Goal: Task Accomplishment & Management: Use online tool/utility

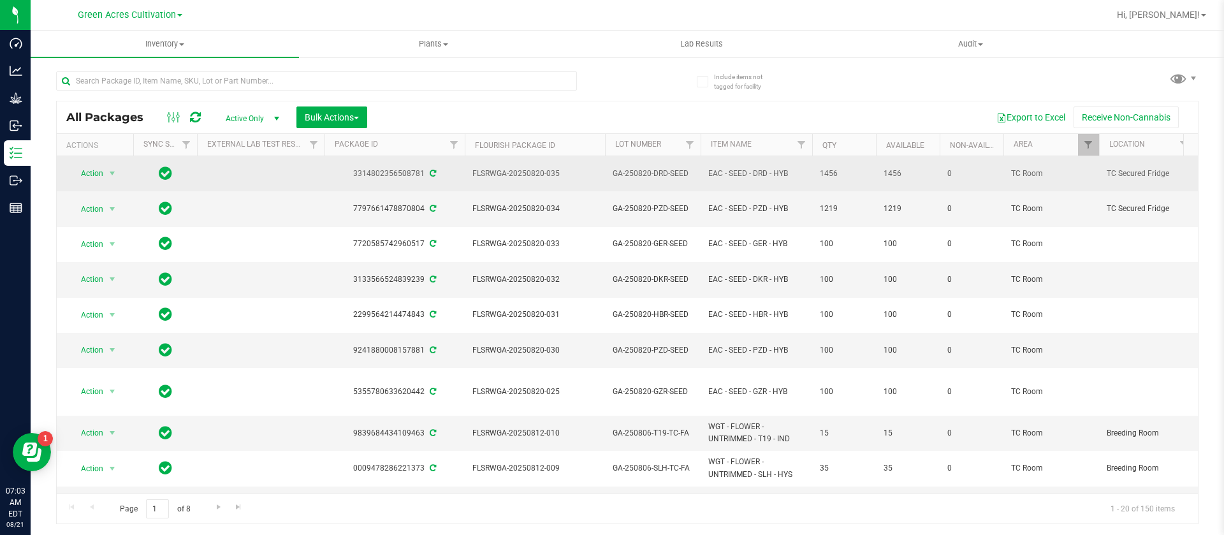
click at [685, 172] on span "GA-250820-DRD-SEED" at bounding box center [653, 174] width 80 height 12
type input "GA-250820-DRD"
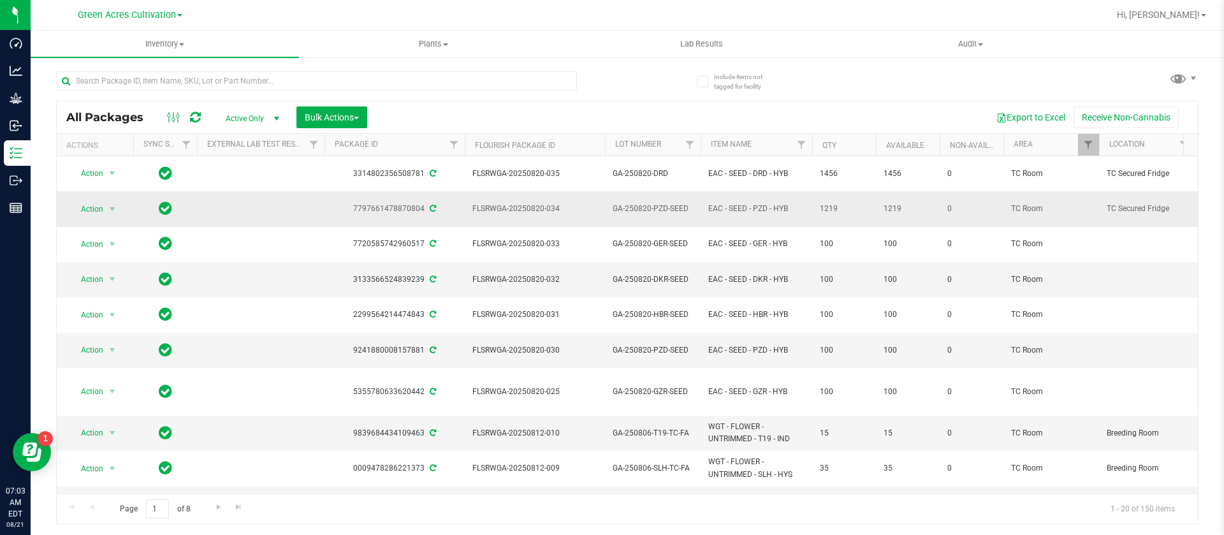
click at [691, 207] on span "GA-250820-PZD-SEED" at bounding box center [653, 209] width 80 height 12
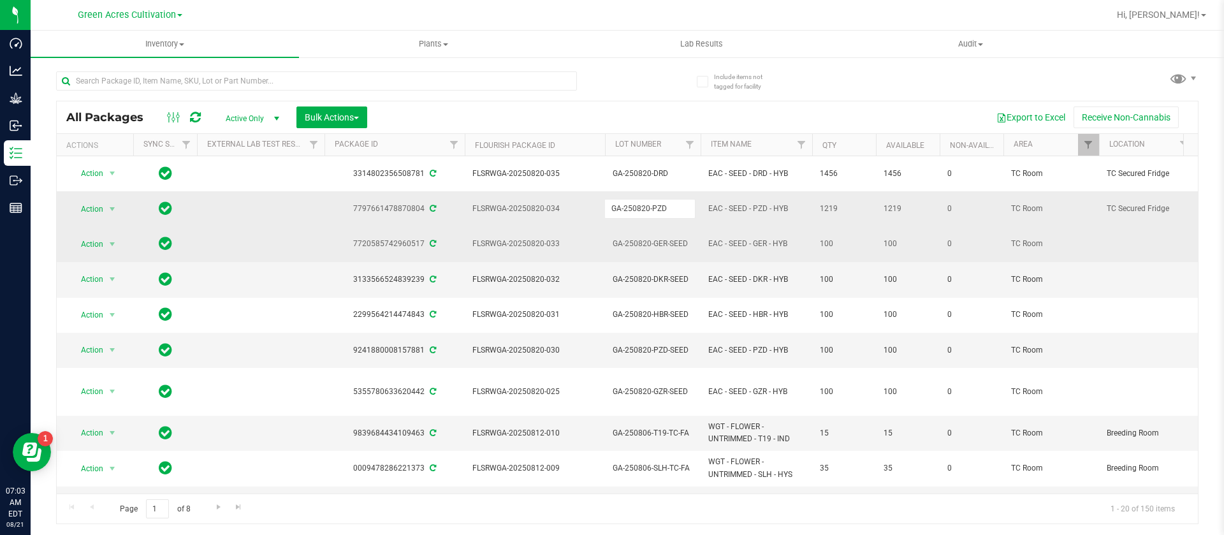
type input "GA-250820-PZD"
click at [687, 242] on span "GA-250820-GER-SEED" at bounding box center [653, 244] width 80 height 12
type input "GA-250820-GER"
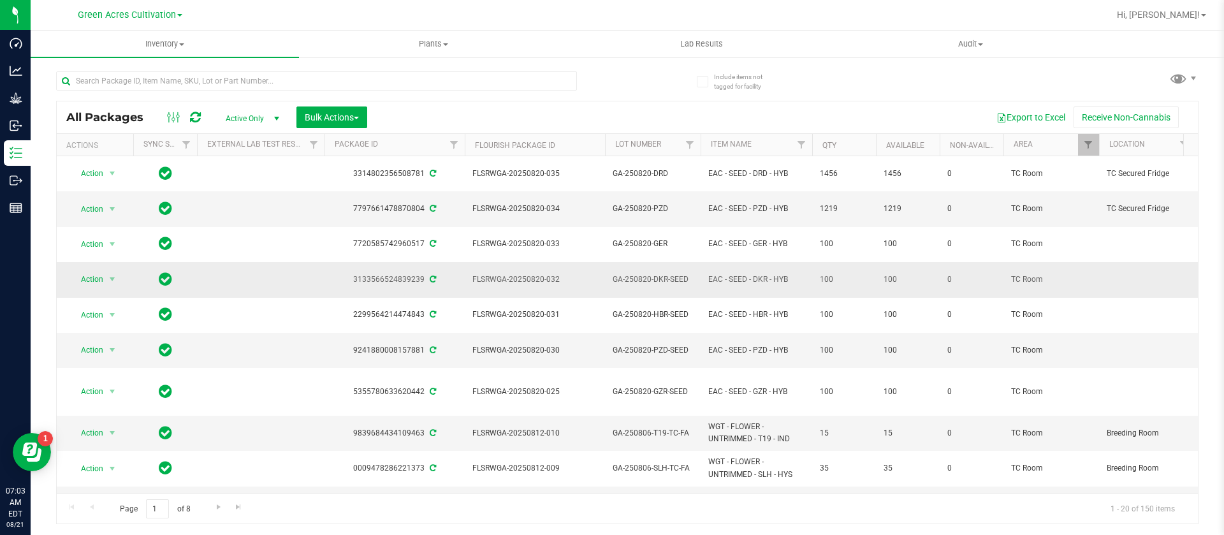
click at [689, 279] on span "GA-250820-DKR-SEED" at bounding box center [653, 279] width 80 height 12
type input "GA-250820-DKR"
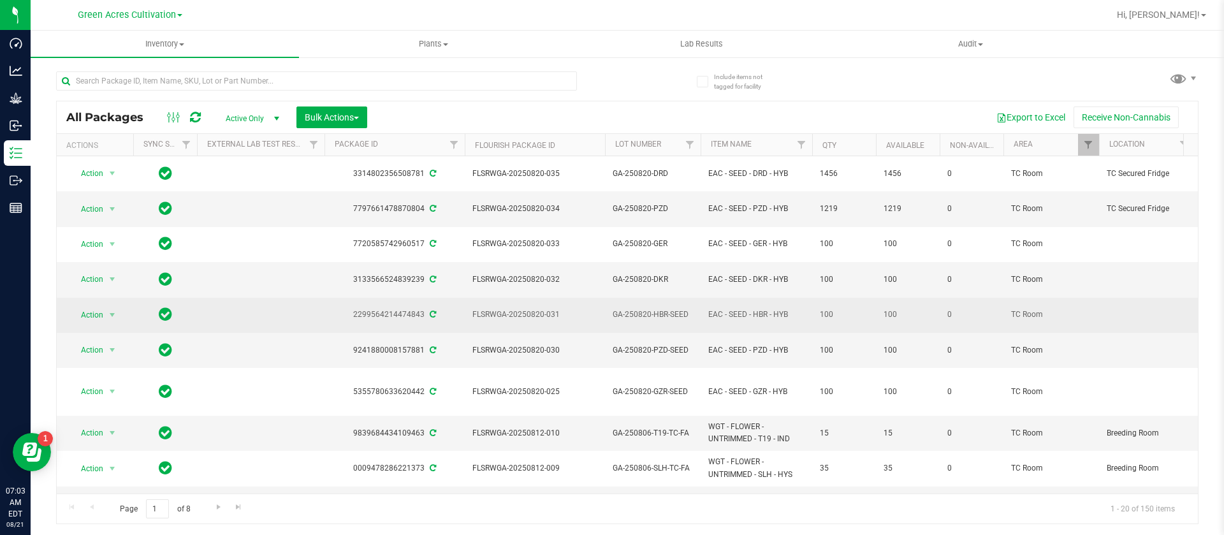
click at [690, 312] on span "GA-250820-HBR-SEED" at bounding box center [653, 315] width 80 height 12
type input "GA-250820-HBR-"
click at [680, 315] on span "GA-250820-HBR-" at bounding box center [653, 315] width 80 height 12
type input "GA-250820-HBR"
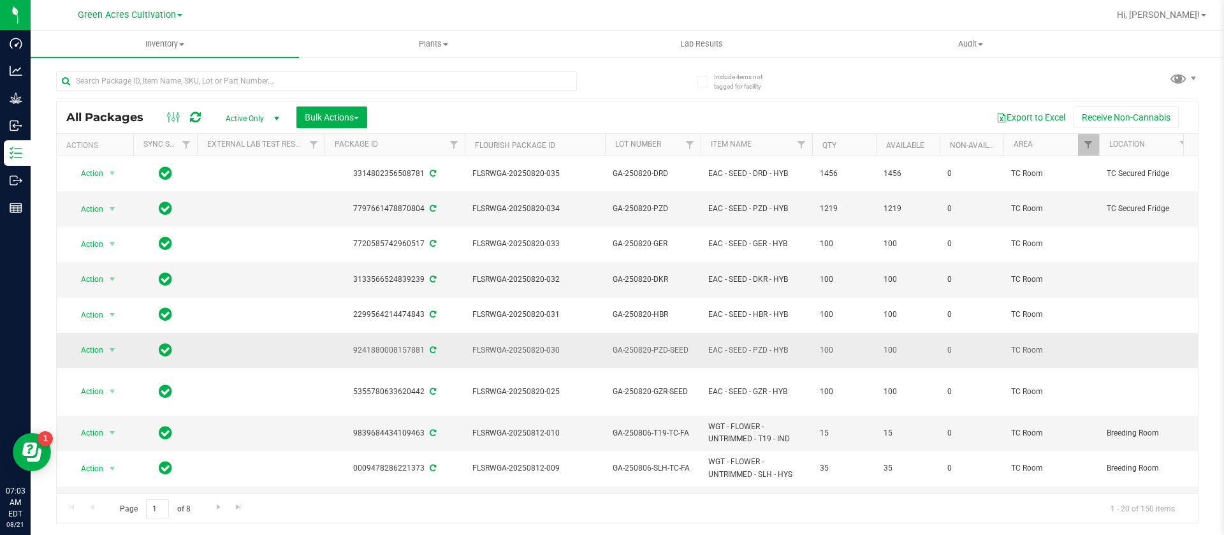
click at [689, 350] on span "GA-250820-PZD-SEED" at bounding box center [653, 350] width 80 height 12
type input "GA-250820-PZD-"
click at [677, 352] on span "GA-250820-PZD-" at bounding box center [653, 350] width 80 height 12
type input "GA-250820-PZD"
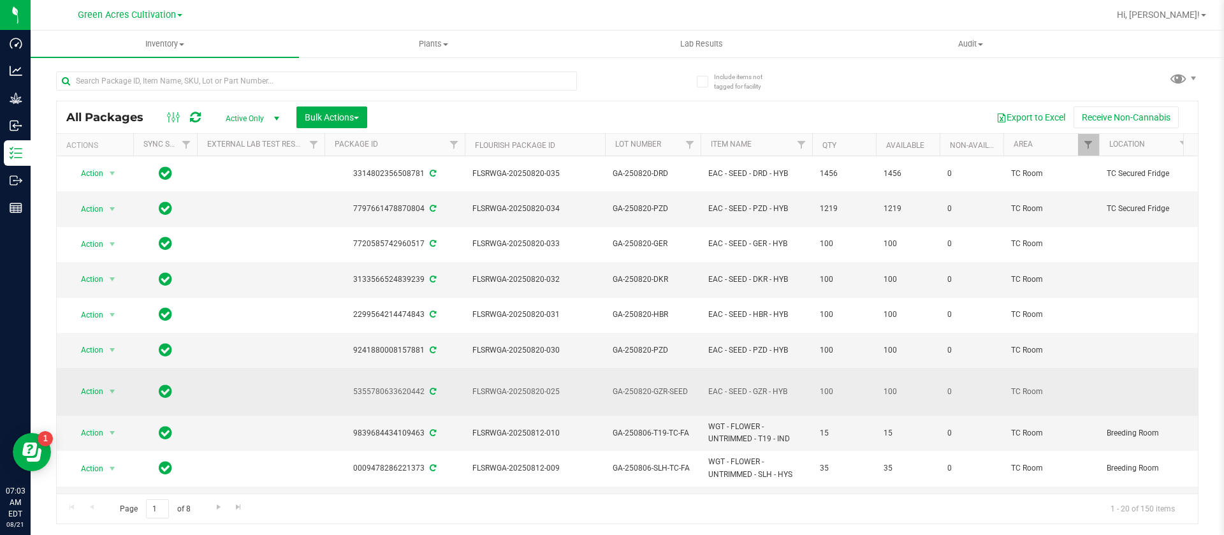
click at [687, 386] on span "GA-250820-GZR-SEED" at bounding box center [653, 392] width 80 height 12
type input "GA-250820-GZR"
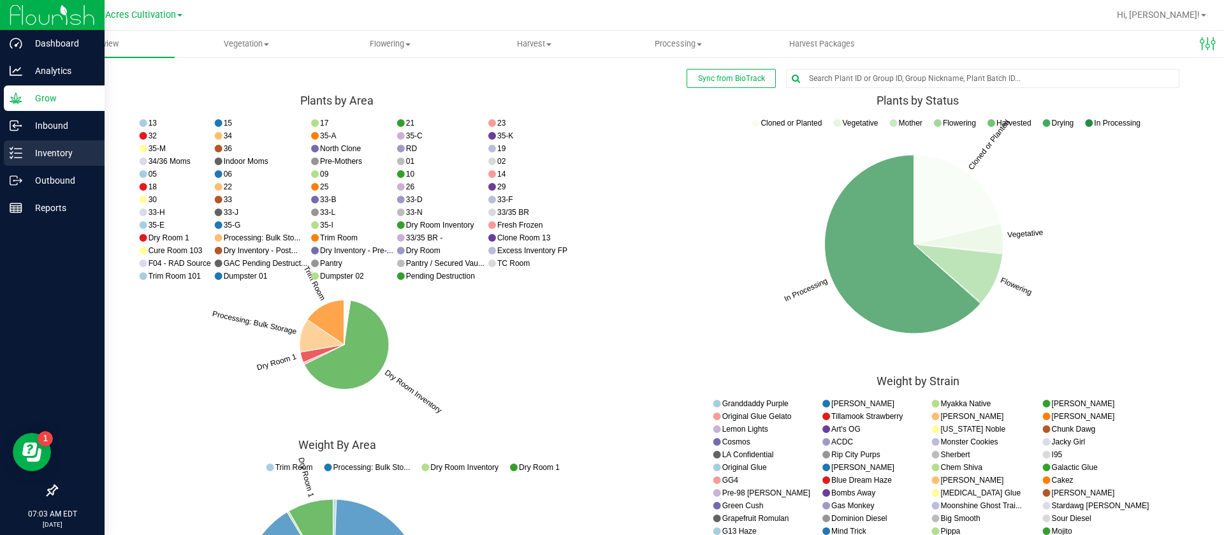
click at [28, 149] on p "Inventory" at bounding box center [60, 152] width 77 height 15
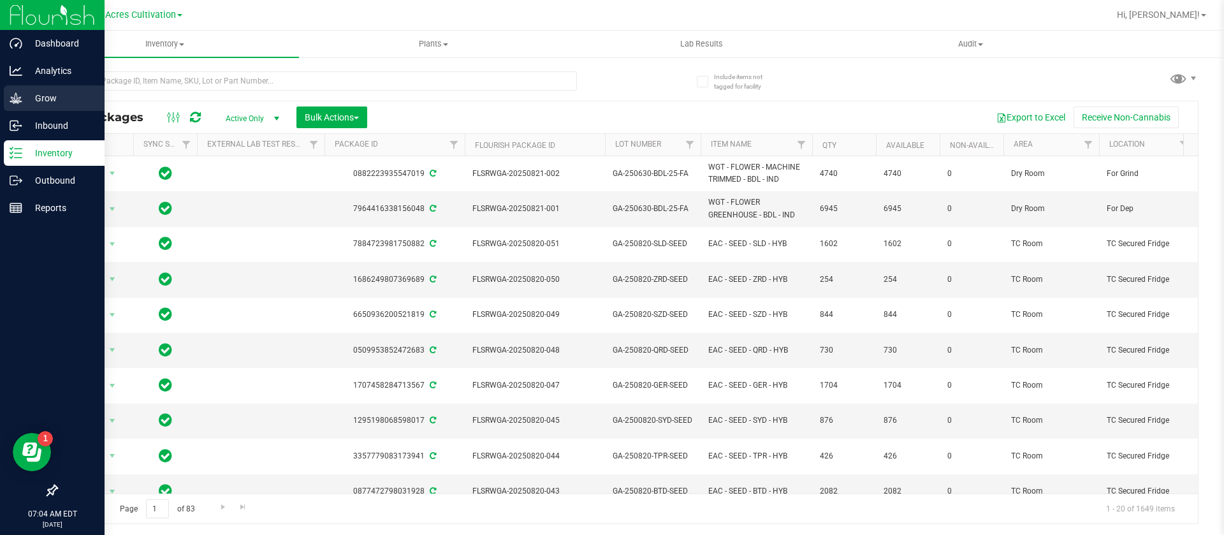
click at [73, 108] on div "Grow" at bounding box center [54, 98] width 101 height 26
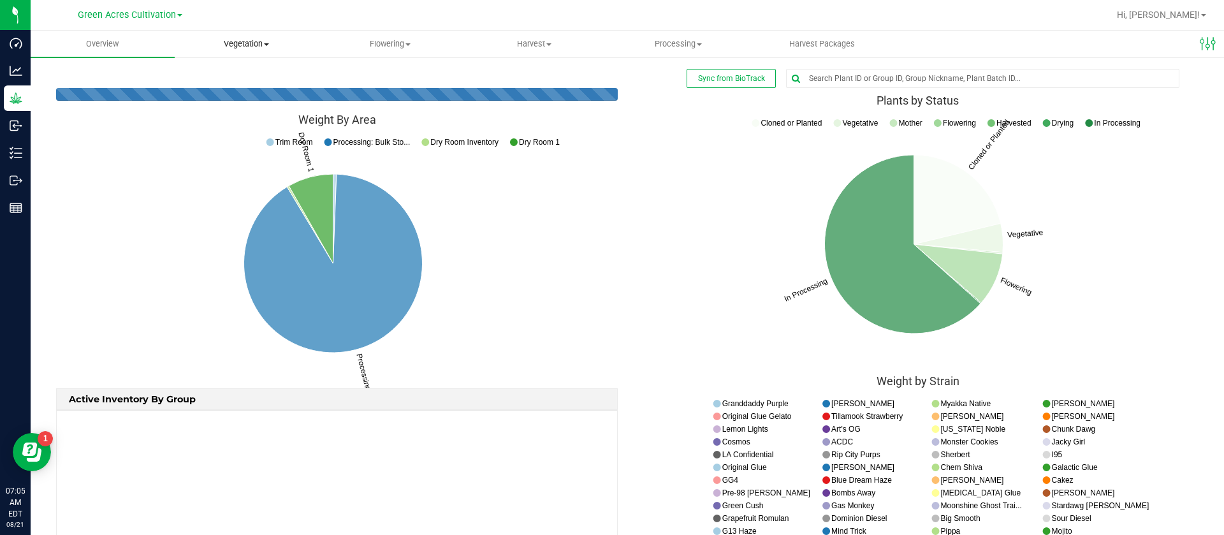
click at [272, 37] on uib-tab-heading "Vegetation Veg groups Veg plants Mother groups Mother plants Apply to plants Cr…" at bounding box center [246, 44] width 143 height 26
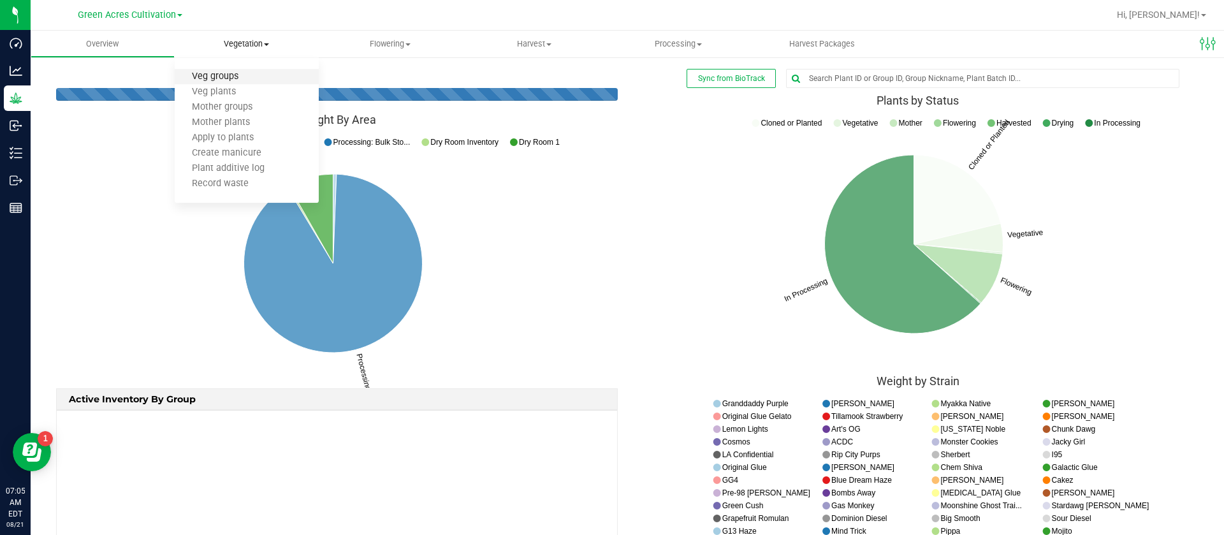
click at [250, 74] on span "Veg groups" at bounding box center [215, 76] width 81 height 11
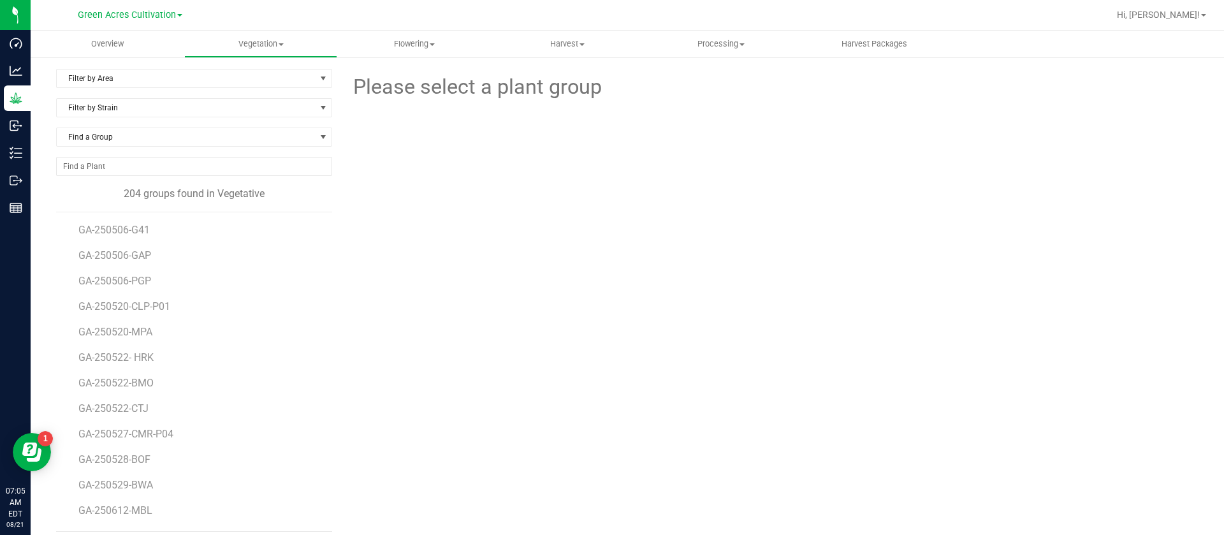
click at [146, 126] on div "Filter by Strain" at bounding box center [194, 112] width 276 height 29
drag, startPoint x: 147, startPoint y: 138, endPoint x: 133, endPoint y: 158, distance: 25.1
click at [148, 147] on div "Find a Group" at bounding box center [194, 142] width 276 height 29
click at [179, 133] on span "Find a Group" at bounding box center [186, 137] width 259 height 18
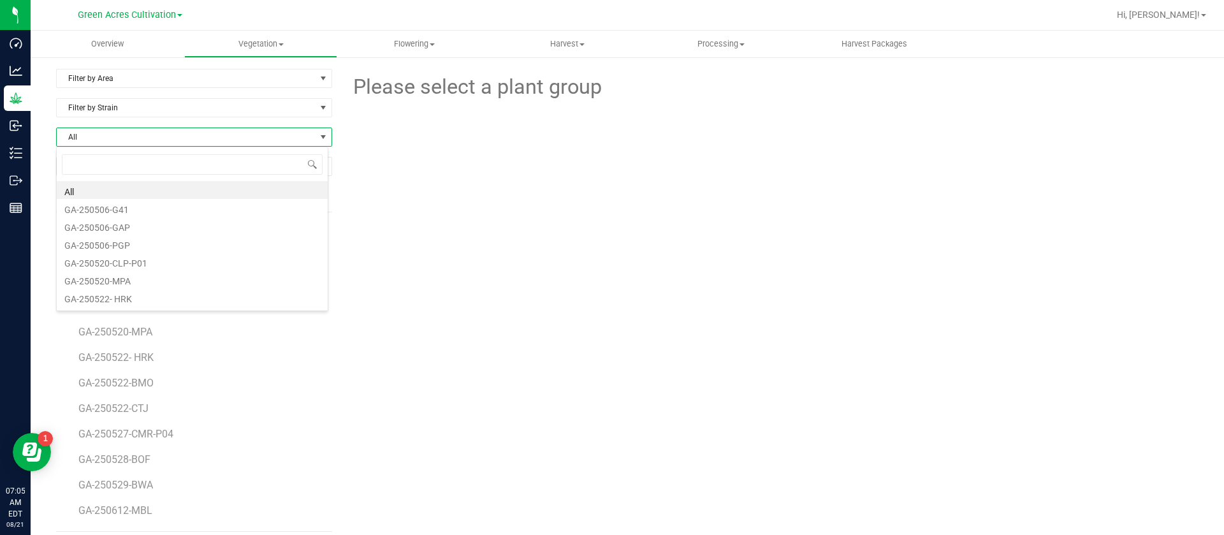
scroll to position [19, 273]
drag, startPoint x: 125, startPoint y: 74, endPoint x: 128, endPoint y: 87, distance: 13.6
click at [127, 82] on span "Filter by Area" at bounding box center [186, 78] width 259 height 18
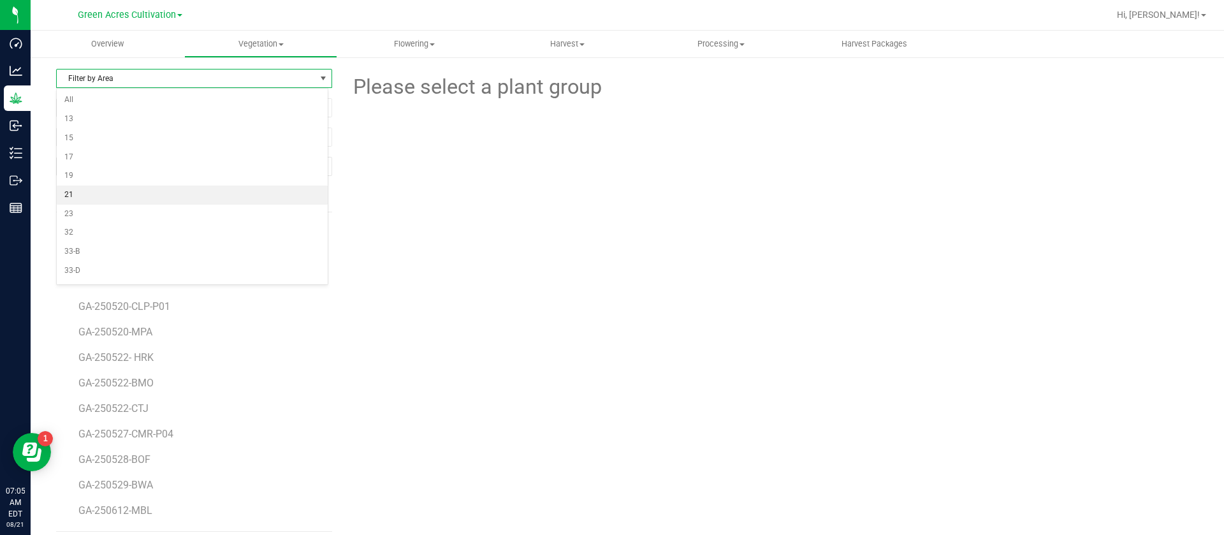
click at [88, 197] on li "21" at bounding box center [192, 195] width 271 height 19
click at [129, 230] on span "GA-250715-PKT" at bounding box center [115, 230] width 75 height 12
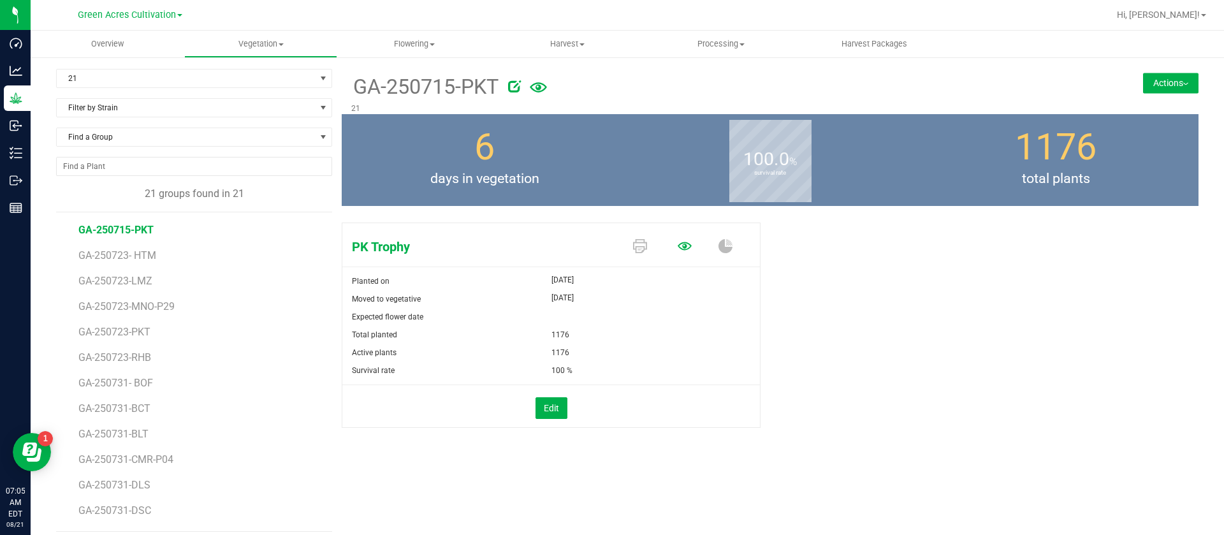
click at [678, 247] on icon at bounding box center [685, 246] width 14 height 14
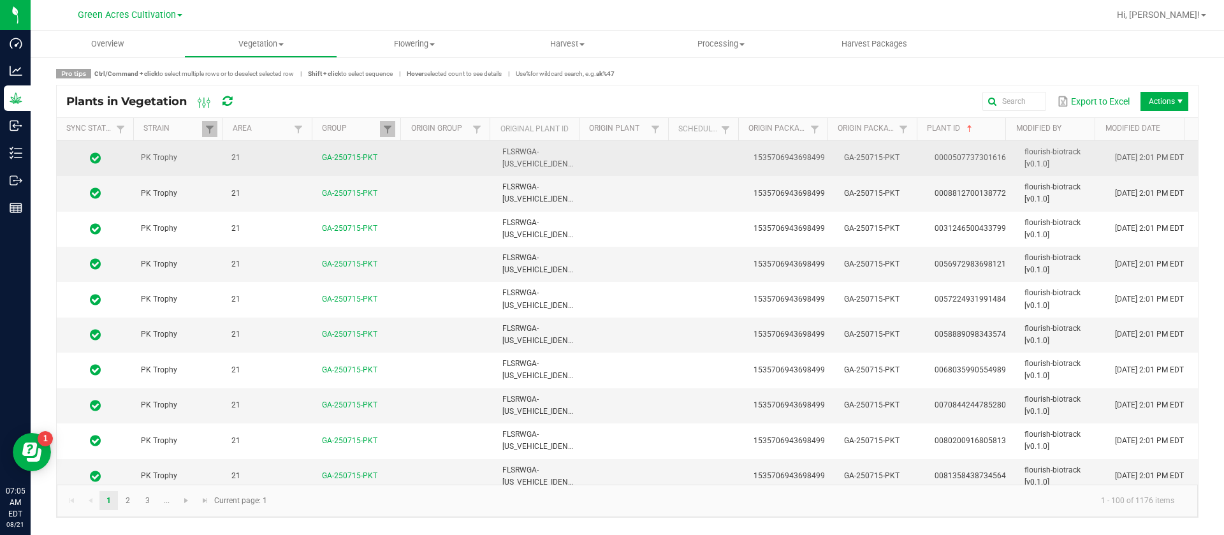
click at [604, 157] on td at bounding box center [630, 158] width 91 height 35
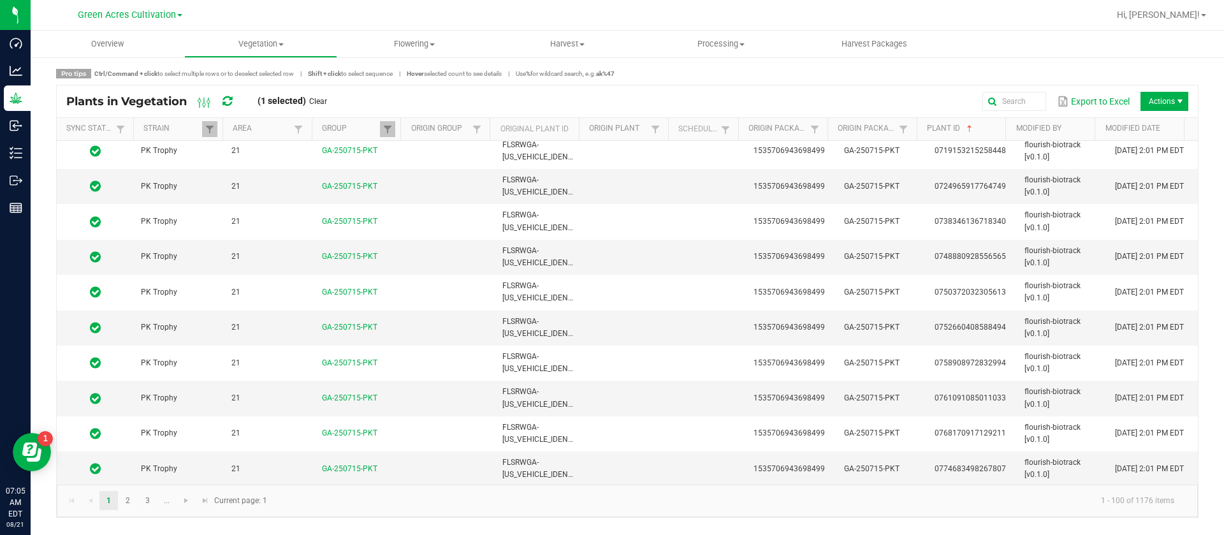
scroll to position [3188, 0]
click at [551, 470] on span "FLSRWGA-[US_VEHICLE_IDENTIFICATION_NUMBER]" at bounding box center [572, 466] width 141 height 21
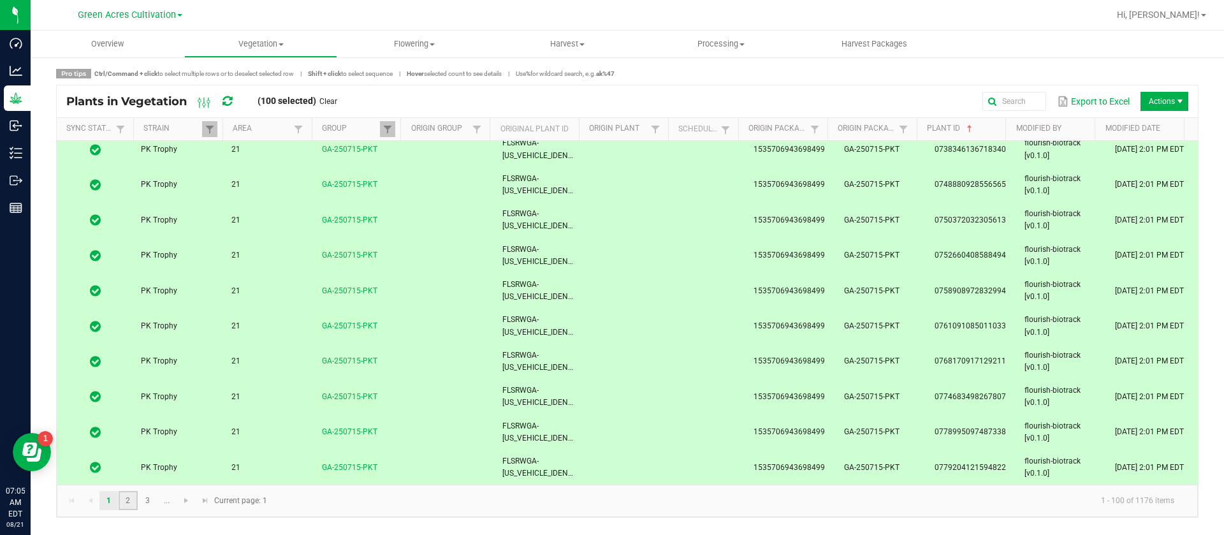
click at [133, 497] on link "2" at bounding box center [128, 500] width 18 height 19
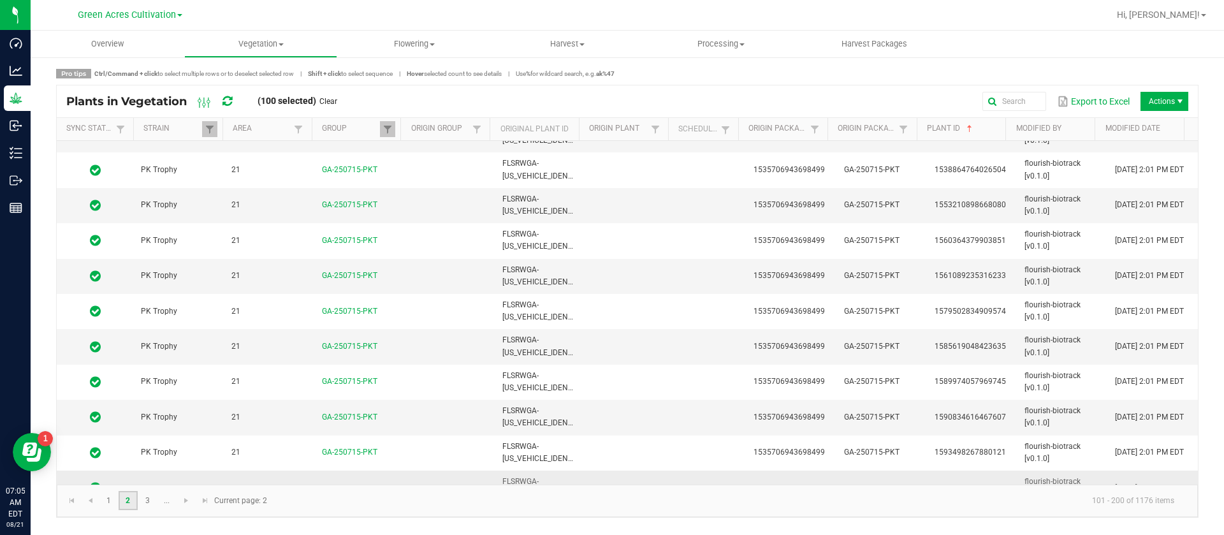
scroll to position [3188, 0]
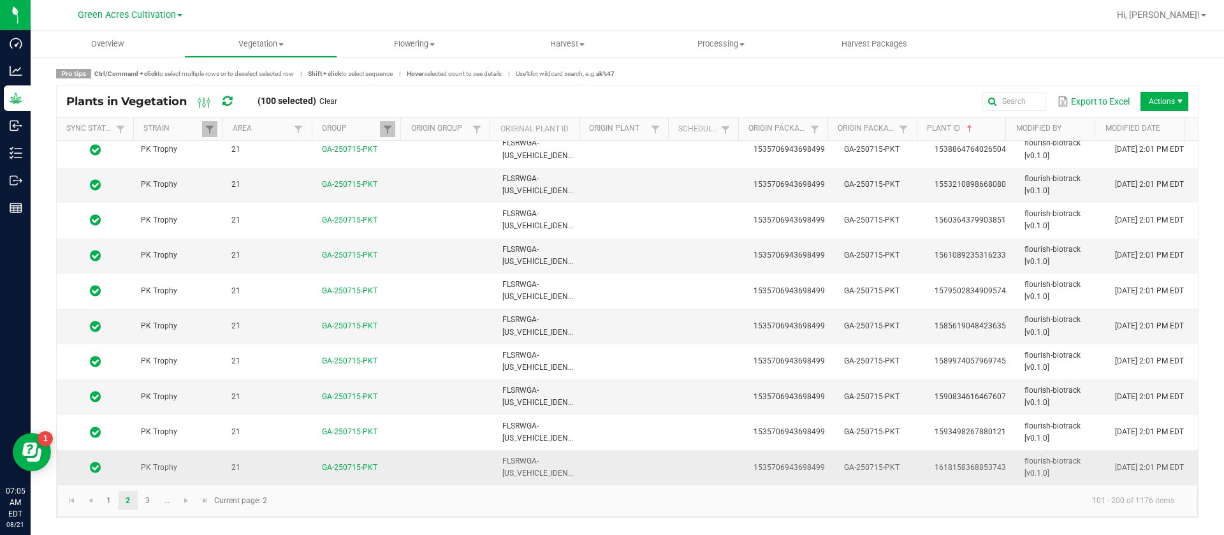
click at [649, 463] on td at bounding box center [630, 467] width 91 height 34
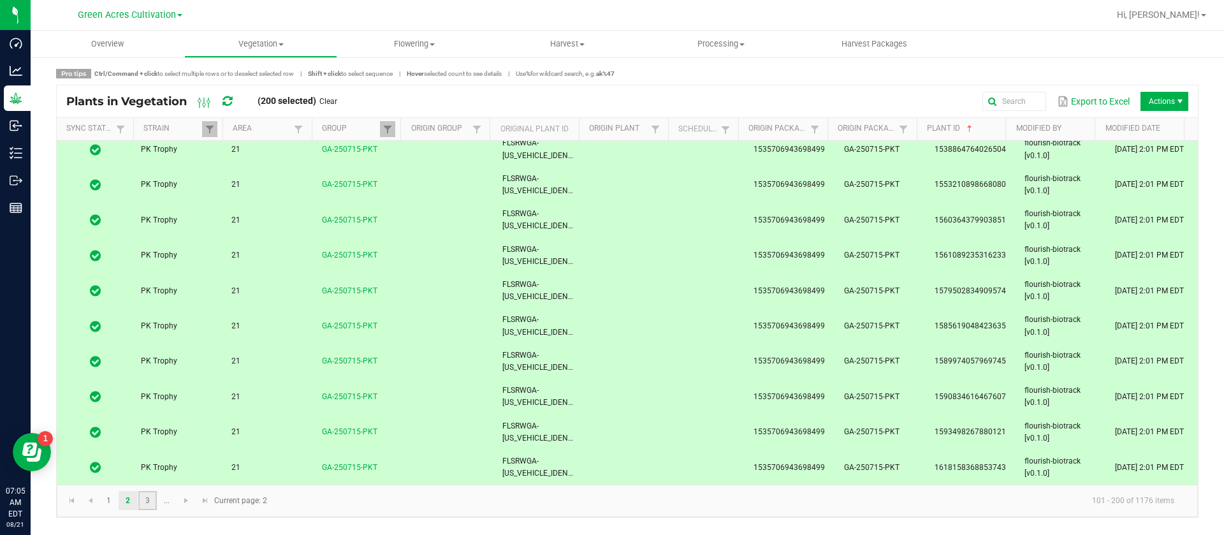
click at [150, 495] on link "3" at bounding box center [147, 500] width 18 height 19
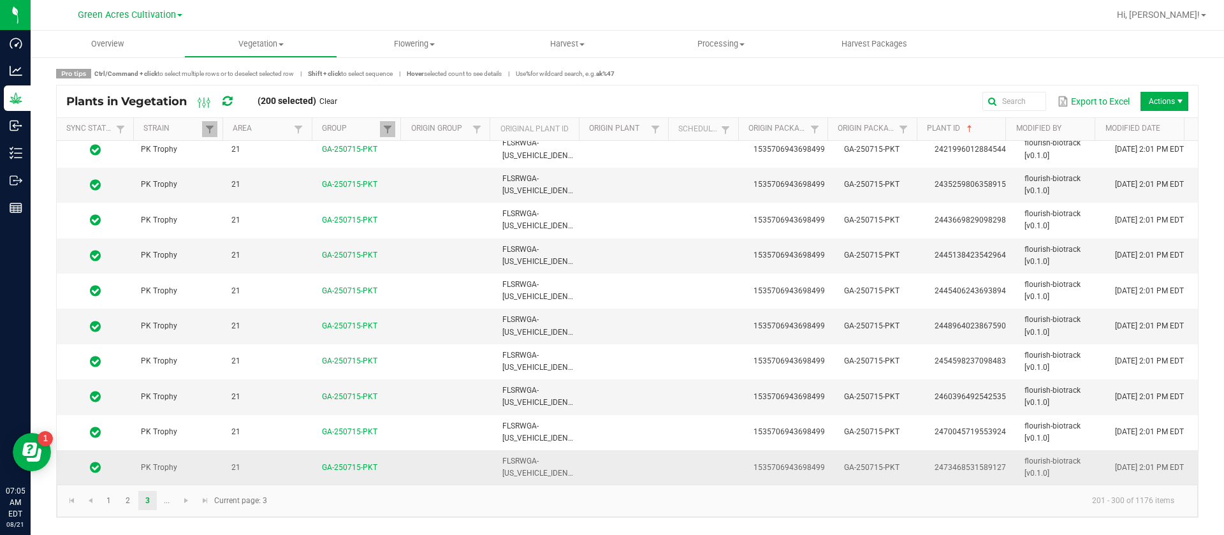
drag, startPoint x: 569, startPoint y: 477, endPoint x: 317, endPoint y: 470, distance: 251.3
click at [571, 477] on td "FLSRWGA-[US_VEHICLE_IDENTIFICATION_NUMBER]" at bounding box center [540, 467] width 91 height 34
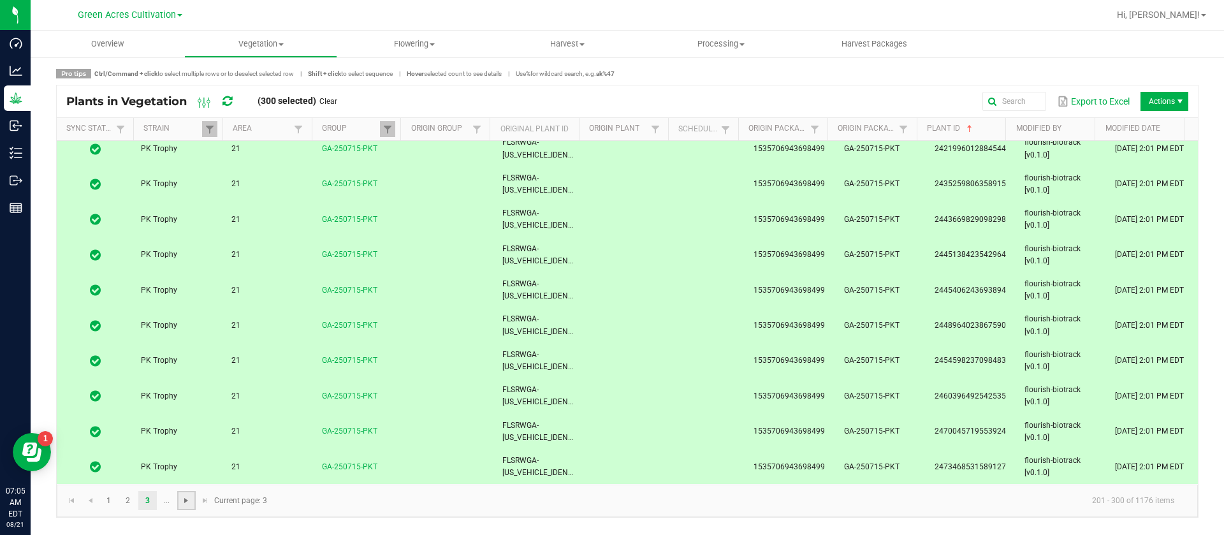
click at [188, 504] on span "Go to the next page" at bounding box center [186, 500] width 10 height 10
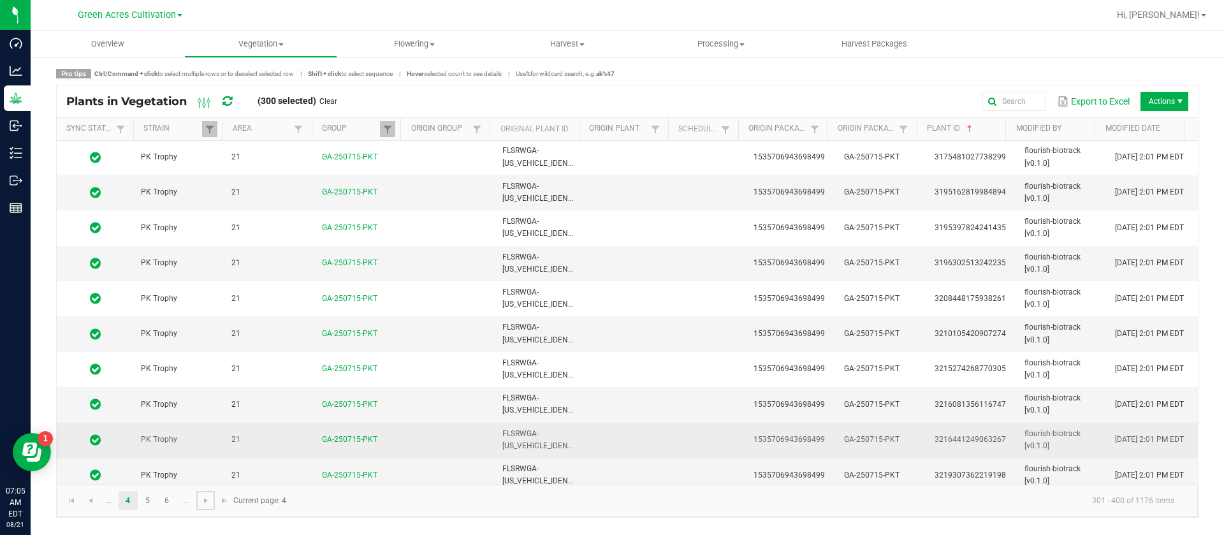
scroll to position [3188, 0]
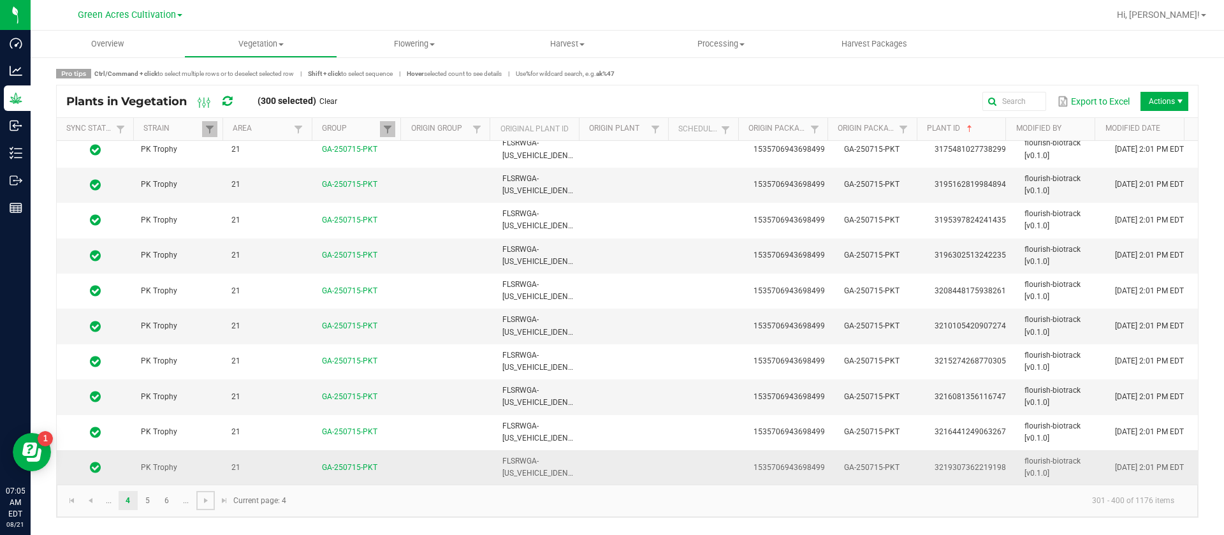
click at [676, 457] on td at bounding box center [711, 467] width 70 height 34
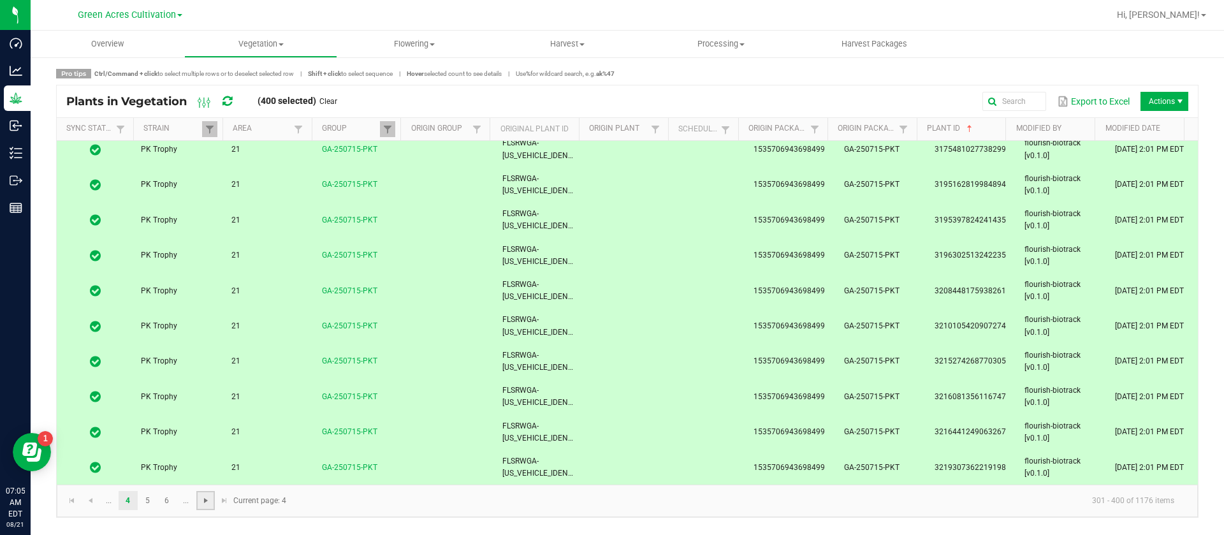
click at [210, 499] on span "Go to the next page" at bounding box center [206, 500] width 10 height 10
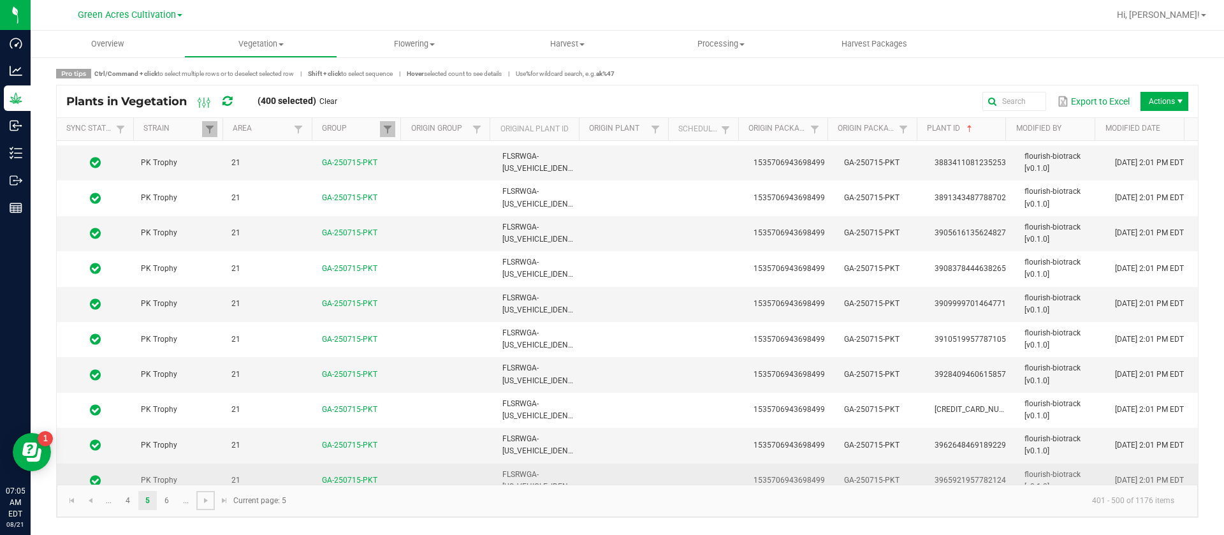
scroll to position [3188, 0]
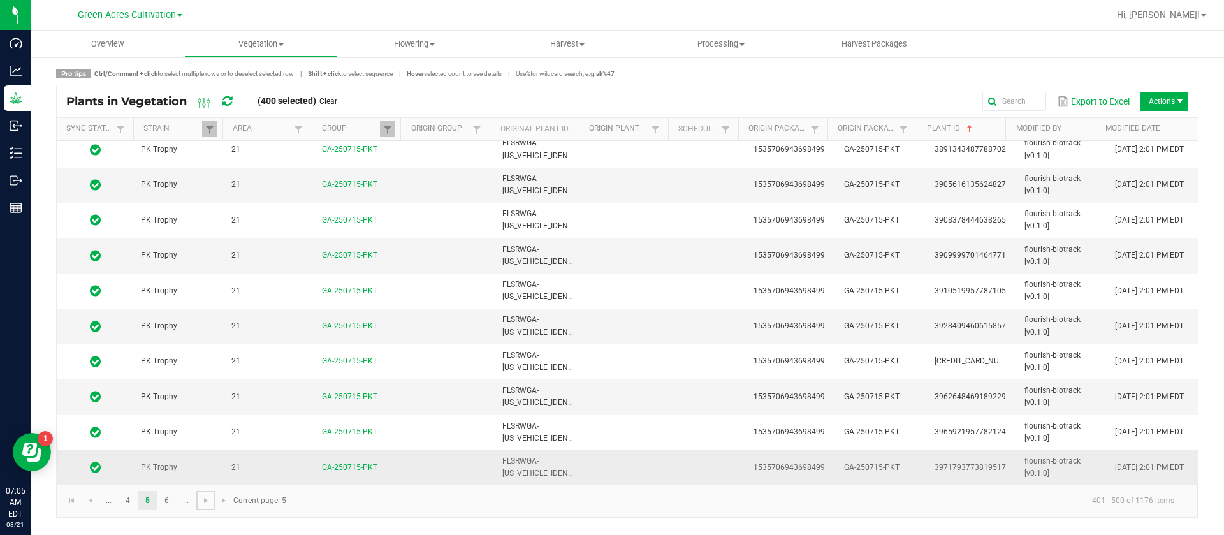
drag, startPoint x: 615, startPoint y: 485, endPoint x: 609, endPoint y: 478, distance: 9.0
click at [616, 485] on kendo-grid "Plants in Vegetation (400 selected) Clear Export to Excel Actions Sync Status S…" at bounding box center [627, 301] width 1142 height 433
click at [395, 470] on td "GA-250715-PKT" at bounding box center [359, 467] width 91 height 34
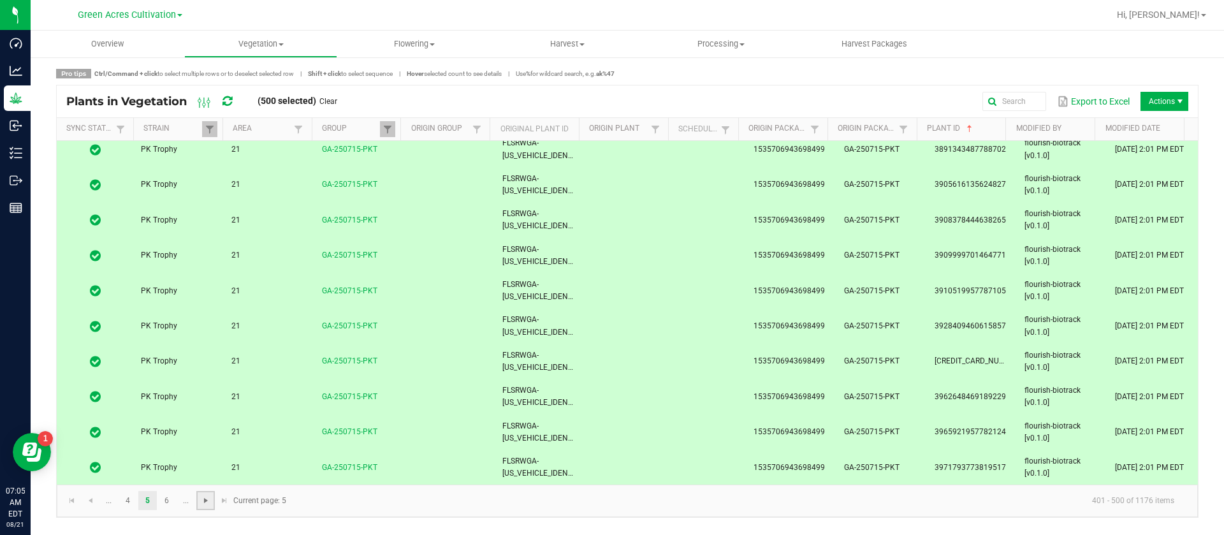
click at [210, 503] on span "Go to the next page" at bounding box center [206, 500] width 10 height 10
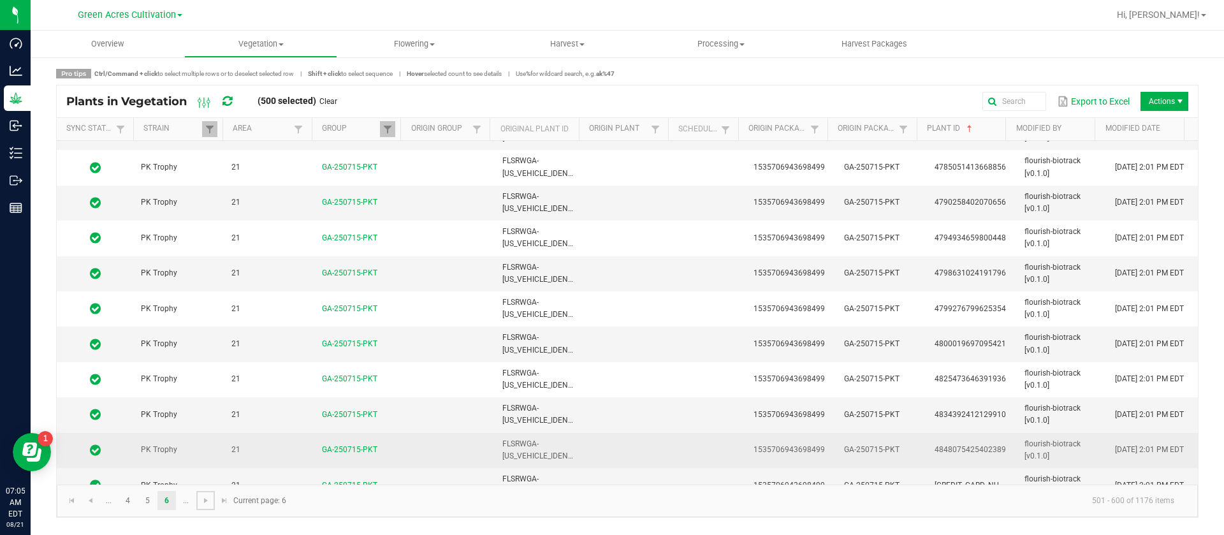
scroll to position [3188, 0]
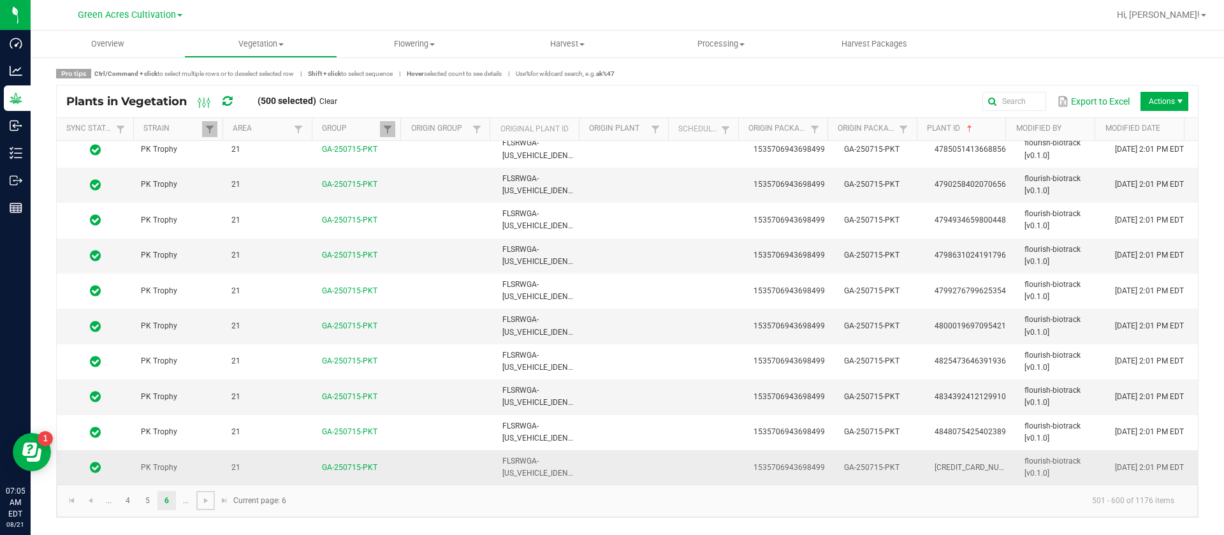
click at [676, 462] on td at bounding box center [711, 467] width 70 height 34
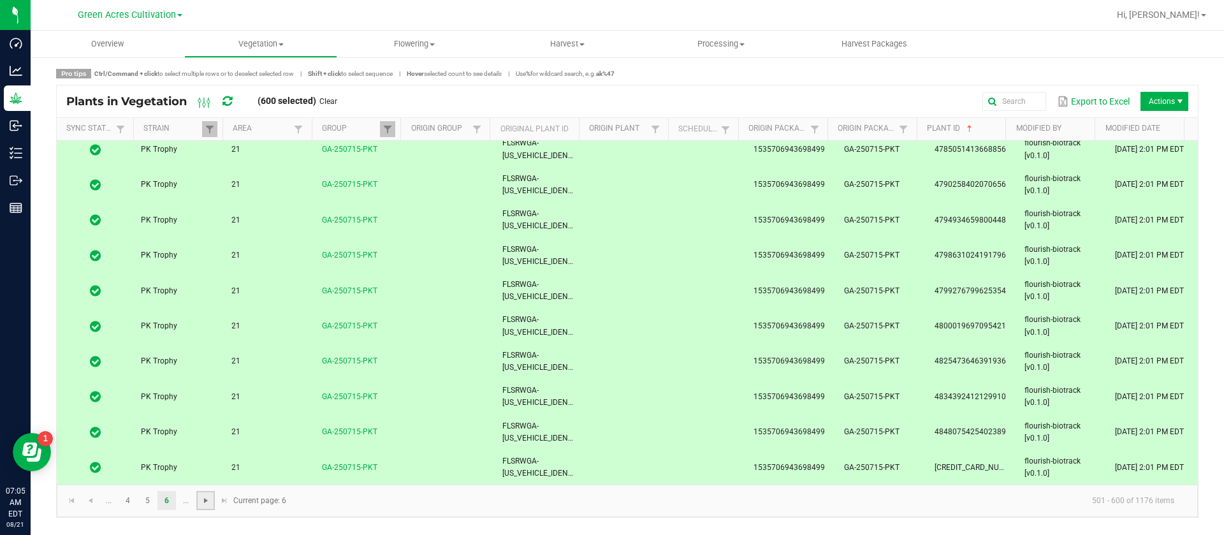
click at [201, 502] on span "Go to the next page" at bounding box center [206, 500] width 10 height 10
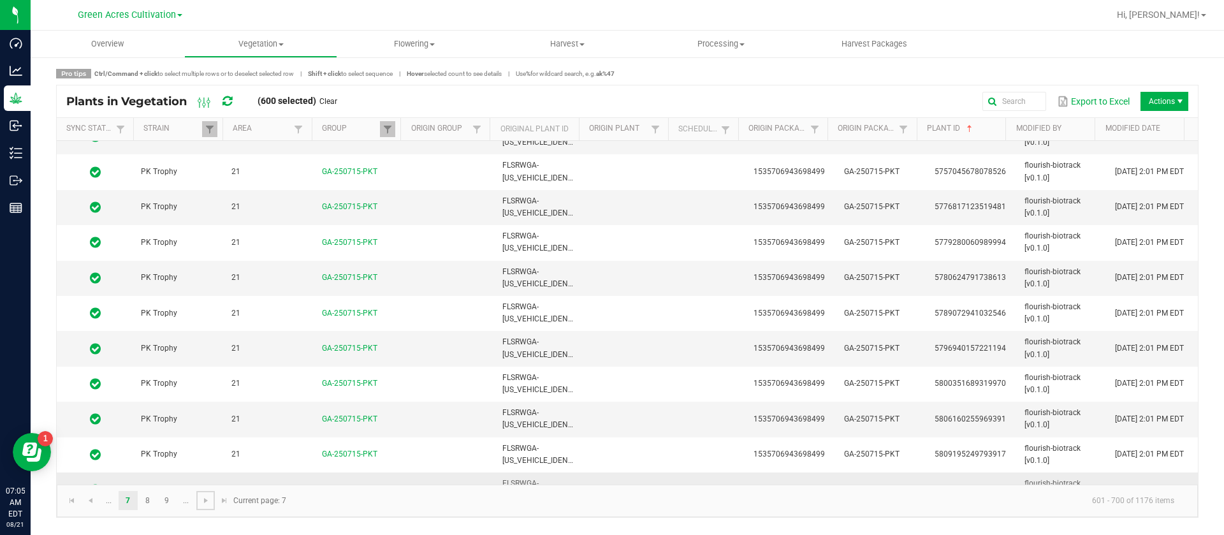
scroll to position [3188, 0]
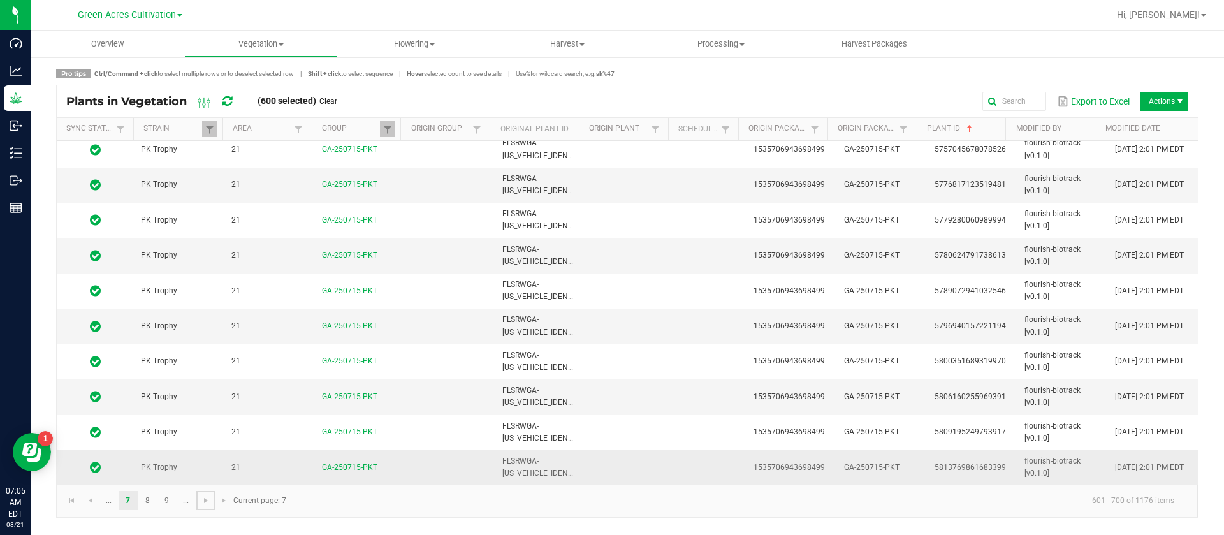
click at [676, 453] on td at bounding box center [711, 467] width 70 height 34
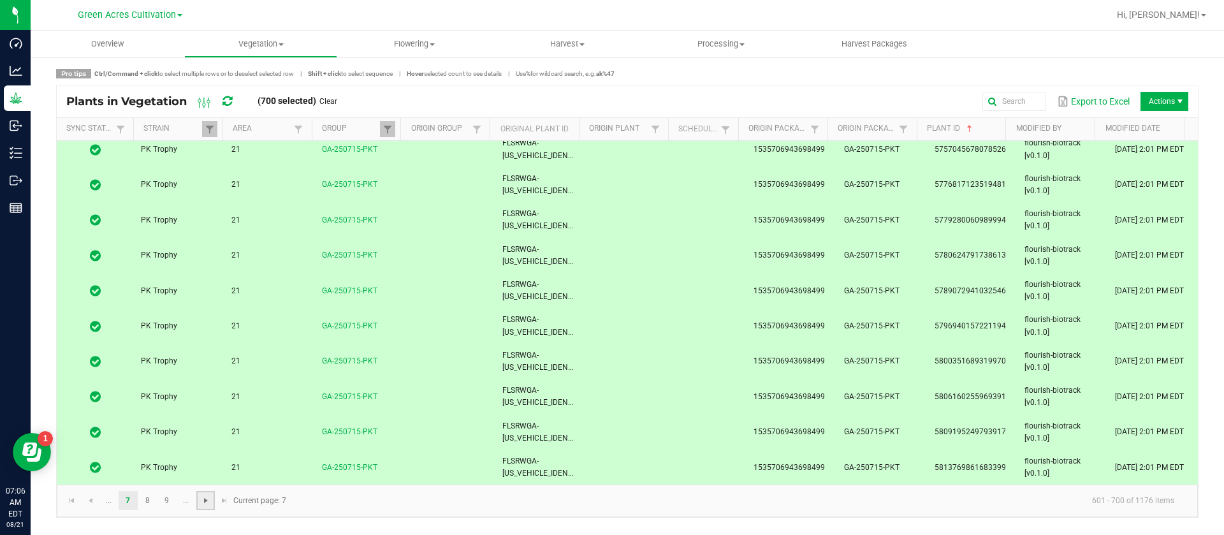
click at [208, 503] on span "Go to the next page" at bounding box center [206, 500] width 10 height 10
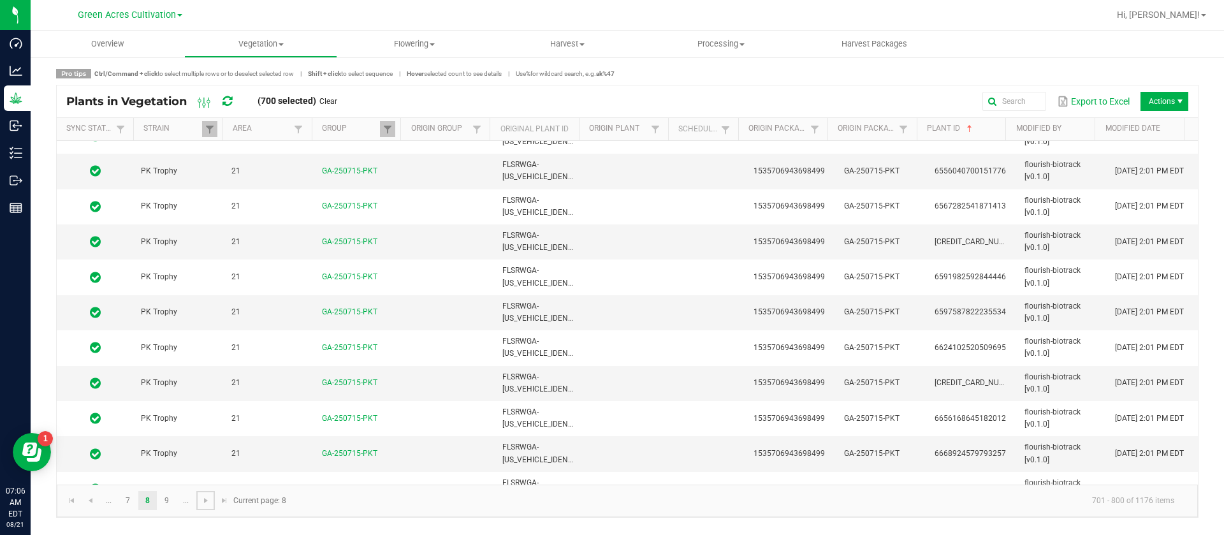
scroll to position [3188, 0]
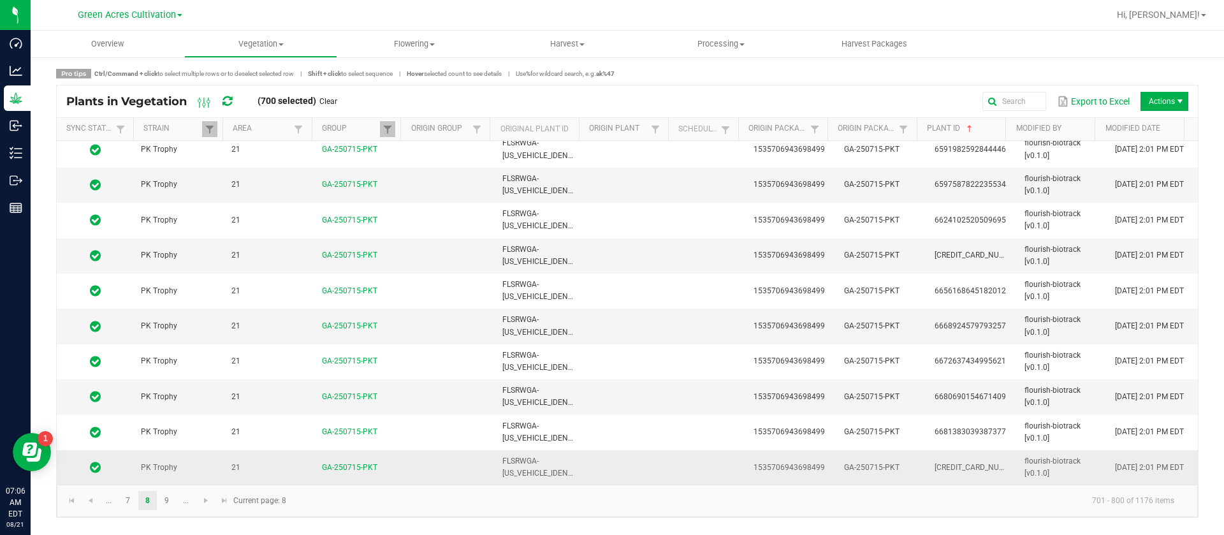
click at [570, 472] on span "FLSRWGA-[US_VEHICLE_IDENTIFICATION_NUMBER]" at bounding box center [572, 466] width 141 height 21
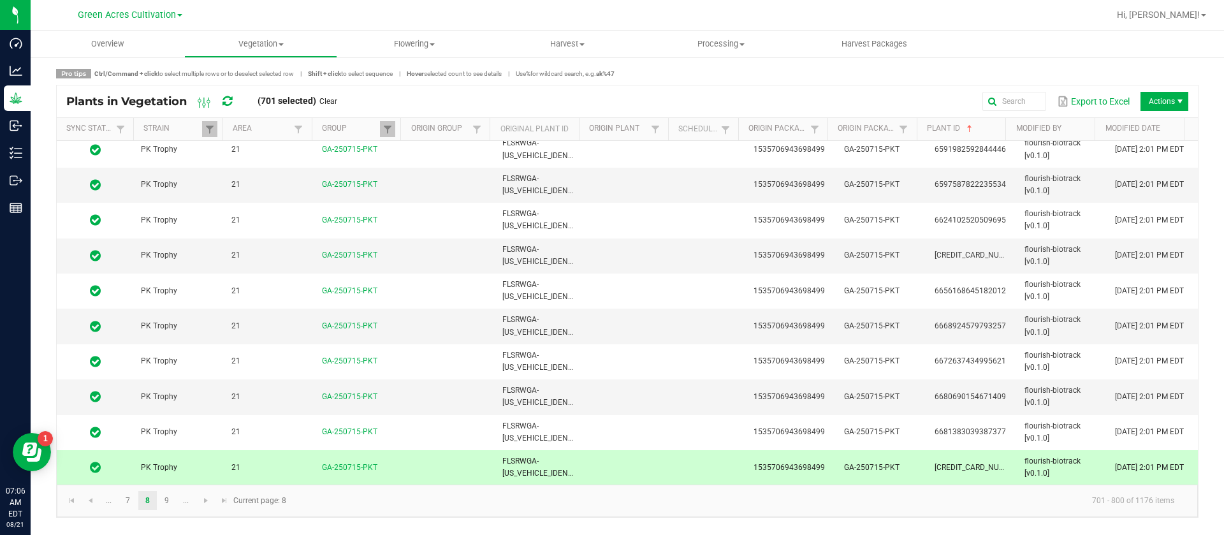
click at [565, 471] on span "FLSRWGA-[US_VEHICLE_IDENTIFICATION_NUMBER]" at bounding box center [572, 466] width 141 height 21
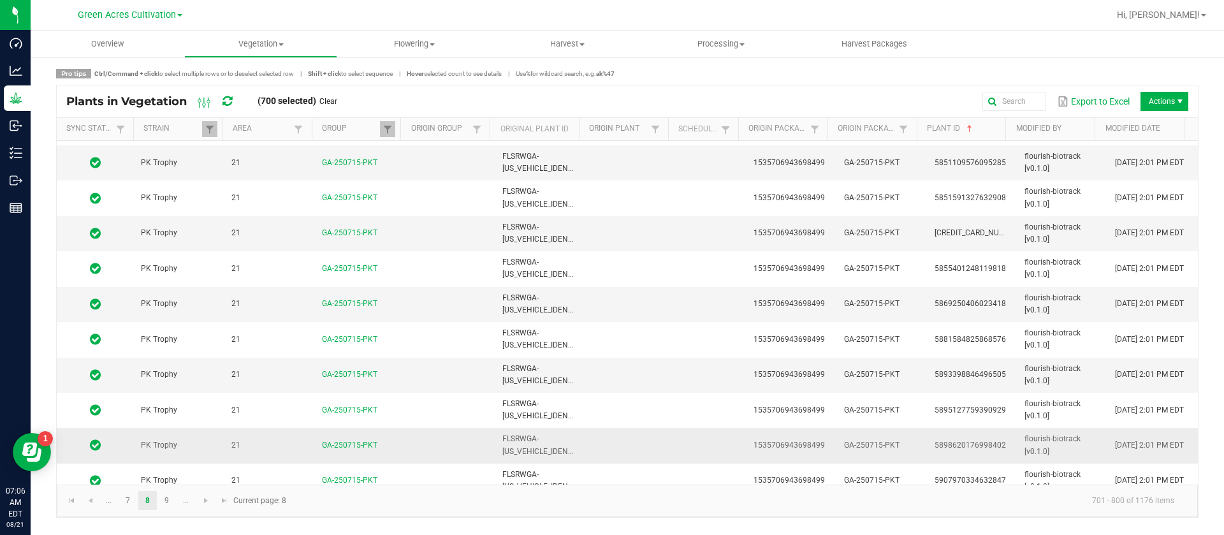
scroll to position [0, 0]
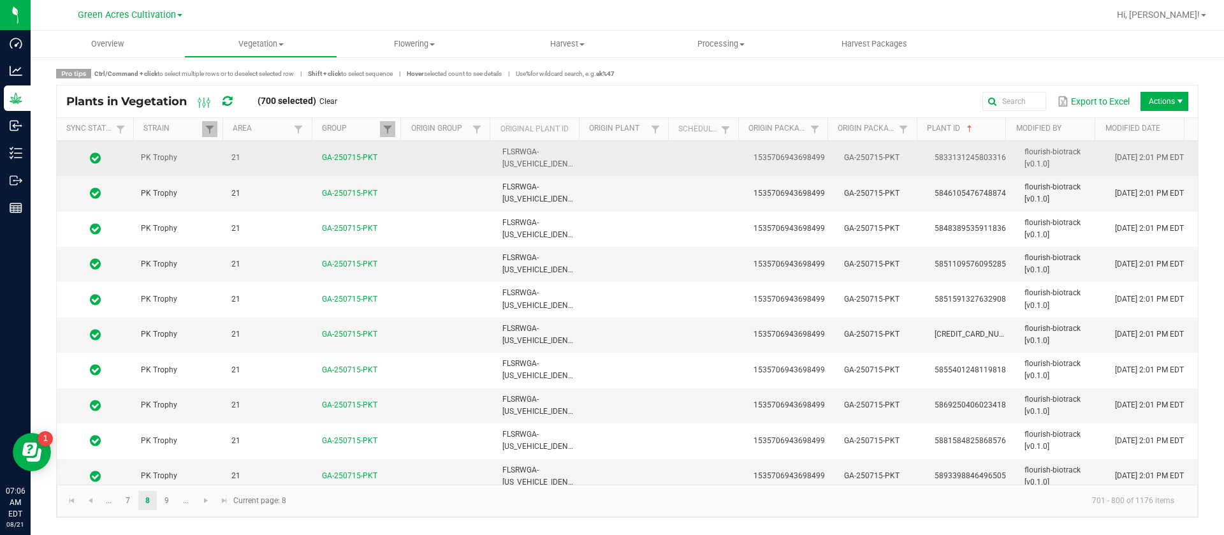
click at [686, 151] on td at bounding box center [711, 158] width 70 height 35
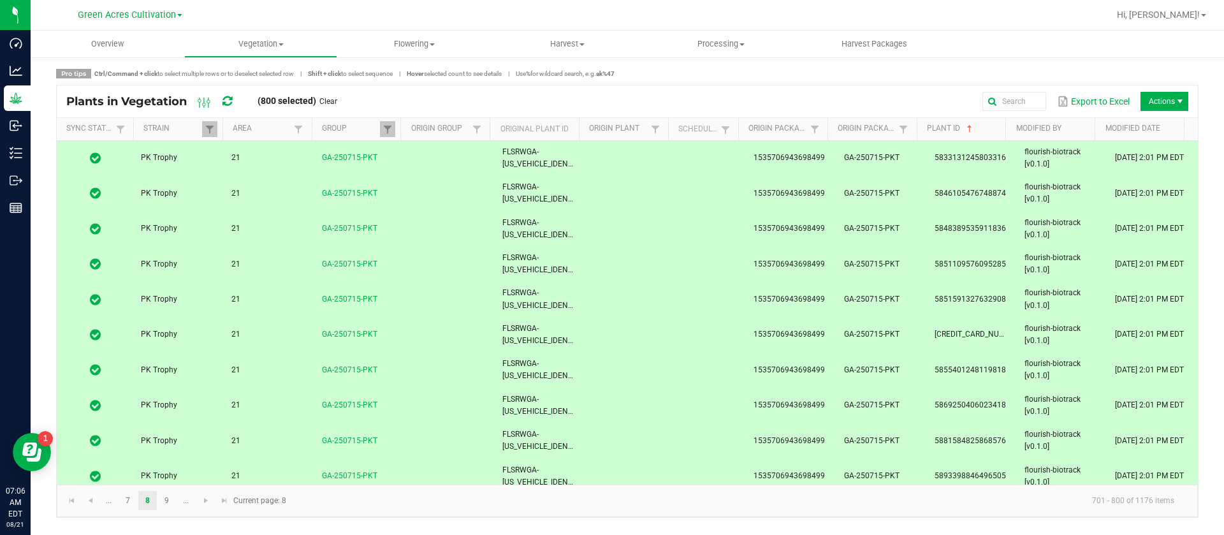
click at [683, 164] on td at bounding box center [711, 158] width 70 height 35
click at [207, 500] on span "Go to the next page" at bounding box center [206, 500] width 10 height 10
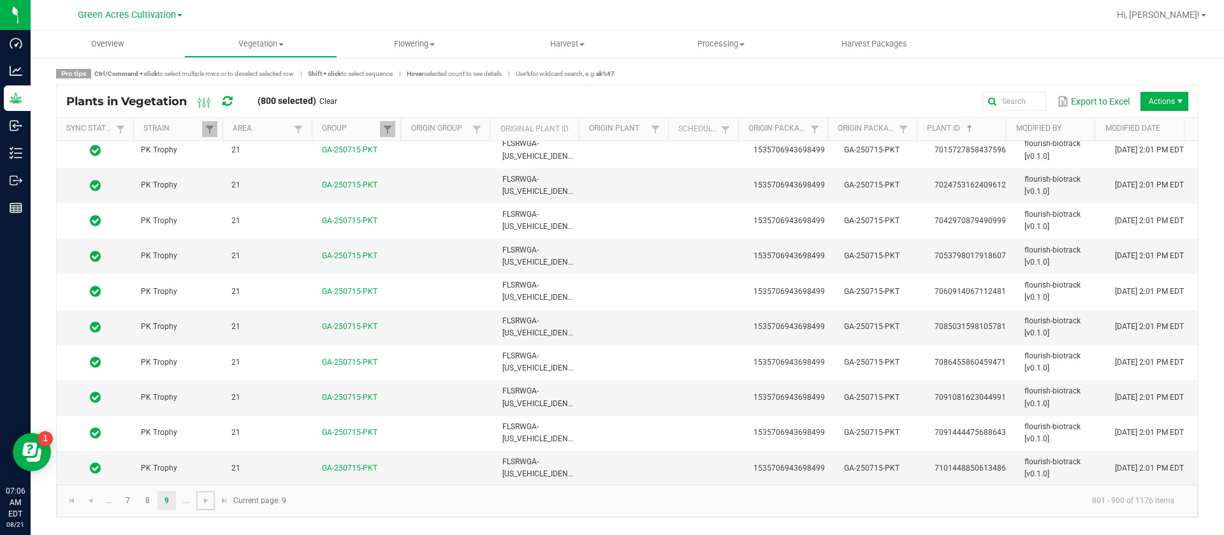
scroll to position [1530, 0]
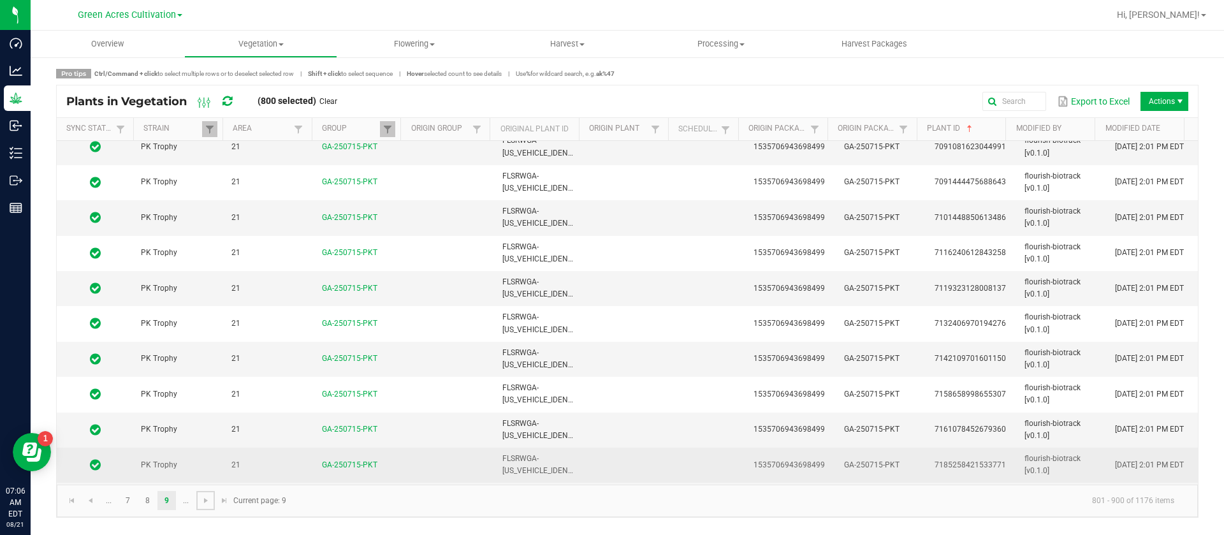
click at [411, 467] on td at bounding box center [449, 465] width 91 height 35
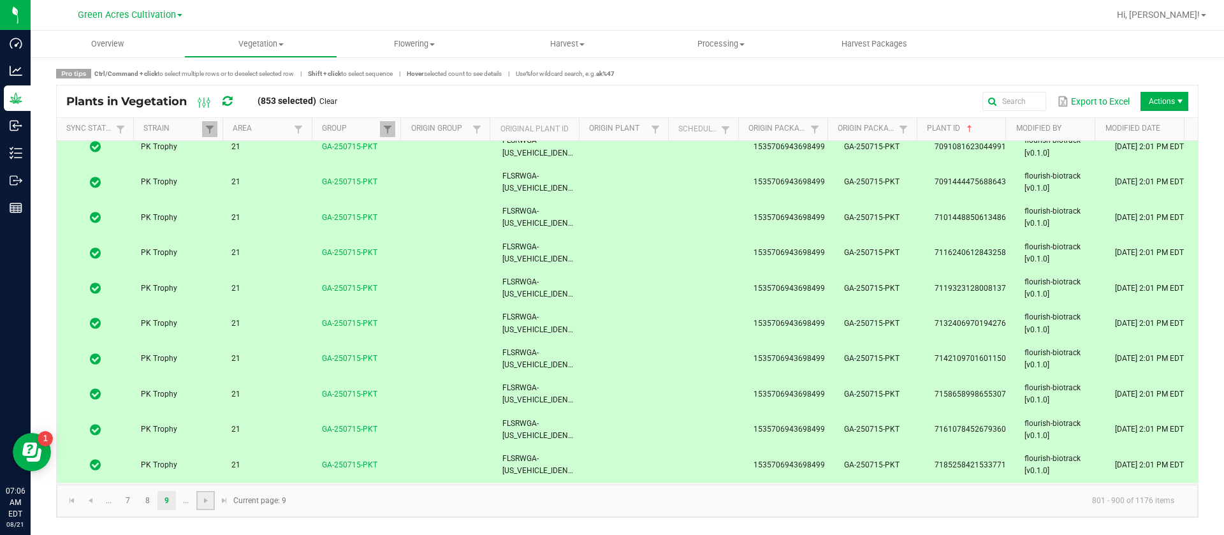
click at [205, 506] on link at bounding box center [205, 500] width 18 height 19
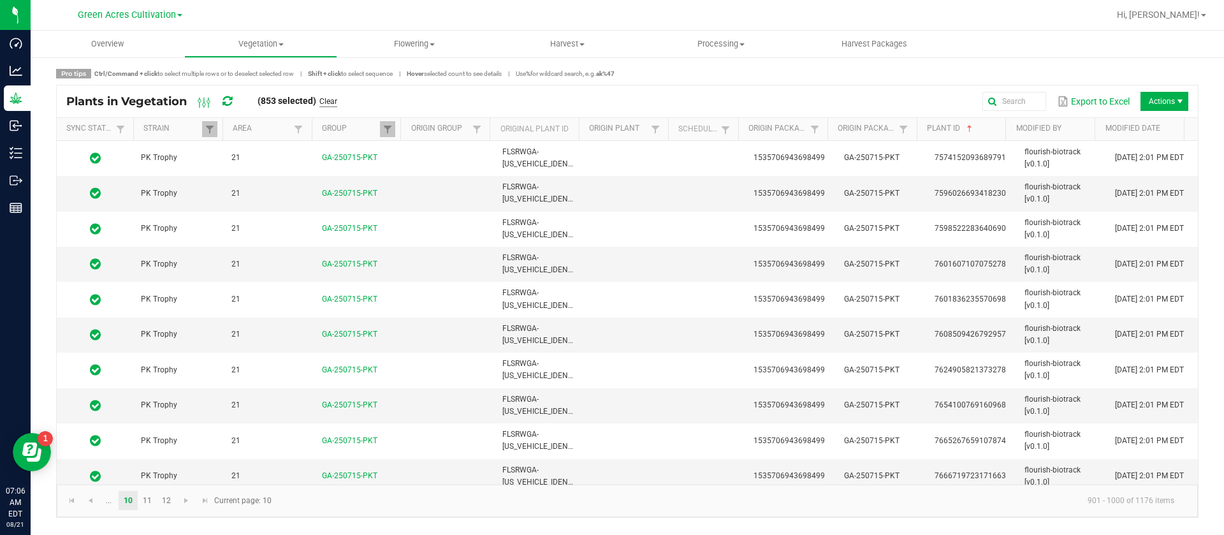
click at [333, 101] on link "Clear" at bounding box center [328, 101] width 18 height 11
click at [75, 498] on span "Go to the first page" at bounding box center [72, 500] width 10 height 10
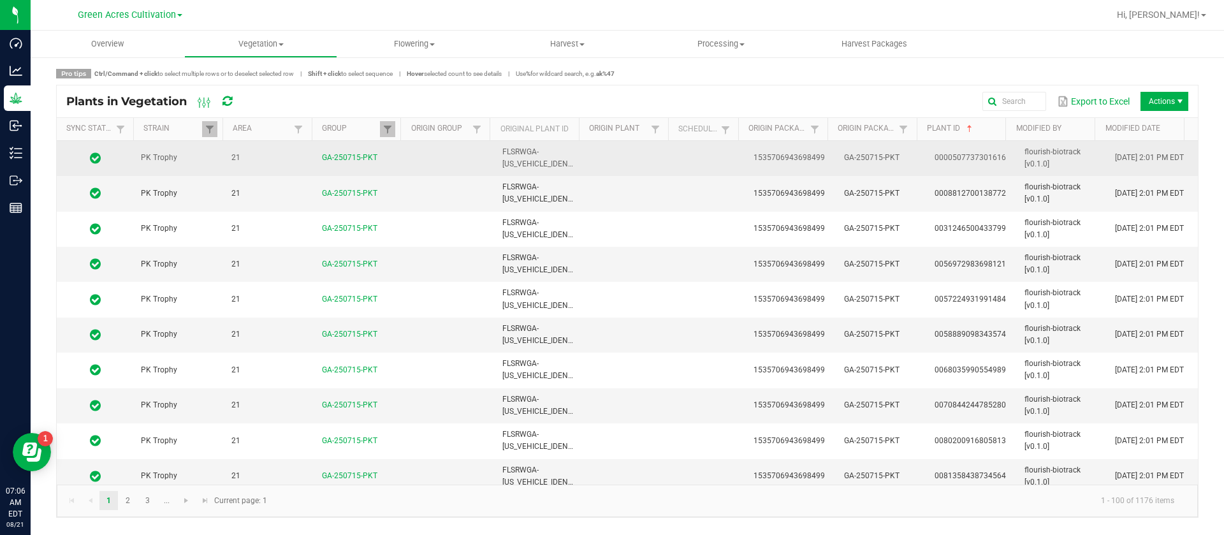
click at [589, 164] on td at bounding box center [630, 158] width 91 height 35
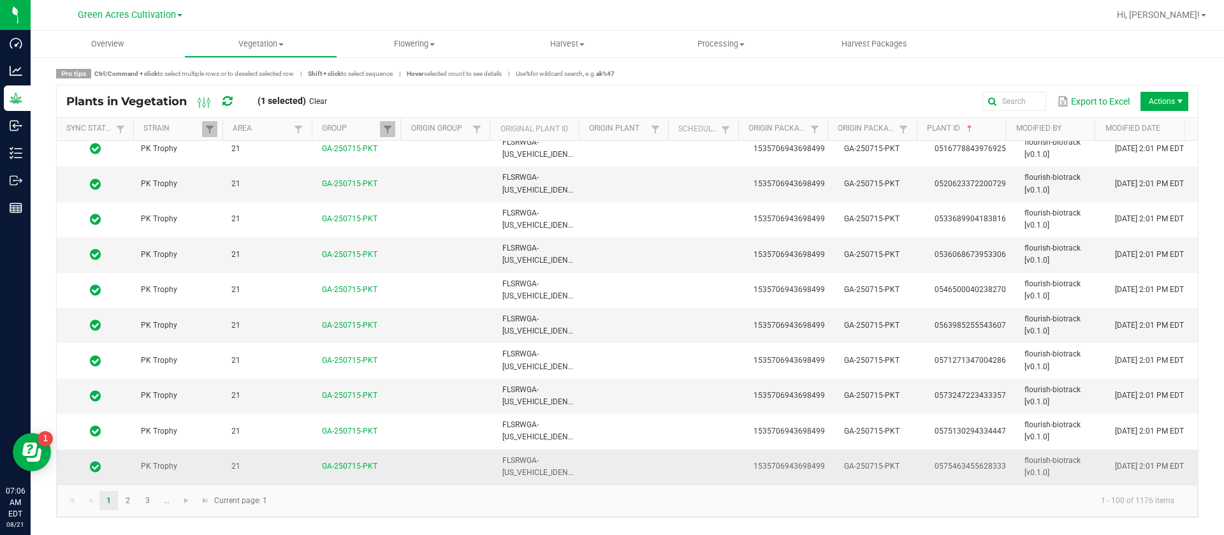
click at [532, 474] on span "FLSRWGA-[US_VEHICLE_IDENTIFICATION_NUMBER]" at bounding box center [572, 466] width 141 height 21
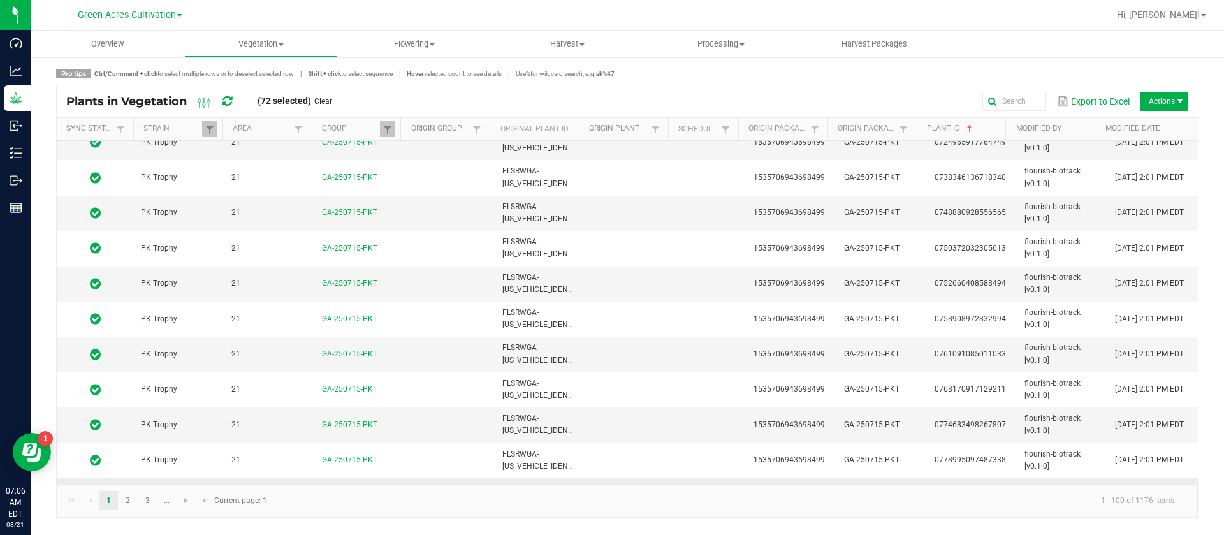
scroll to position [3188, 0]
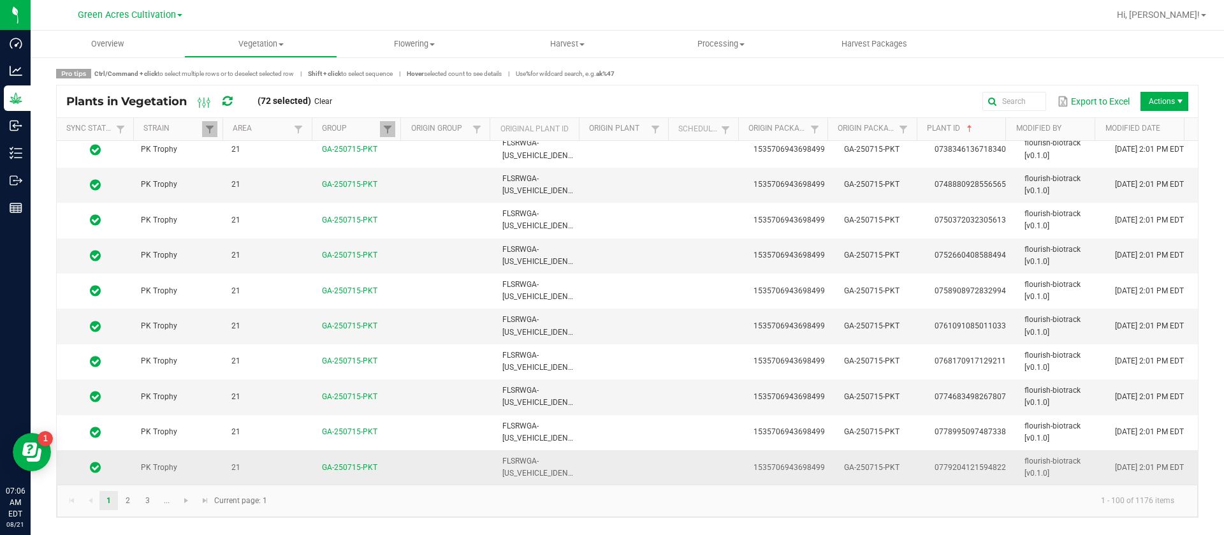
click at [530, 467] on td "FLSRWGA-[US_VEHICLE_IDENTIFICATION_NUMBER]" at bounding box center [540, 467] width 91 height 34
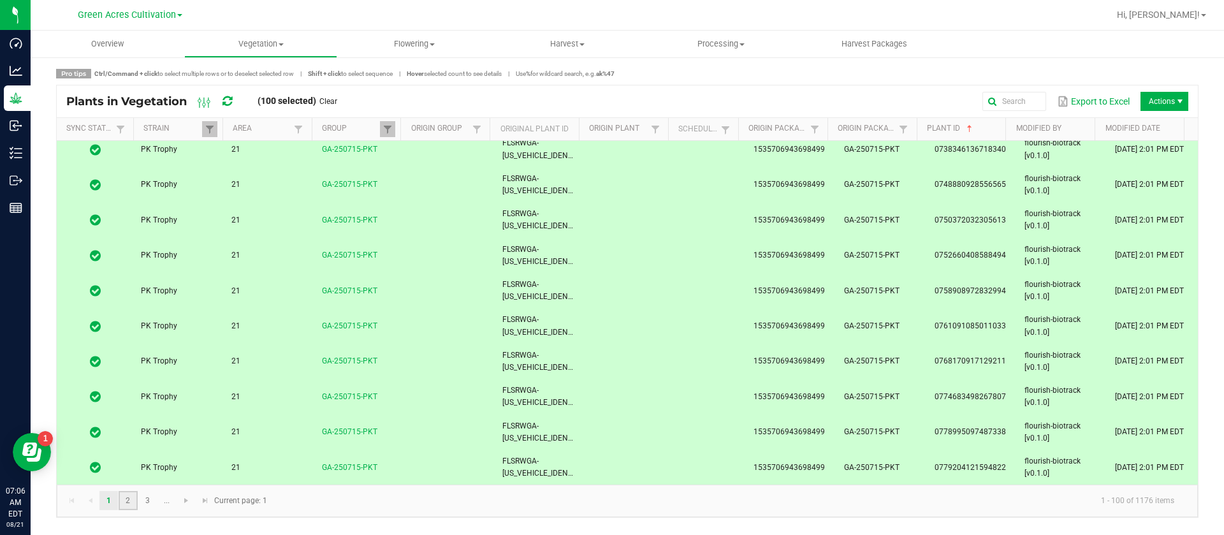
click at [126, 501] on link "2" at bounding box center [128, 500] width 18 height 19
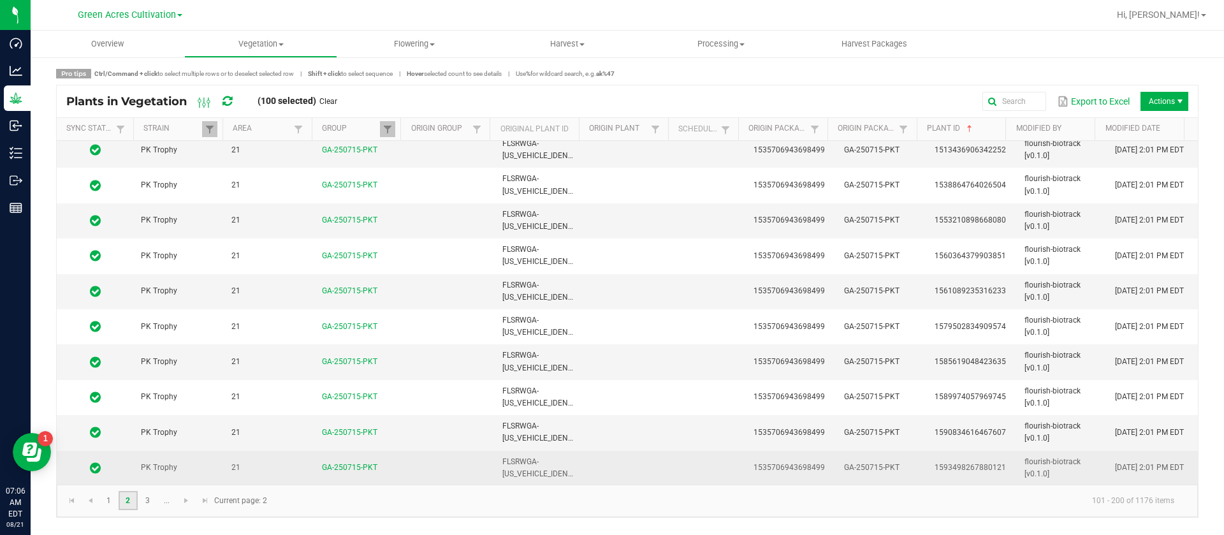
scroll to position [3188, 0]
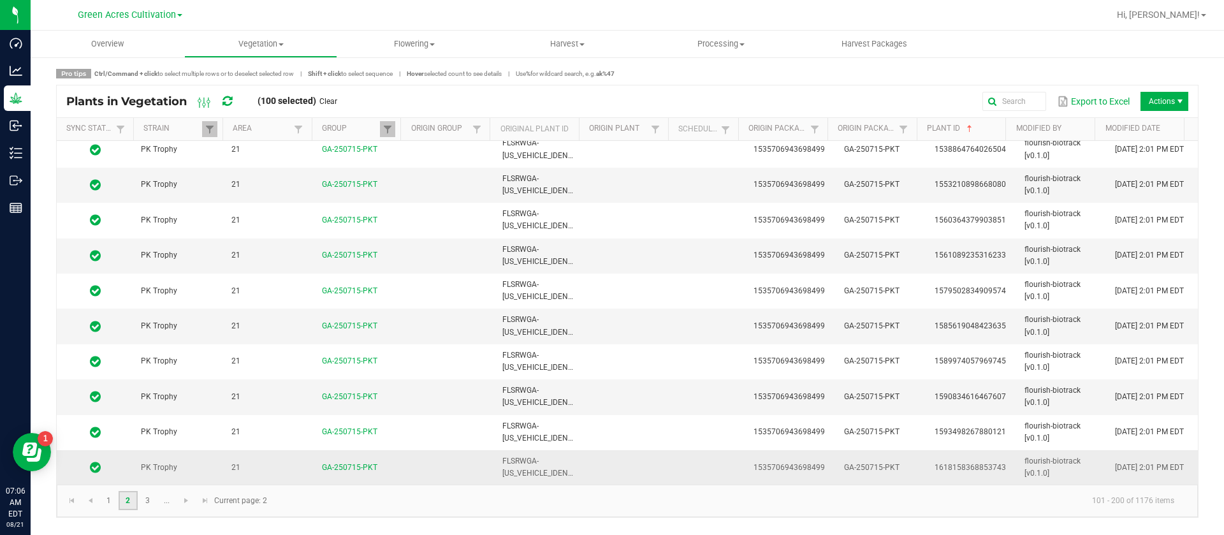
click at [540, 470] on span "FLSRWGA-[US_VEHICLE_IDENTIFICATION_NUMBER]" at bounding box center [572, 466] width 141 height 21
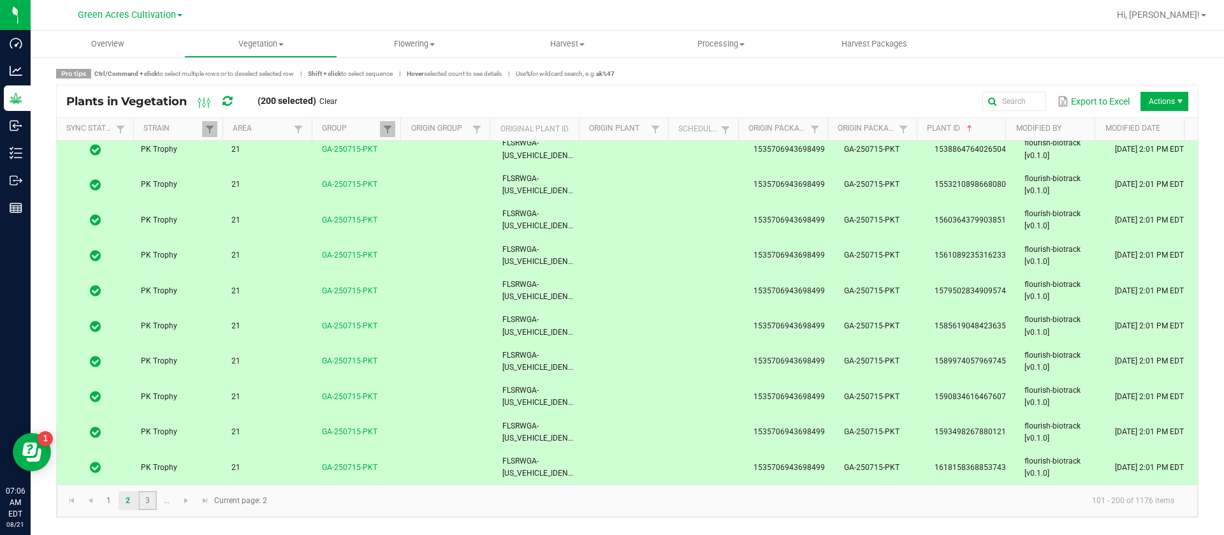
click at [140, 506] on link "3" at bounding box center [147, 500] width 18 height 19
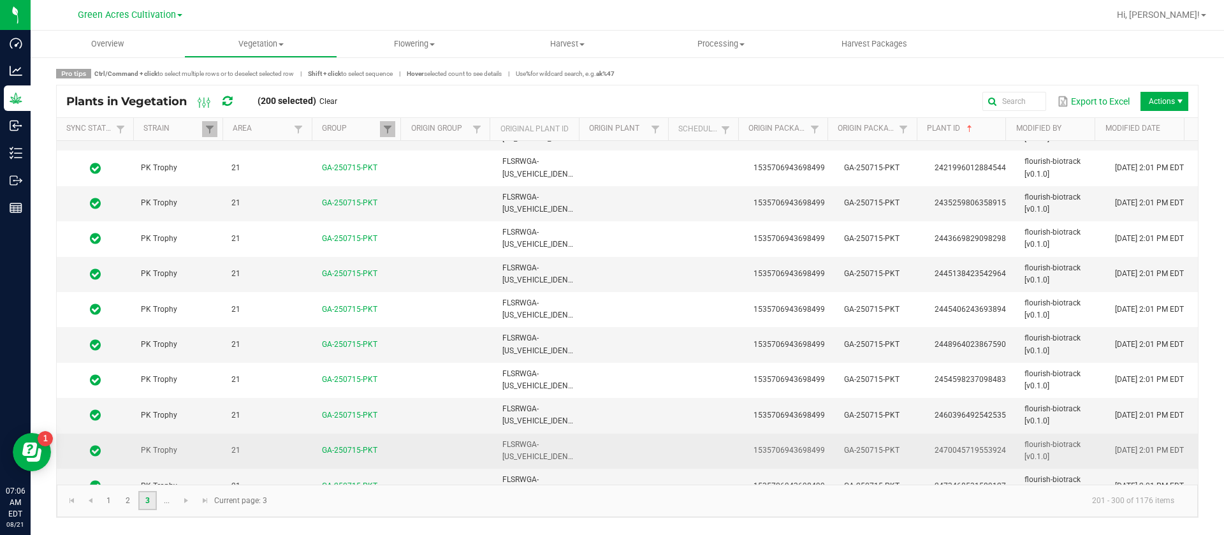
scroll to position [3188, 0]
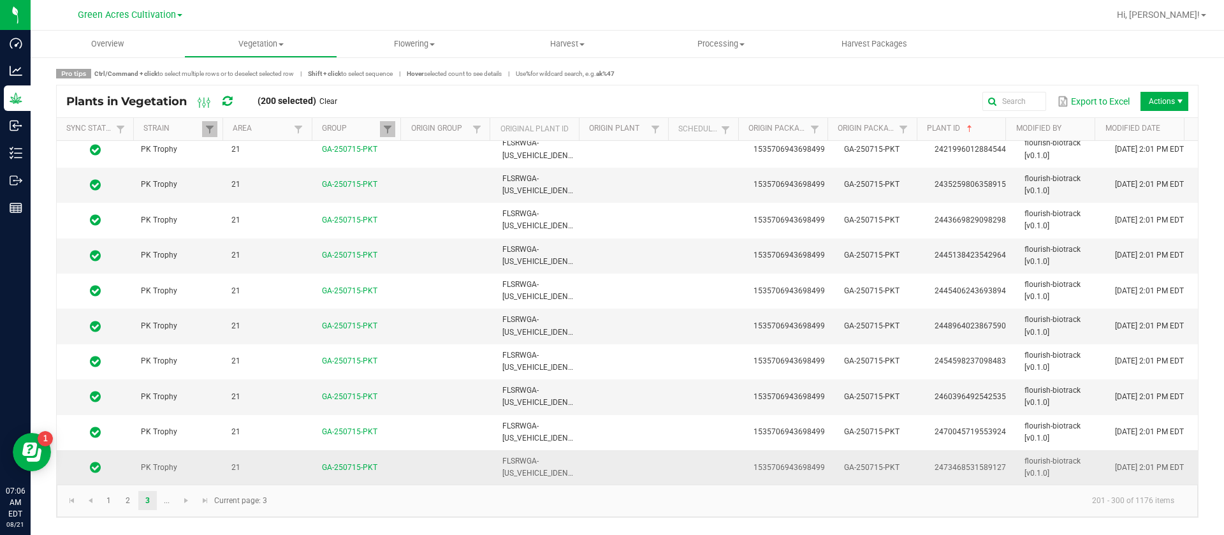
click at [521, 472] on span "FLSRWGA-[US_VEHICLE_IDENTIFICATION_NUMBER]" at bounding box center [572, 466] width 141 height 21
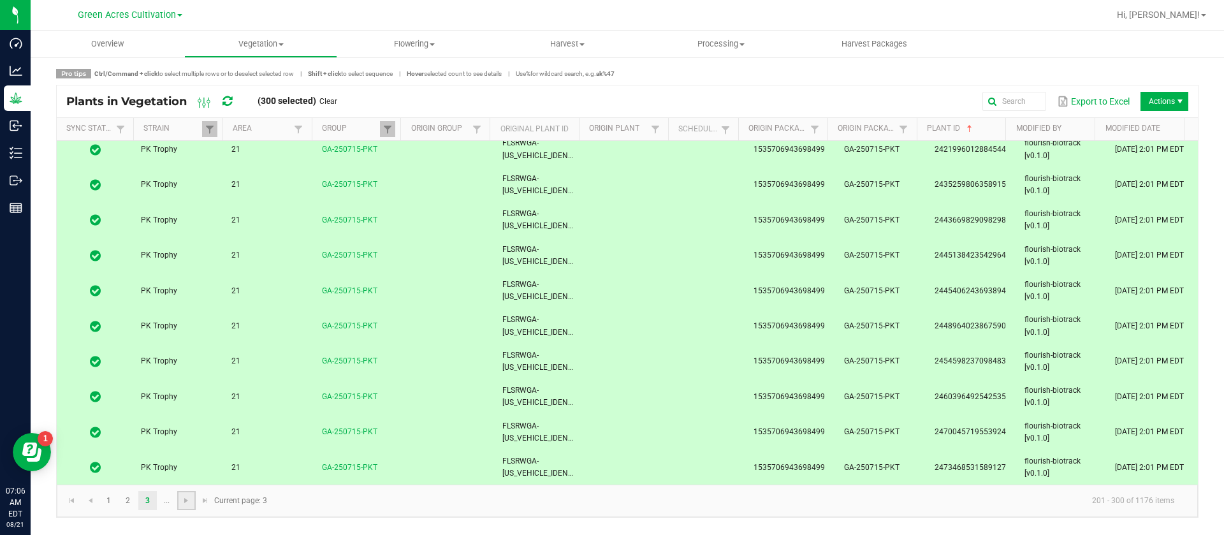
click at [192, 503] on link at bounding box center [186, 500] width 18 height 19
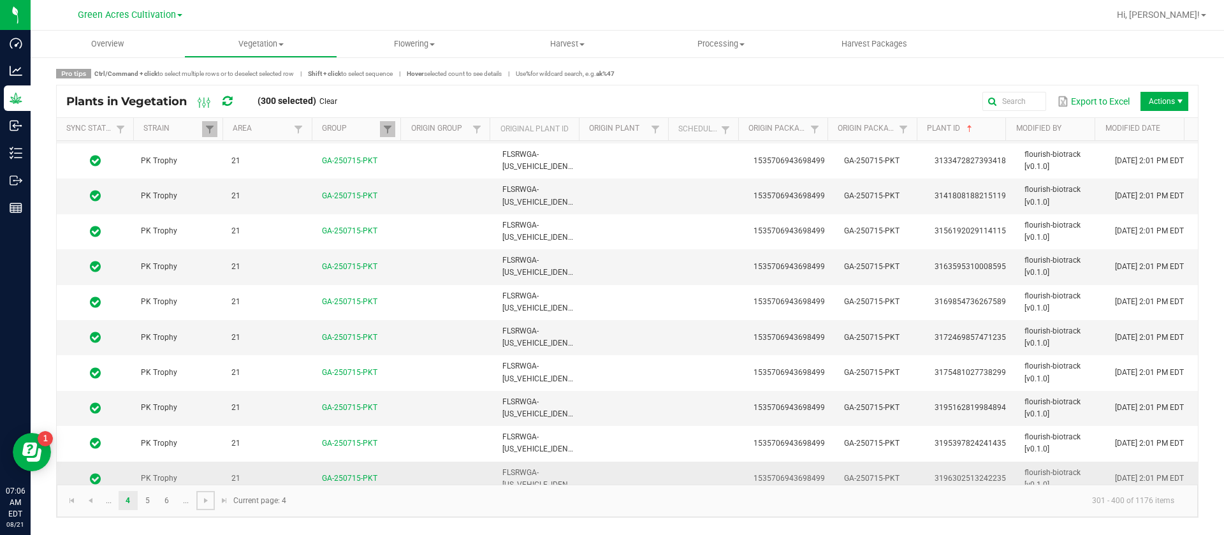
scroll to position [3188, 0]
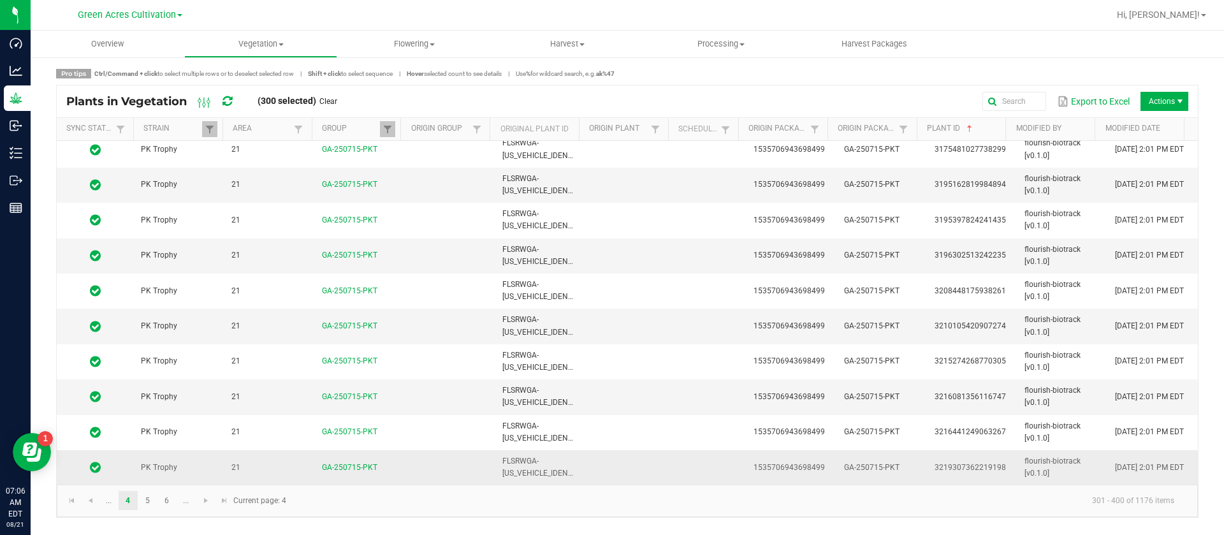
click at [529, 472] on span "FLSRWGA-[US_VEHICLE_IDENTIFICATION_NUMBER]" at bounding box center [572, 466] width 141 height 21
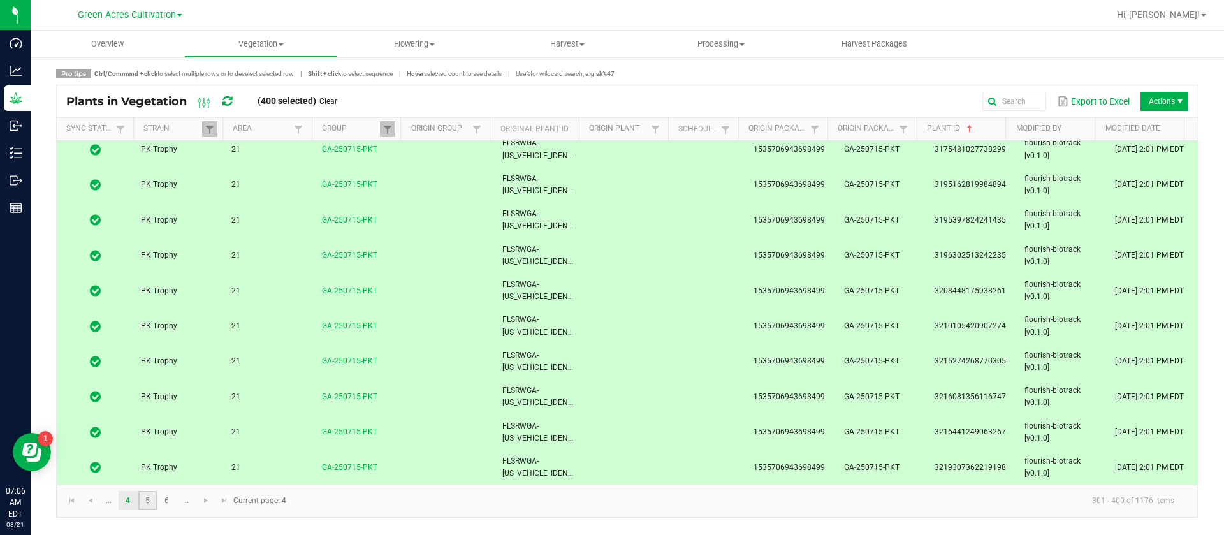
click at [140, 502] on link "5" at bounding box center [147, 500] width 18 height 19
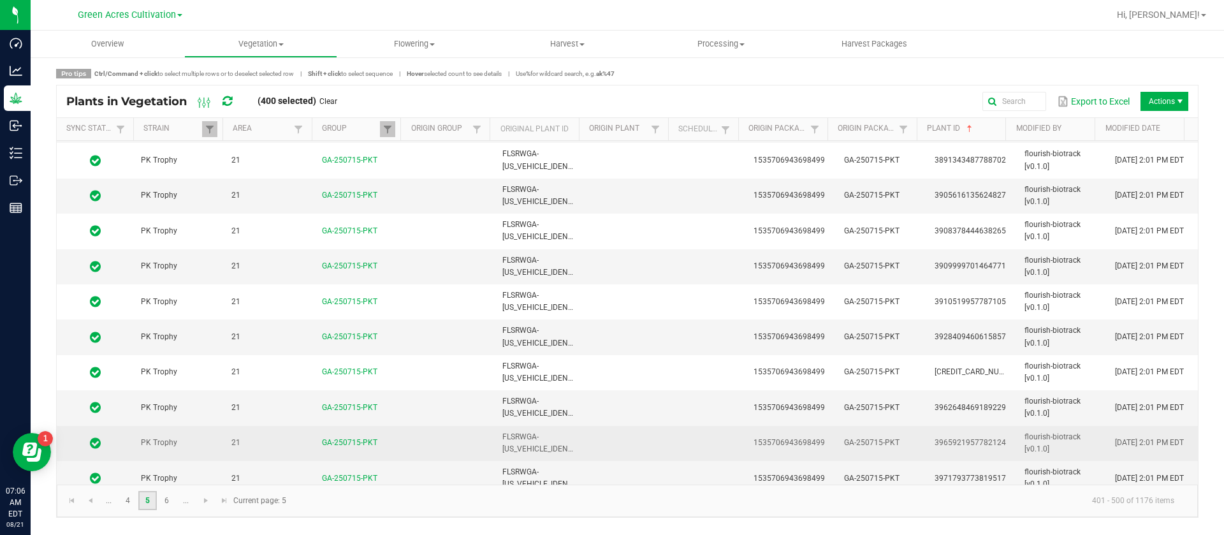
scroll to position [3188, 0]
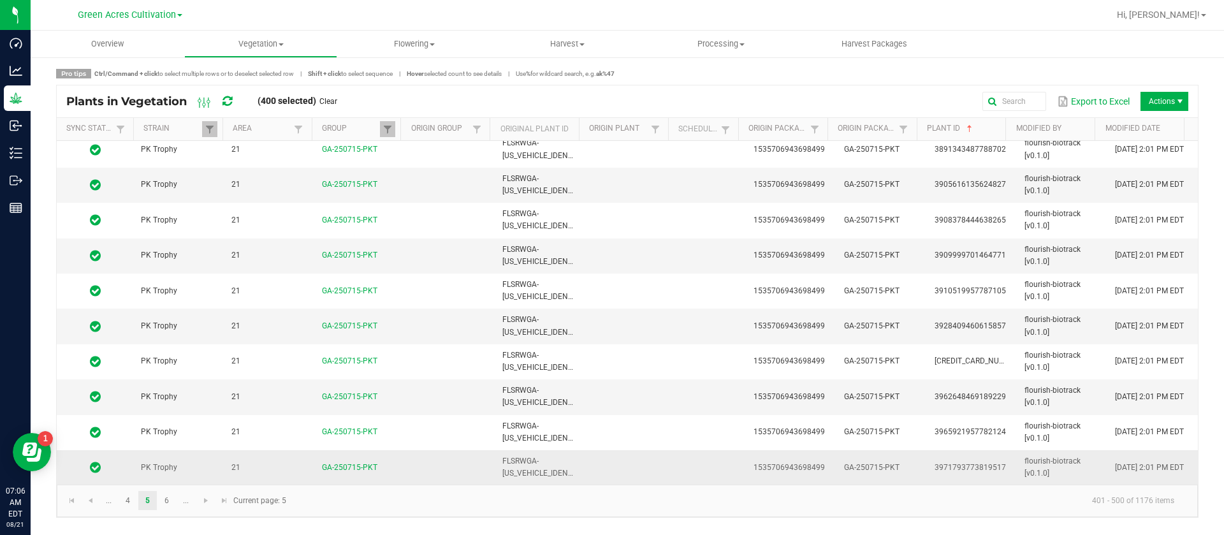
drag, startPoint x: 543, startPoint y: 471, endPoint x: 383, endPoint y: 474, distance: 159.4
click at [543, 473] on span "FLSRWGA-[US_VEHICLE_IDENTIFICATION_NUMBER]" at bounding box center [572, 466] width 141 height 21
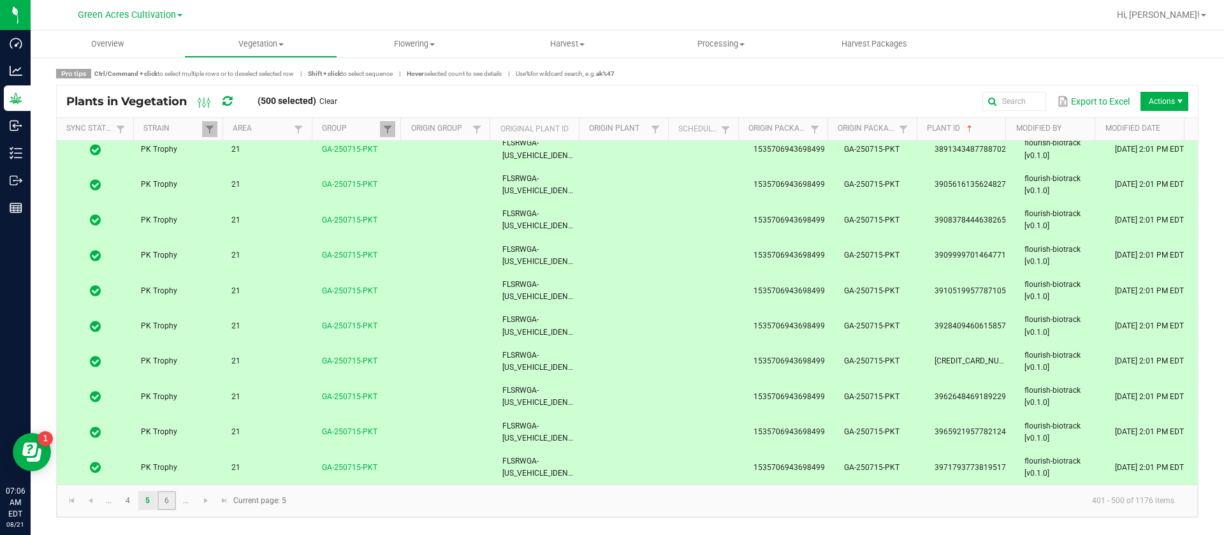
click at [170, 502] on link "6" at bounding box center [166, 500] width 18 height 19
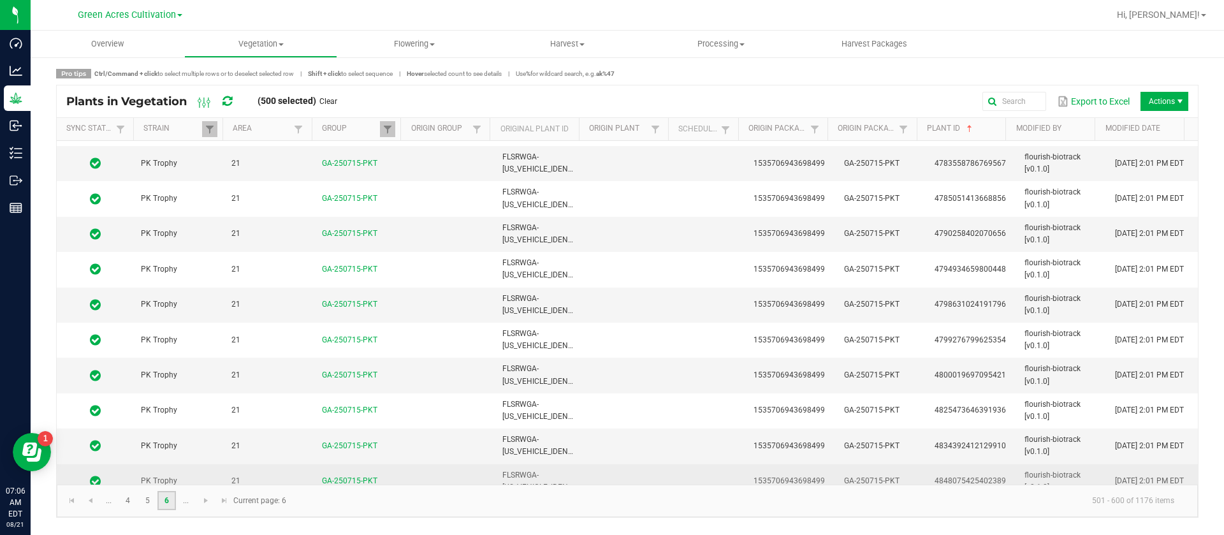
scroll to position [3188, 0]
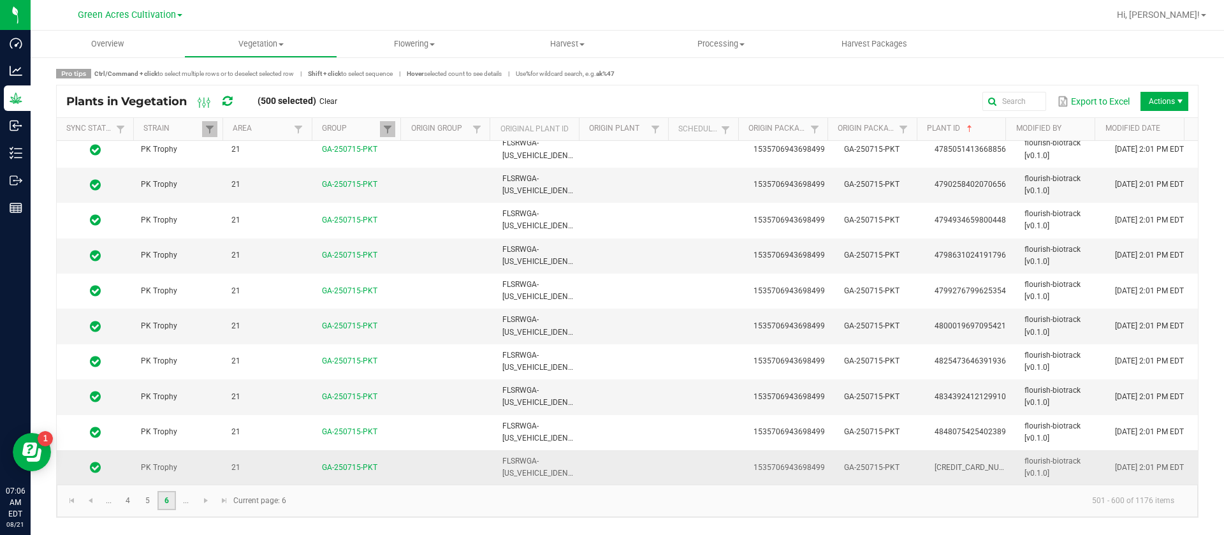
click at [557, 465] on td "FLSRWGA-[US_VEHICLE_IDENTIFICATION_NUMBER]" at bounding box center [540, 467] width 91 height 34
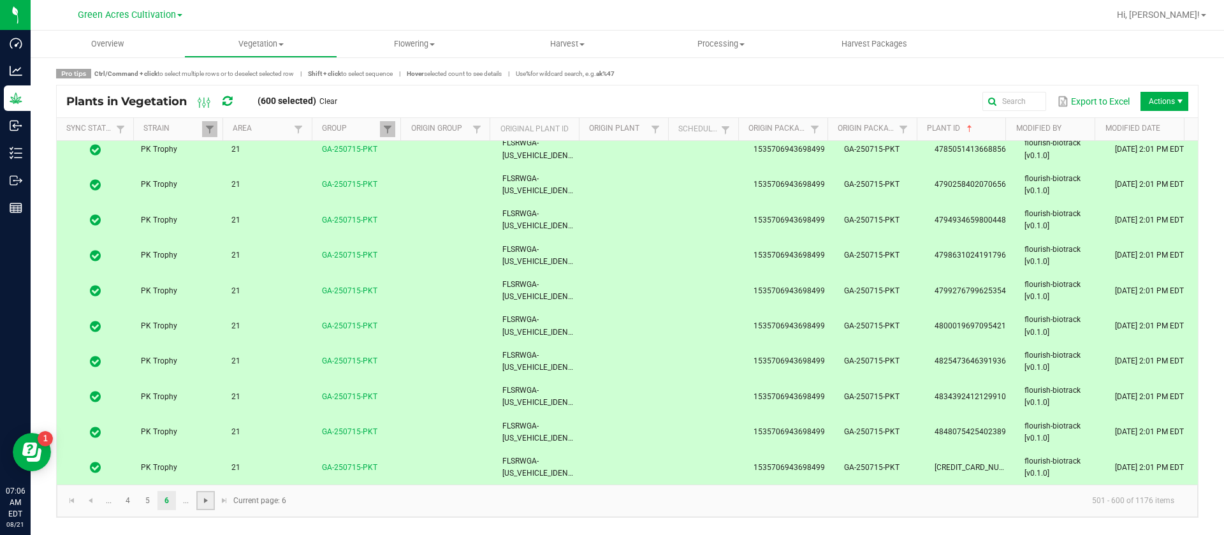
click at [208, 504] on span "Go to the next page" at bounding box center [206, 500] width 10 height 10
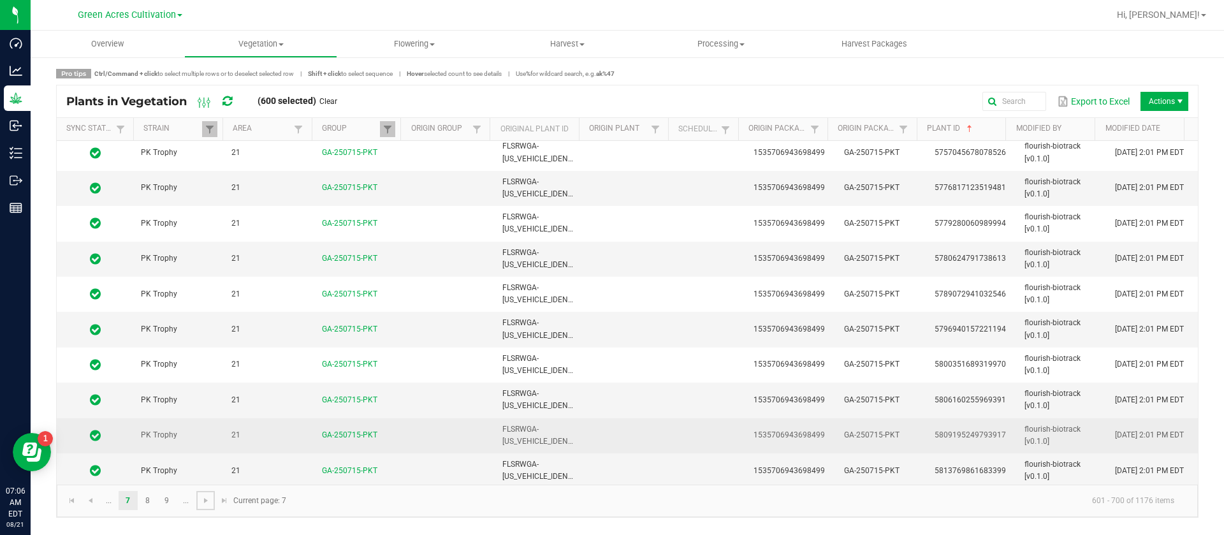
scroll to position [3188, 0]
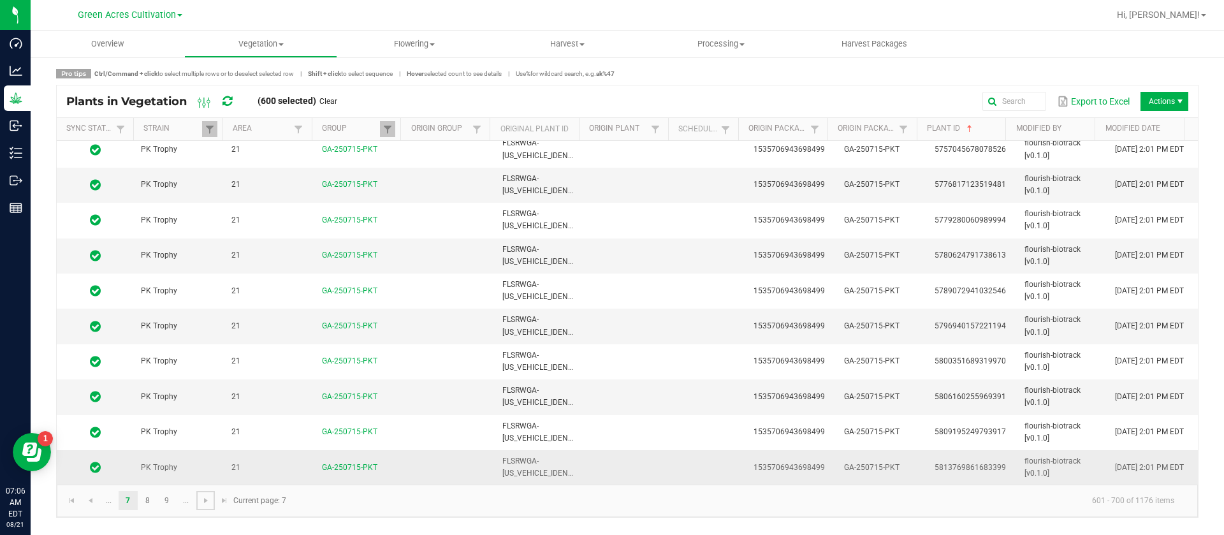
click at [628, 477] on td at bounding box center [630, 467] width 91 height 34
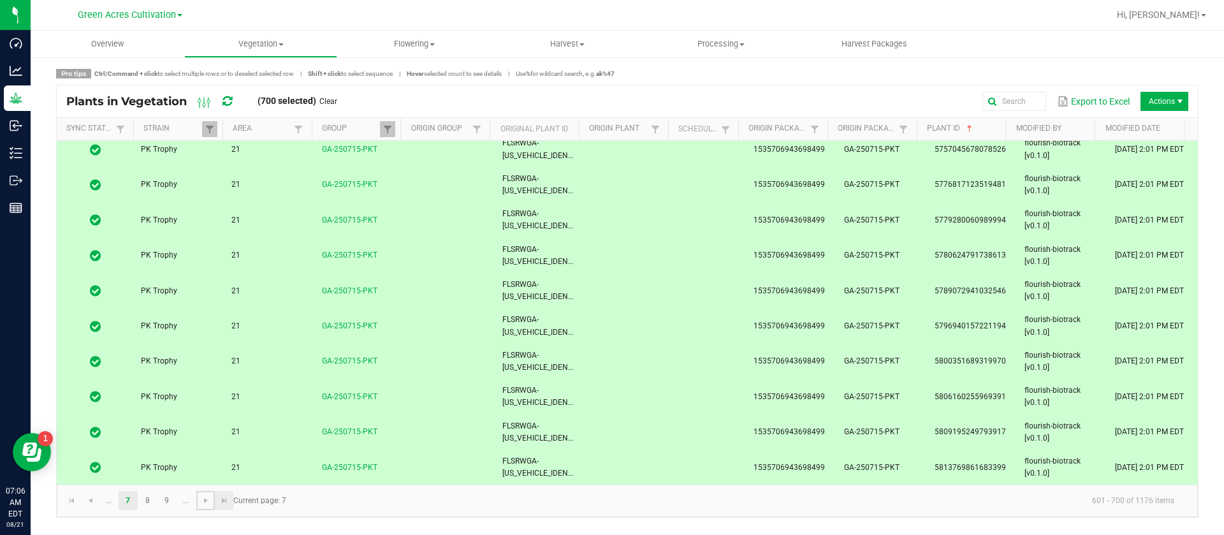
click at [214, 503] on link at bounding box center [205, 500] width 18 height 19
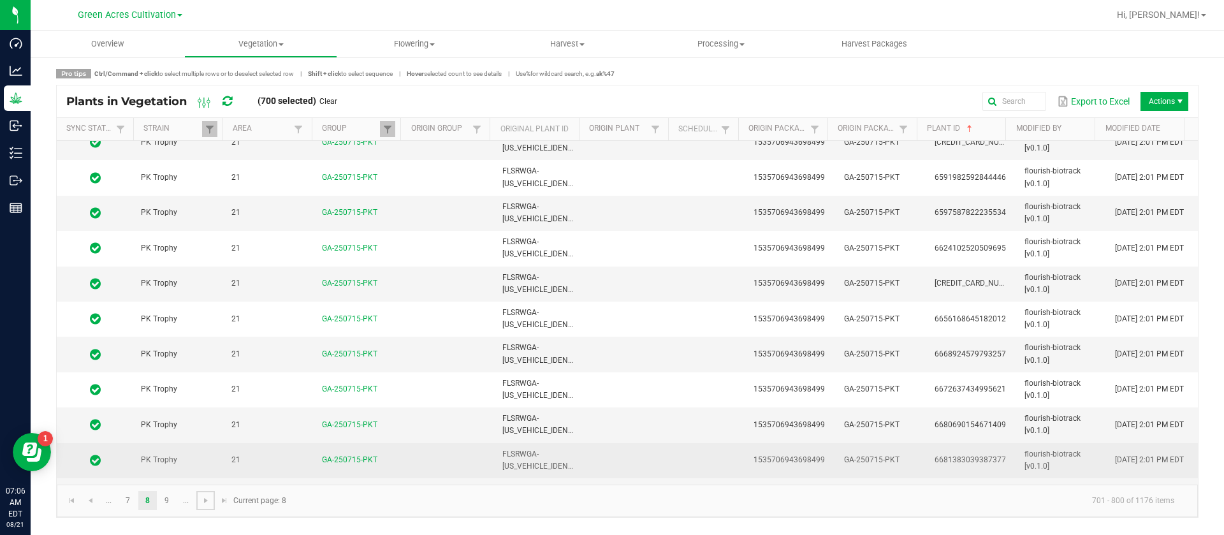
scroll to position [3188, 0]
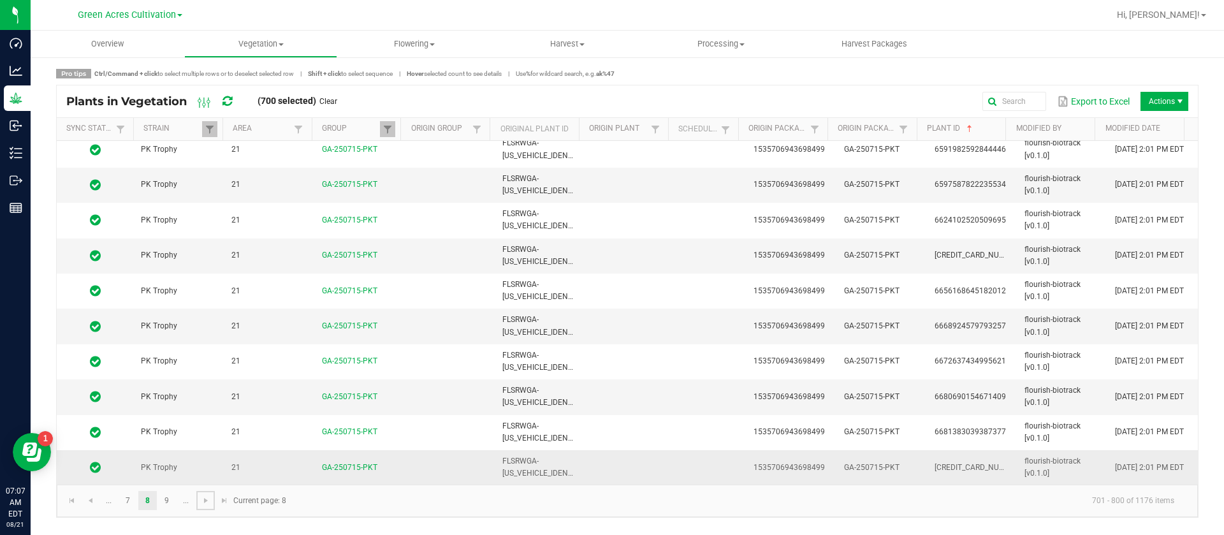
click at [602, 460] on td at bounding box center [630, 467] width 91 height 34
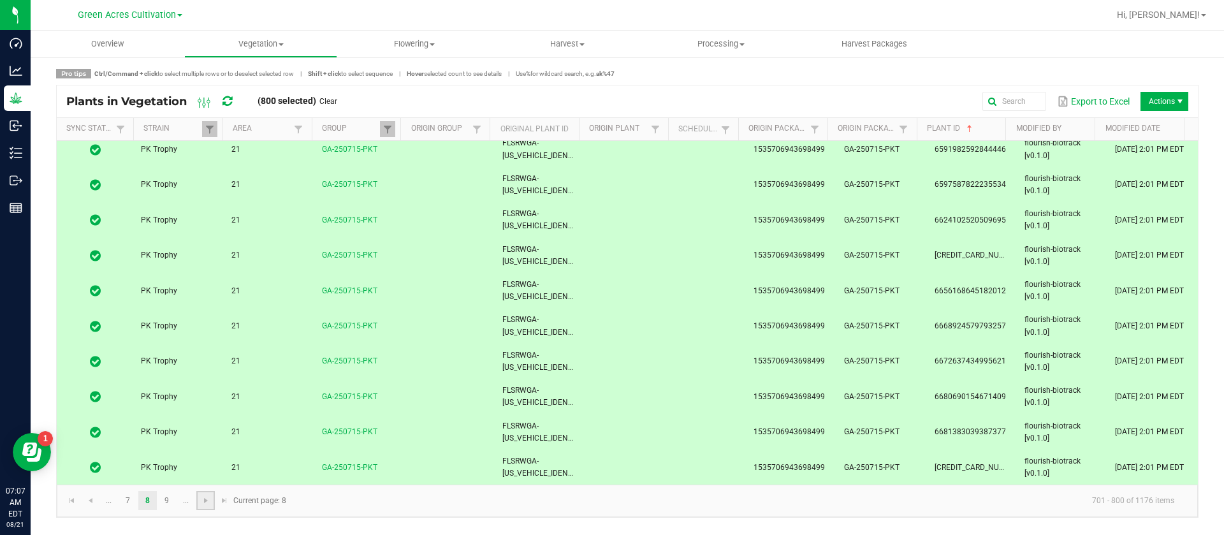
click at [208, 506] on link at bounding box center [205, 500] width 18 height 19
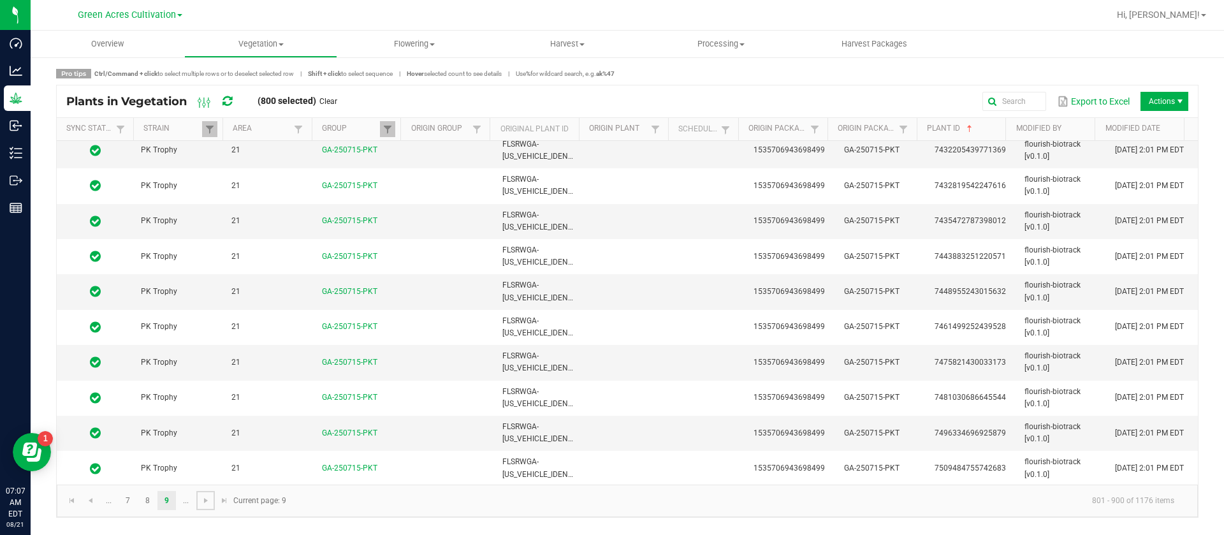
scroll to position [3188, 0]
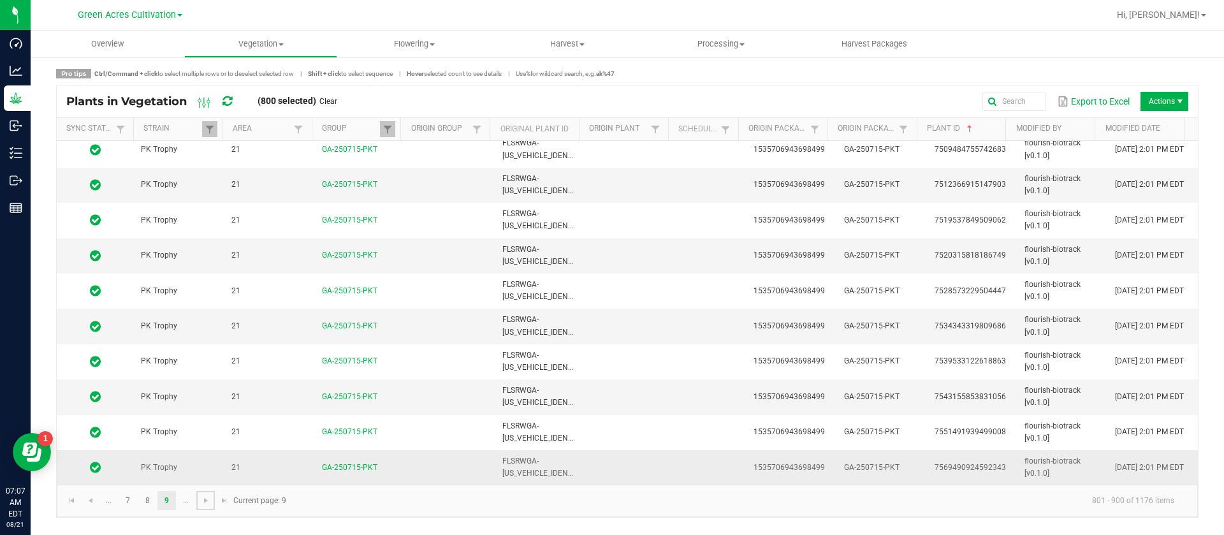
drag, startPoint x: 578, startPoint y: 454, endPoint x: 317, endPoint y: 473, distance: 261.4
click at [585, 455] on td at bounding box center [630, 467] width 91 height 34
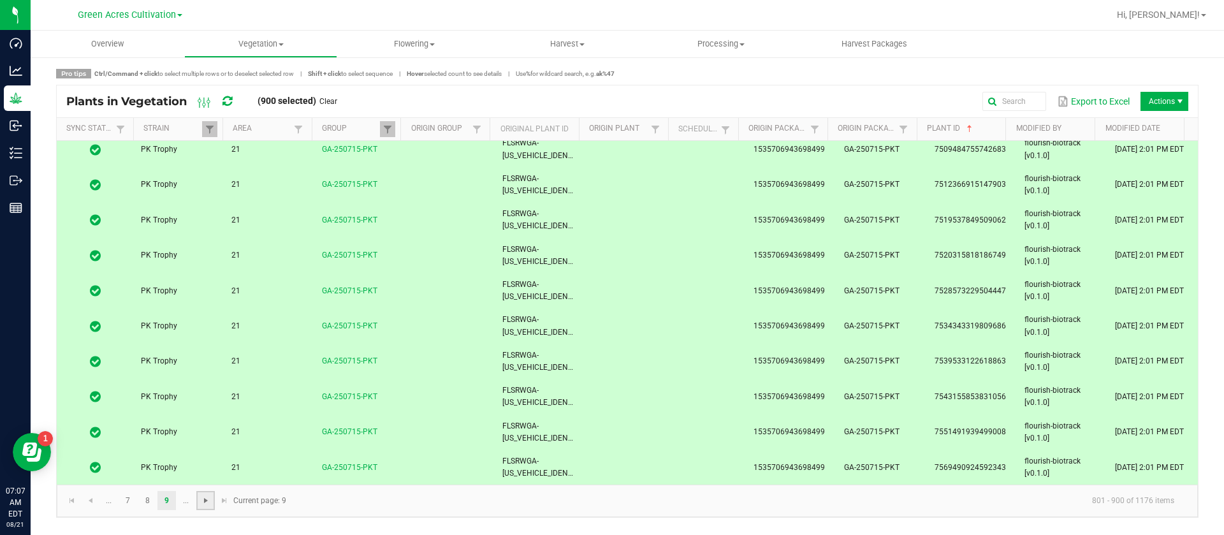
click at [202, 499] on span "Go to the next page" at bounding box center [206, 500] width 10 height 10
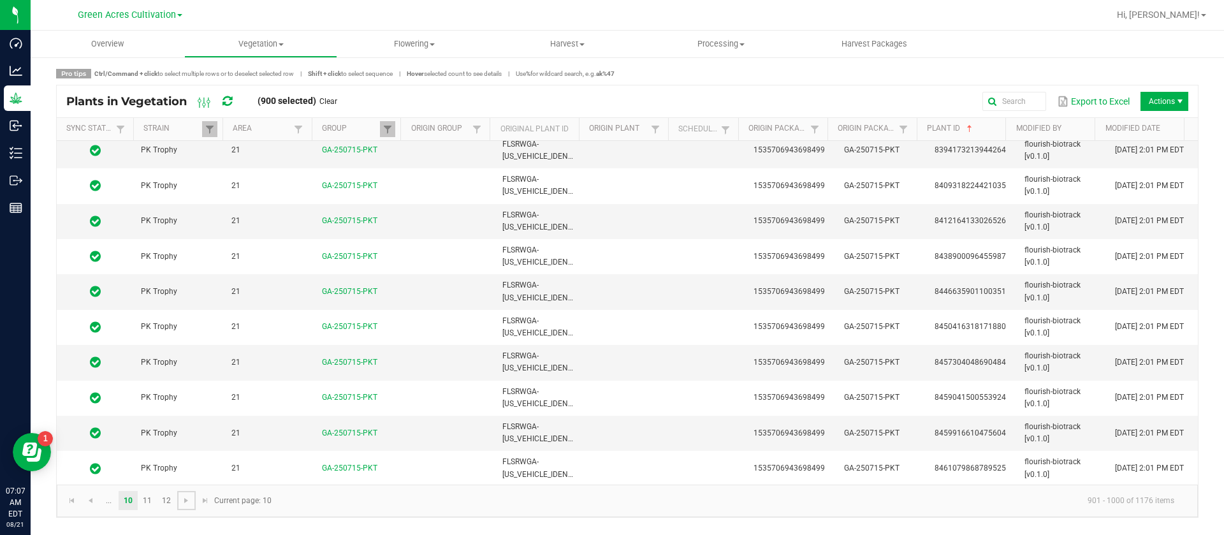
scroll to position [3188, 0]
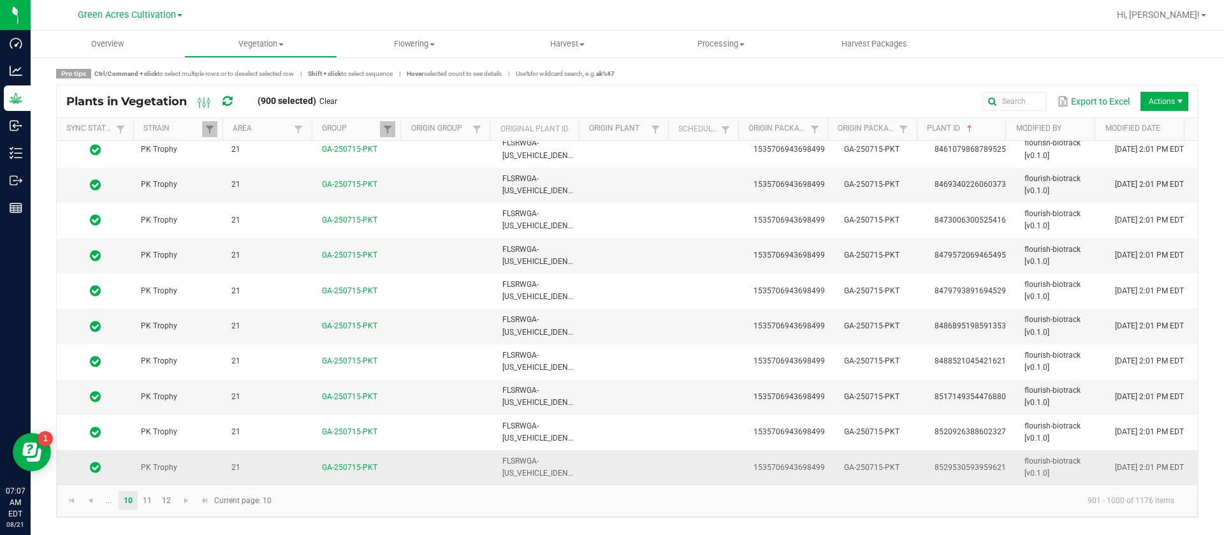
drag, startPoint x: 551, startPoint y: 467, endPoint x: 298, endPoint y: 472, distance: 253.1
click at [551, 467] on td "FLSRWGA-[US_VEHICLE_IDENTIFICATION_NUMBER]" at bounding box center [540, 467] width 91 height 34
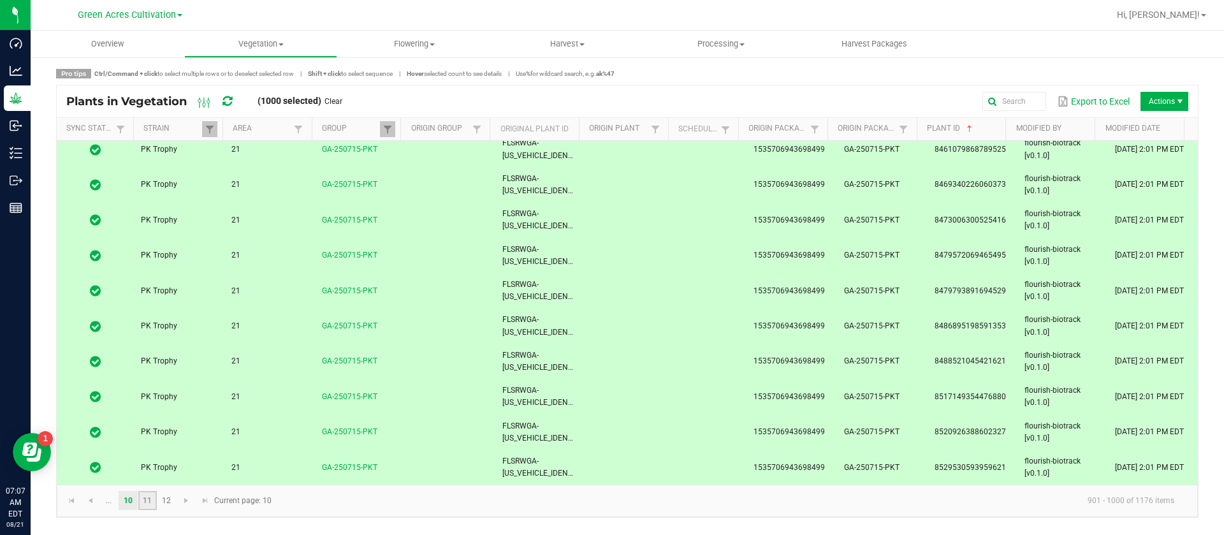
click at [154, 500] on link "11" at bounding box center [147, 500] width 18 height 19
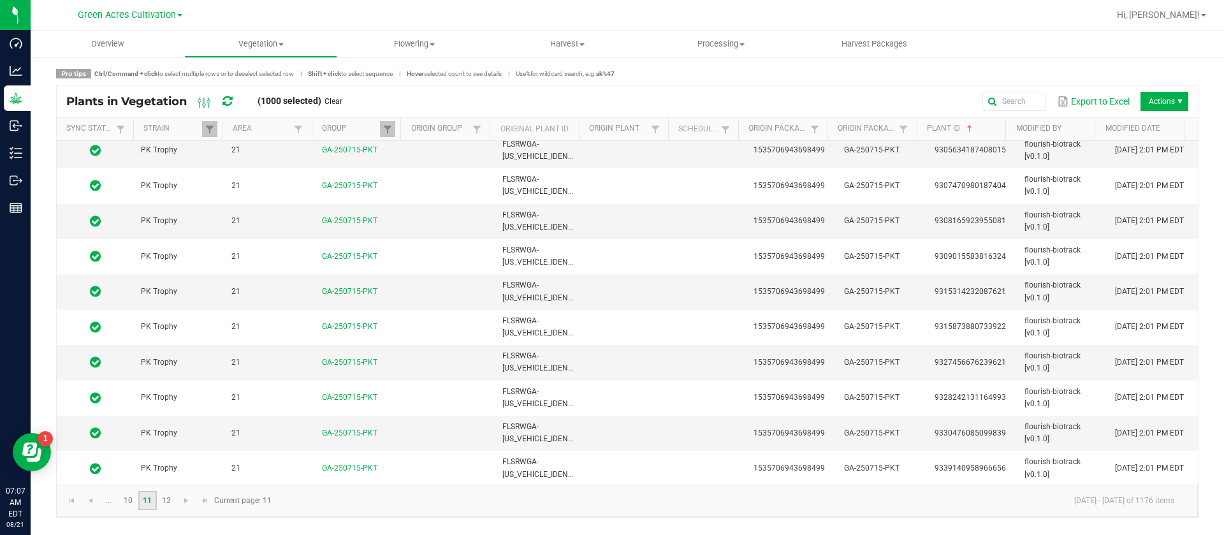
scroll to position [3188, 0]
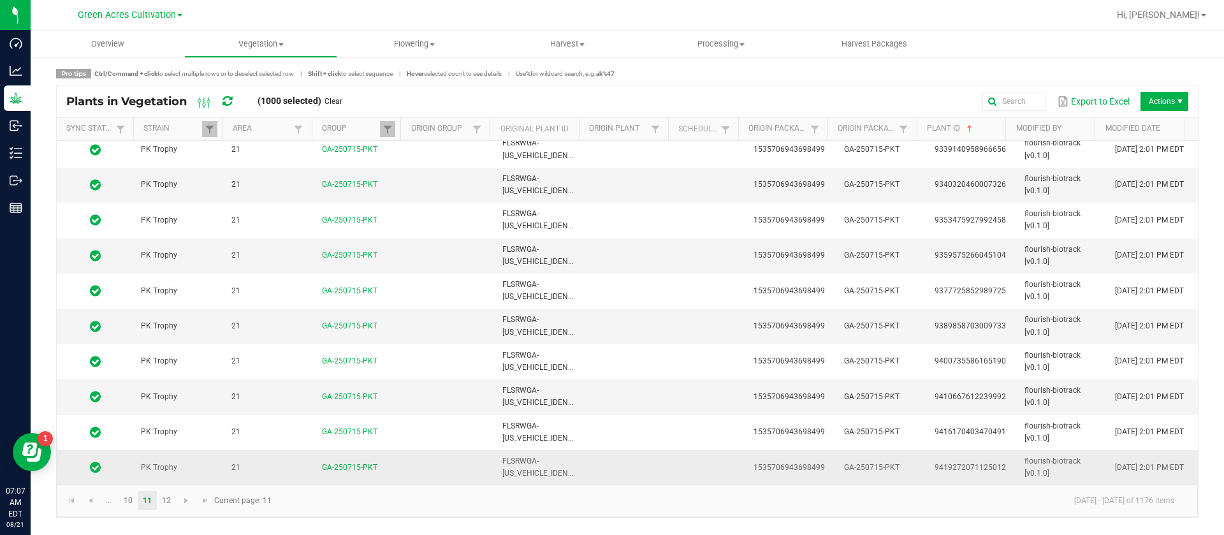
click at [564, 466] on td "FLSRWGA-[US_VEHICLE_IDENTIFICATION_NUMBER]" at bounding box center [540, 467] width 91 height 34
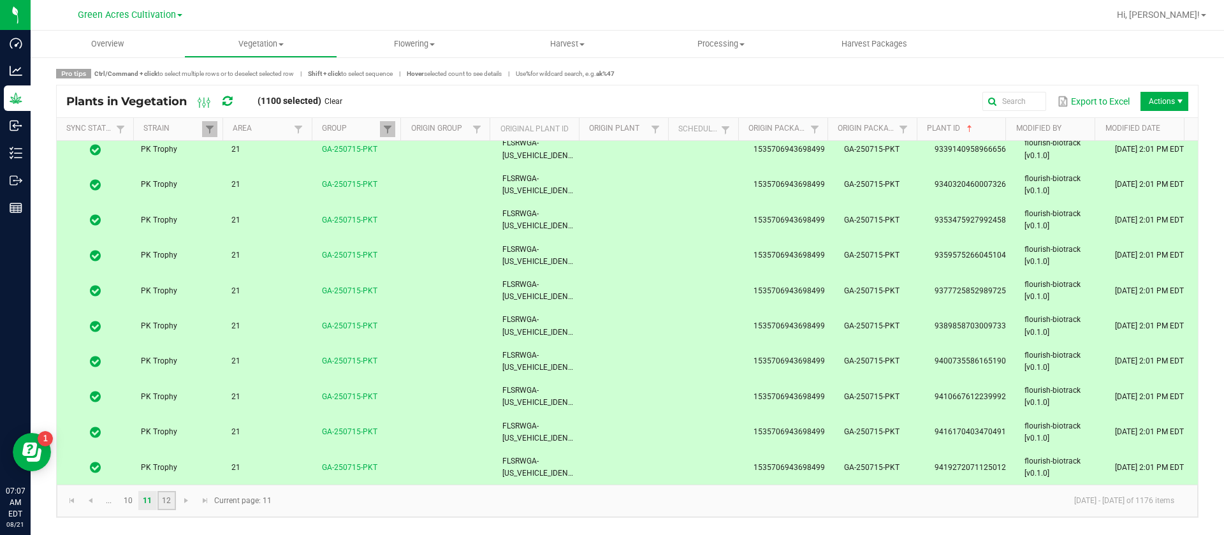
click at [175, 500] on link "12" at bounding box center [166, 500] width 18 height 19
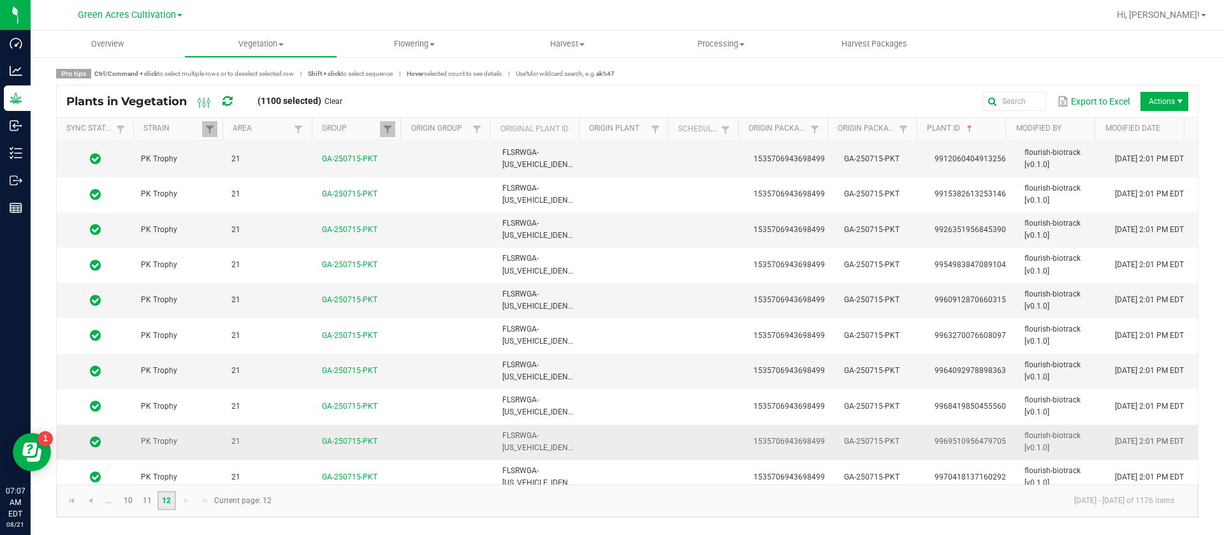
scroll to position [2340, 0]
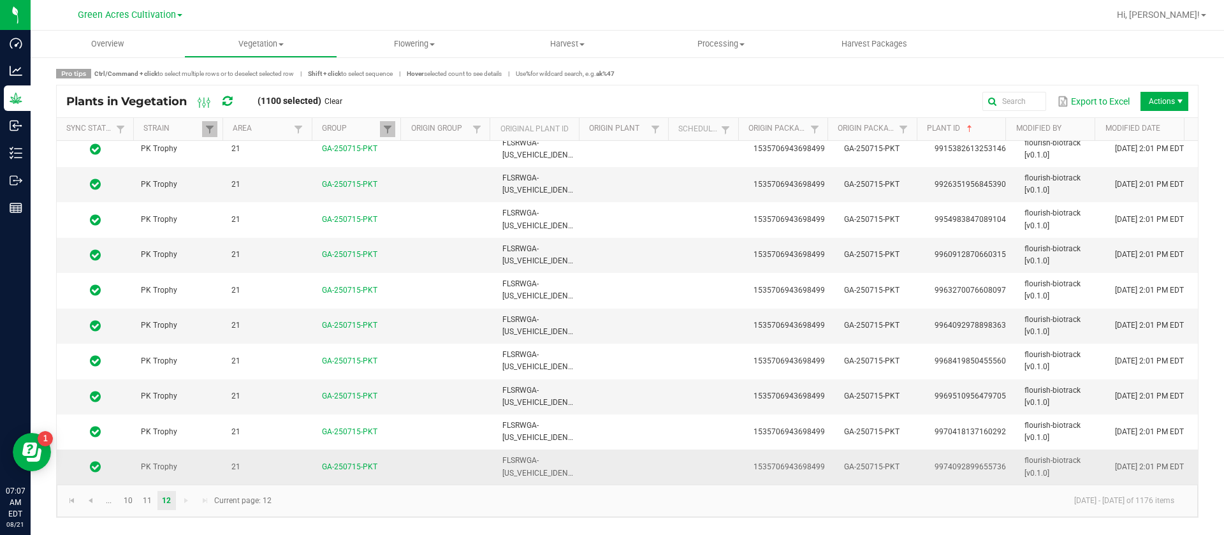
click at [585, 474] on td at bounding box center [630, 466] width 91 height 34
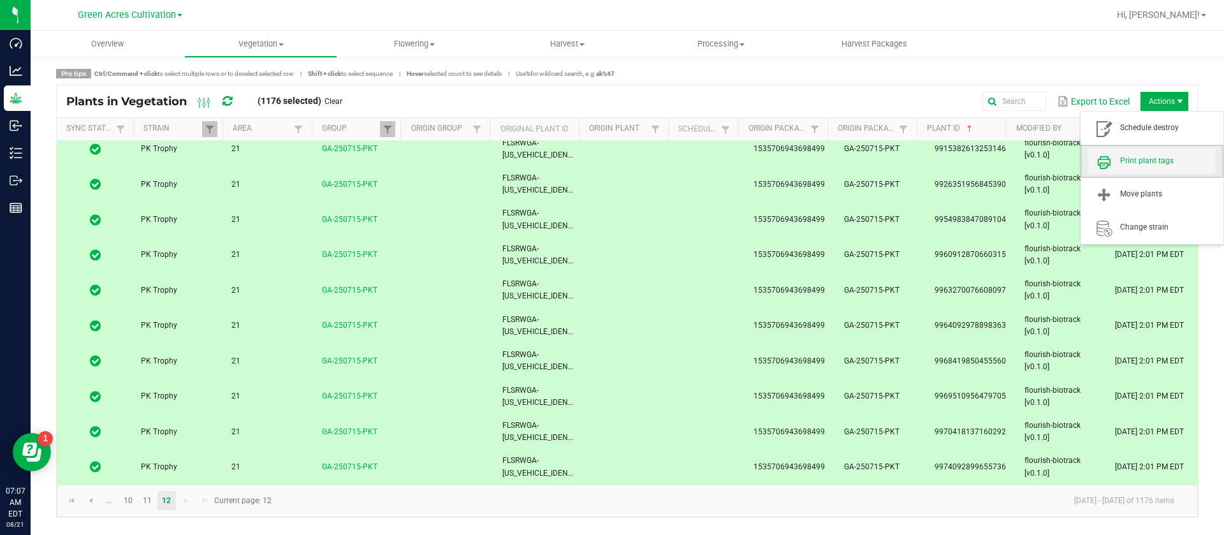
click at [1139, 166] on span "Print plant tags" at bounding box center [1168, 161] width 96 height 11
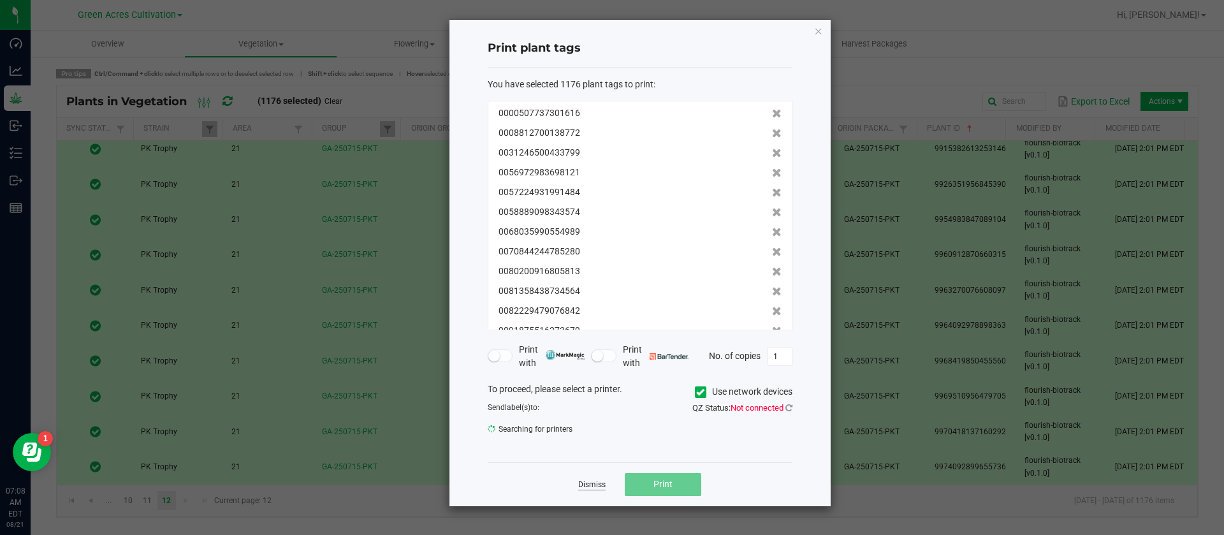
click at [592, 488] on link "Dismiss" at bounding box center [591, 484] width 27 height 11
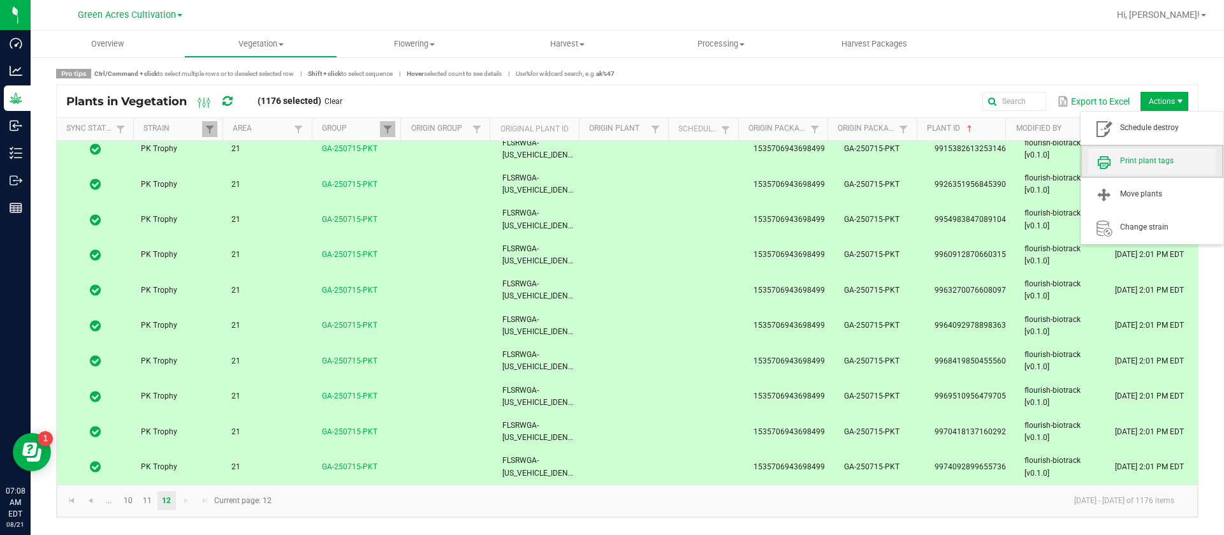
click at [1146, 165] on span "Print plant tags" at bounding box center [1168, 161] width 96 height 11
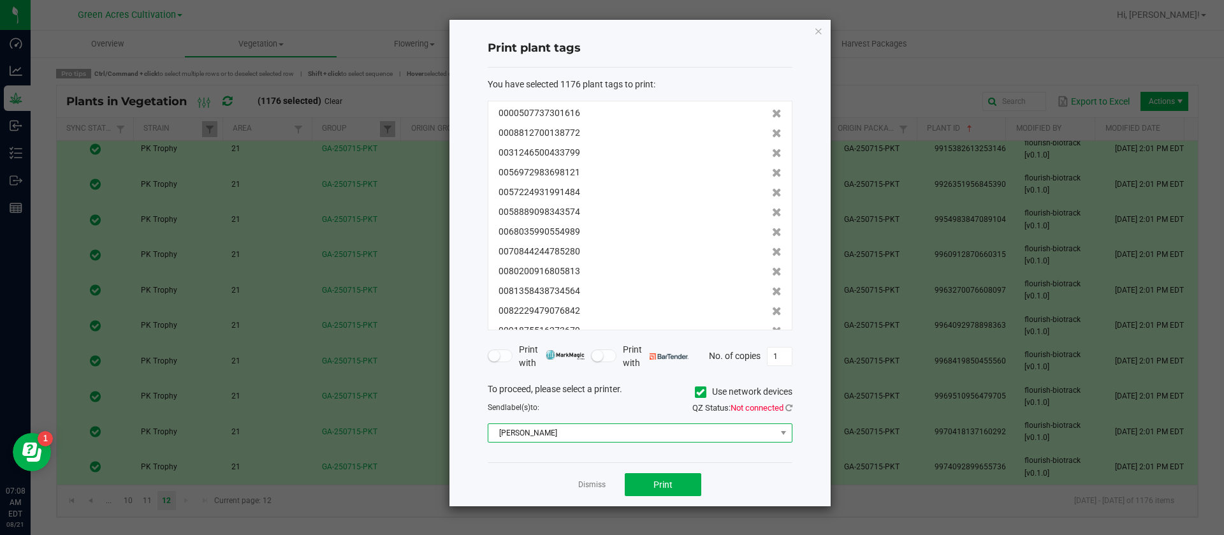
click at [630, 430] on span "[PERSON_NAME]" at bounding box center [632, 433] width 288 height 18
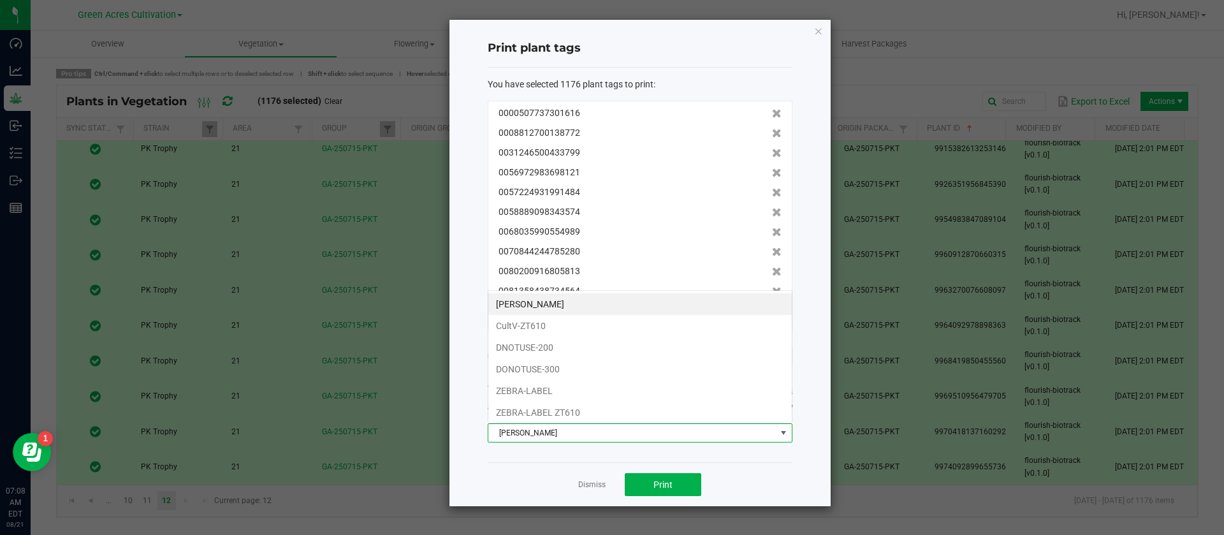
scroll to position [19, 305]
click at [558, 331] on li "CultV-ZT610" at bounding box center [639, 326] width 303 height 22
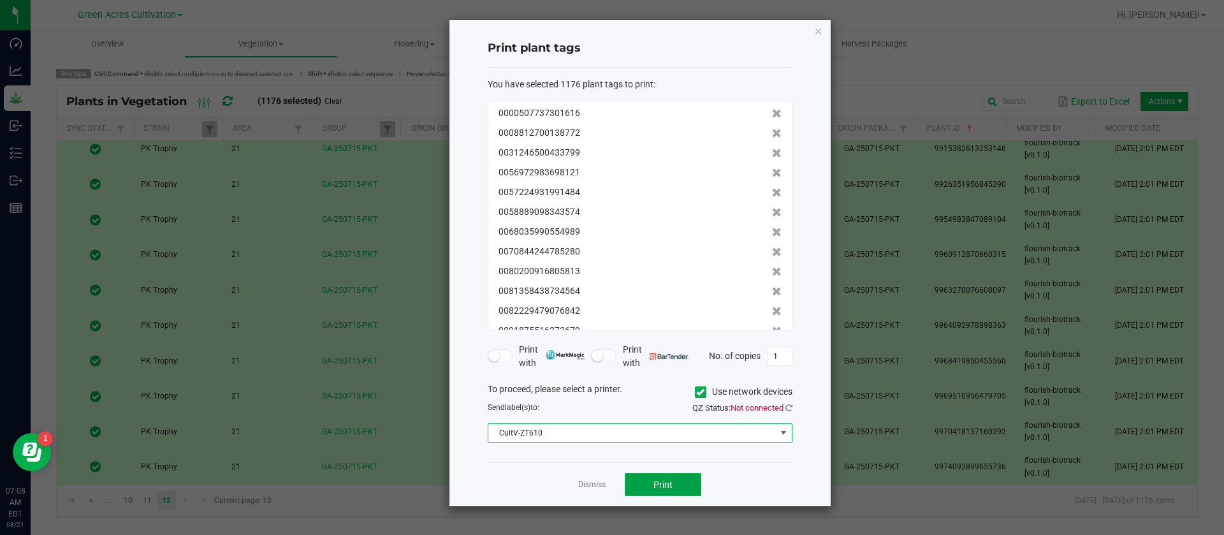
click at [655, 479] on span "Print" at bounding box center [662, 484] width 19 height 10
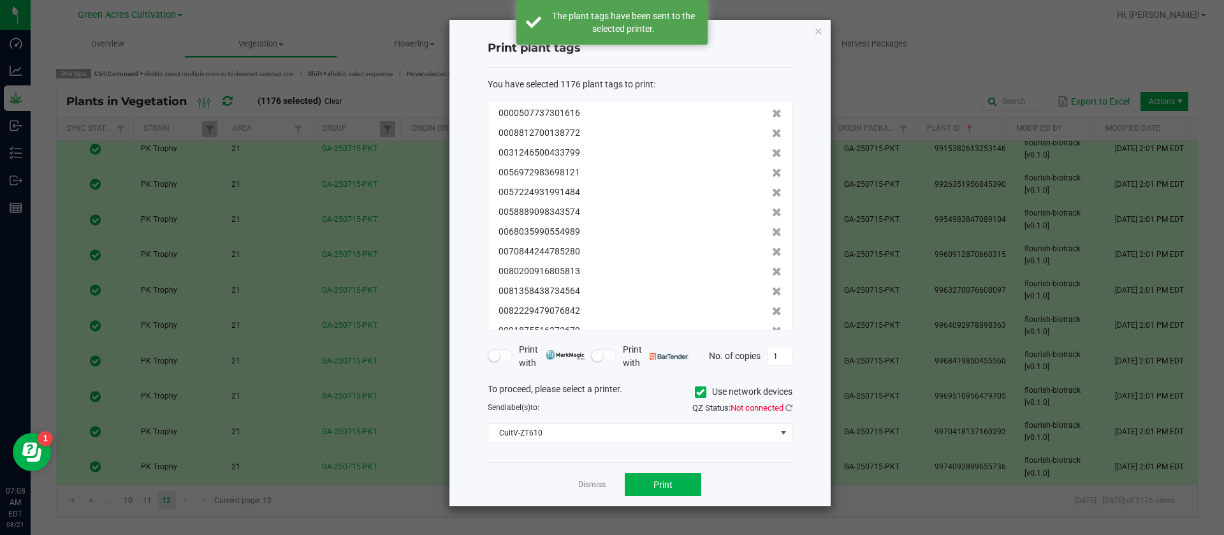
click at [781, 405] on span "Not connected" at bounding box center [757, 408] width 53 height 10
click at [785, 405] on icon at bounding box center [788, 408] width 7 height 8
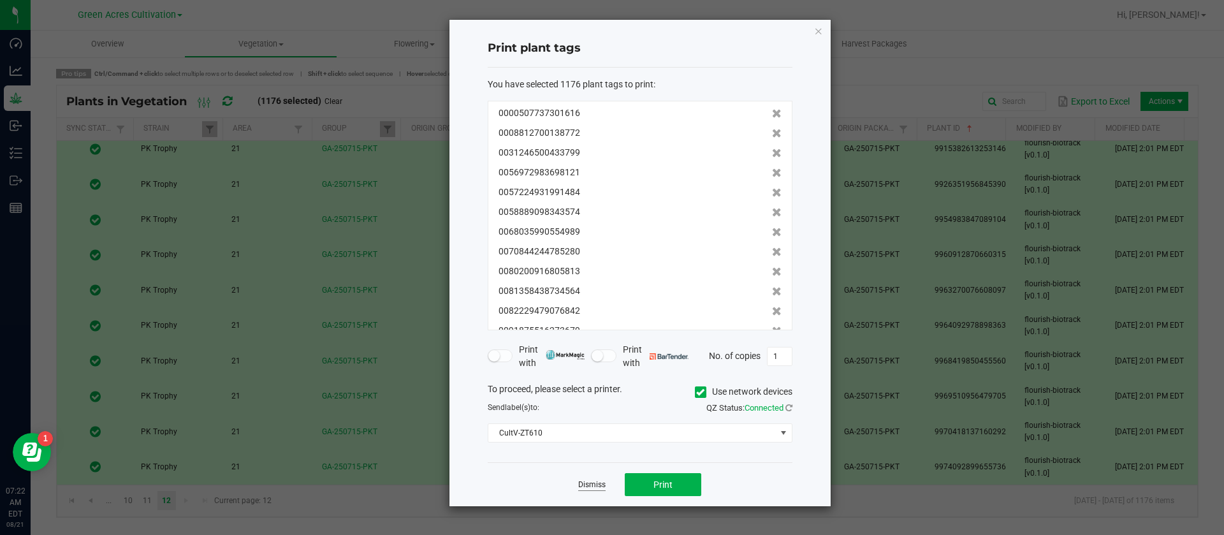
click at [592, 488] on link "Dismiss" at bounding box center [591, 484] width 27 height 11
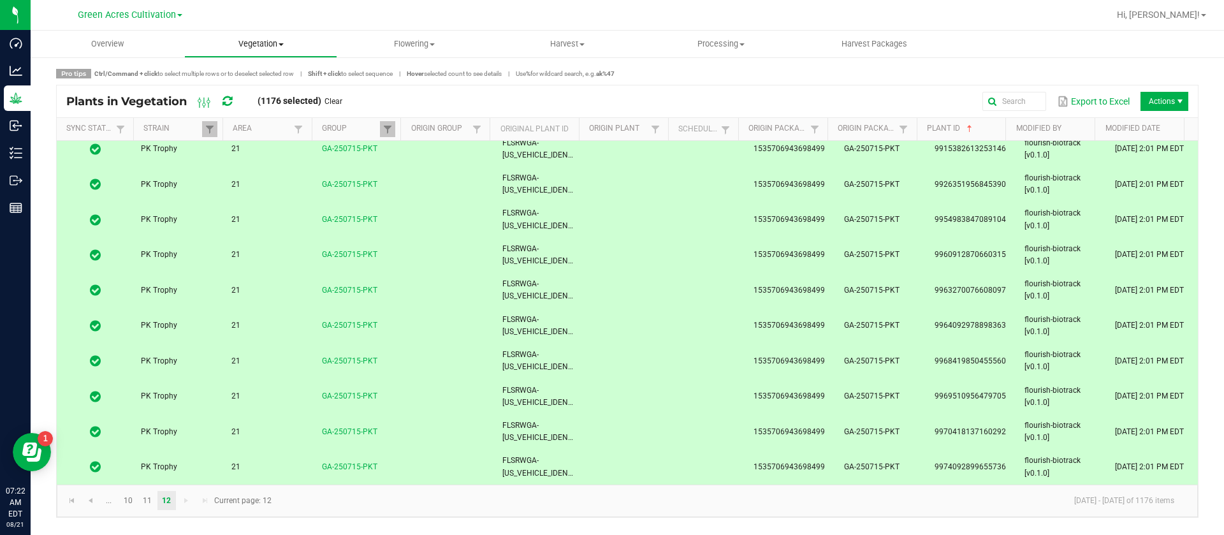
click at [266, 32] on uib-tab-heading "Vegetation Veg groups Veg plants Mother groups Mother plants Apply to plants Cr…" at bounding box center [261, 44] width 152 height 26
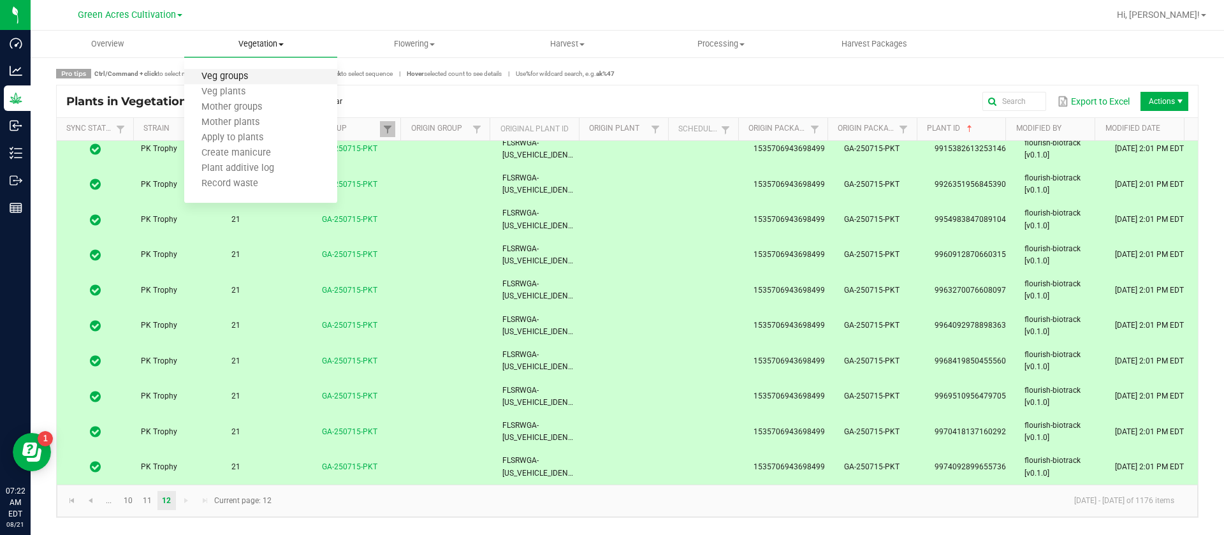
click at [253, 77] on span "Veg groups" at bounding box center [224, 76] width 81 height 11
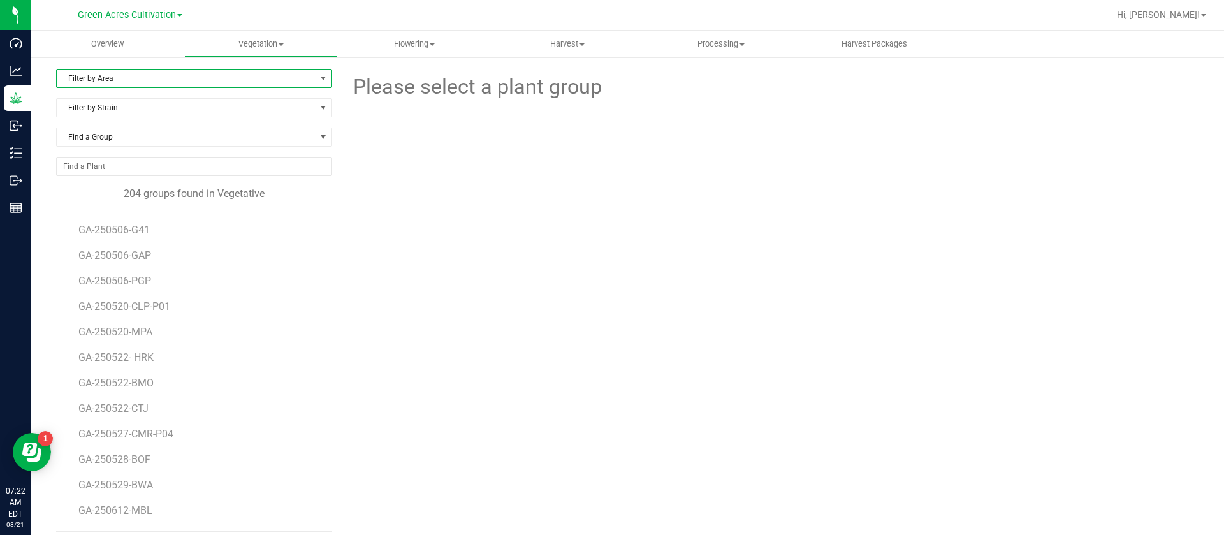
drag, startPoint x: 153, startPoint y: 78, endPoint x: 140, endPoint y: 86, distance: 15.2
click at [150, 76] on span "Filter by Area" at bounding box center [186, 78] width 259 height 18
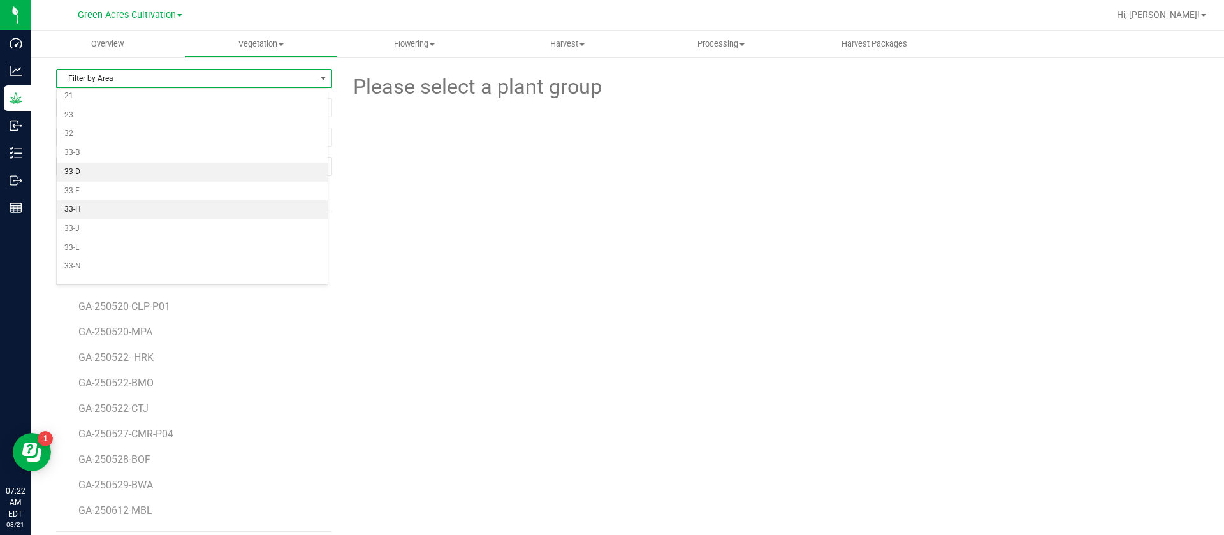
scroll to position [96, 0]
click at [95, 103] on li "21" at bounding box center [192, 99] width 271 height 19
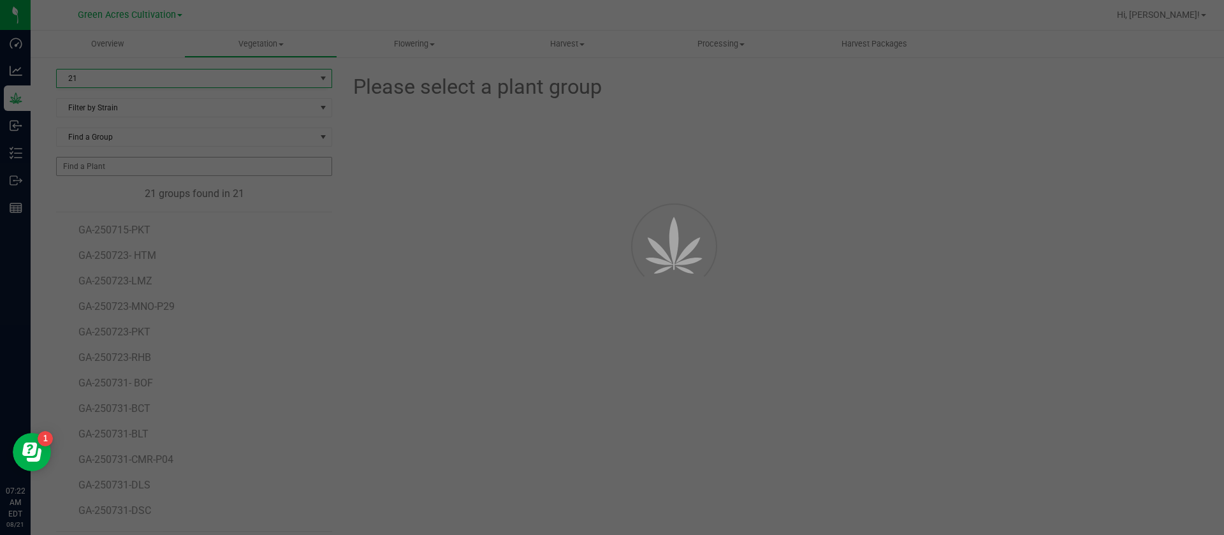
scroll to position [0, 0]
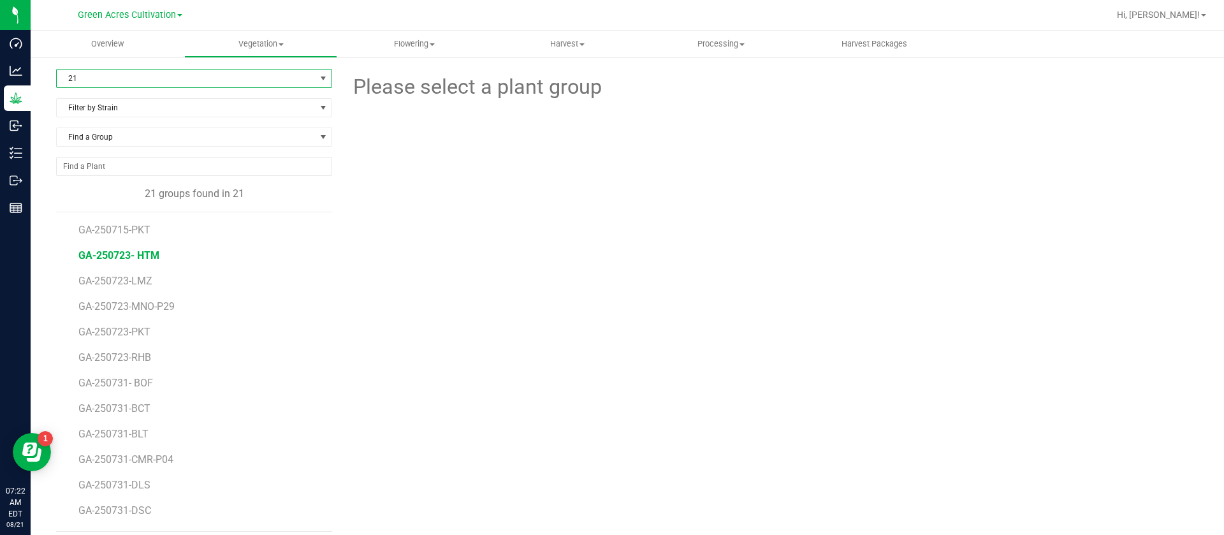
click at [144, 258] on span "GA-250723- HTM" at bounding box center [118, 255] width 81 height 12
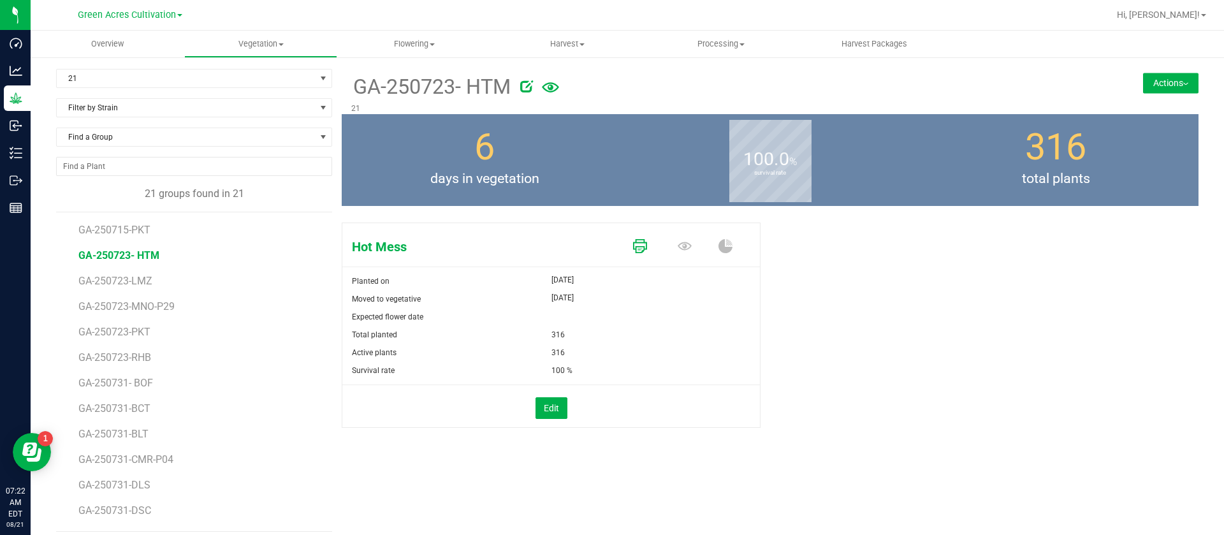
click at [637, 247] on icon at bounding box center [640, 246] width 14 height 14
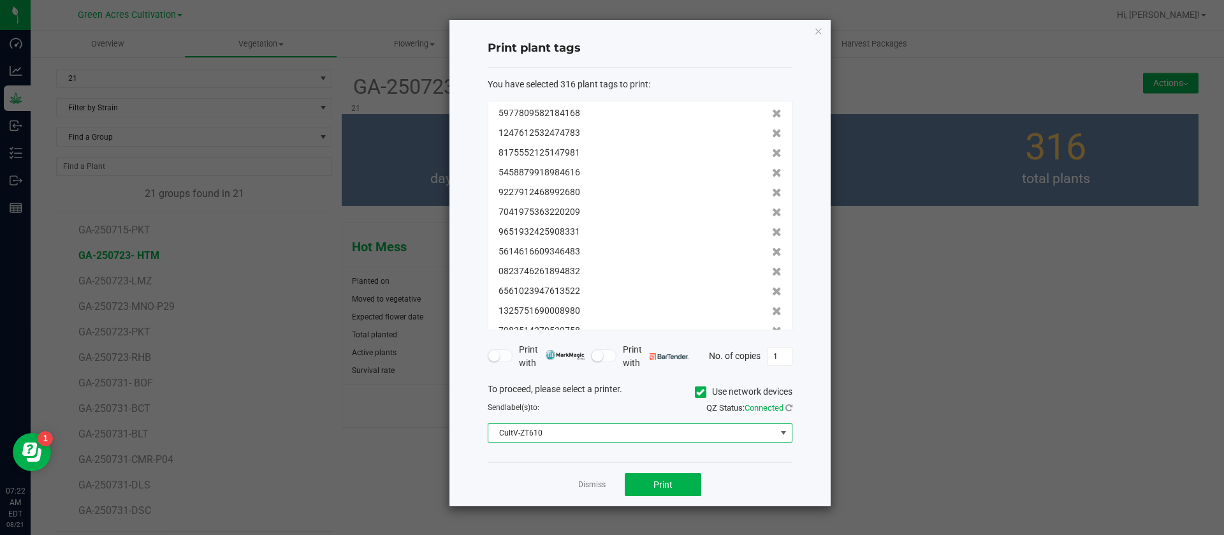
click at [591, 426] on span "CultV-ZT610" at bounding box center [632, 433] width 288 height 18
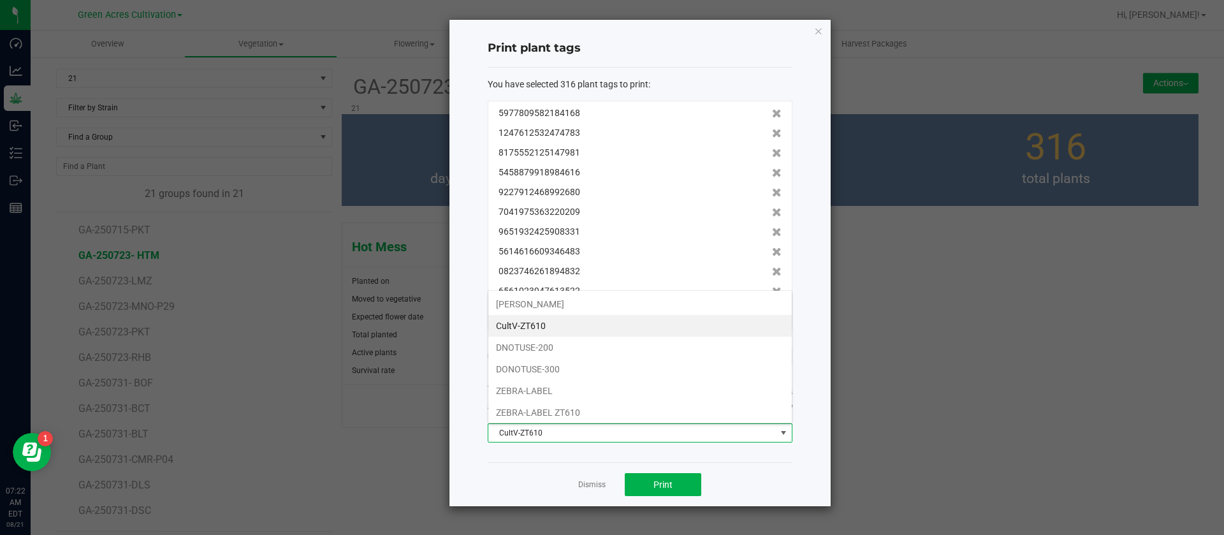
scroll to position [19, 305]
click at [580, 426] on span "CultV-ZT610" at bounding box center [632, 433] width 288 height 18
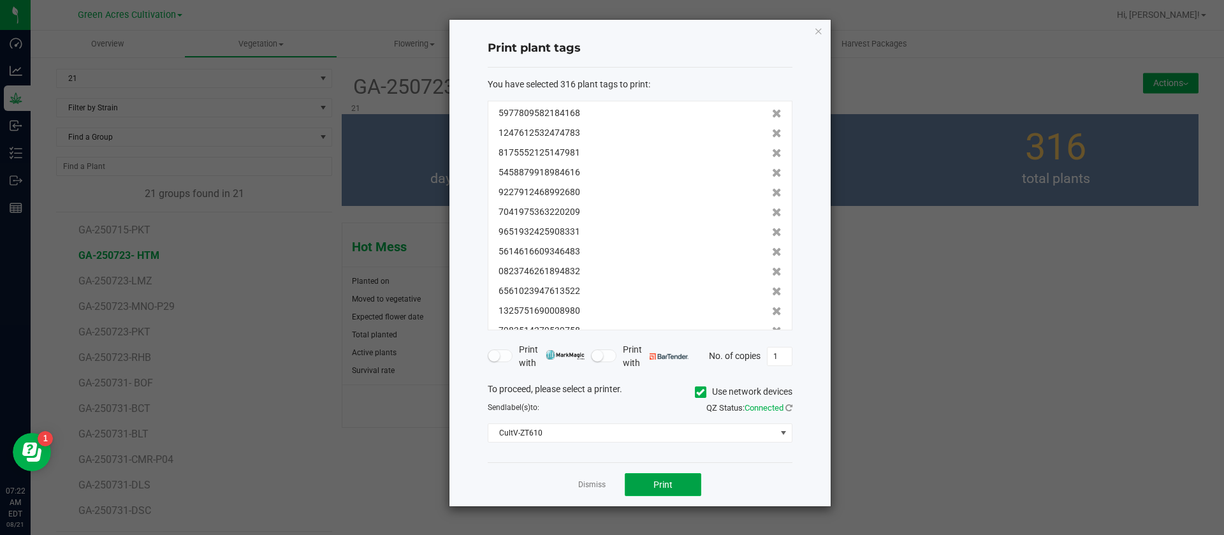
click at [657, 492] on button "Print" at bounding box center [663, 484] width 77 height 23
drag, startPoint x: 602, startPoint y: 481, endPoint x: 602, endPoint y: 492, distance: 11.5
click at [602, 492] on div "Dismiss Print" at bounding box center [640, 484] width 305 height 44
click at [587, 485] on link "Dismiss" at bounding box center [591, 484] width 27 height 11
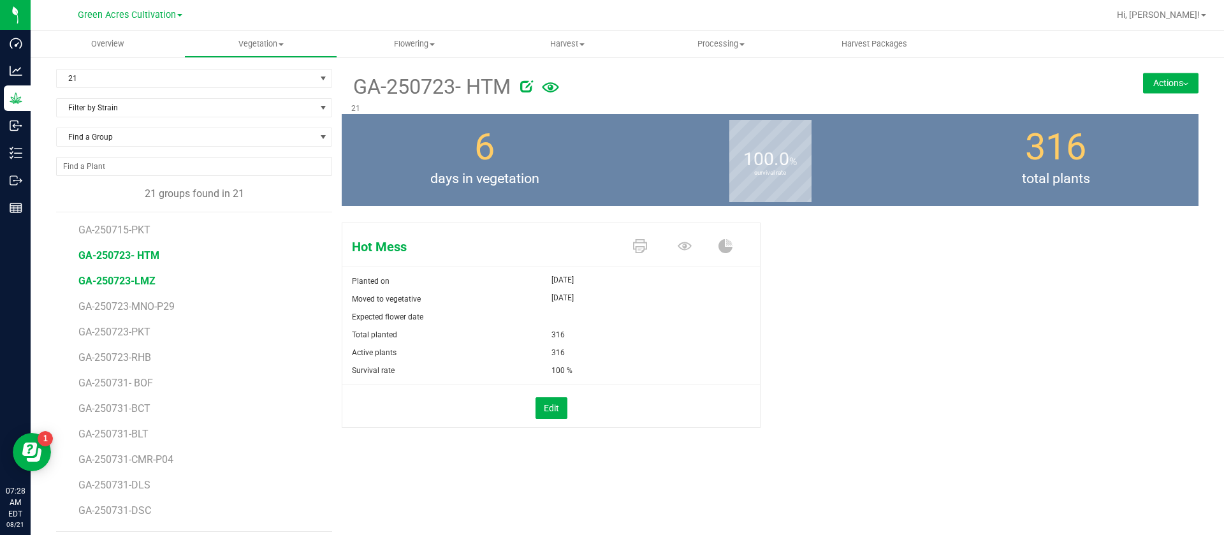
click at [133, 279] on span "GA-250723-LMZ" at bounding box center [116, 281] width 77 height 12
click at [633, 247] on icon at bounding box center [640, 246] width 14 height 14
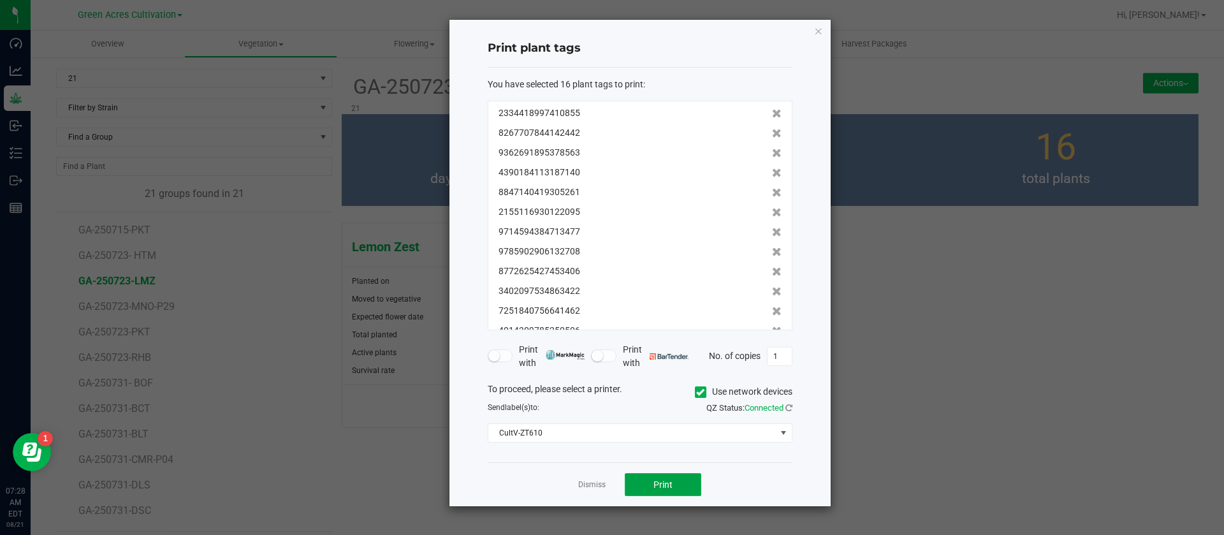
click at [648, 483] on button "Print" at bounding box center [663, 484] width 77 height 23
click at [588, 491] on app-cancel-button "Dismiss" at bounding box center [591, 484] width 27 height 13
click at [584, 490] on link "Dismiss" at bounding box center [591, 484] width 27 height 11
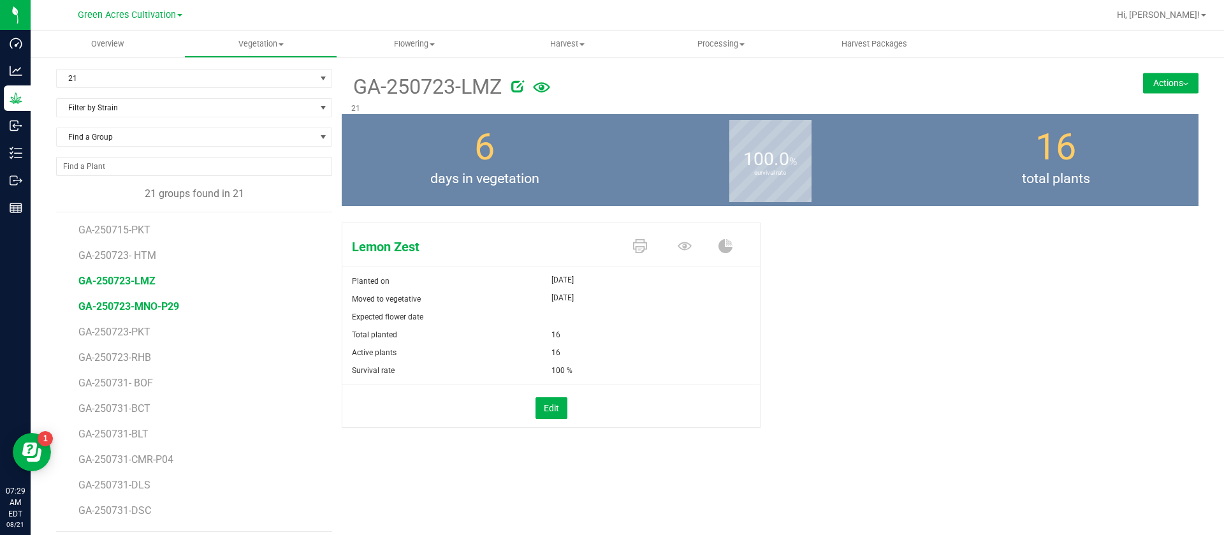
click at [167, 300] on span "GA-250723-MNO-P29" at bounding box center [128, 306] width 101 height 12
click at [633, 242] on icon at bounding box center [640, 246] width 14 height 14
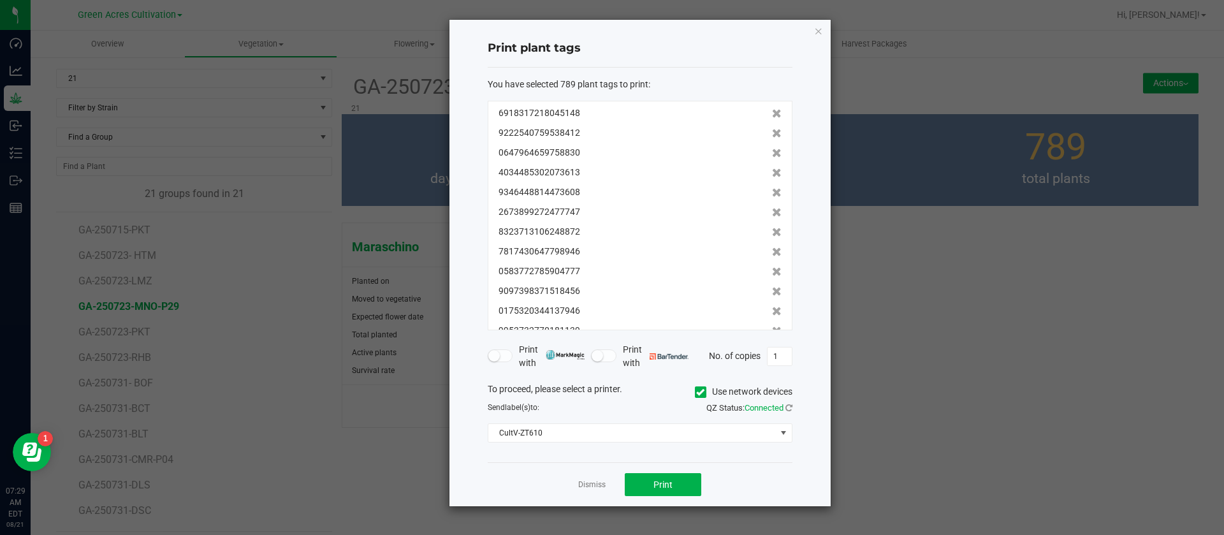
click at [599, 493] on div "Dismiss Print" at bounding box center [640, 484] width 305 height 44
click at [597, 486] on link "Dismiss" at bounding box center [591, 484] width 27 height 11
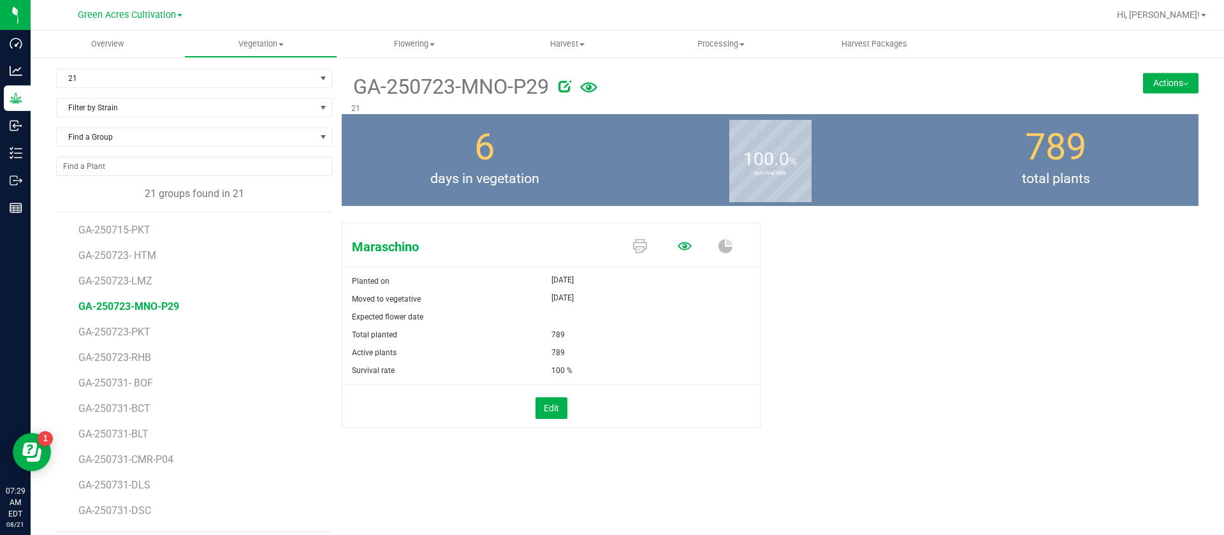
click at [681, 244] on icon at bounding box center [685, 246] width 14 height 8
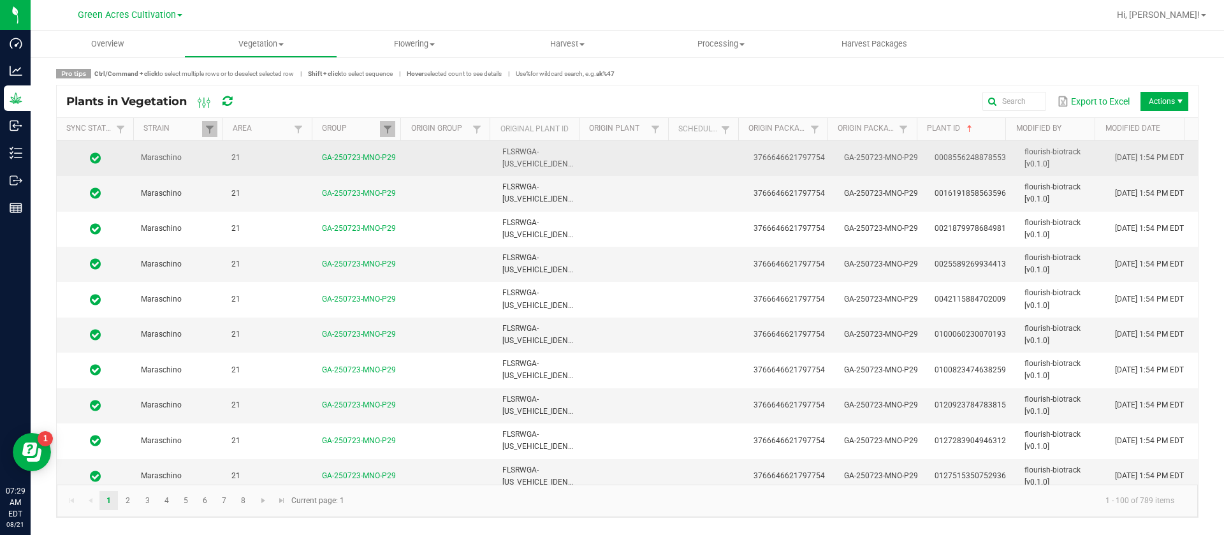
click at [703, 167] on td at bounding box center [711, 158] width 70 height 35
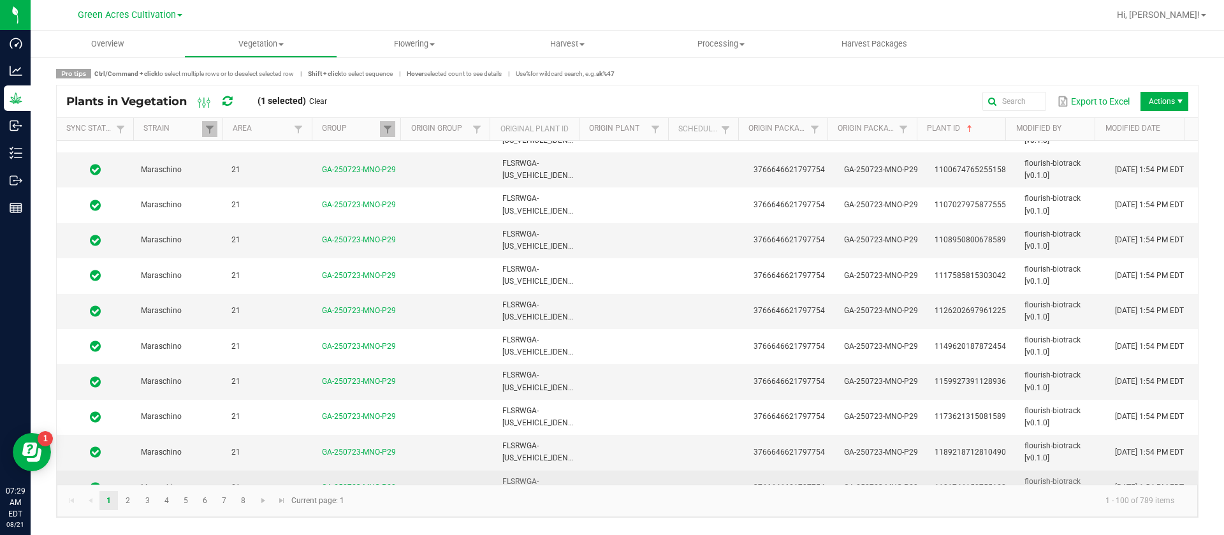
scroll to position [3188, 0]
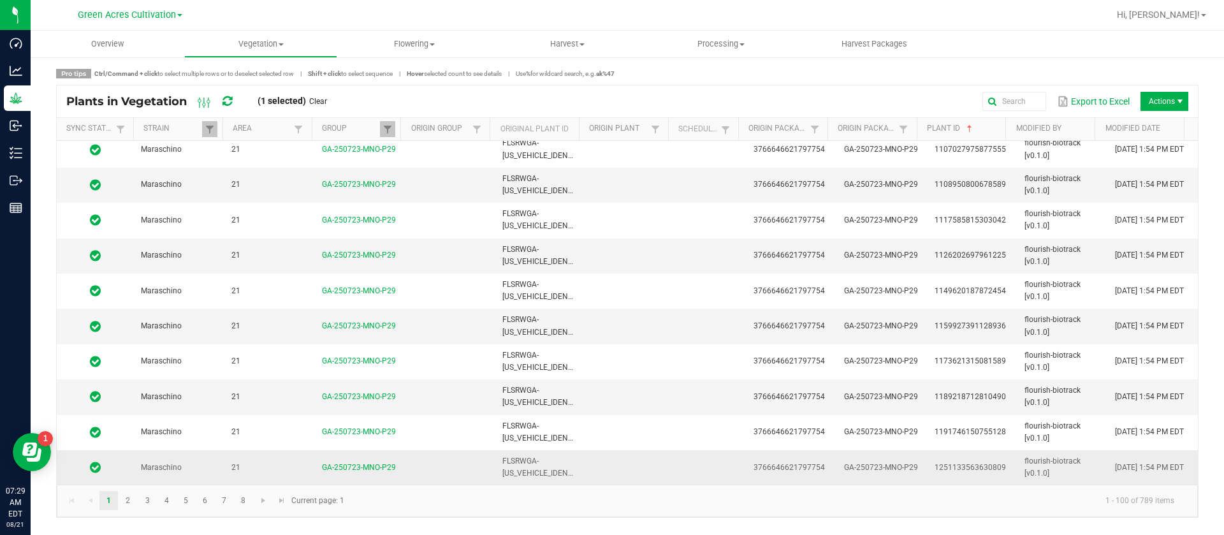
click at [585, 467] on td at bounding box center [630, 467] width 91 height 34
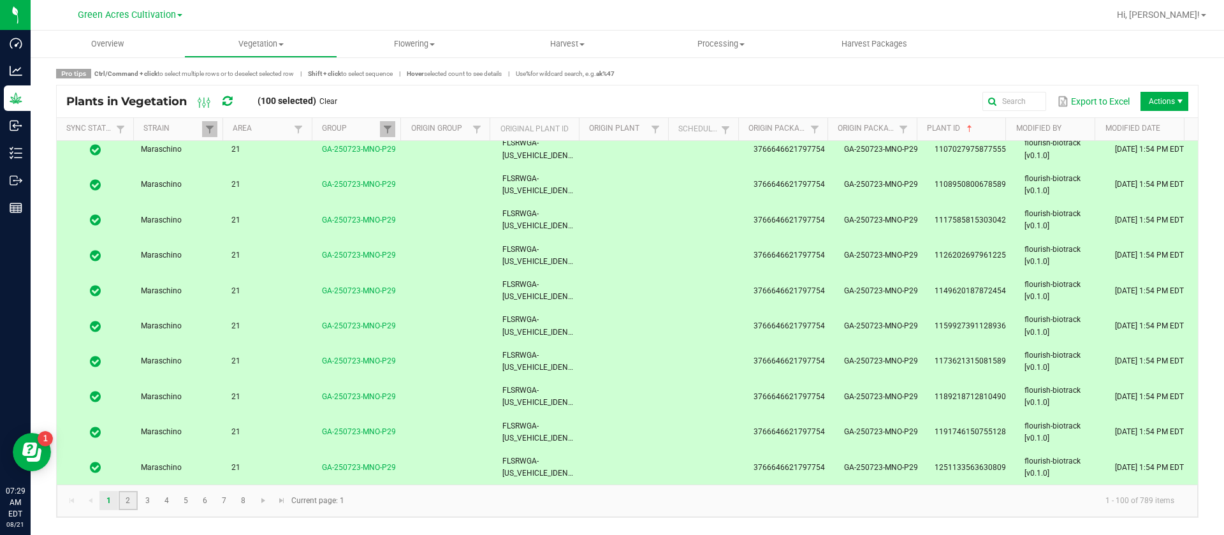
click at [134, 500] on link "2" at bounding box center [128, 500] width 18 height 19
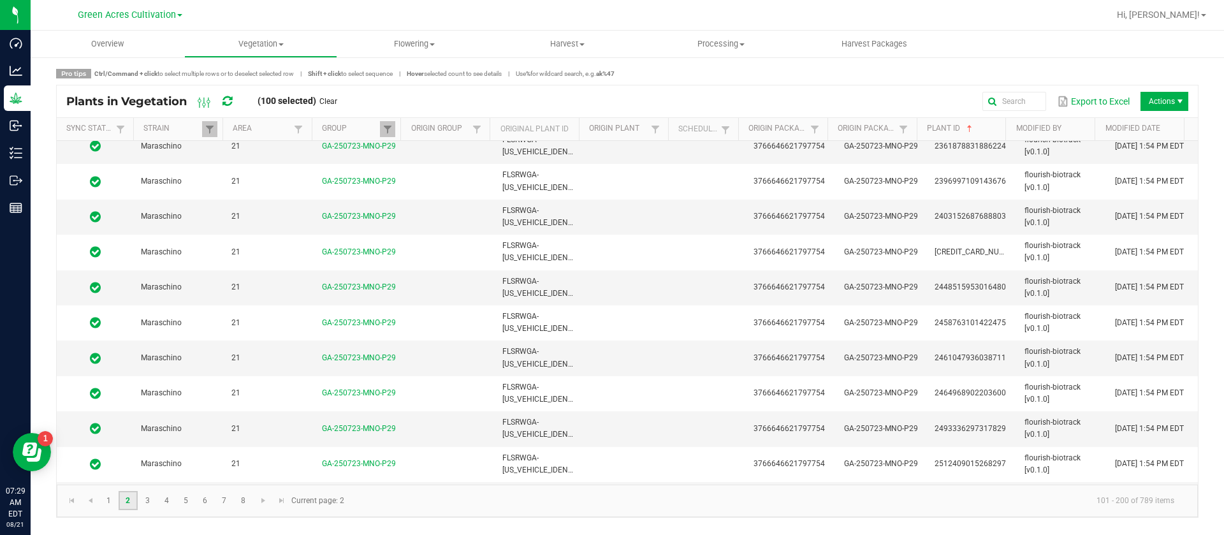
scroll to position [3188, 0]
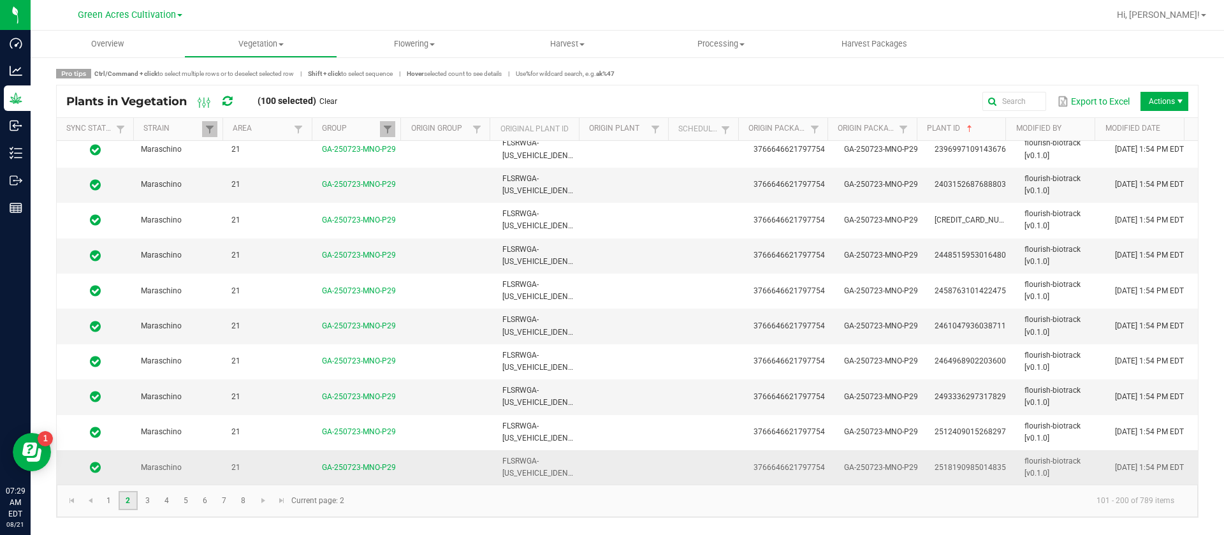
click at [536, 469] on span "FLSRWGA-[US_VEHICLE_IDENTIFICATION_NUMBER]" at bounding box center [572, 466] width 141 height 21
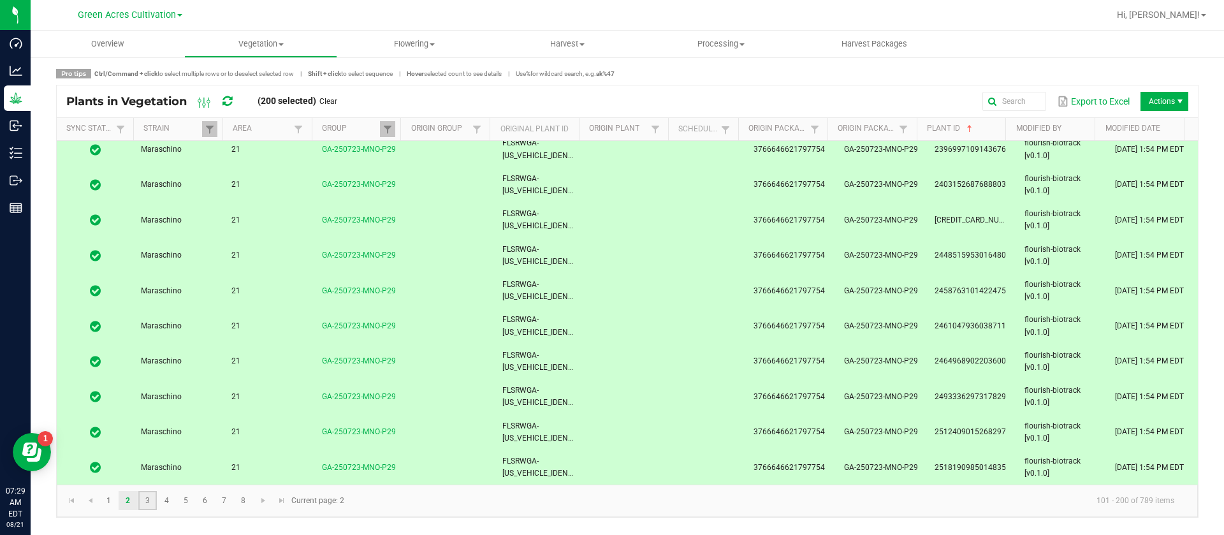
click at [146, 501] on link "3" at bounding box center [147, 500] width 18 height 19
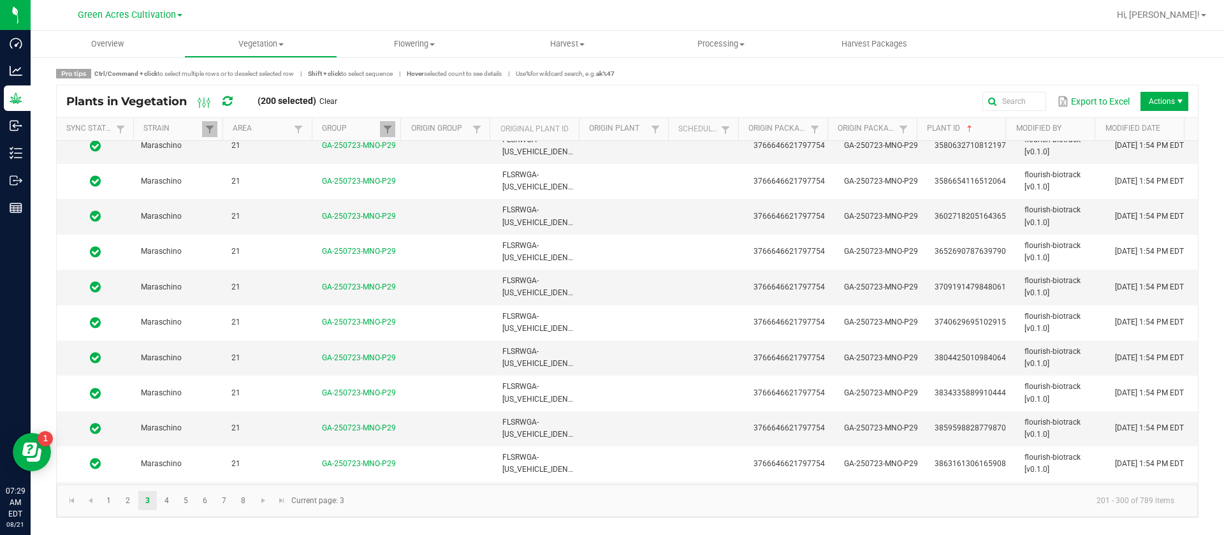
scroll to position [3188, 0]
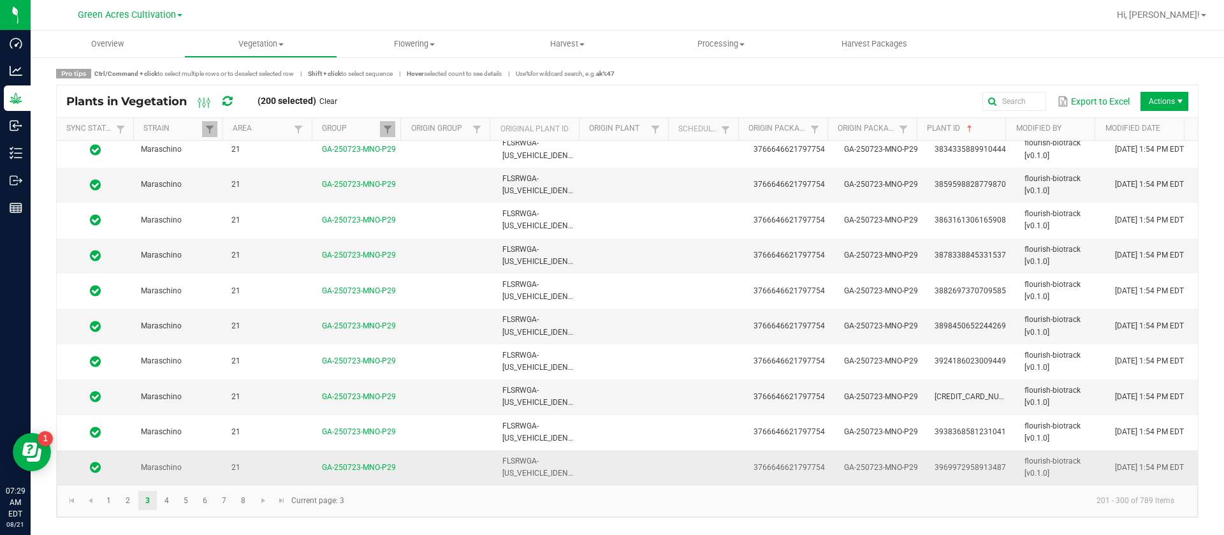
click at [1121, 463] on span "[DATE] 1:54 PM EDT" at bounding box center [1149, 467] width 69 height 9
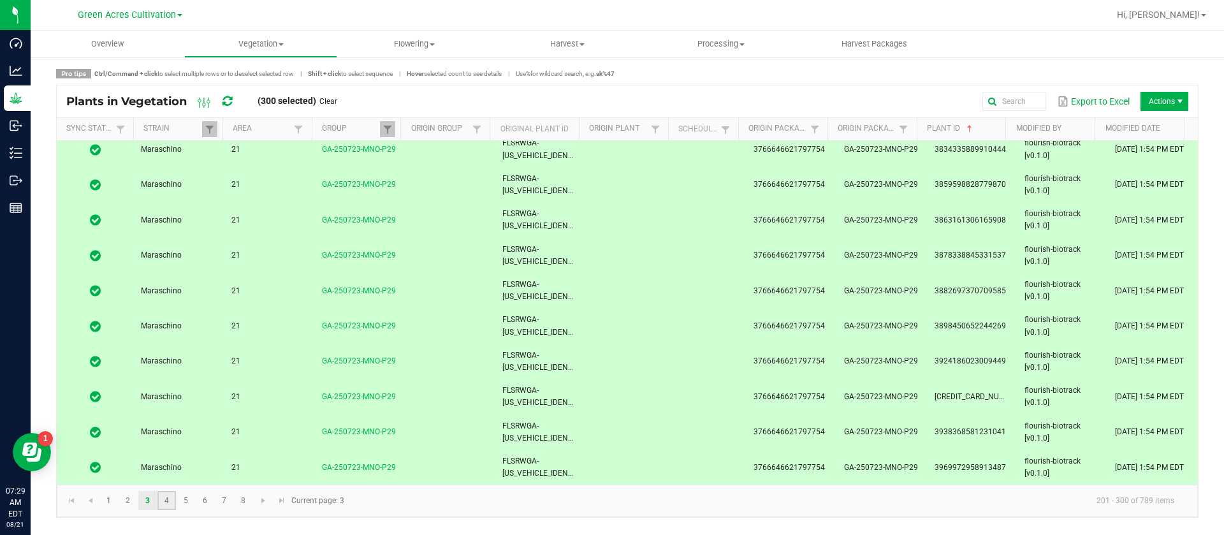
click at [173, 500] on link "4" at bounding box center [166, 500] width 18 height 19
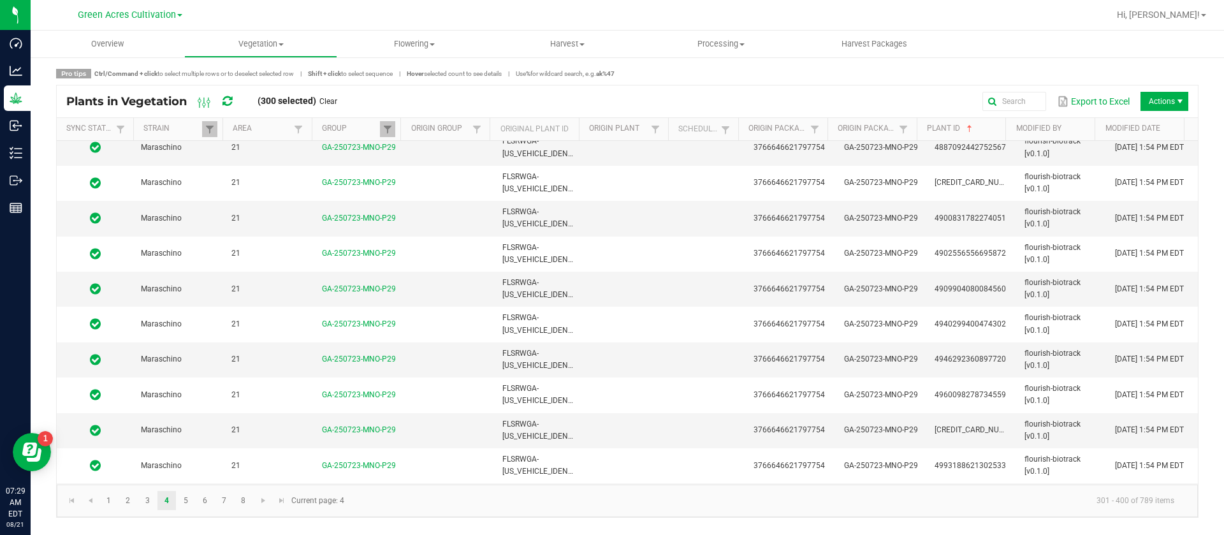
scroll to position [3188, 0]
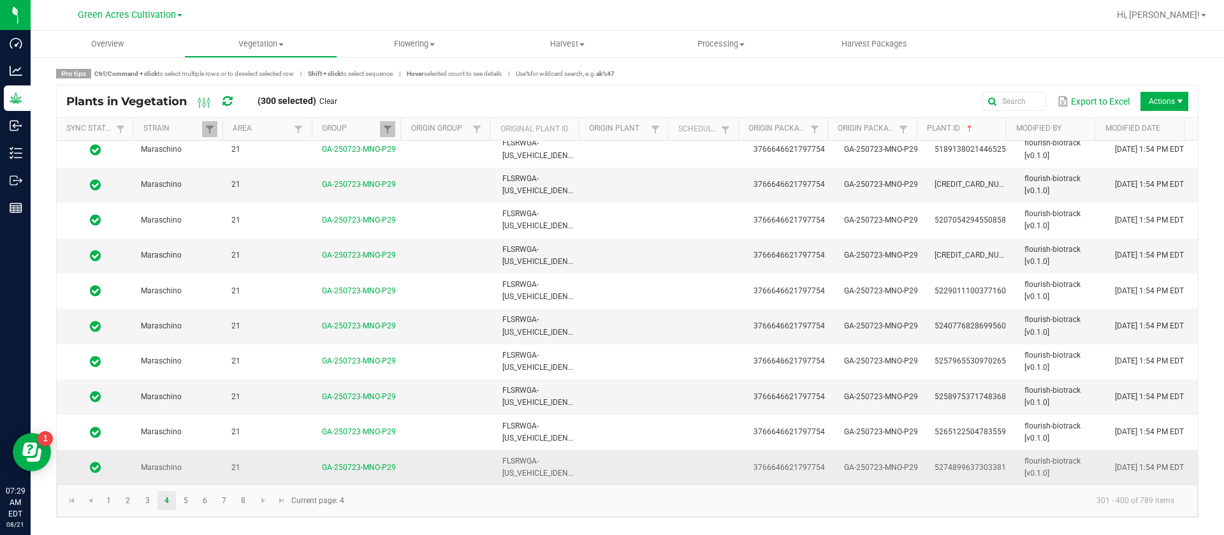
click at [1061, 472] on td "flourish-biotrack [v0.1.0]" at bounding box center [1062, 467] width 91 height 34
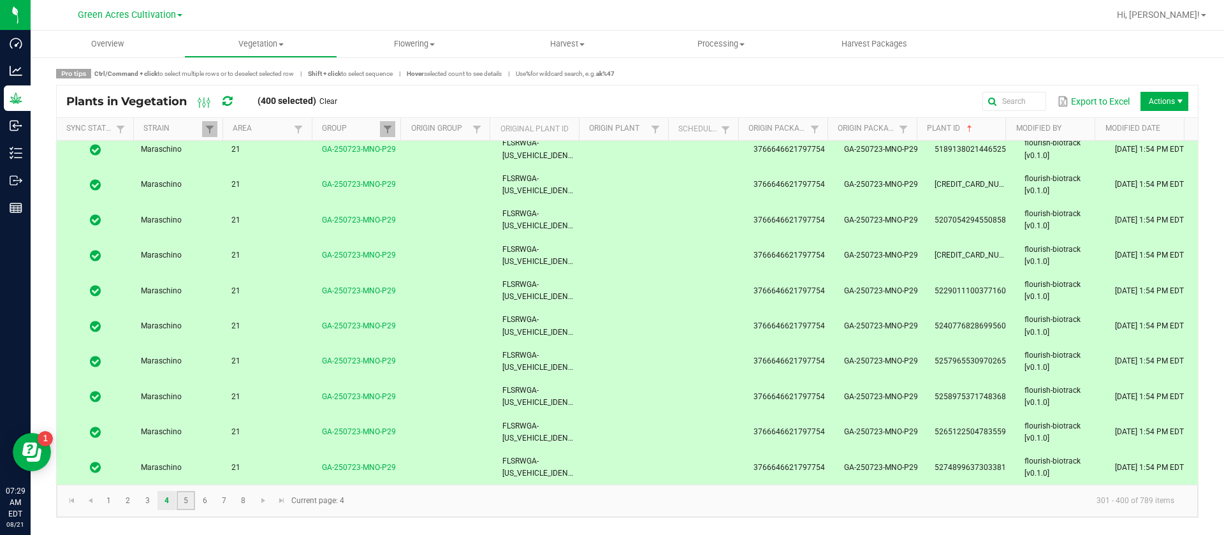
click at [188, 497] on link "5" at bounding box center [186, 500] width 18 height 19
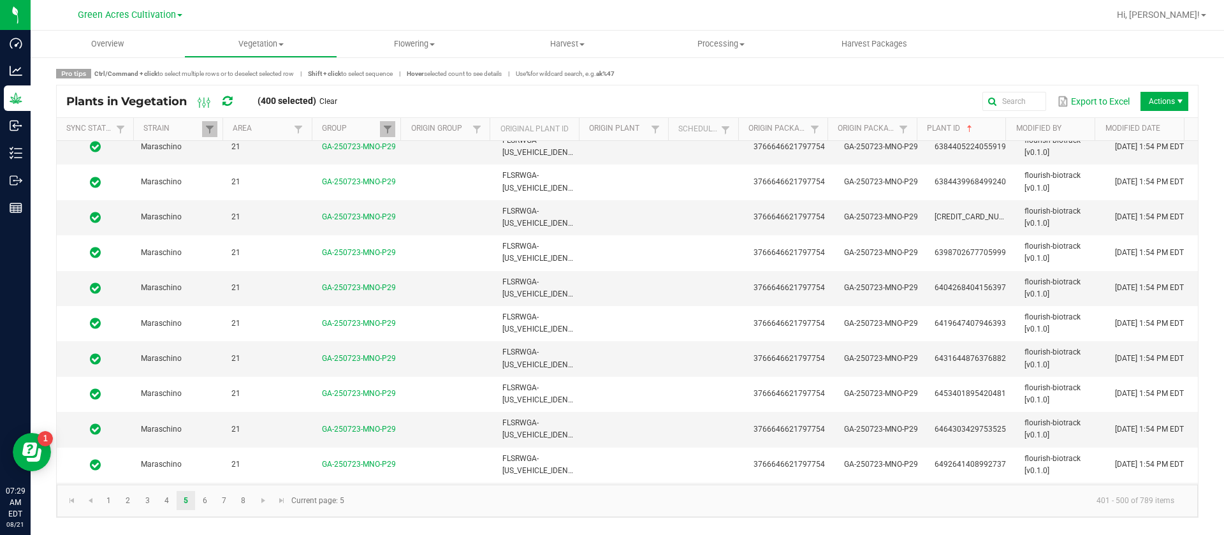
scroll to position [3188, 0]
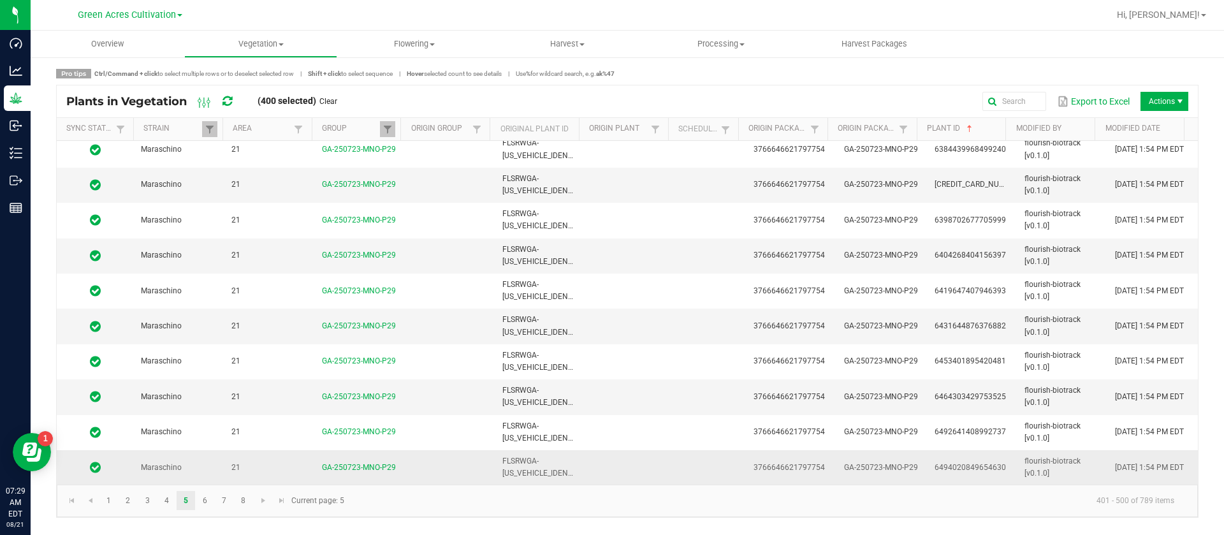
click at [1155, 469] on td "[DATE] 1:54 PM EDT" at bounding box center [1152, 467] width 91 height 34
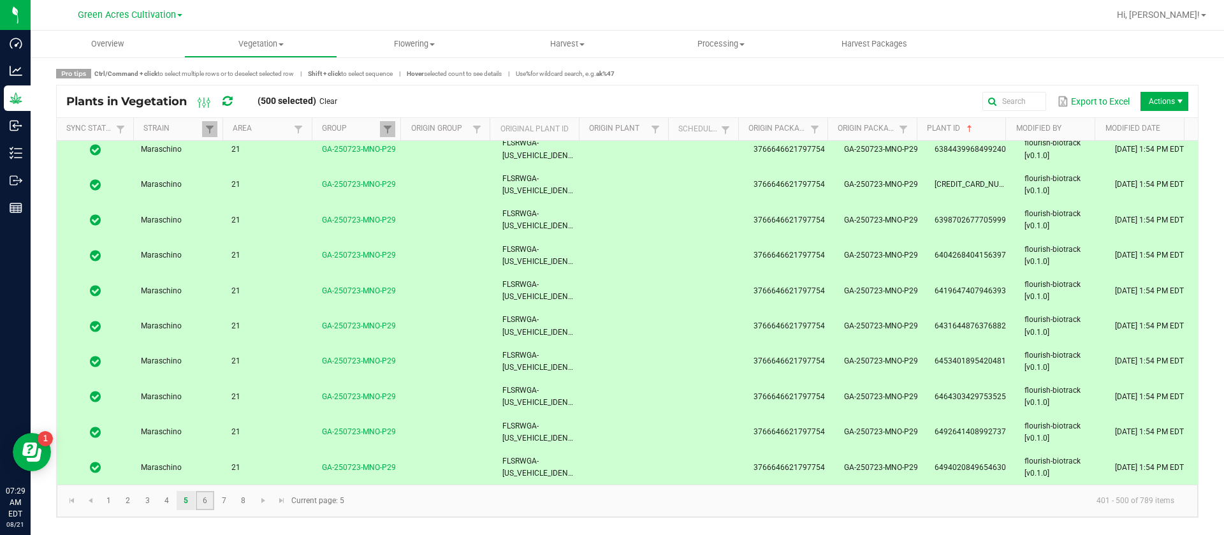
click at [212, 496] on link "6" at bounding box center [205, 500] width 18 height 19
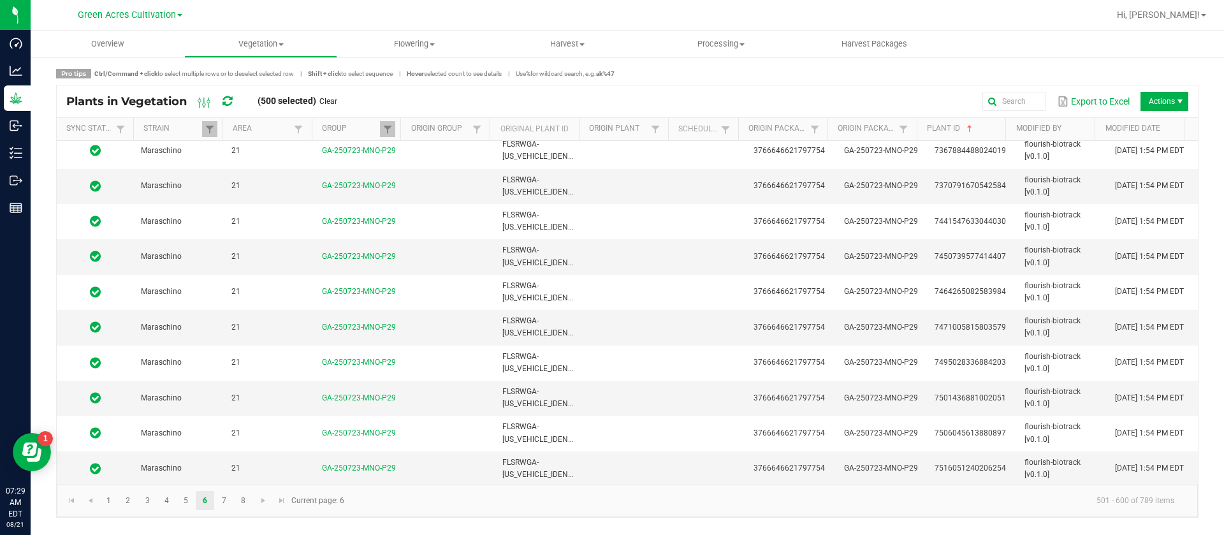
scroll to position [3188, 0]
click at [1138, 464] on span "[DATE] 1:54 PM EDT" at bounding box center [1149, 467] width 69 height 9
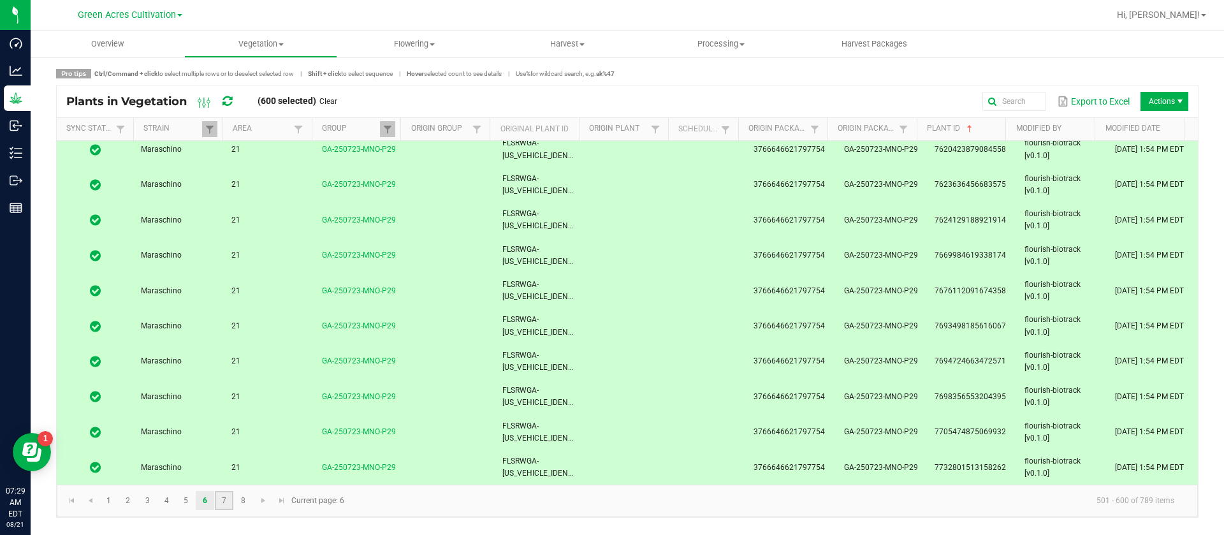
click at [225, 503] on link "7" at bounding box center [224, 500] width 18 height 19
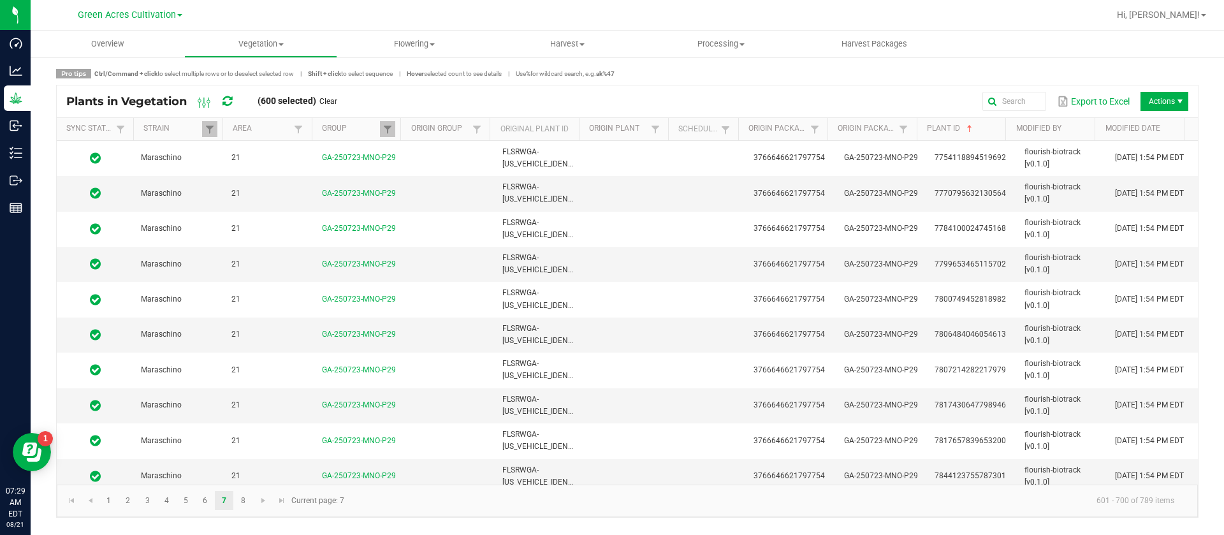
scroll to position [3188, 0]
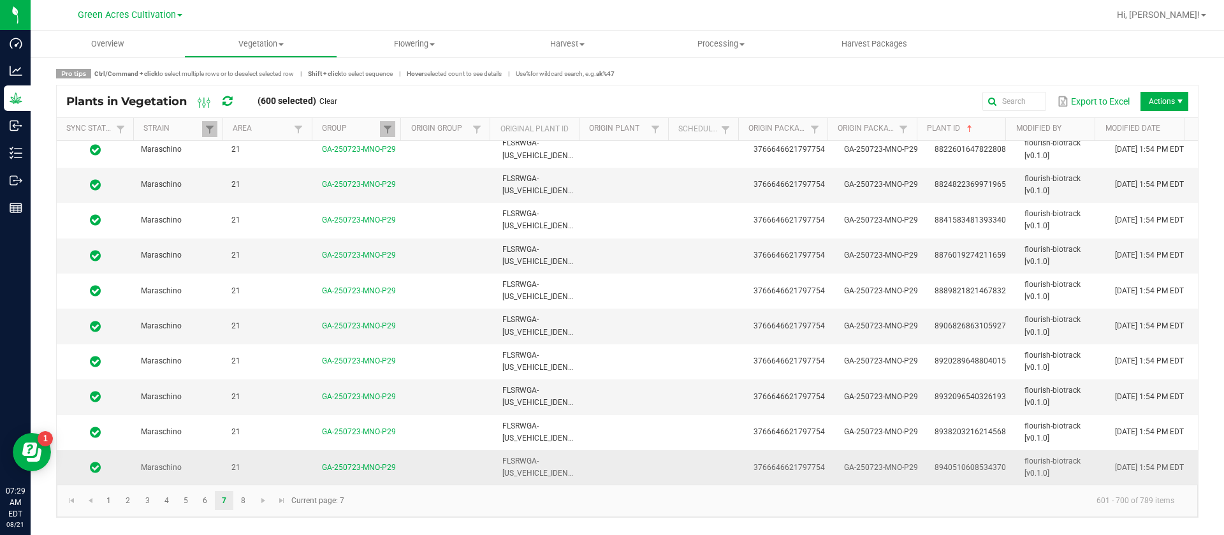
click at [1153, 463] on span "[DATE] 1:54 PM EDT" at bounding box center [1149, 467] width 69 height 9
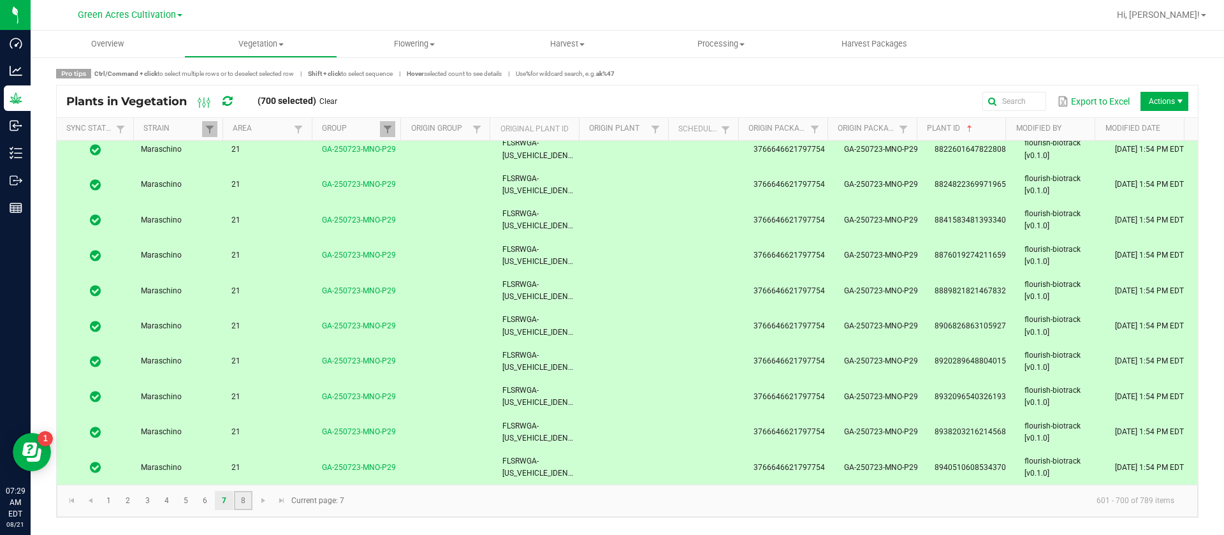
click at [250, 499] on link "8" at bounding box center [243, 500] width 18 height 19
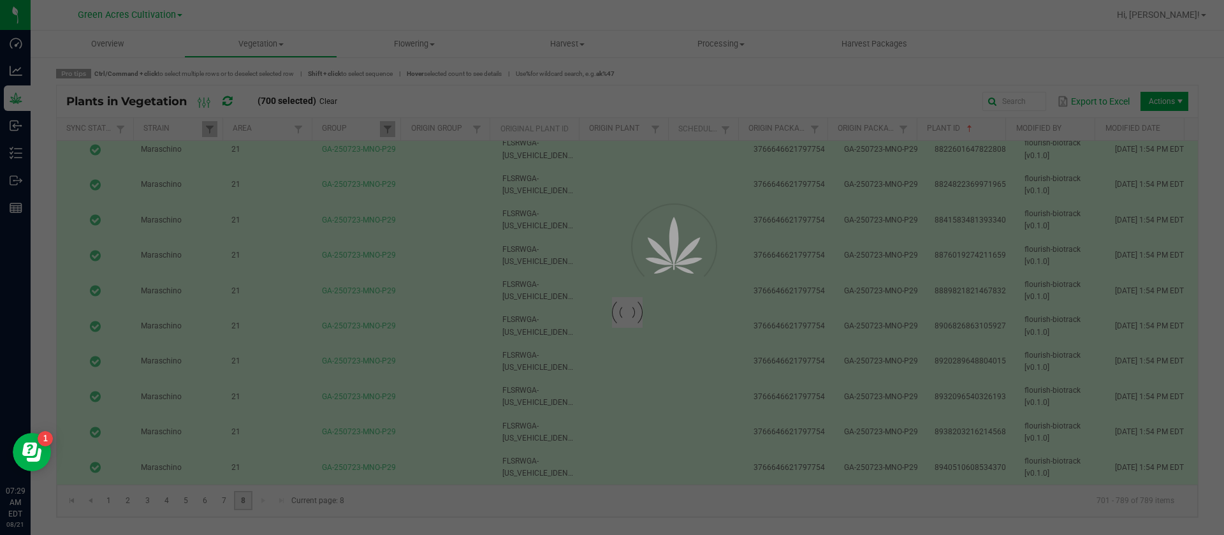
scroll to position [0, 0]
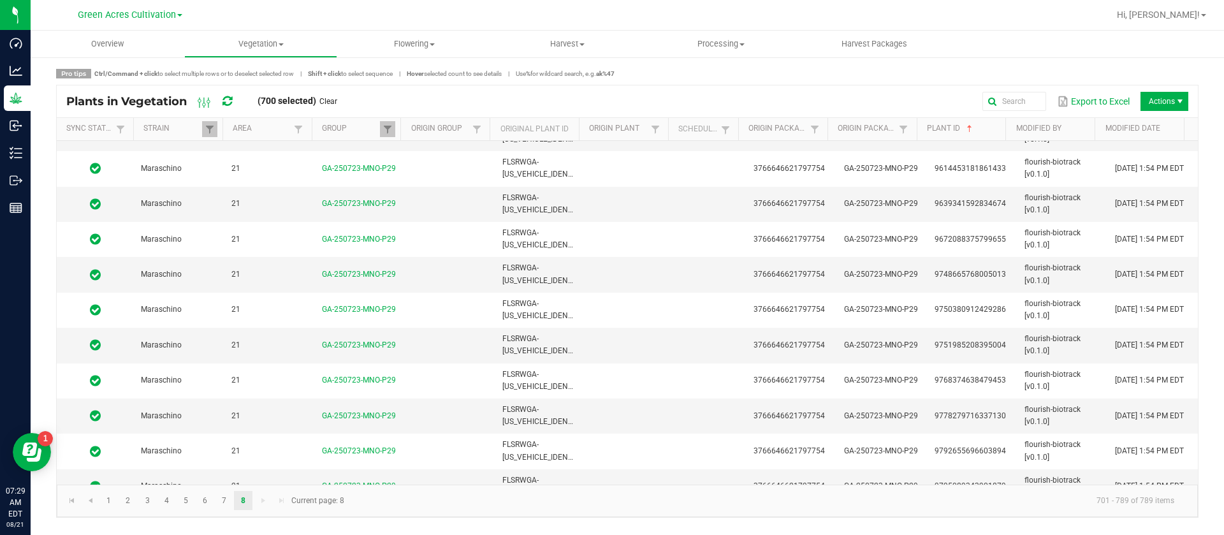
scroll to position [2799, 0]
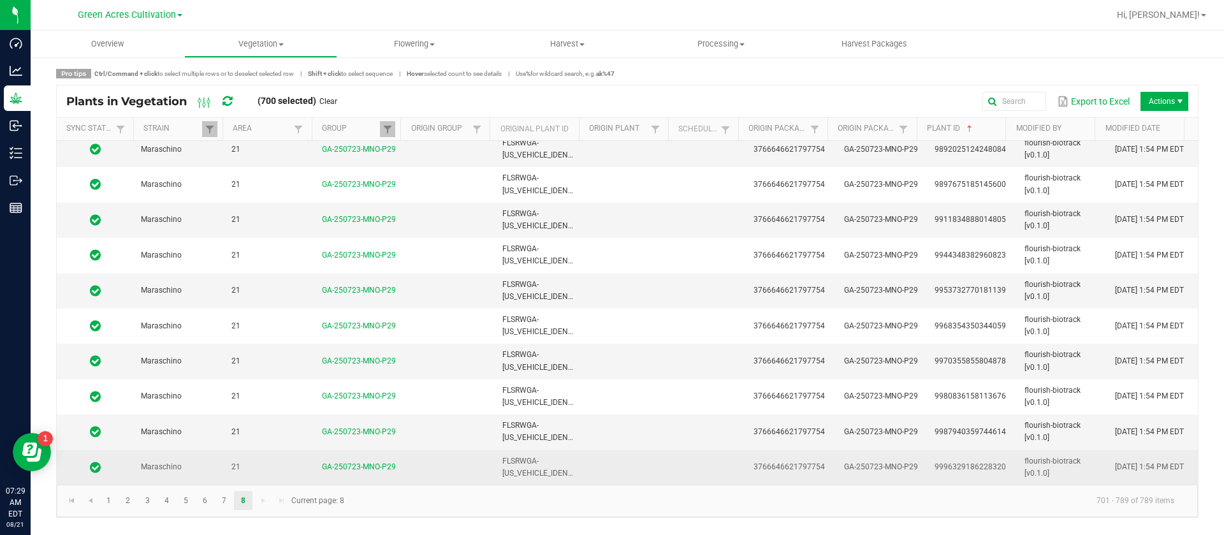
click at [1142, 465] on span "[DATE] 1:54 PM EDT" at bounding box center [1149, 466] width 69 height 9
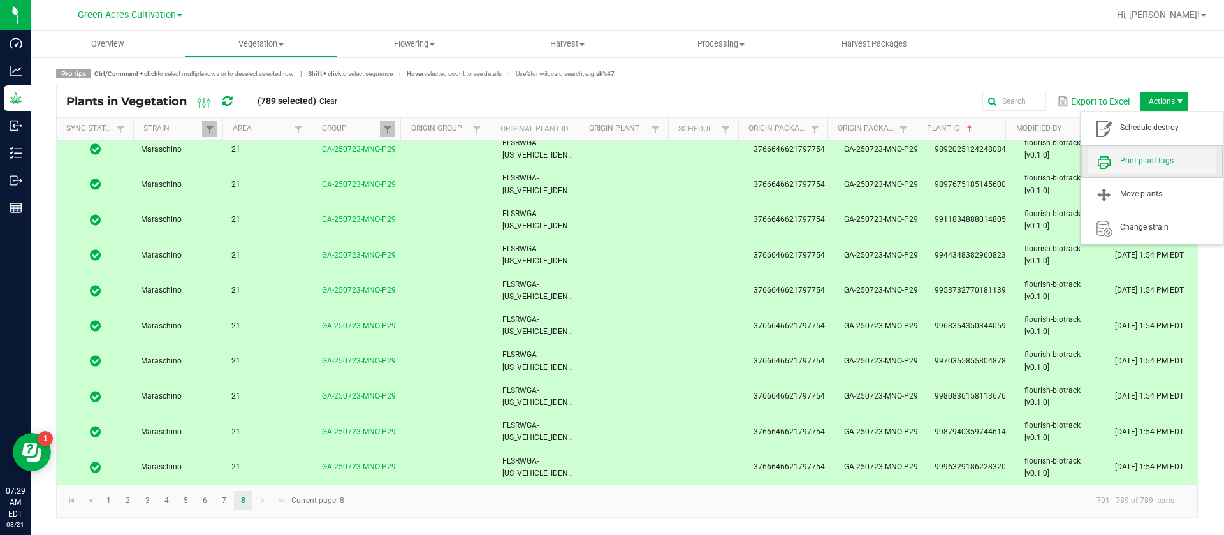
click at [1142, 162] on span "Print plant tags" at bounding box center [1168, 161] width 96 height 11
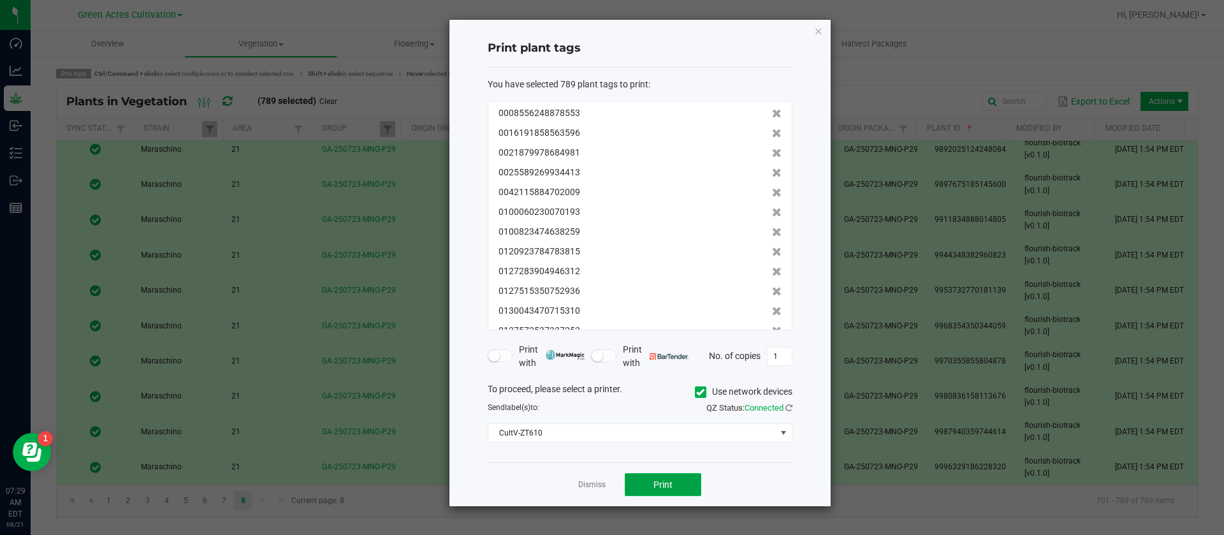
click at [644, 486] on button "Print" at bounding box center [663, 484] width 77 height 23
click at [590, 482] on link "Dismiss" at bounding box center [591, 484] width 27 height 11
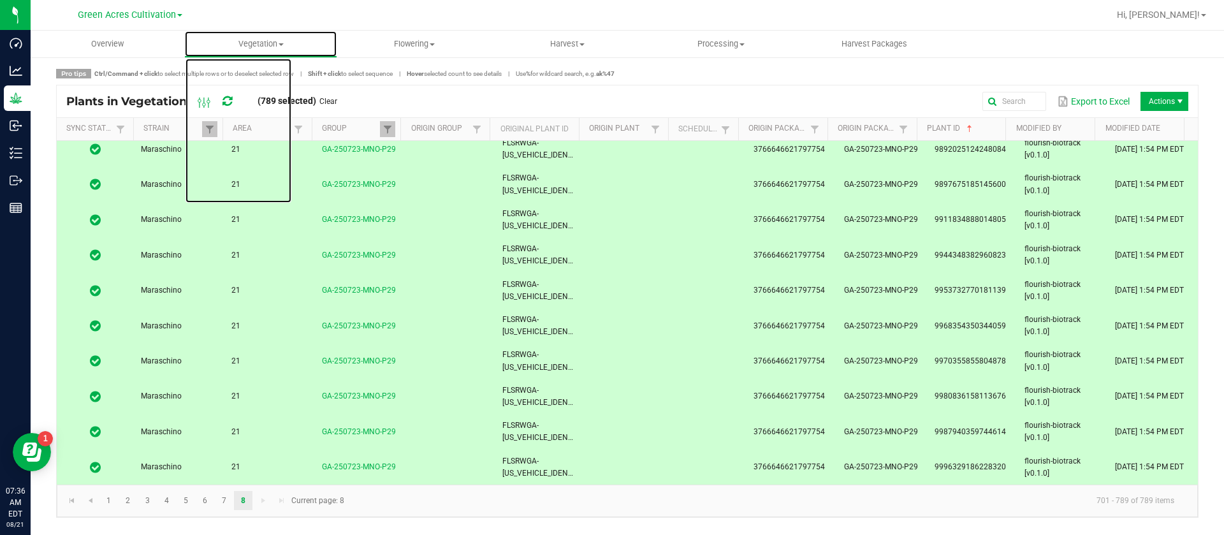
click at [259, 45] on span "Vegetation" at bounding box center [261, 43] width 152 height 11
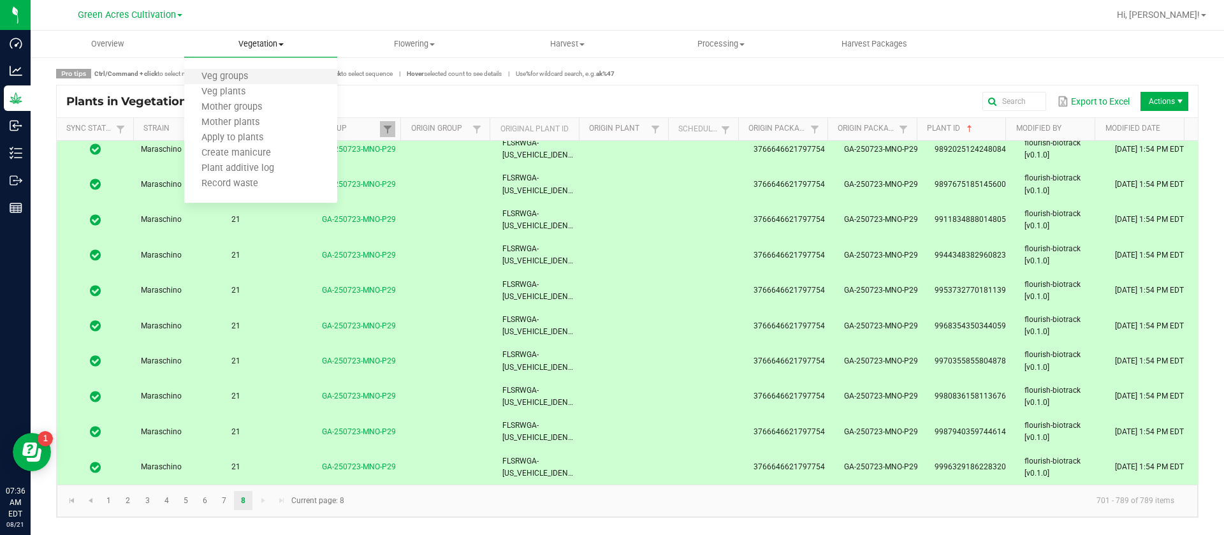
click at [265, 77] on li "Veg groups" at bounding box center [261, 76] width 154 height 15
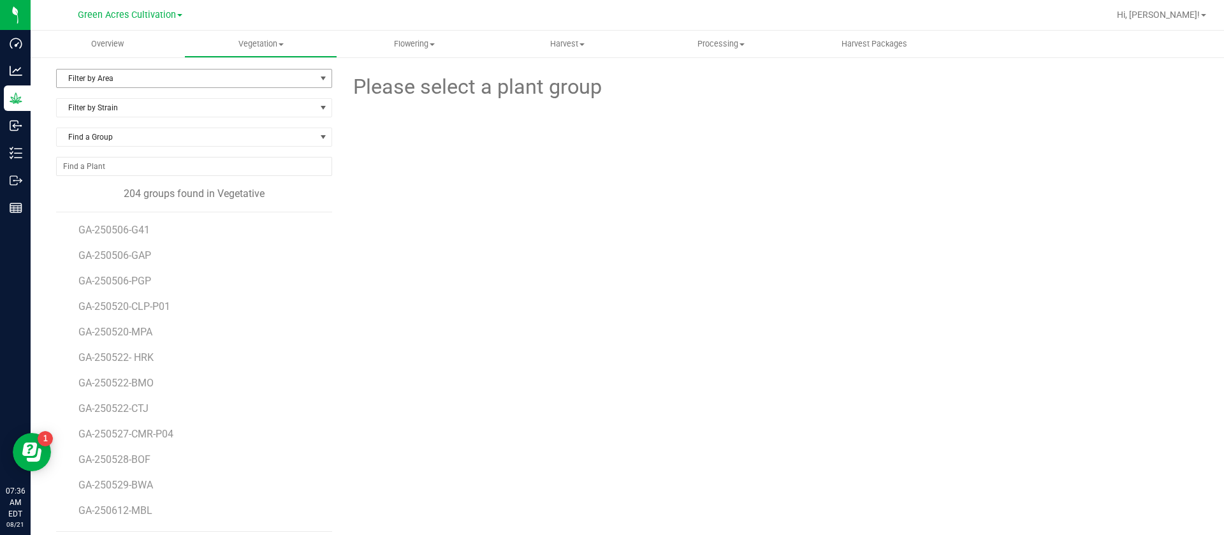
click at [151, 80] on span "Filter by Area" at bounding box center [186, 78] width 259 height 18
click at [86, 189] on li "21" at bounding box center [192, 195] width 271 height 19
click at [143, 336] on span "GA-250723-PKT" at bounding box center [115, 332] width 75 height 12
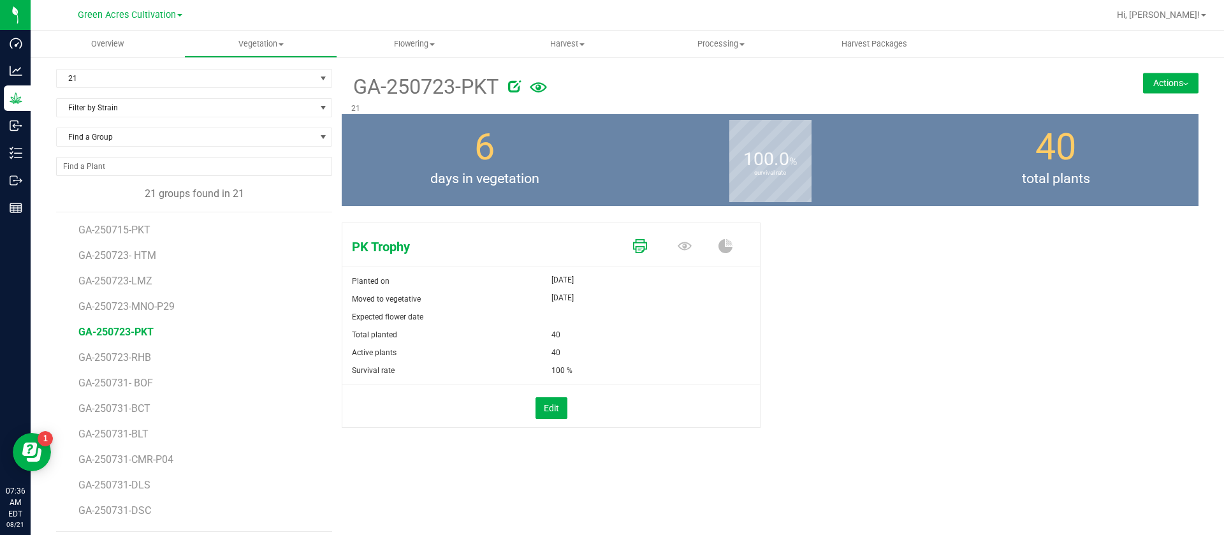
click at [633, 244] on icon at bounding box center [640, 246] width 14 height 14
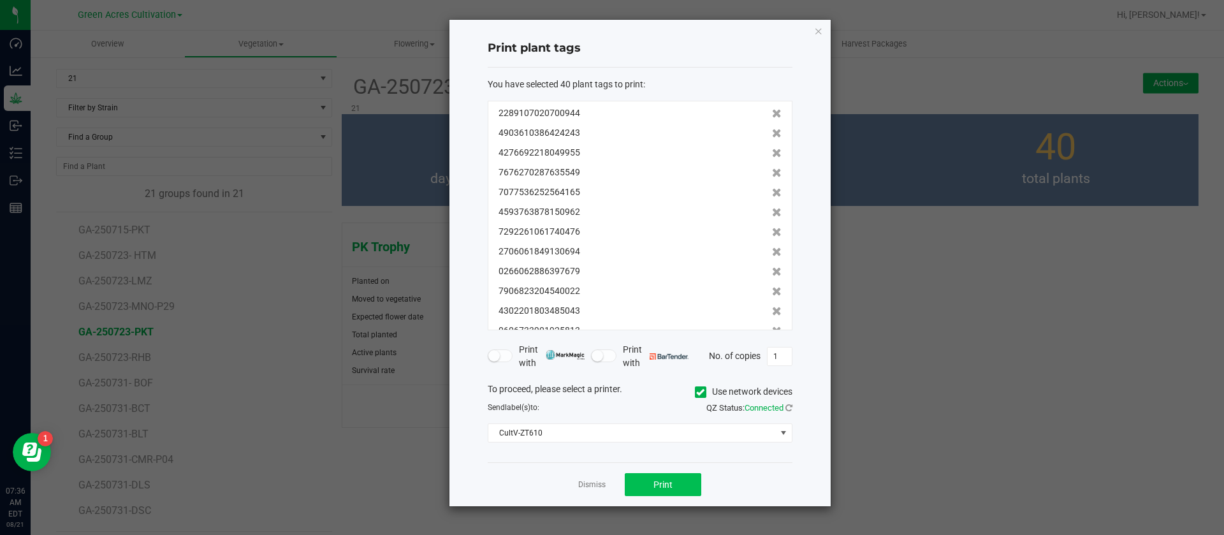
click at [648, 496] on div "Dismiss Print" at bounding box center [640, 484] width 305 height 44
click at [643, 477] on button "Print" at bounding box center [663, 484] width 77 height 23
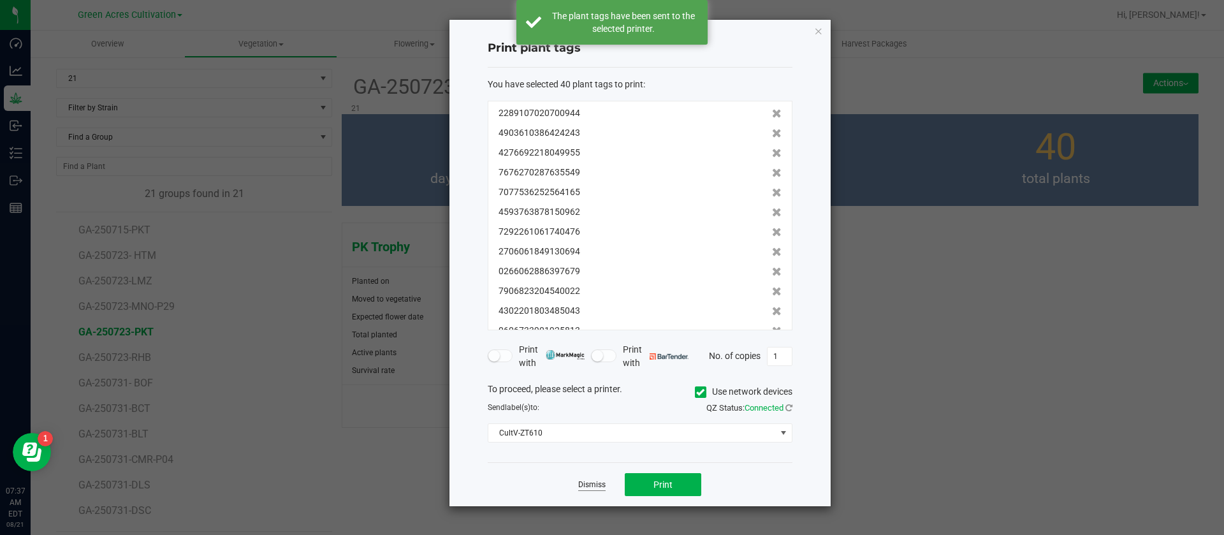
click at [598, 484] on link "Dismiss" at bounding box center [591, 484] width 27 height 11
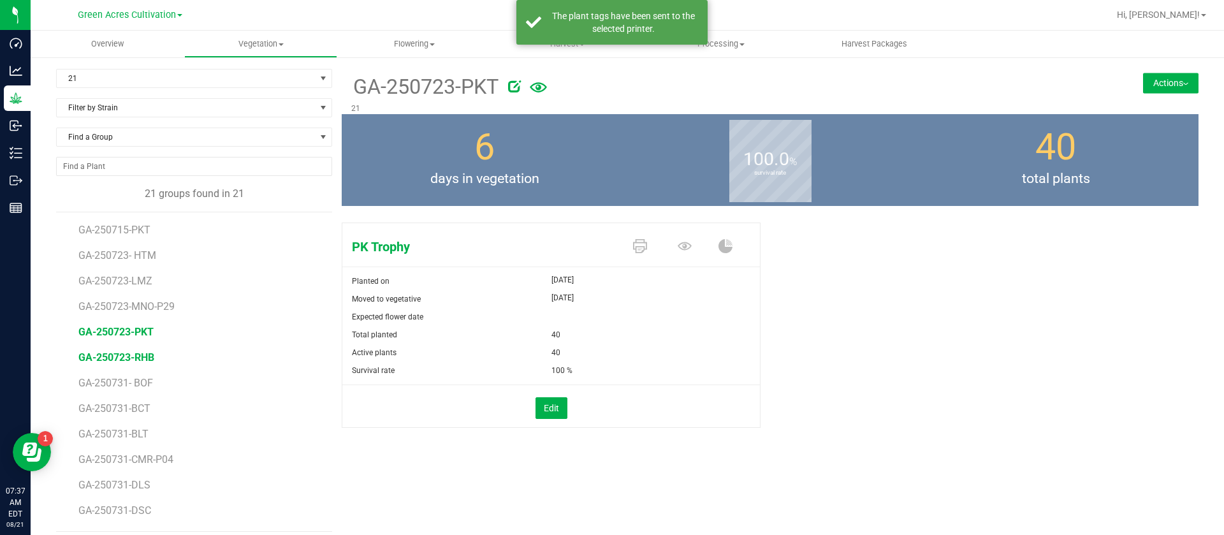
click at [140, 354] on span "GA-250723-RHB" at bounding box center [116, 357] width 76 height 12
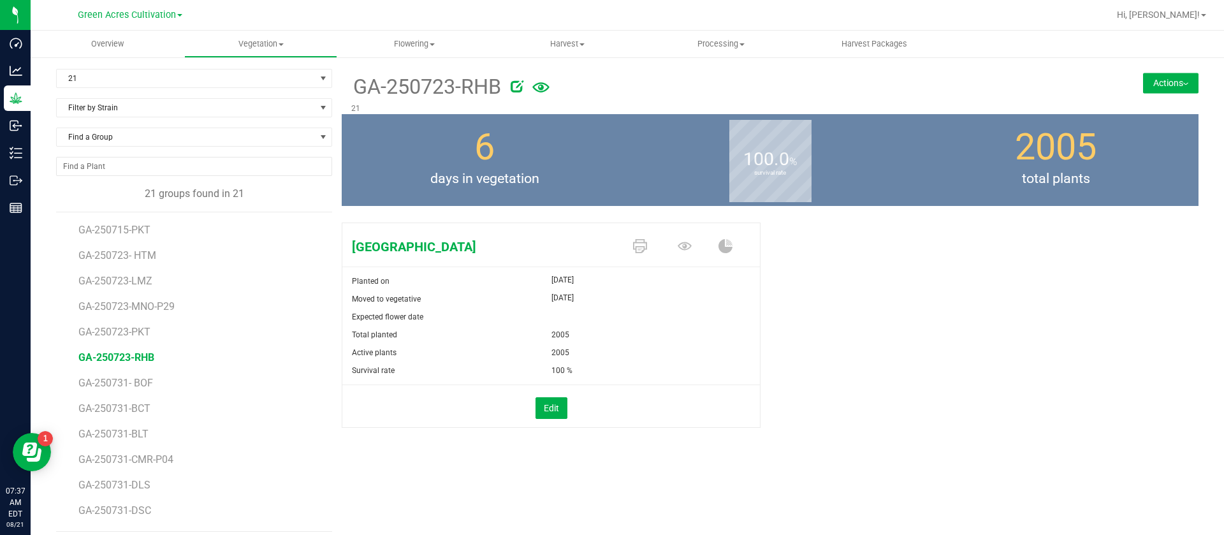
click at [566, 200] on div "6 days in vegetation" at bounding box center [485, 160] width 286 height 92
click at [680, 242] on icon at bounding box center [685, 246] width 14 height 8
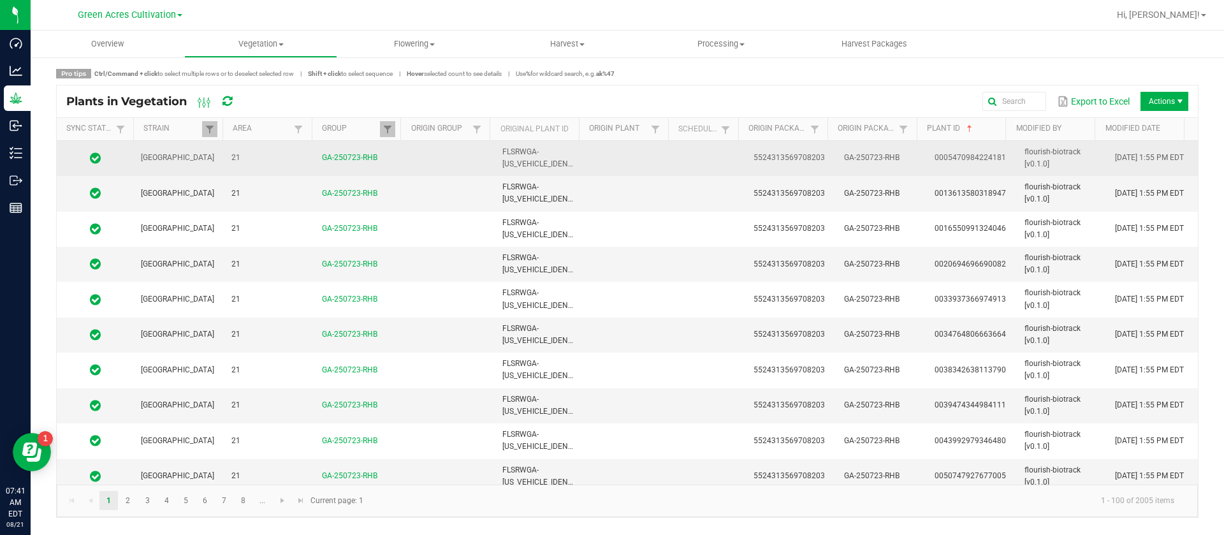
click at [710, 154] on td at bounding box center [711, 158] width 70 height 35
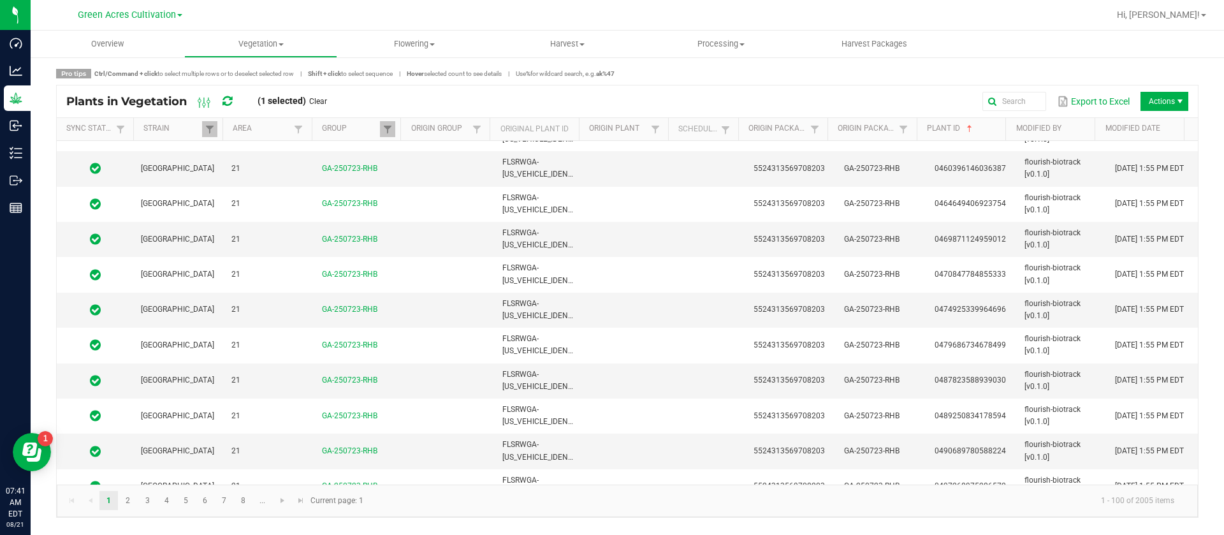
scroll to position [3188, 0]
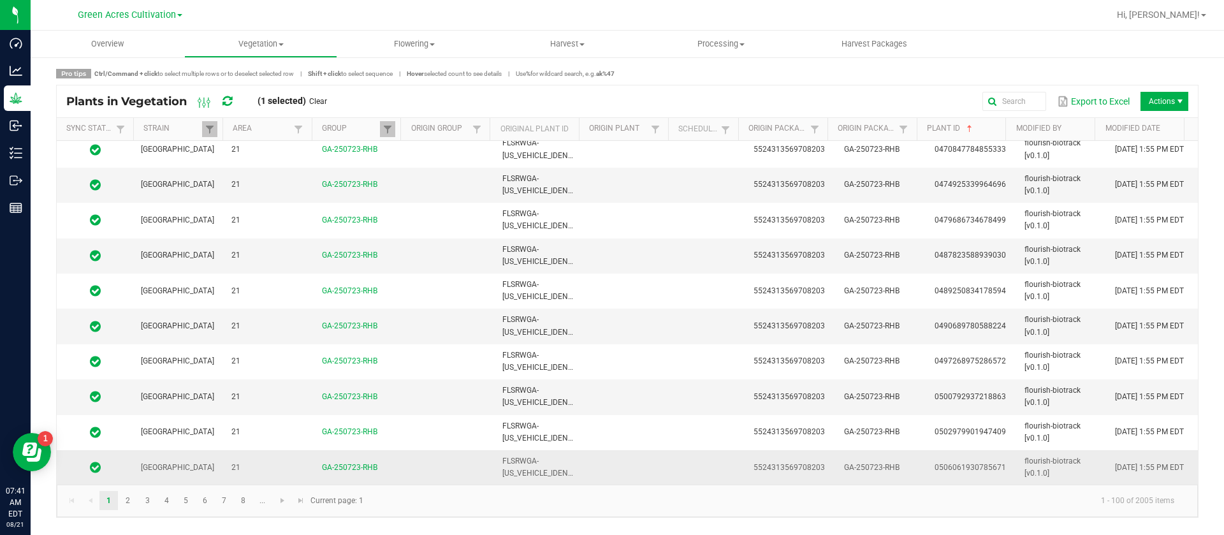
click at [551, 456] on td "FLSRWGA-[US_VEHICLE_IDENTIFICATION_NUMBER]" at bounding box center [540, 467] width 91 height 34
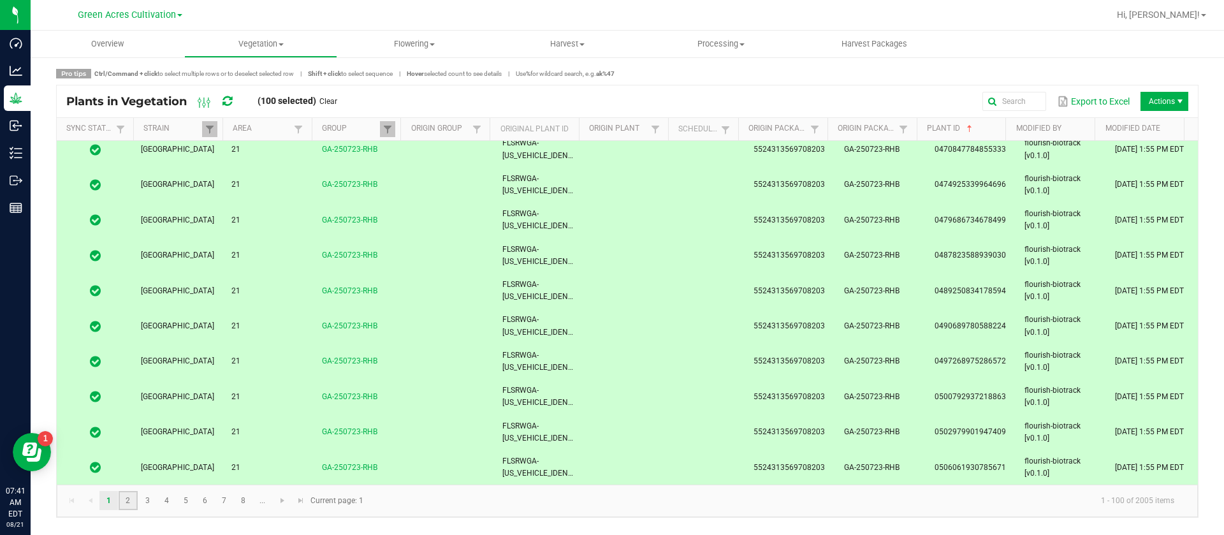
click at [125, 501] on link "2" at bounding box center [128, 500] width 18 height 19
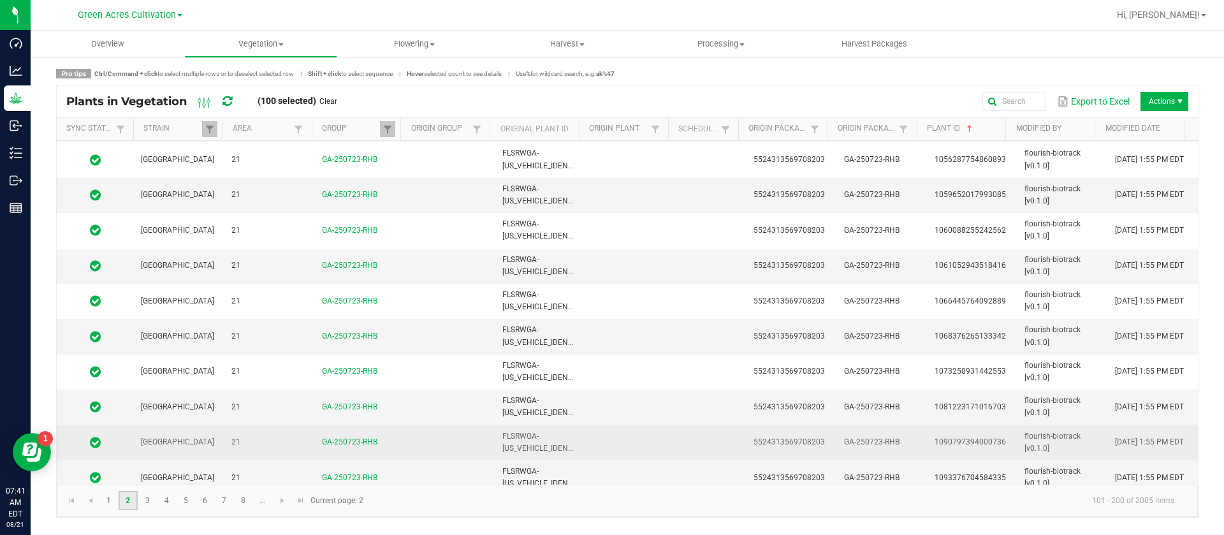
scroll to position [3188, 0]
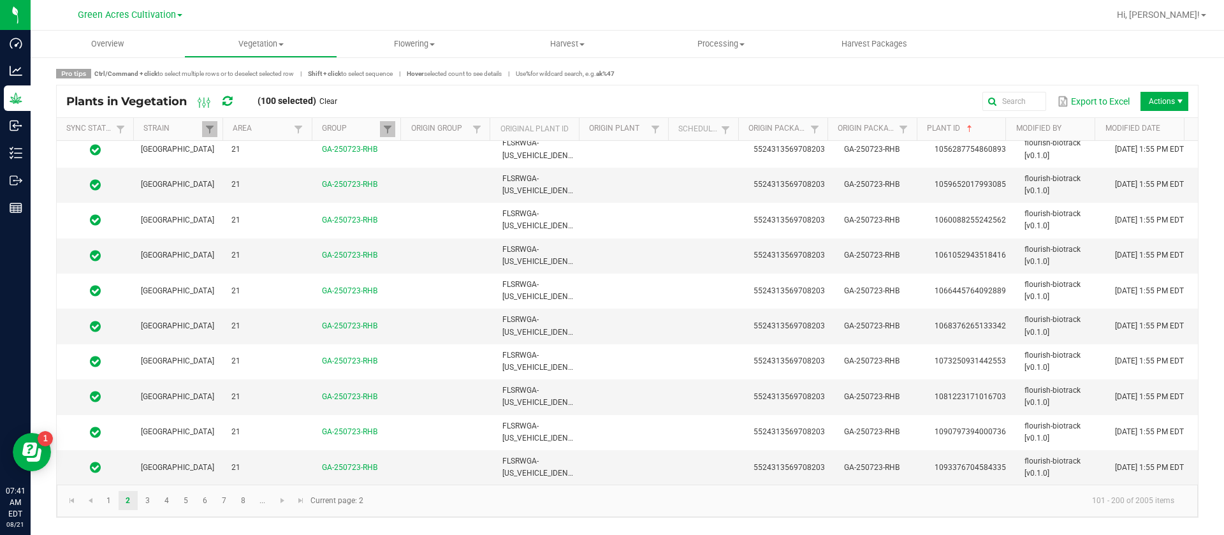
drag, startPoint x: 558, startPoint y: 469, endPoint x: 315, endPoint y: 497, distance: 245.2
click at [560, 471] on span "FLSRWGA-[US_VEHICLE_IDENTIFICATION_NUMBER]" at bounding box center [572, 466] width 141 height 21
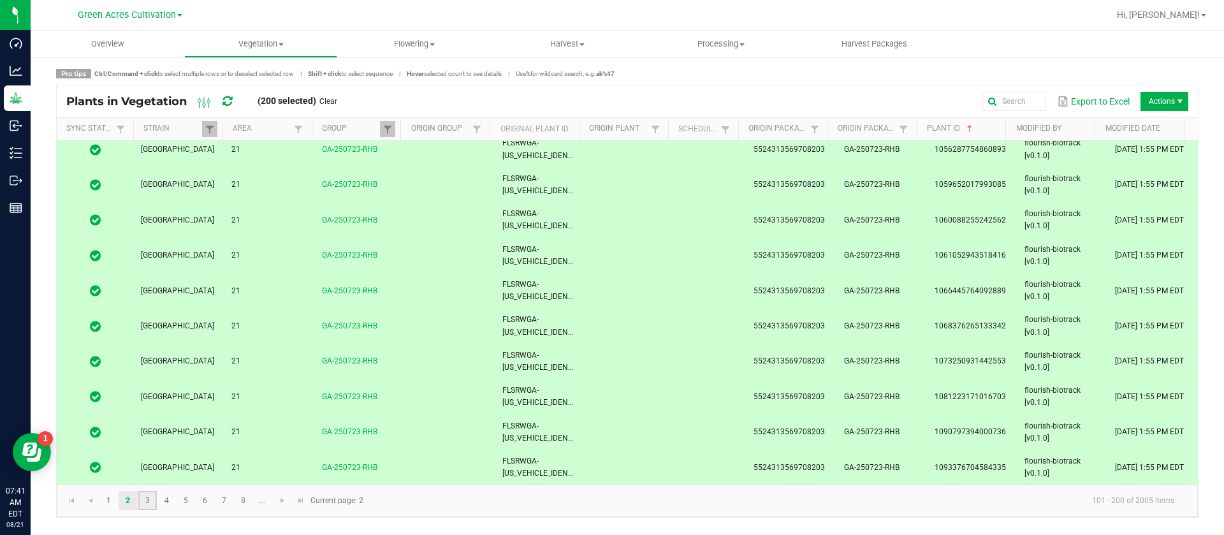
click at [156, 499] on link "3" at bounding box center [147, 500] width 18 height 19
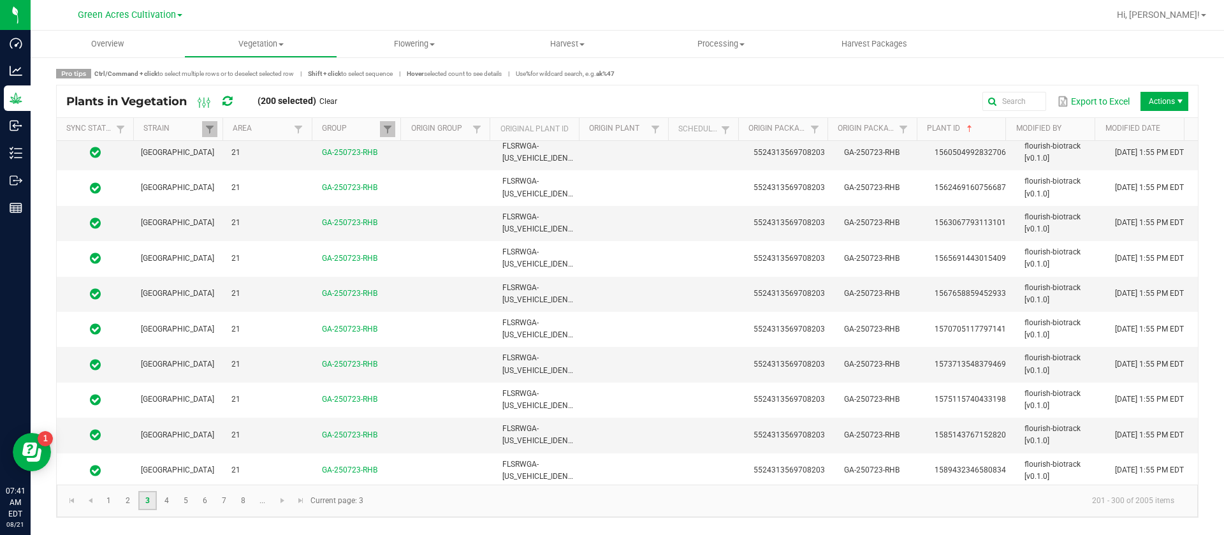
scroll to position [3188, 0]
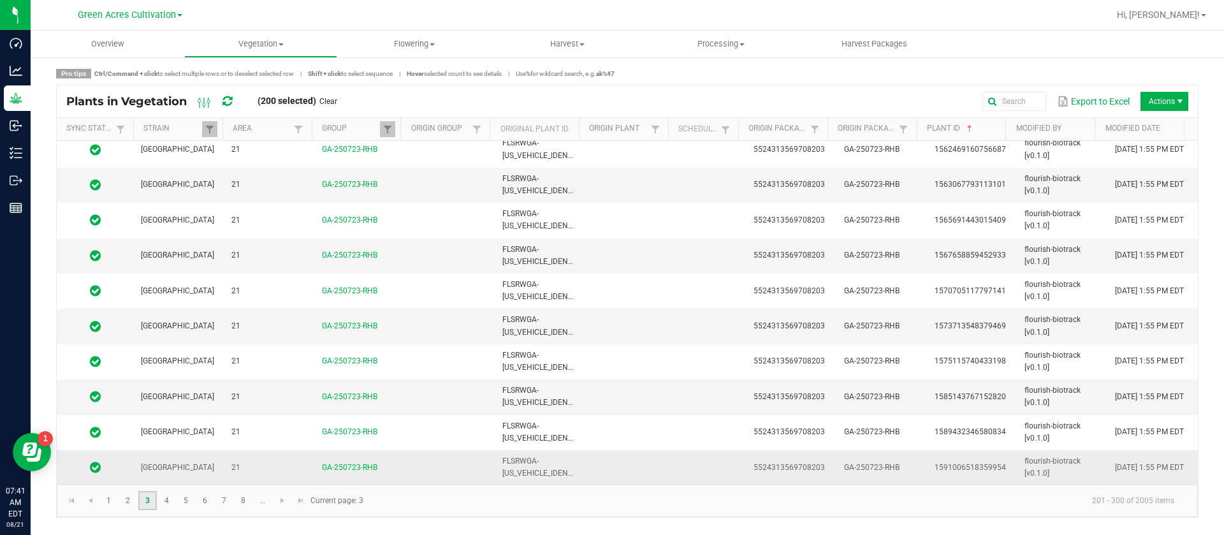
click at [602, 460] on td at bounding box center [630, 467] width 91 height 34
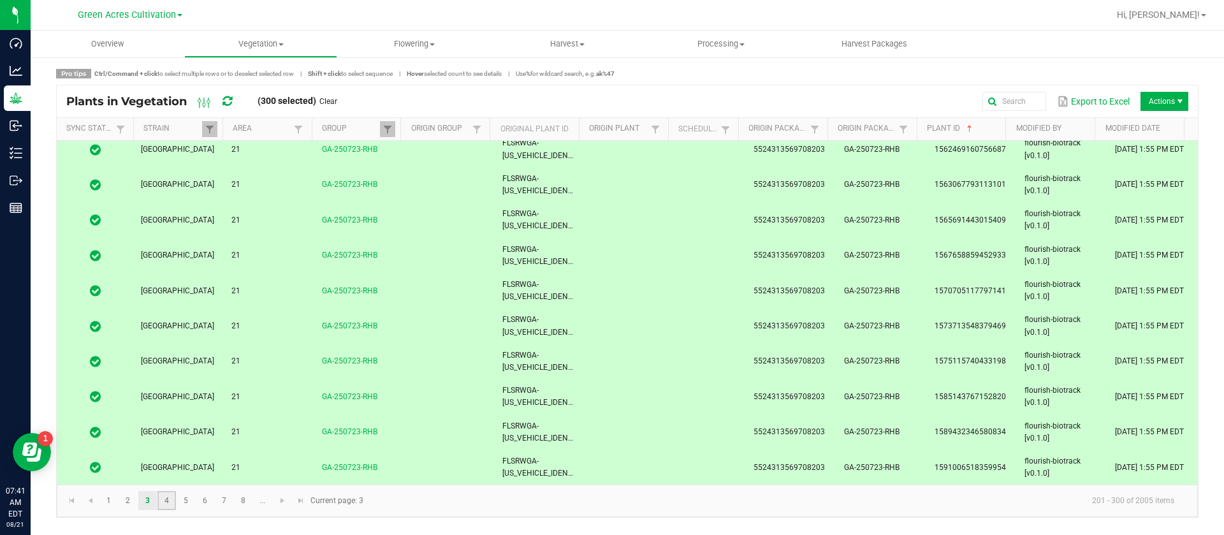
click at [168, 506] on link "4" at bounding box center [166, 500] width 18 height 19
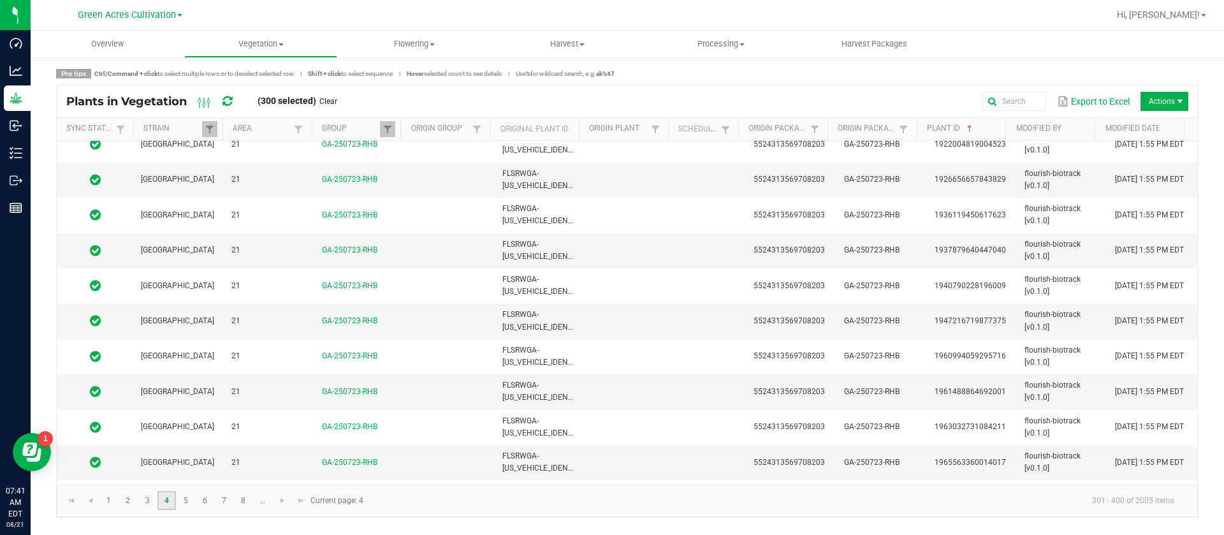
scroll to position [3188, 0]
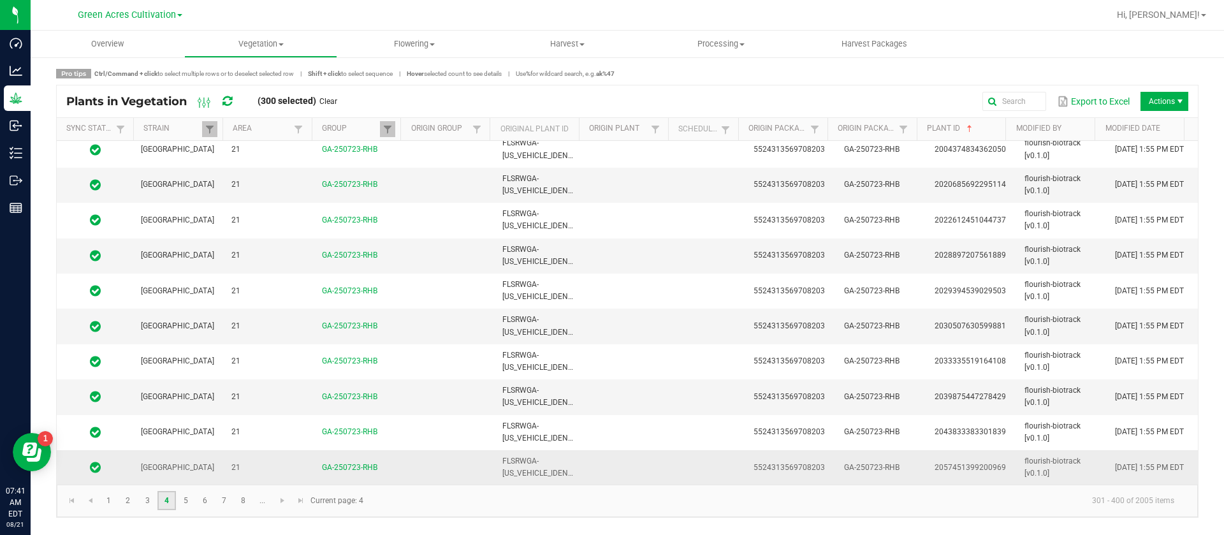
click at [660, 473] on td at bounding box center [630, 467] width 91 height 34
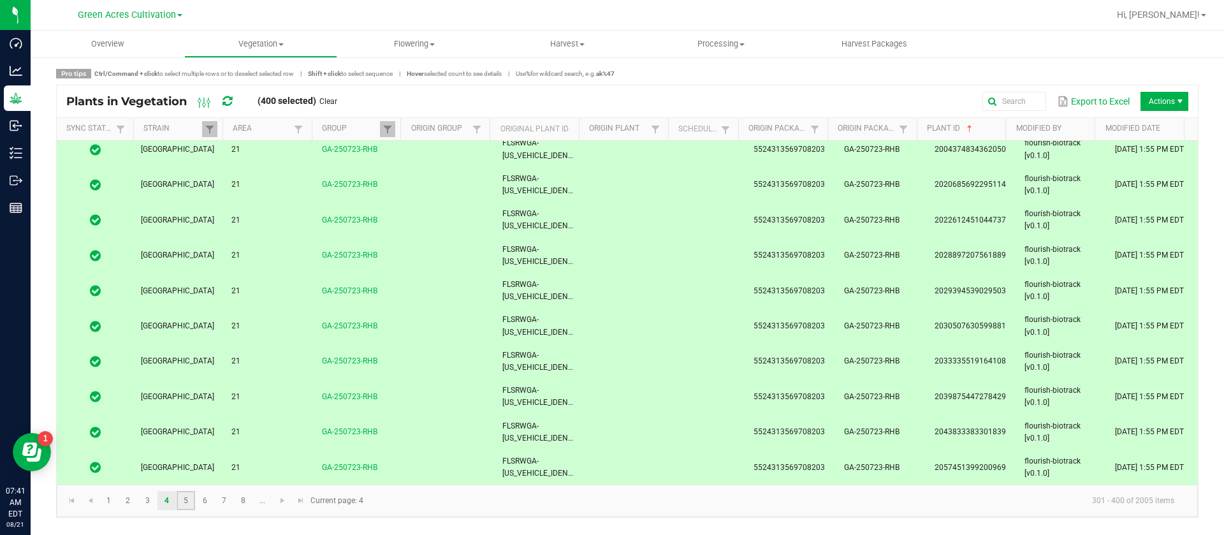
click at [191, 500] on link "5" at bounding box center [186, 500] width 18 height 19
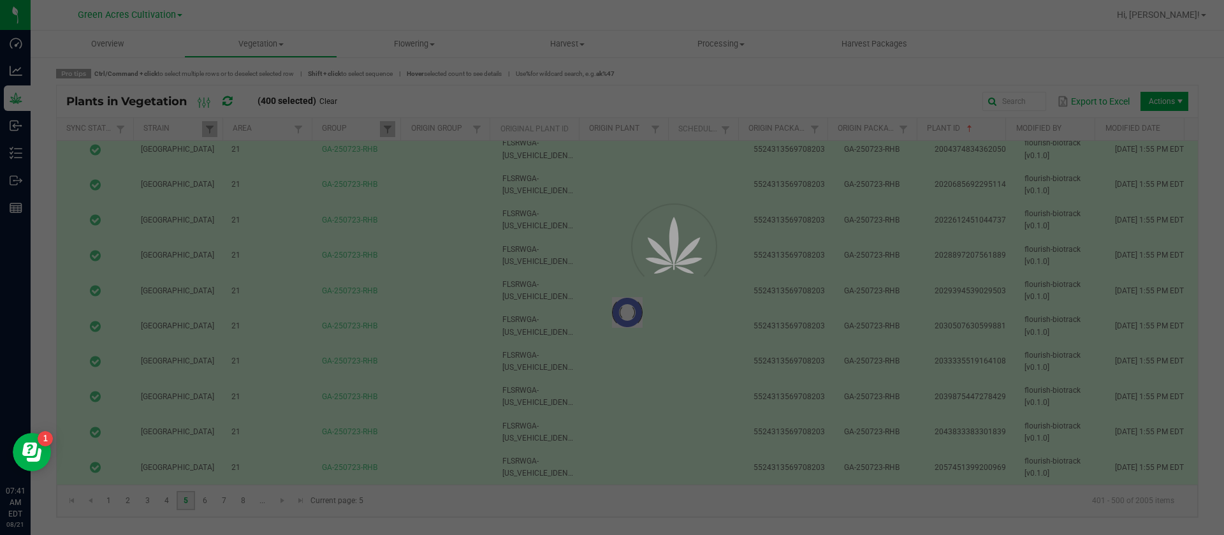
scroll to position [0, 0]
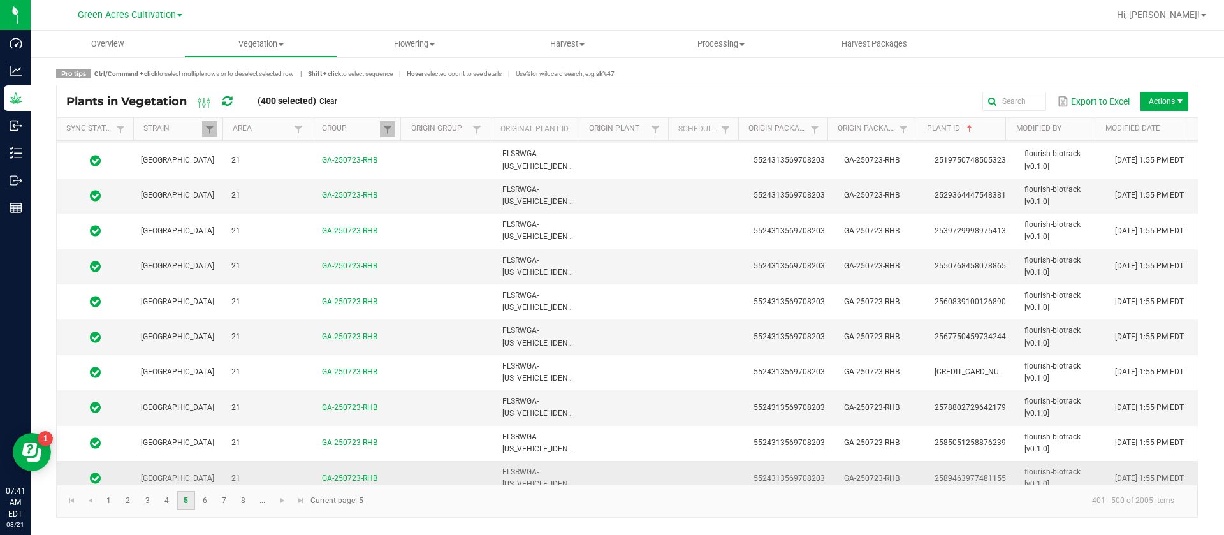
scroll to position [3188, 0]
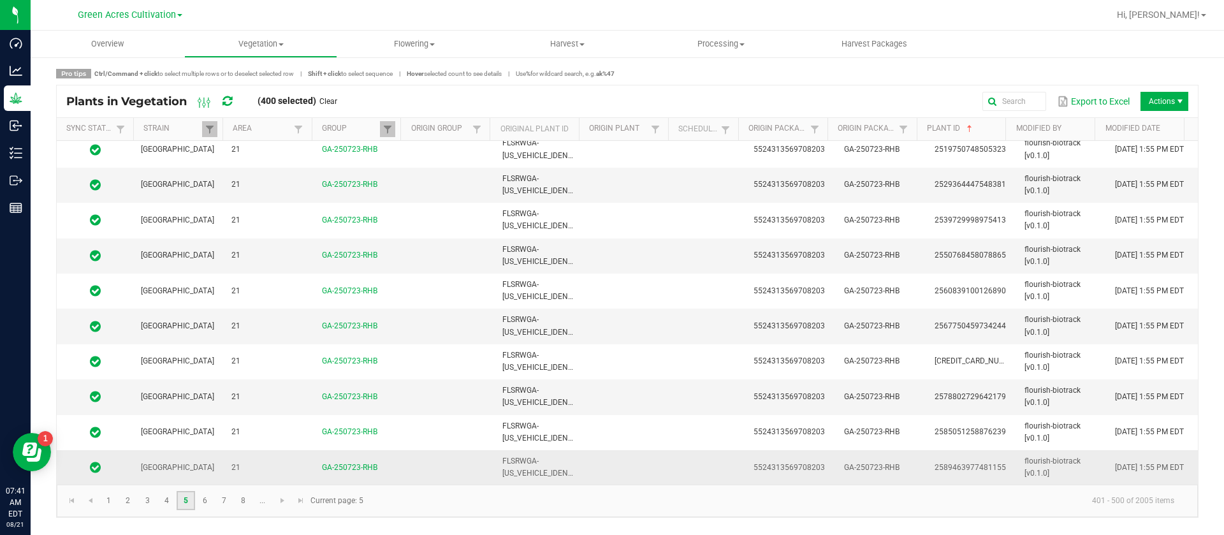
click at [698, 472] on td at bounding box center [711, 467] width 70 height 34
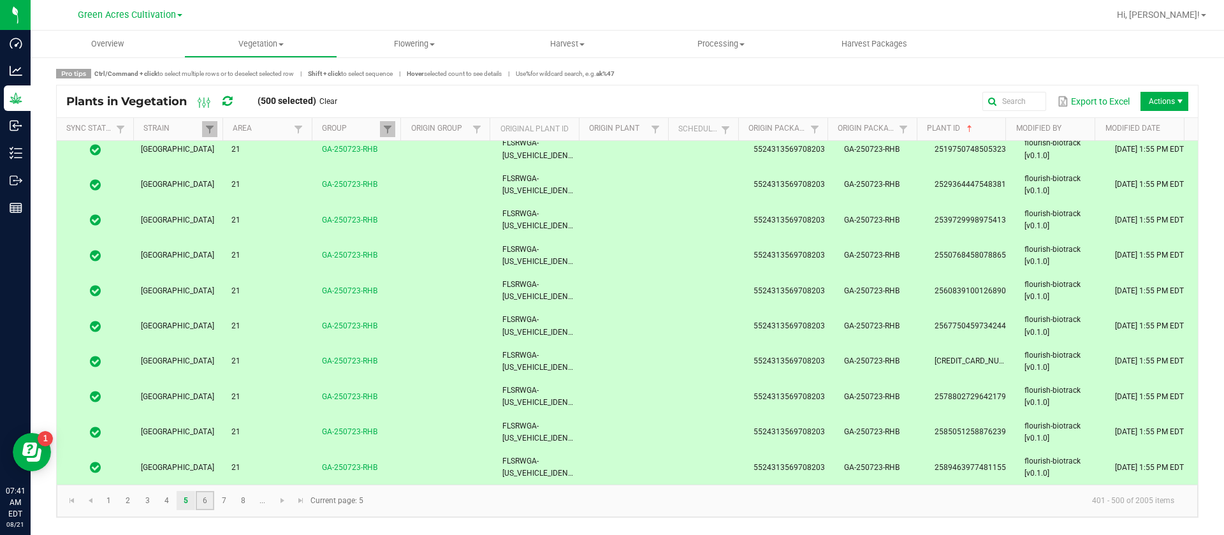
click at [212, 505] on link "6" at bounding box center [205, 500] width 18 height 19
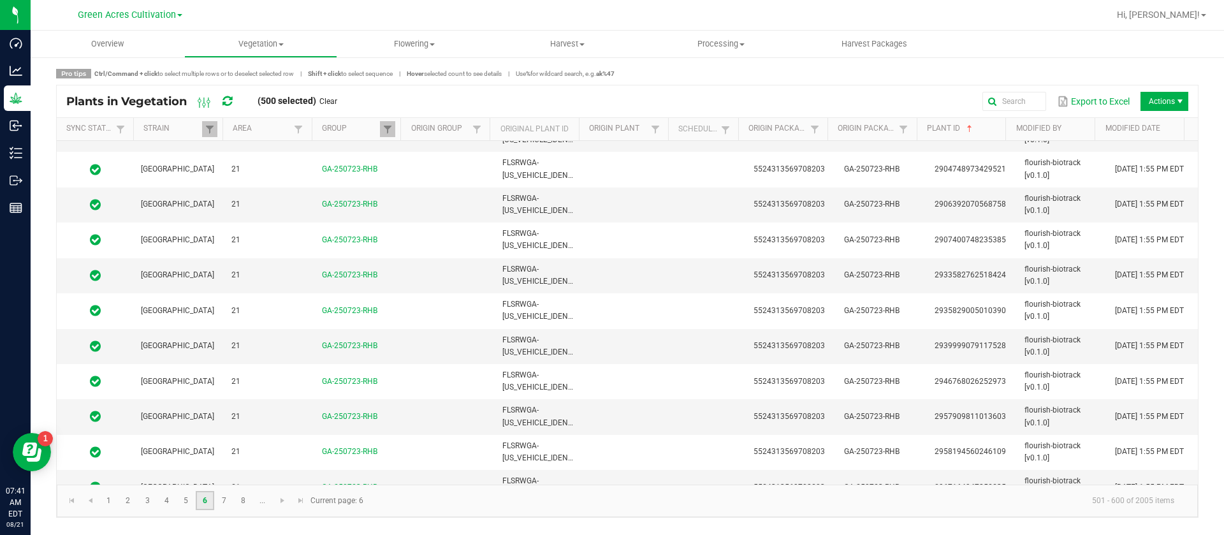
scroll to position [3188, 0]
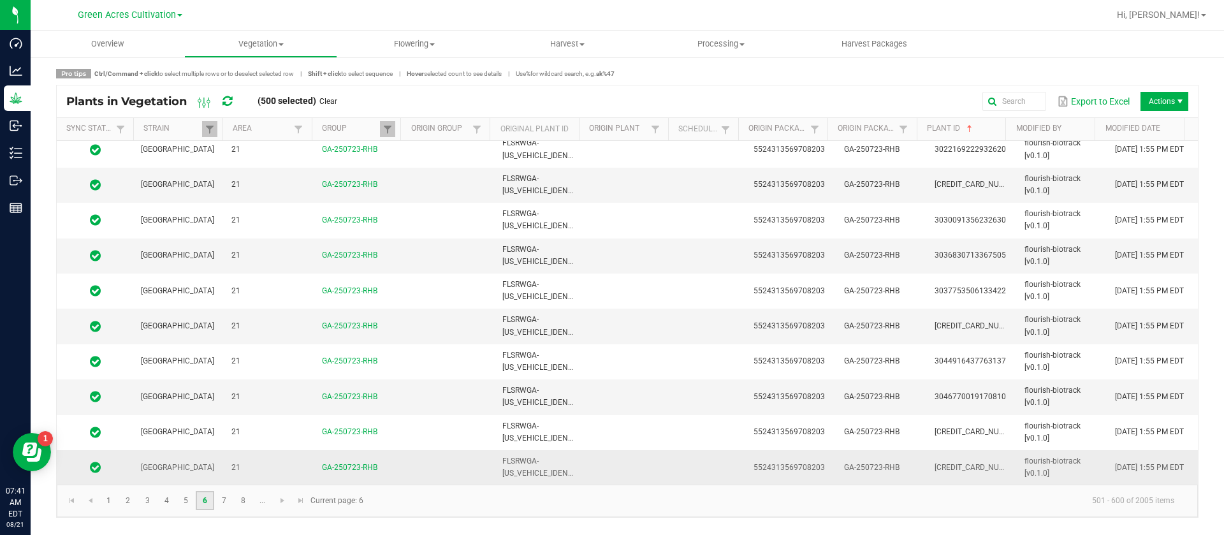
click at [676, 456] on td at bounding box center [711, 467] width 70 height 34
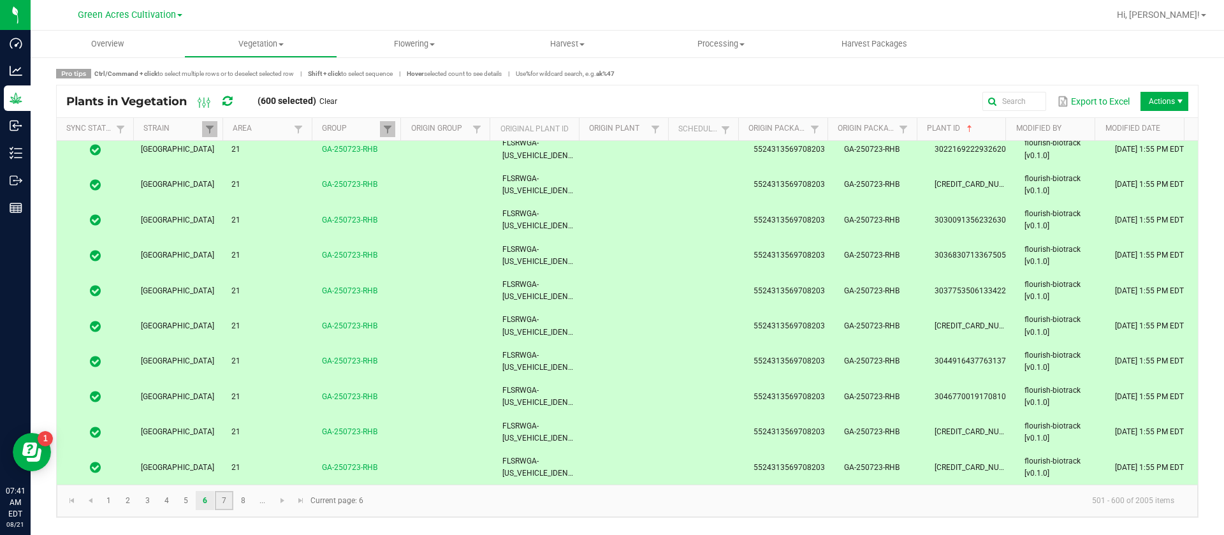
click at [228, 502] on link "7" at bounding box center [224, 500] width 18 height 19
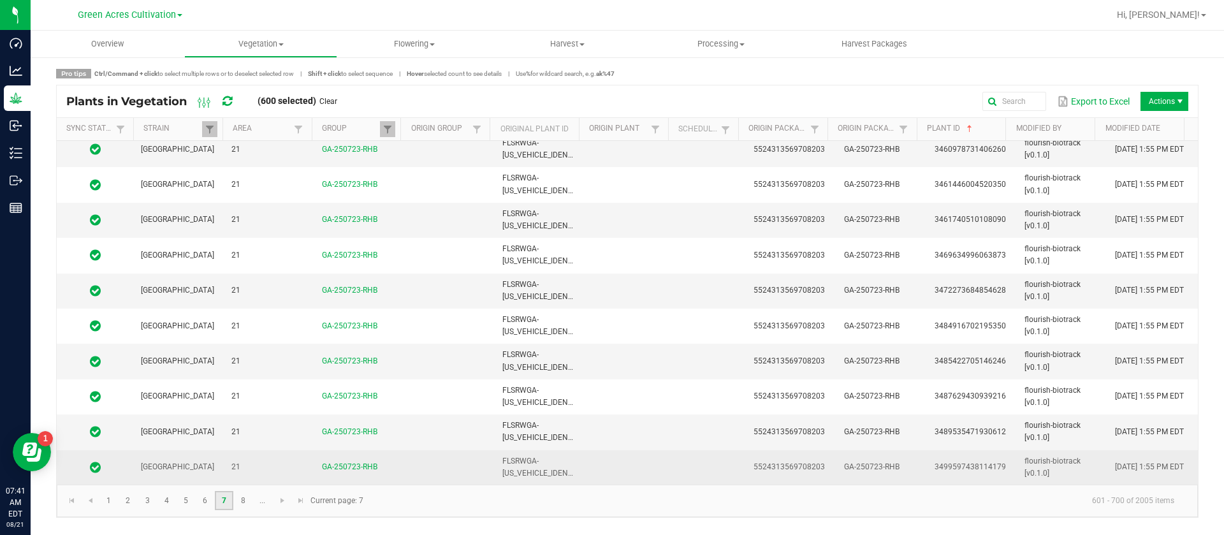
scroll to position [3188, 0]
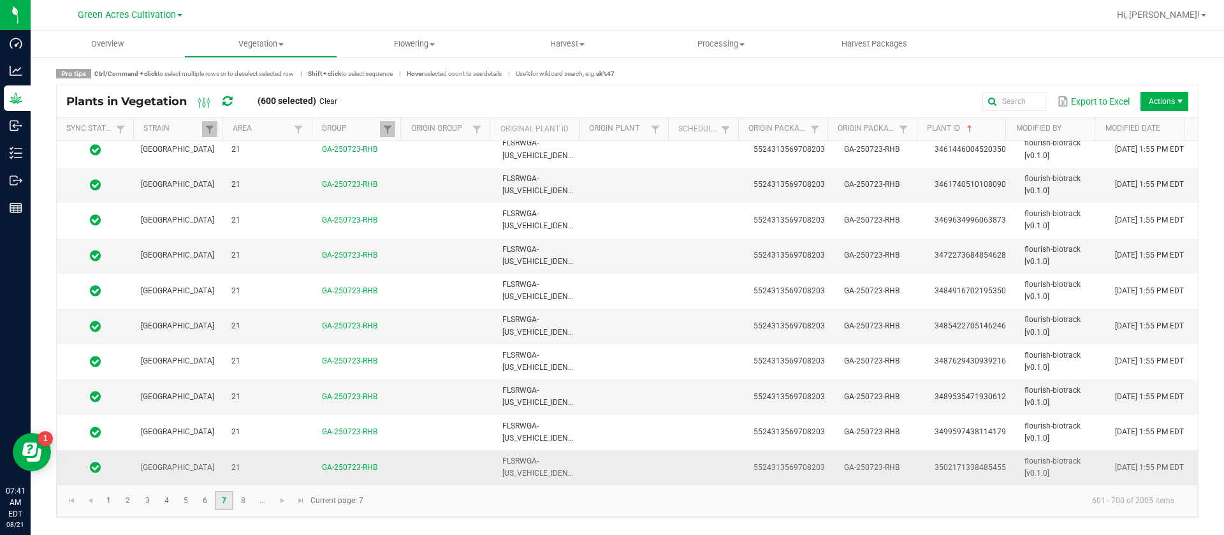
drag, startPoint x: 639, startPoint y: 462, endPoint x: 317, endPoint y: 464, distance: 322.0
click at [638, 462] on td at bounding box center [630, 467] width 91 height 34
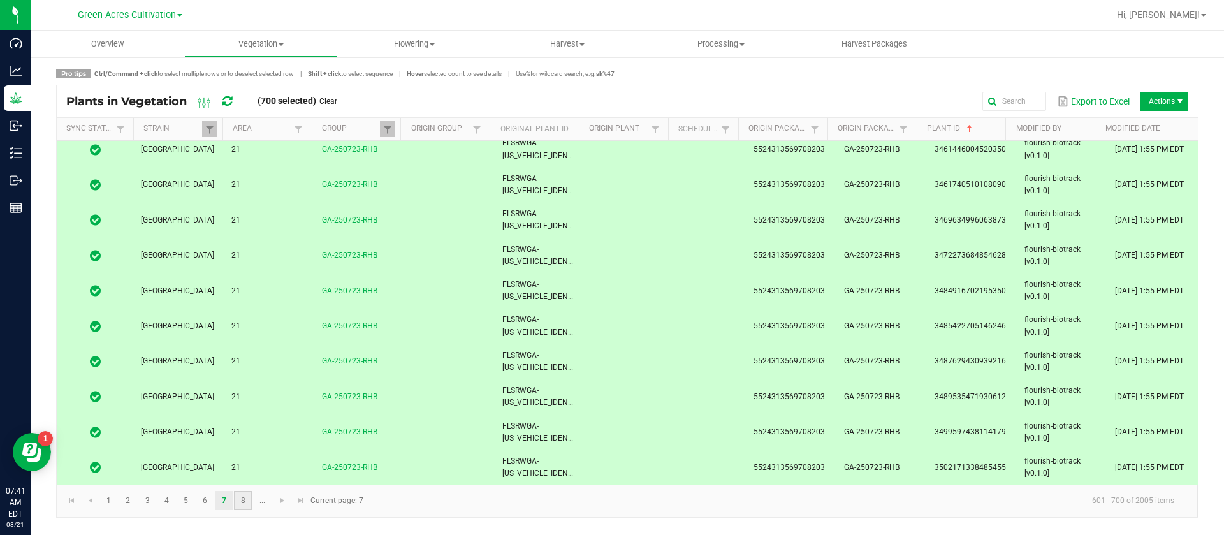
click at [248, 506] on link "8" at bounding box center [243, 500] width 18 height 19
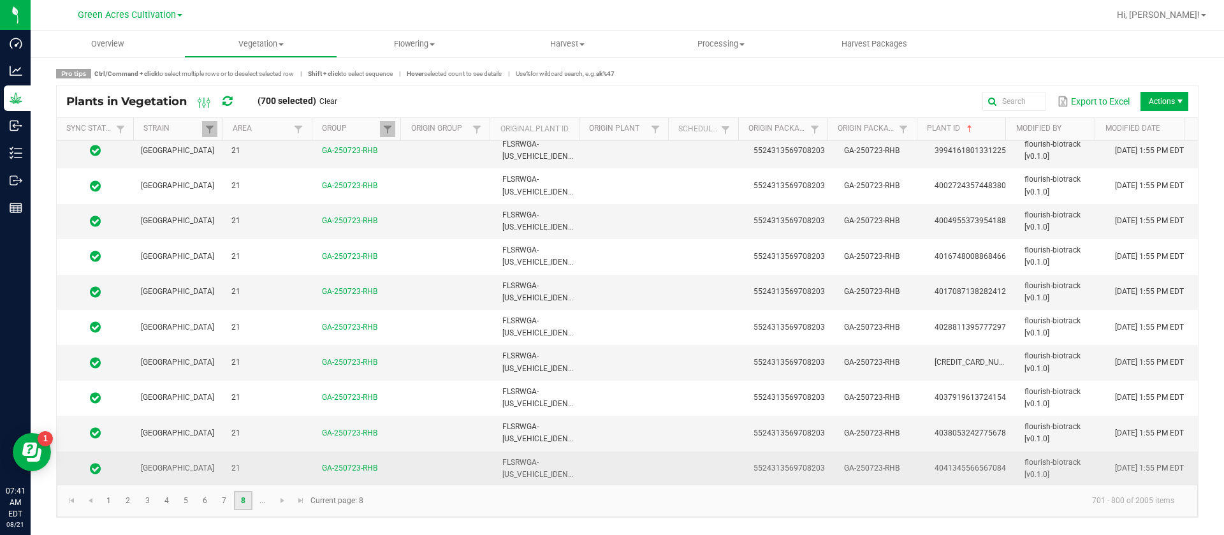
scroll to position [3188, 0]
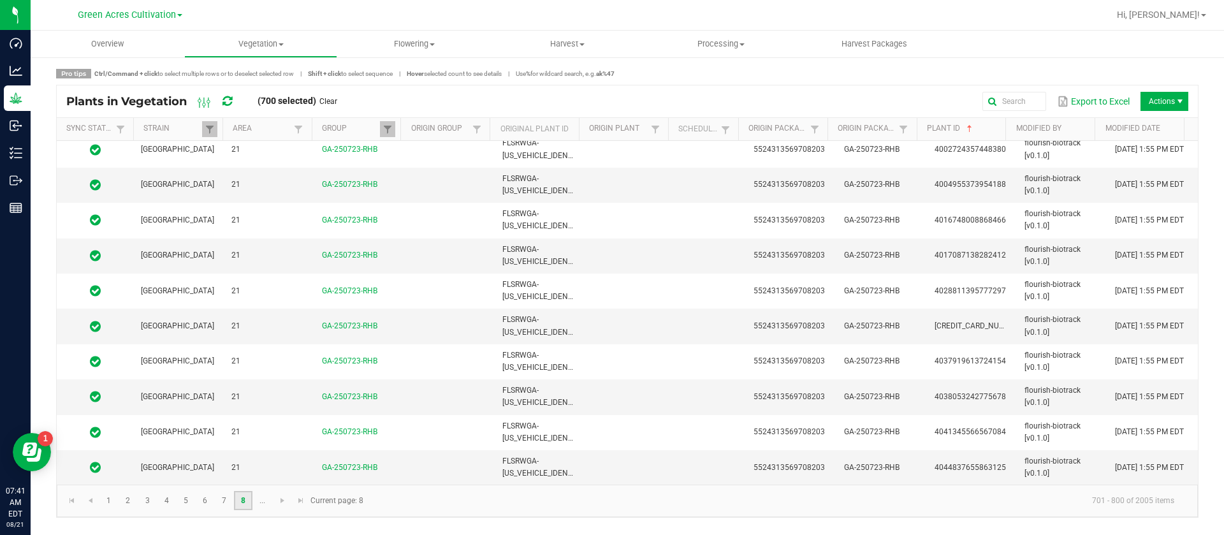
drag, startPoint x: 682, startPoint y: 463, endPoint x: 354, endPoint y: 485, distance: 328.4
click at [682, 463] on td at bounding box center [711, 467] width 70 height 34
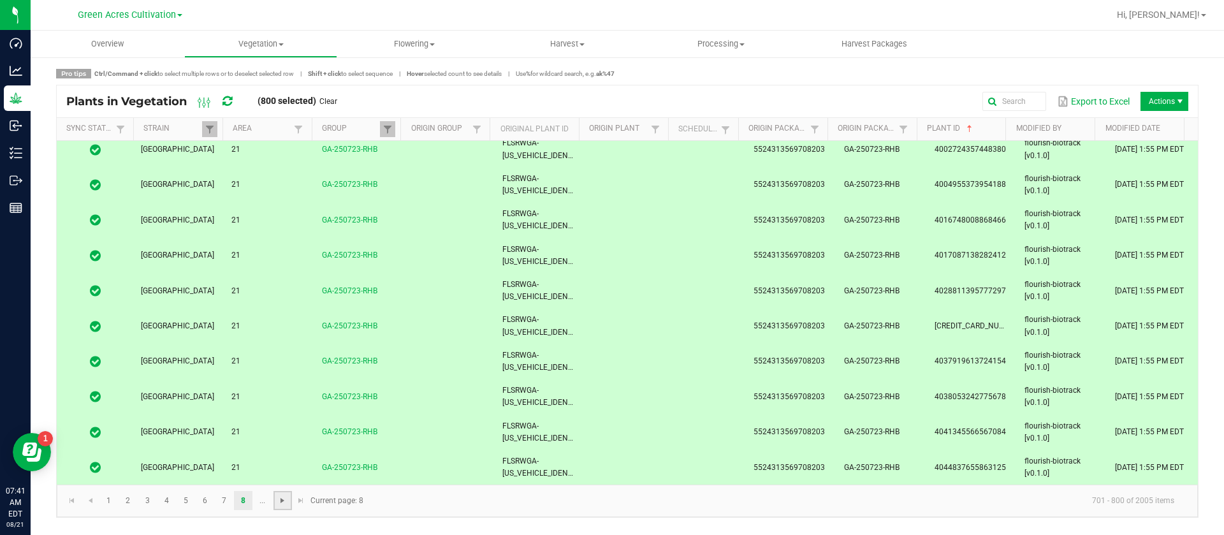
click at [284, 504] on span "Go to the next page" at bounding box center [282, 500] width 10 height 10
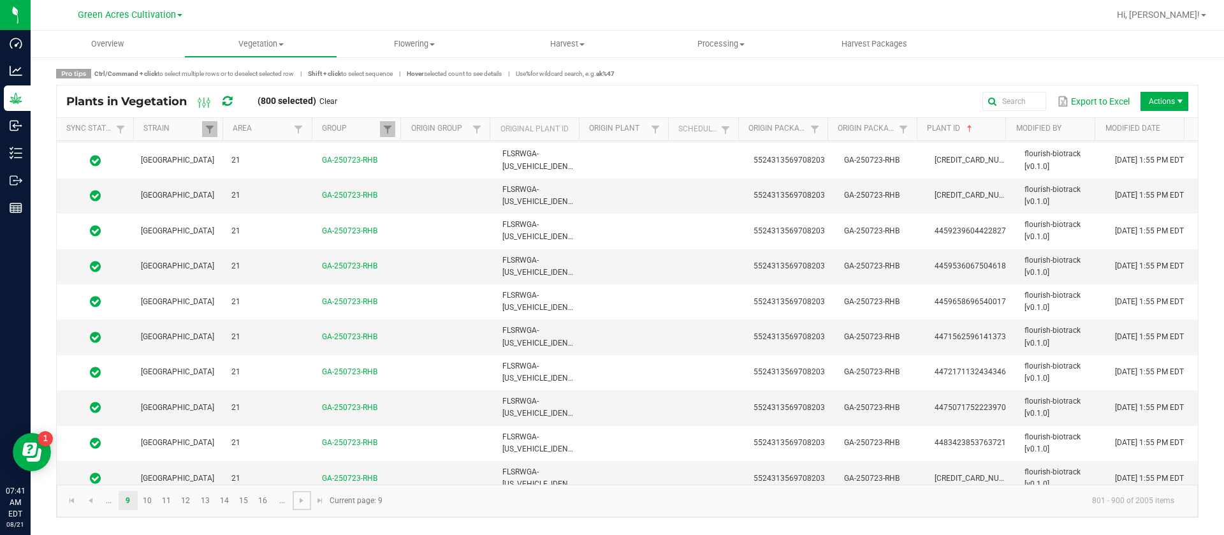
scroll to position [3188, 0]
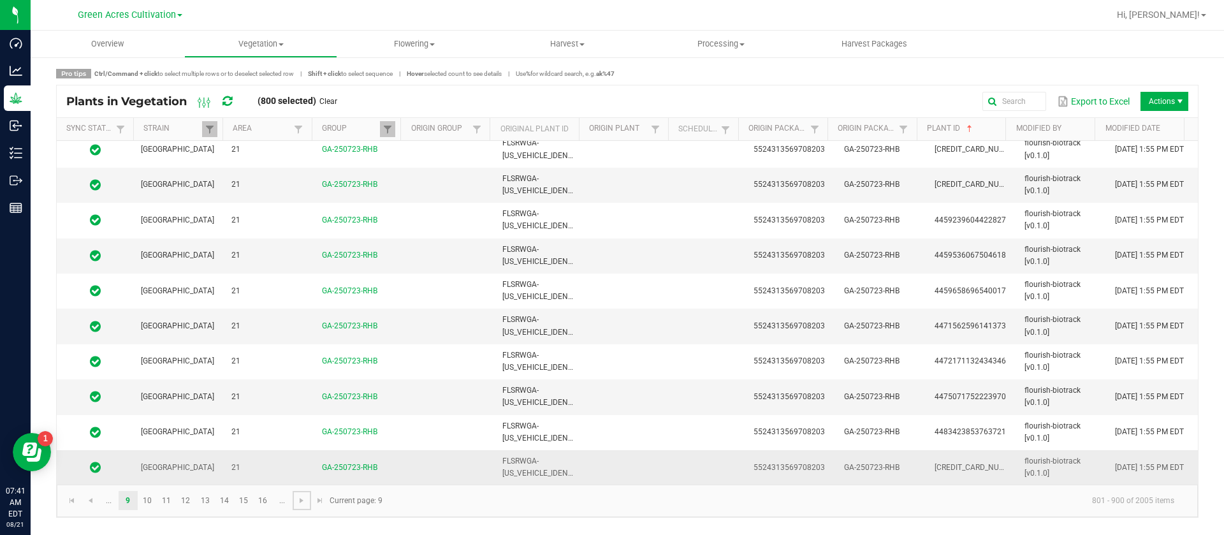
click at [626, 463] on td at bounding box center [630, 467] width 91 height 34
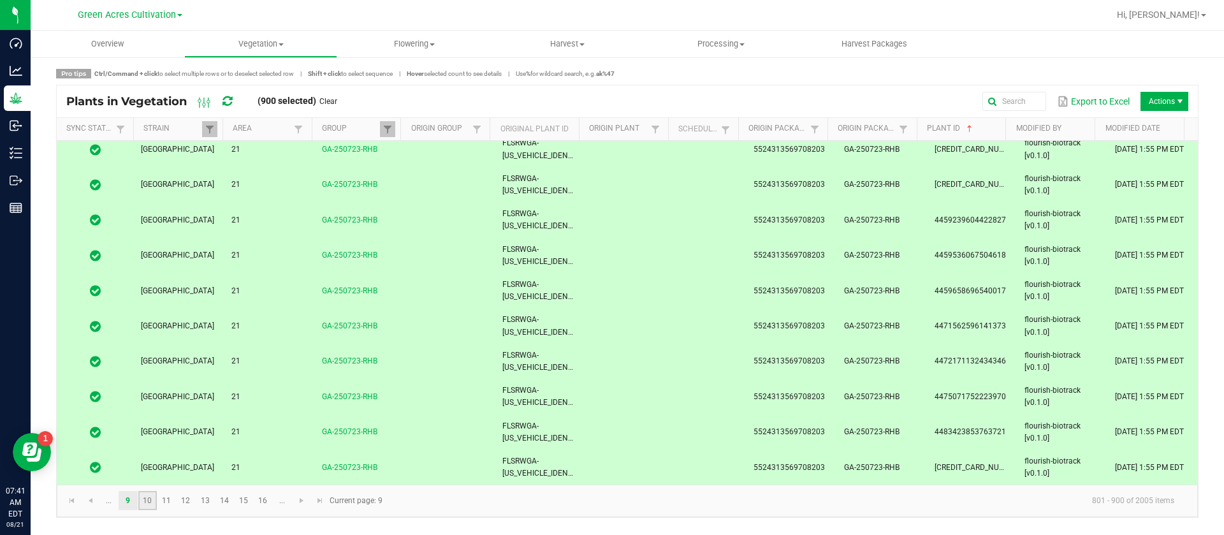
click at [149, 502] on link "10" at bounding box center [147, 500] width 18 height 19
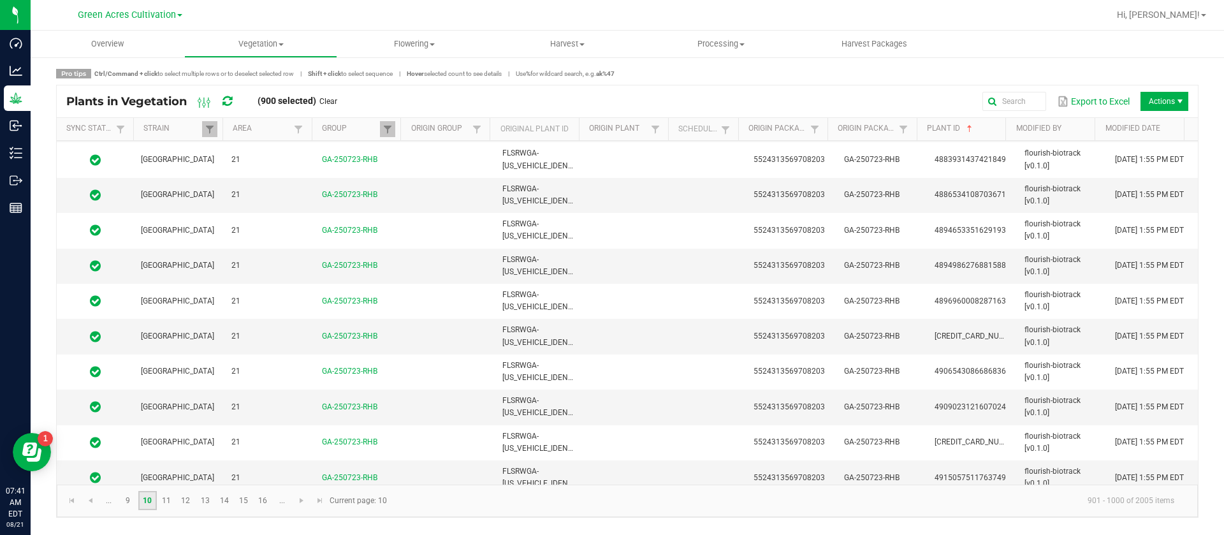
scroll to position [3188, 0]
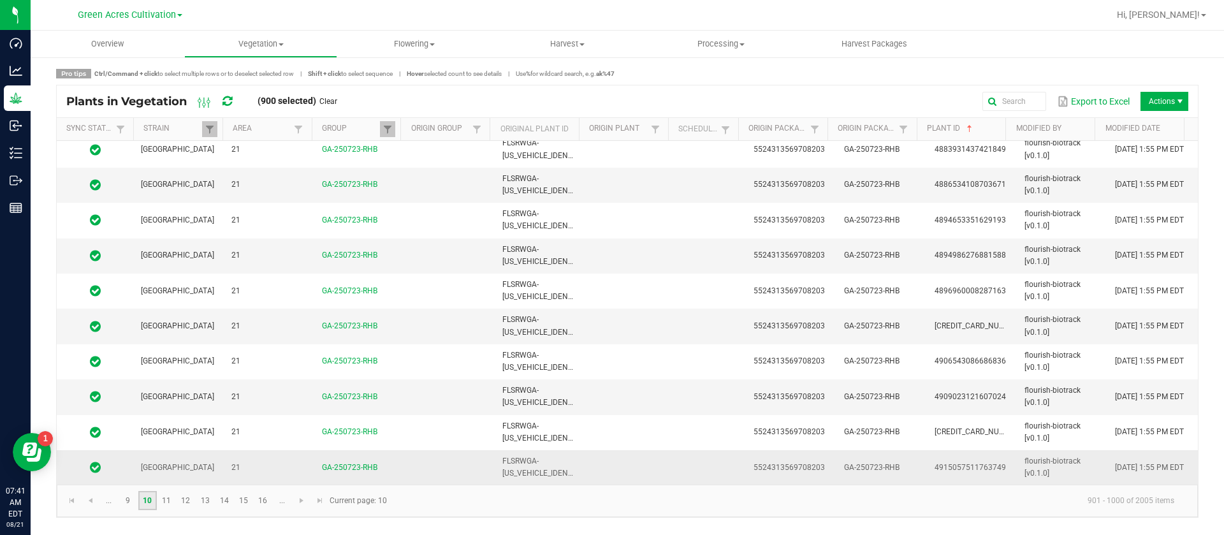
click at [689, 453] on td at bounding box center [711, 467] width 70 height 34
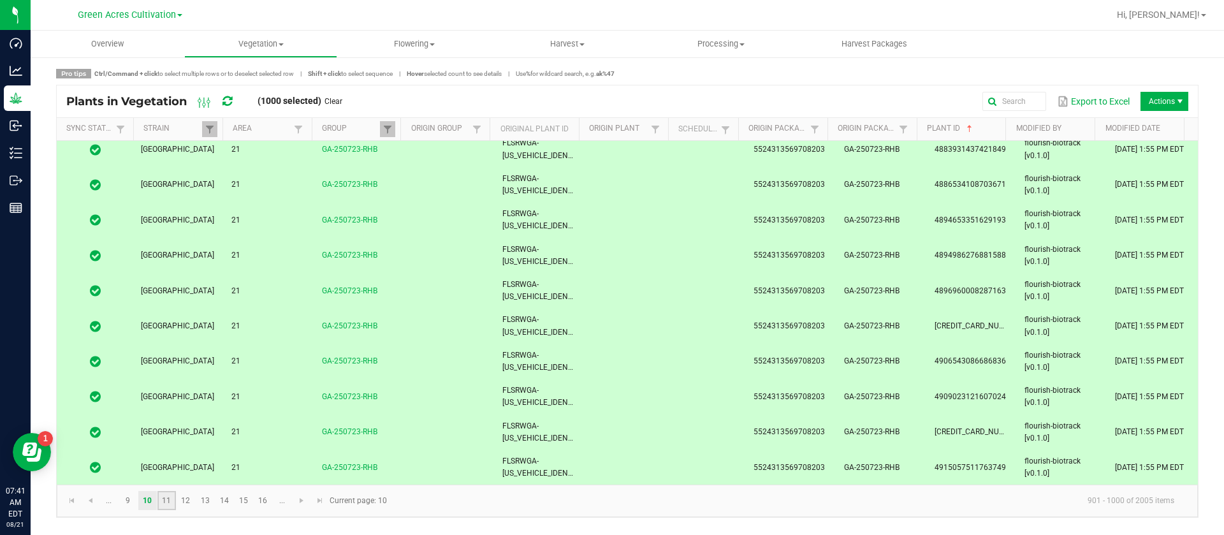
click at [168, 505] on link "11" at bounding box center [166, 500] width 18 height 19
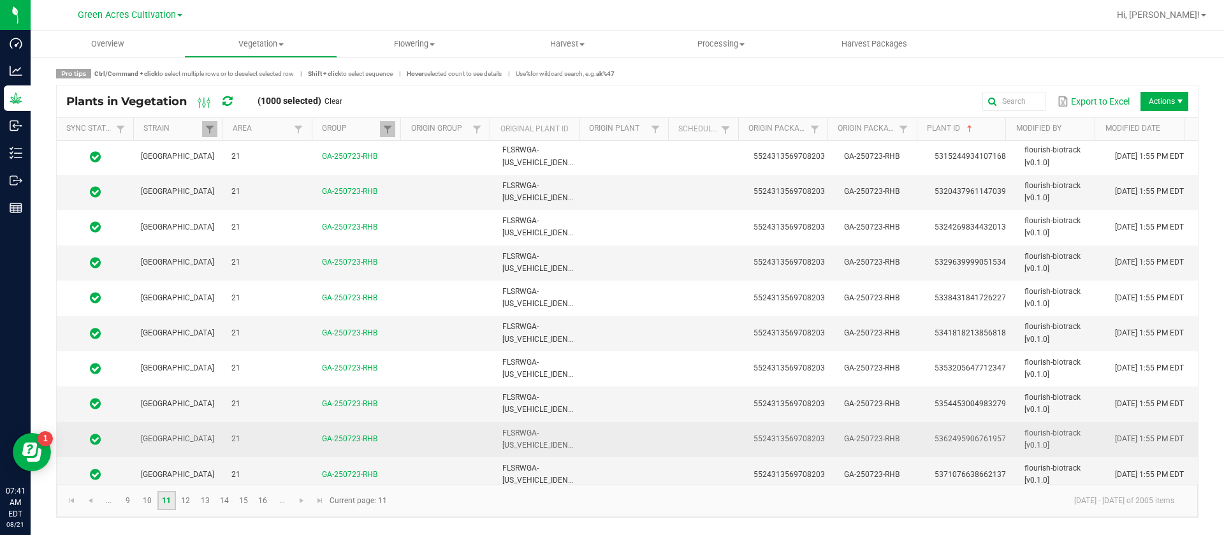
scroll to position [3188, 0]
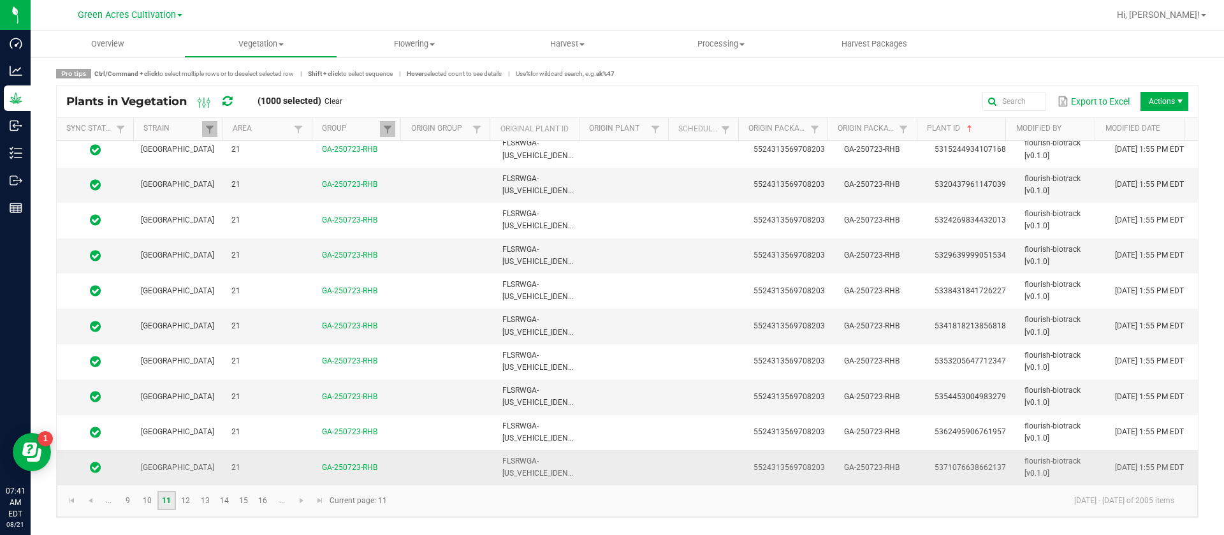
click at [685, 462] on td at bounding box center [711, 467] width 70 height 34
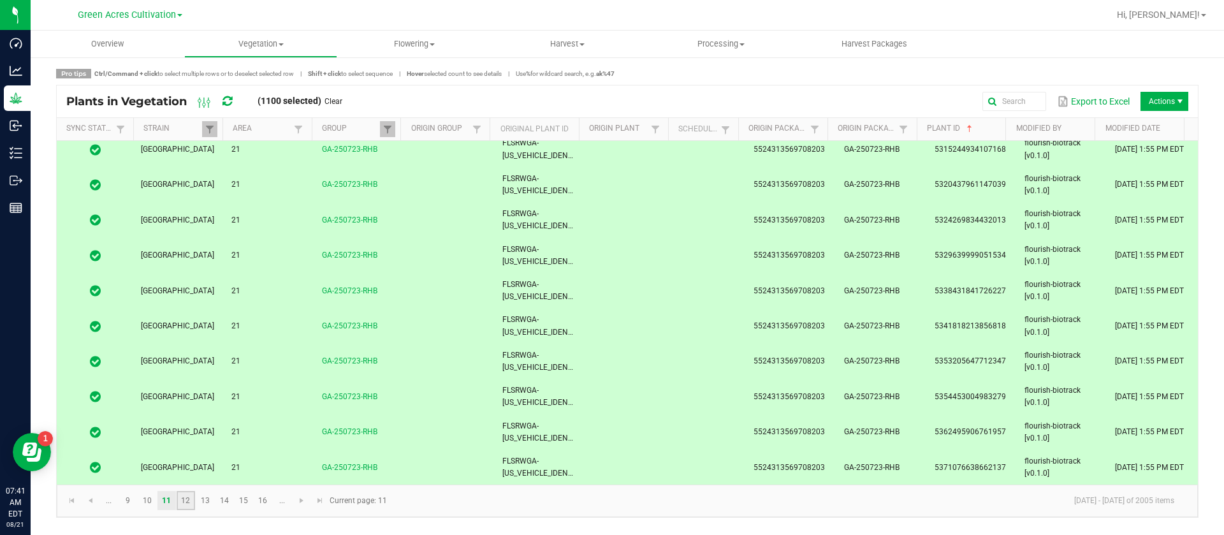
click at [190, 502] on link "12" at bounding box center [186, 500] width 18 height 19
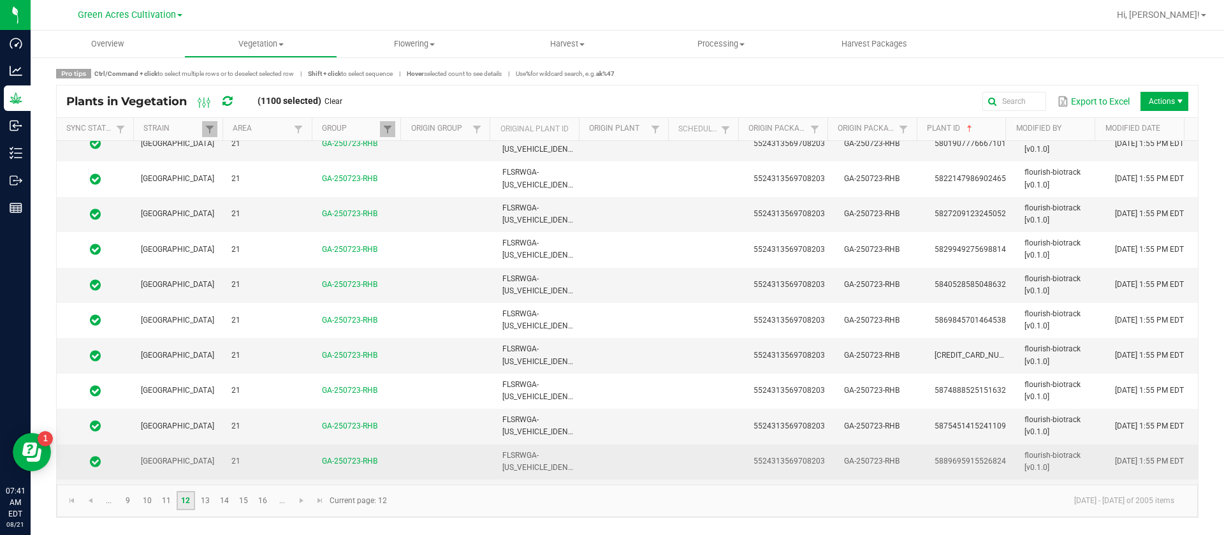
scroll to position [3188, 0]
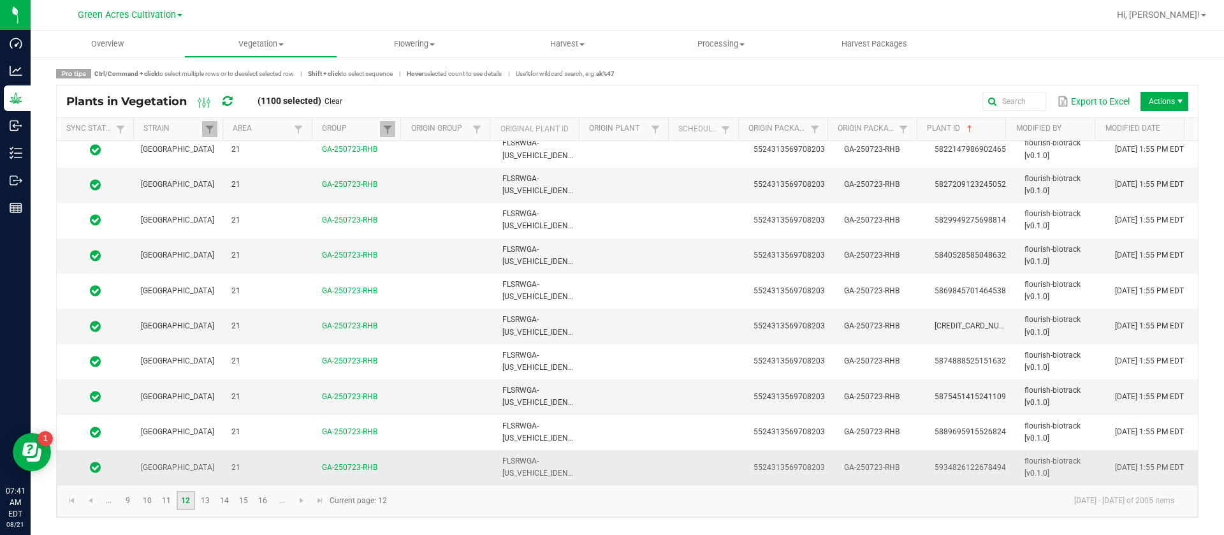
click at [632, 463] on td at bounding box center [630, 467] width 91 height 34
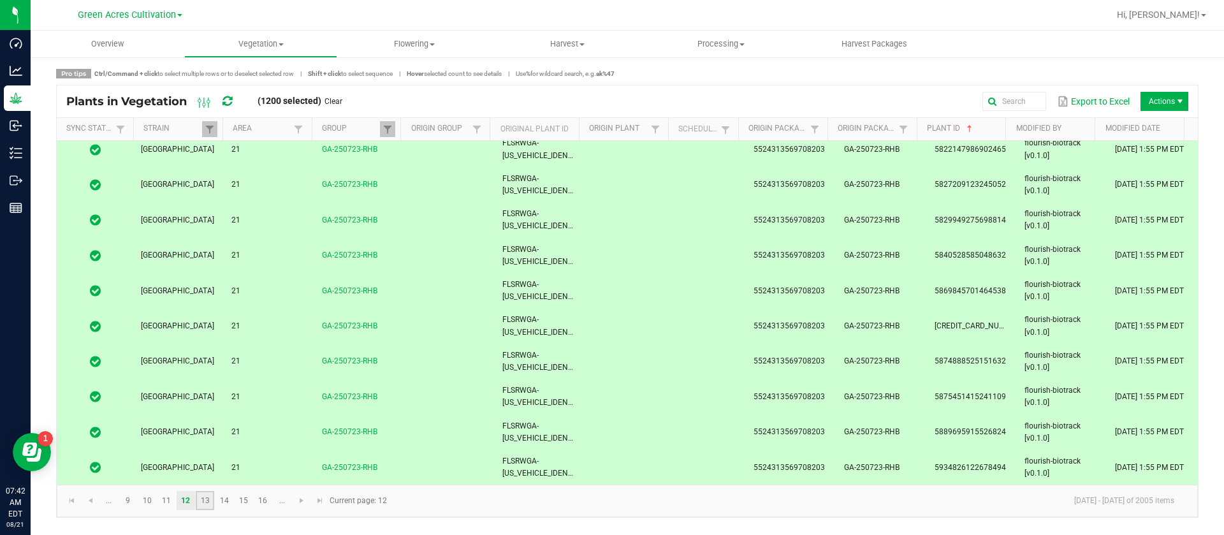
click at [205, 500] on link "13" at bounding box center [205, 500] width 18 height 19
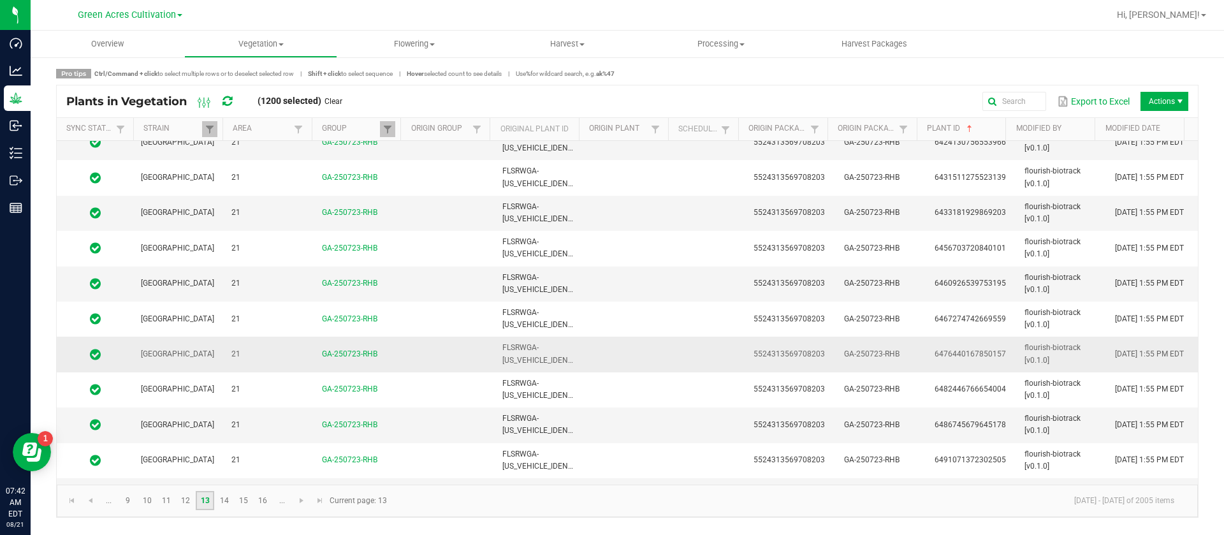
scroll to position [3188, 0]
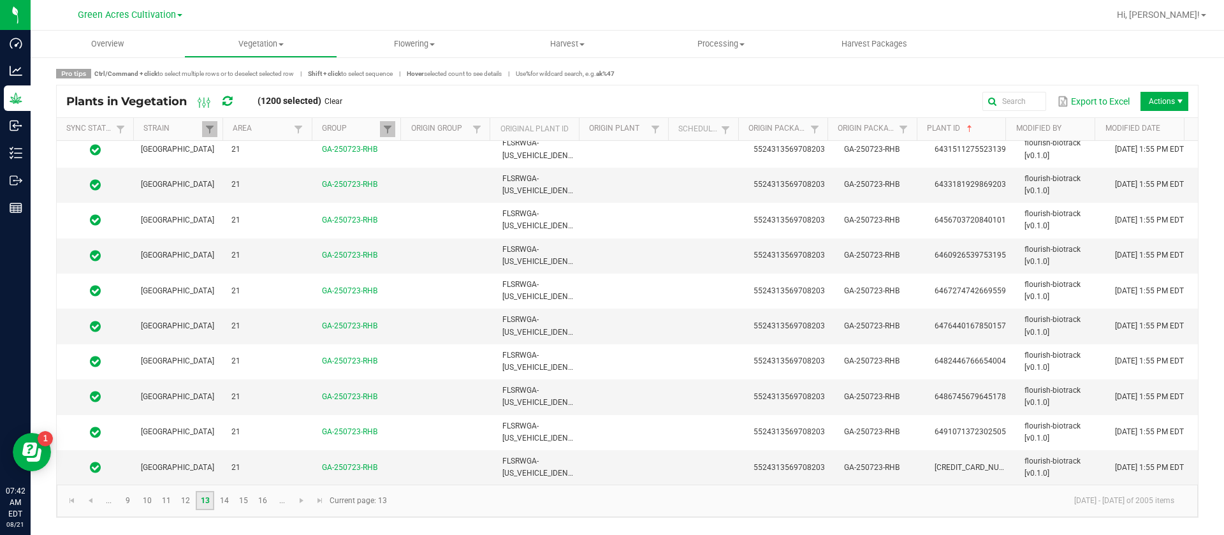
click at [662, 462] on td at bounding box center [630, 467] width 91 height 34
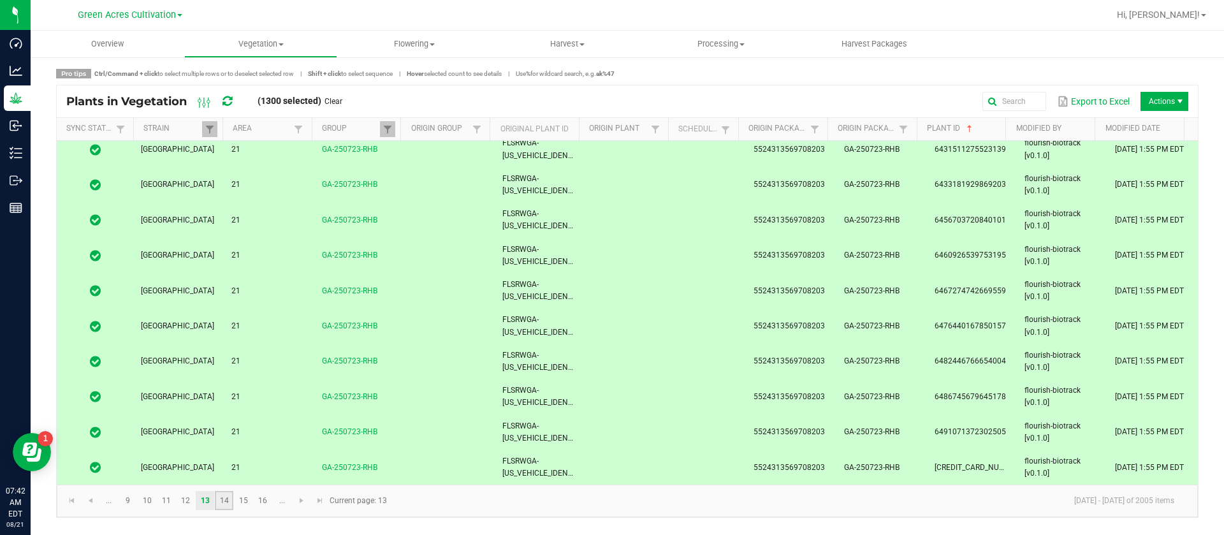
click at [216, 504] on link "14" at bounding box center [224, 500] width 18 height 19
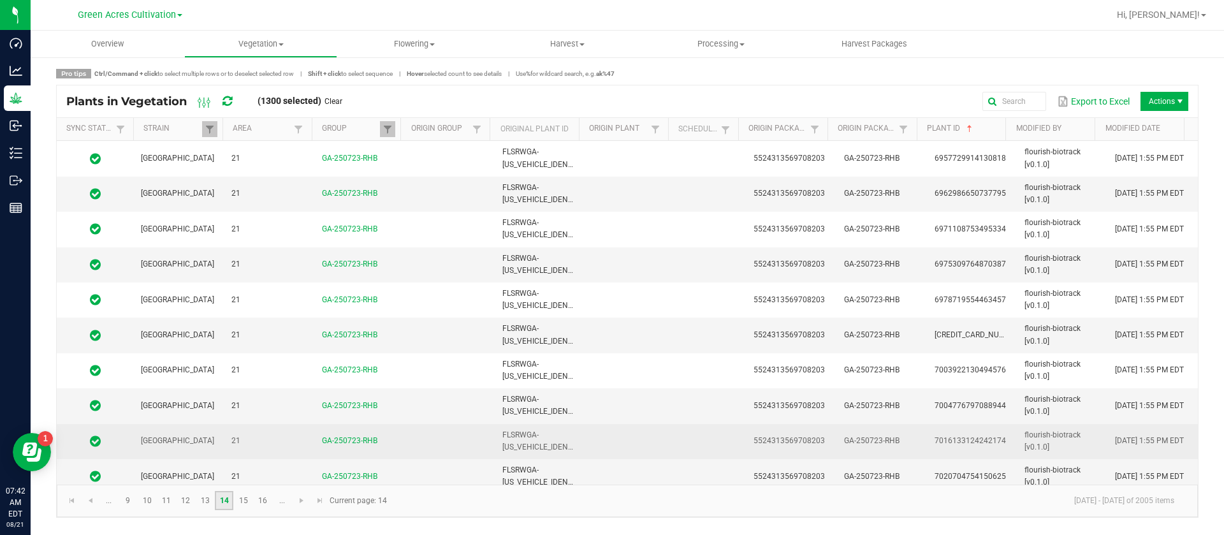
scroll to position [3188, 0]
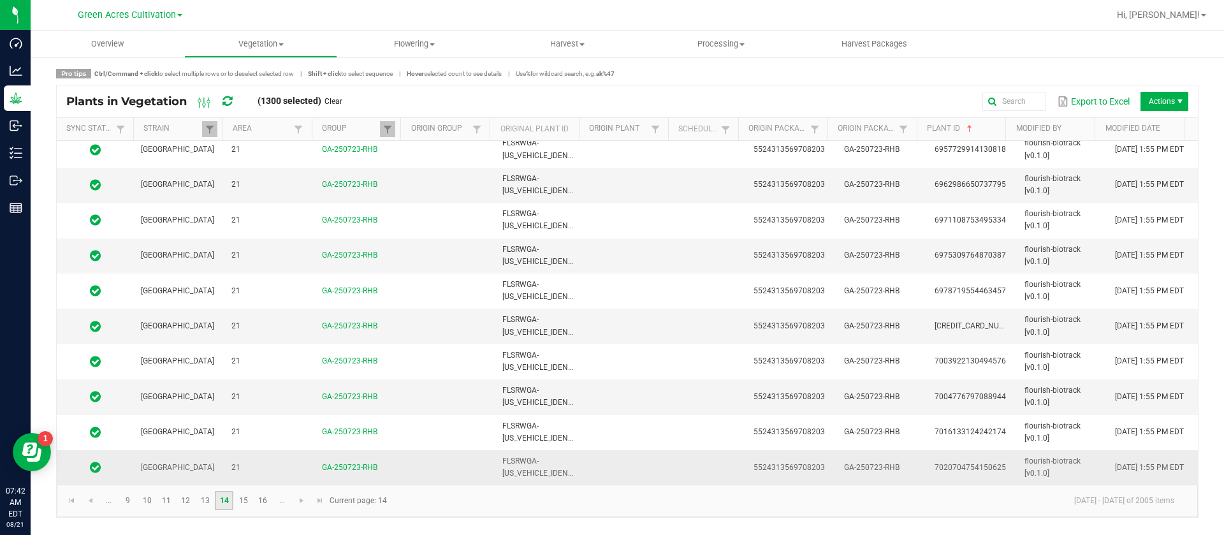
click at [562, 470] on span "FLSRWGA-[US_VEHICLE_IDENTIFICATION_NUMBER]" at bounding box center [572, 466] width 141 height 21
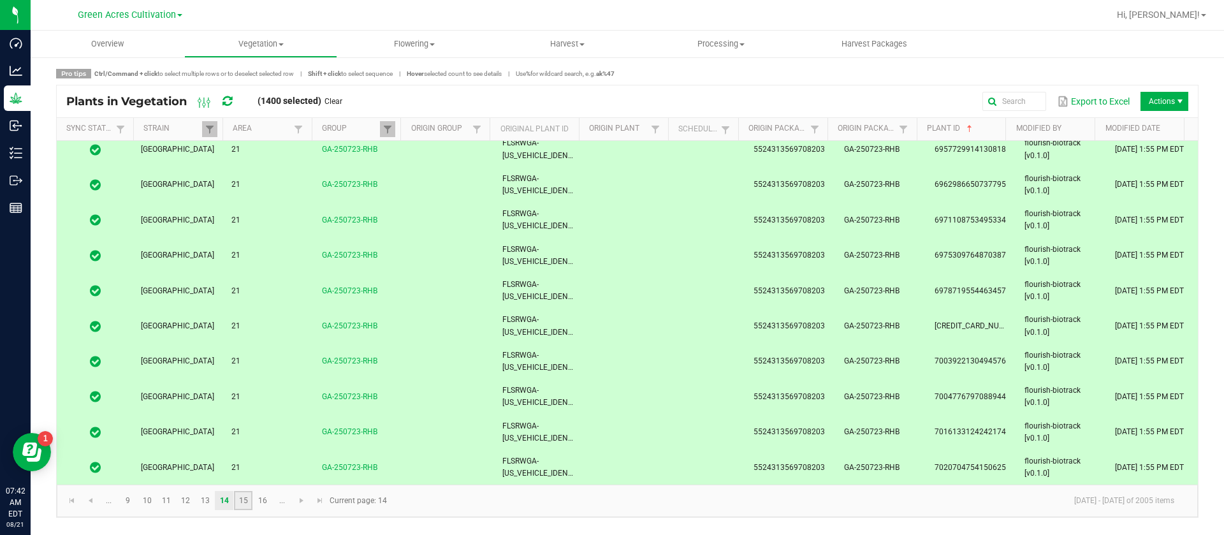
click at [244, 500] on link "15" at bounding box center [243, 500] width 18 height 19
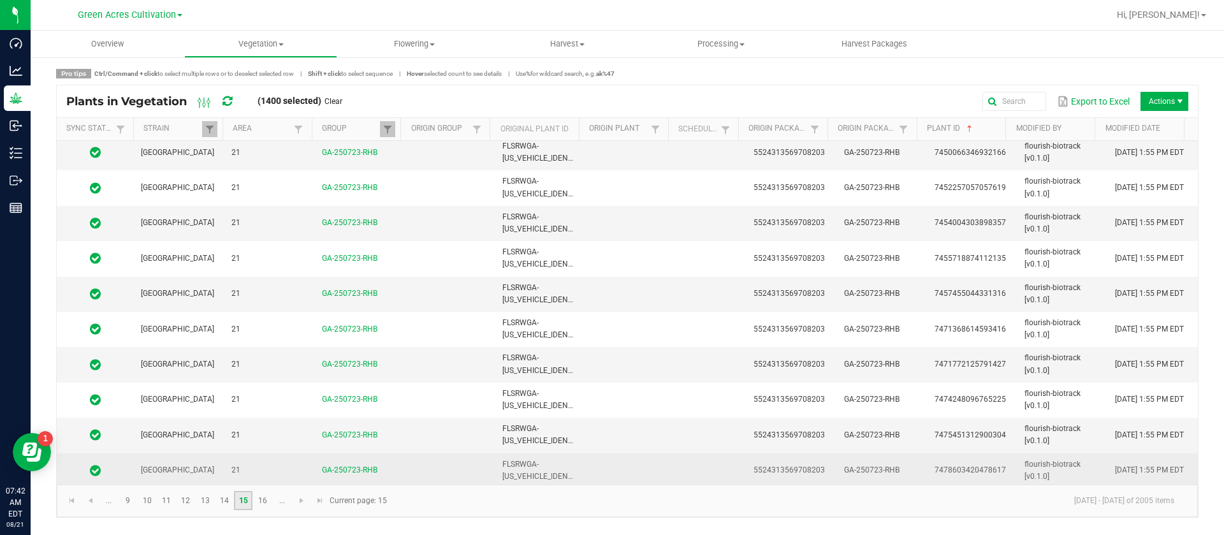
scroll to position [3188, 0]
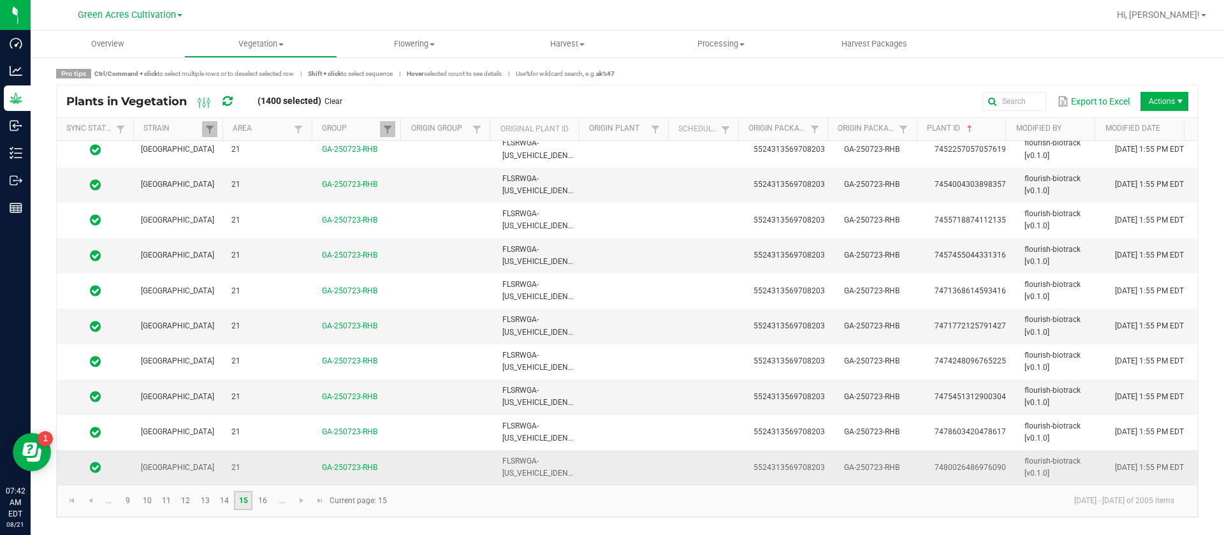
click at [620, 460] on td at bounding box center [630, 467] width 91 height 34
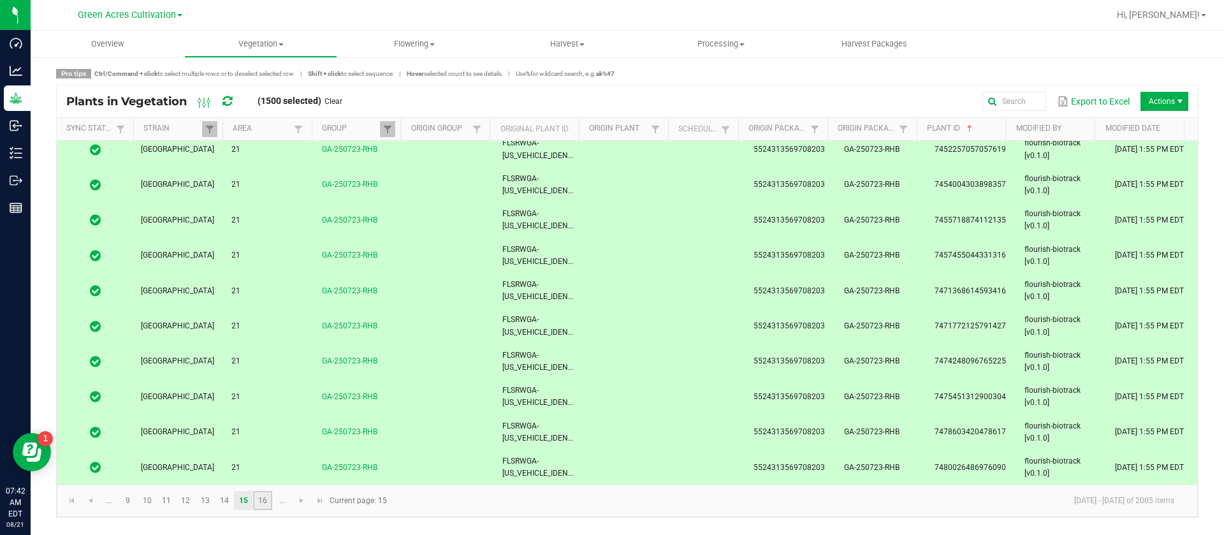
click at [266, 500] on link "16" at bounding box center [262, 500] width 18 height 19
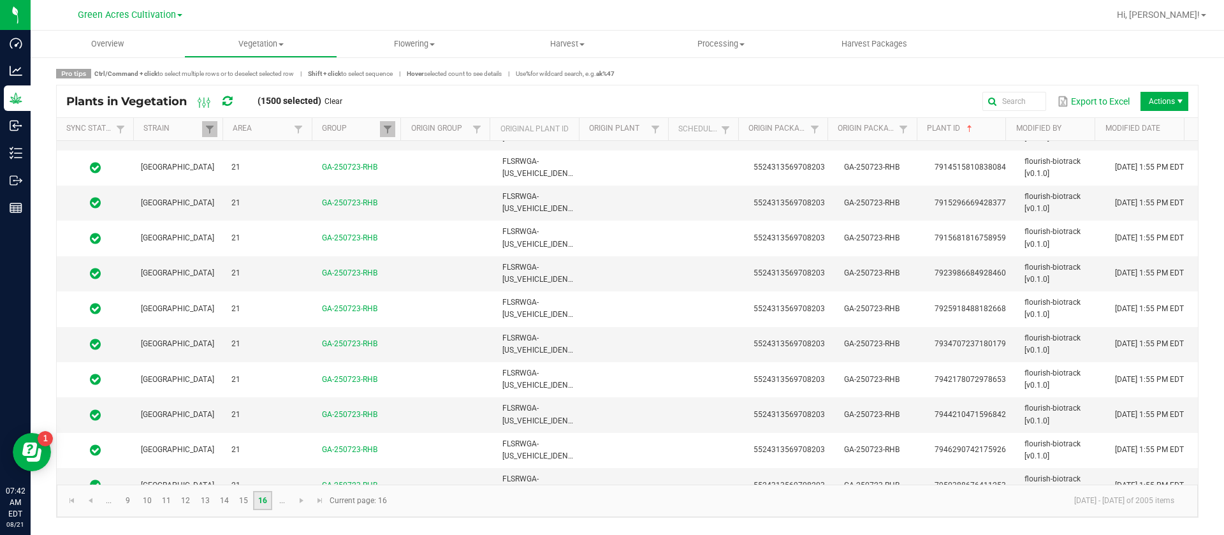
scroll to position [3188, 0]
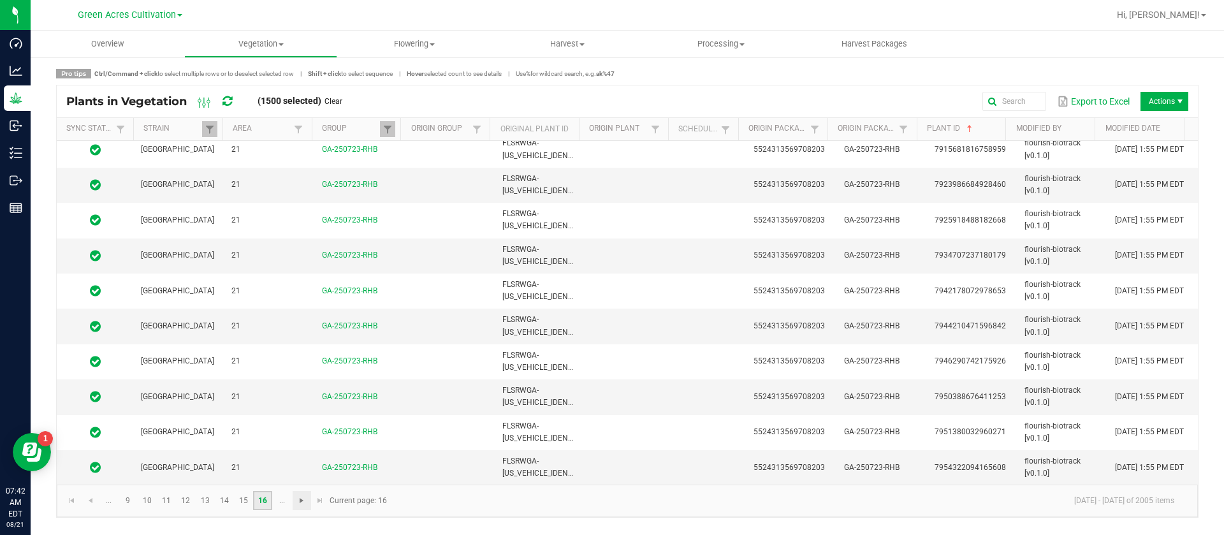
drag, startPoint x: 680, startPoint y: 479, endPoint x: 305, endPoint y: 502, distance: 374.9
click at [676, 479] on td at bounding box center [711, 467] width 70 height 34
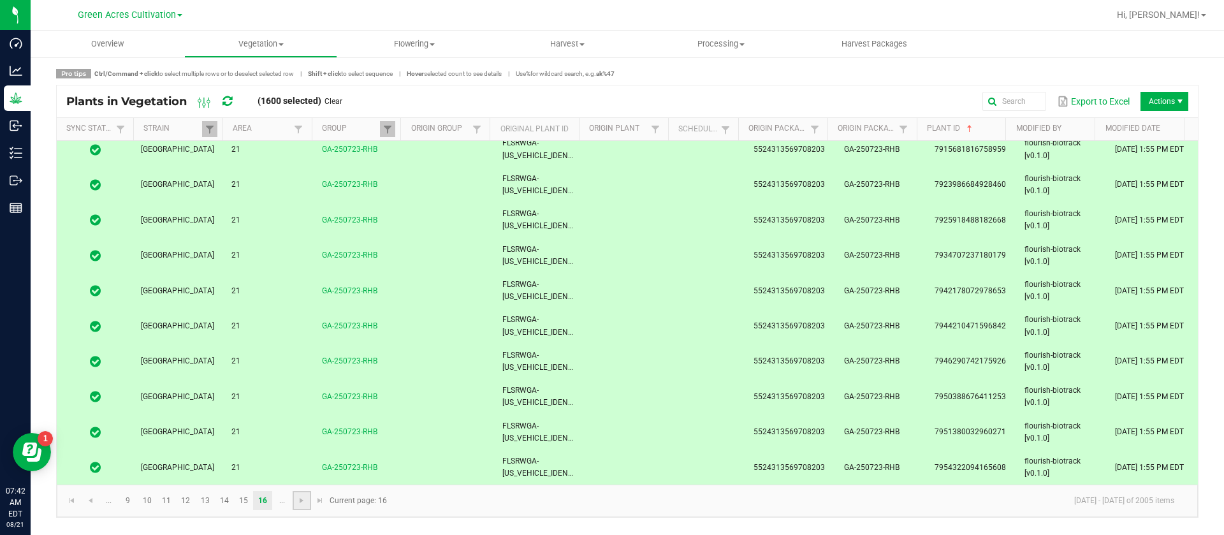
click at [309, 499] on link at bounding box center [302, 500] width 18 height 19
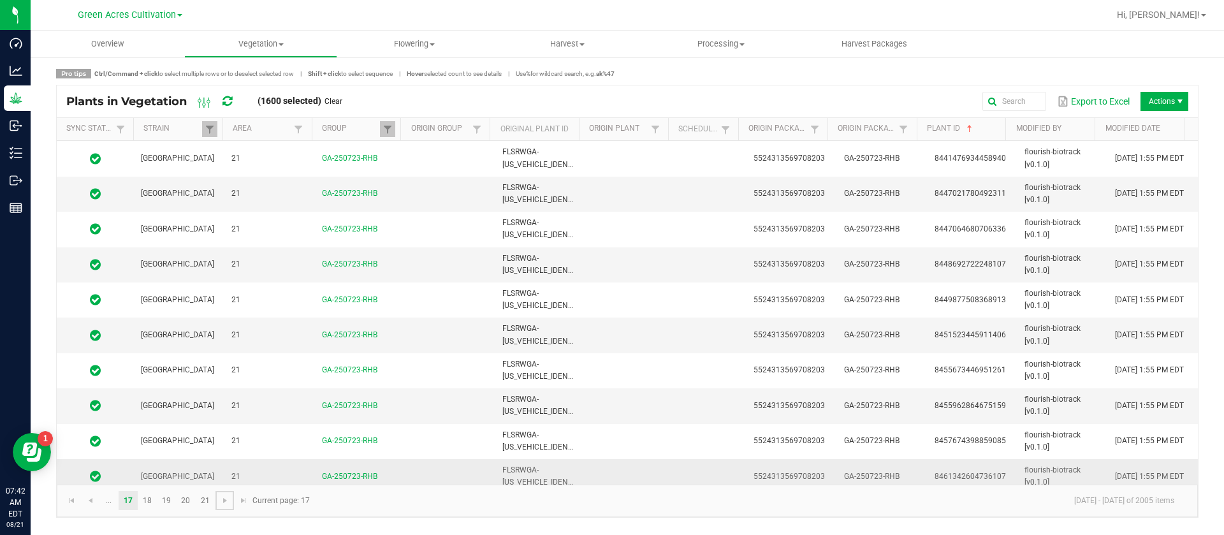
scroll to position [3188, 0]
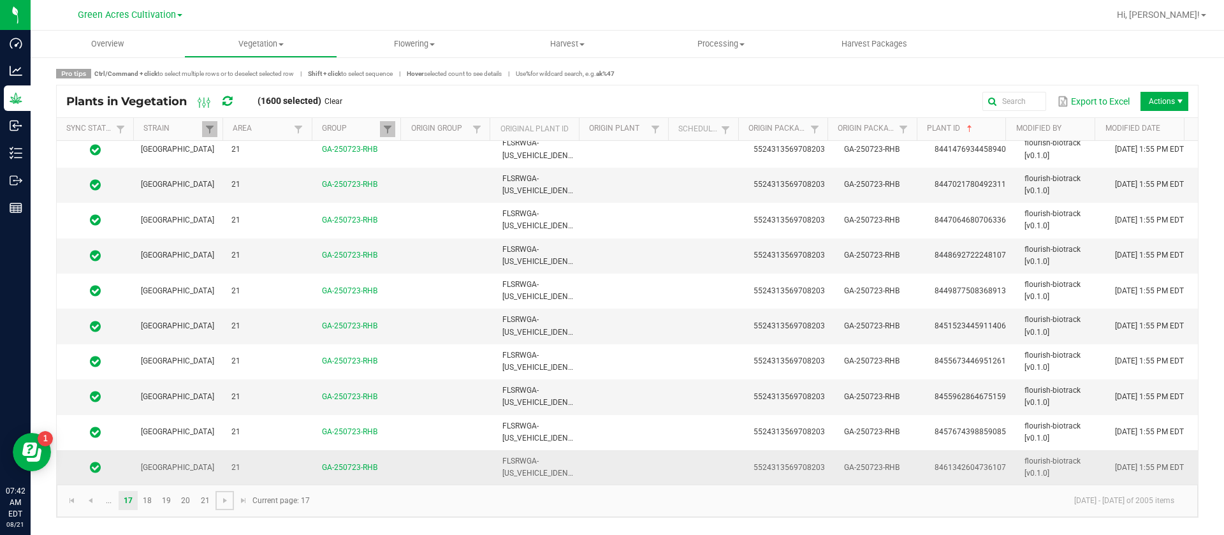
click at [680, 456] on td at bounding box center [711, 467] width 70 height 34
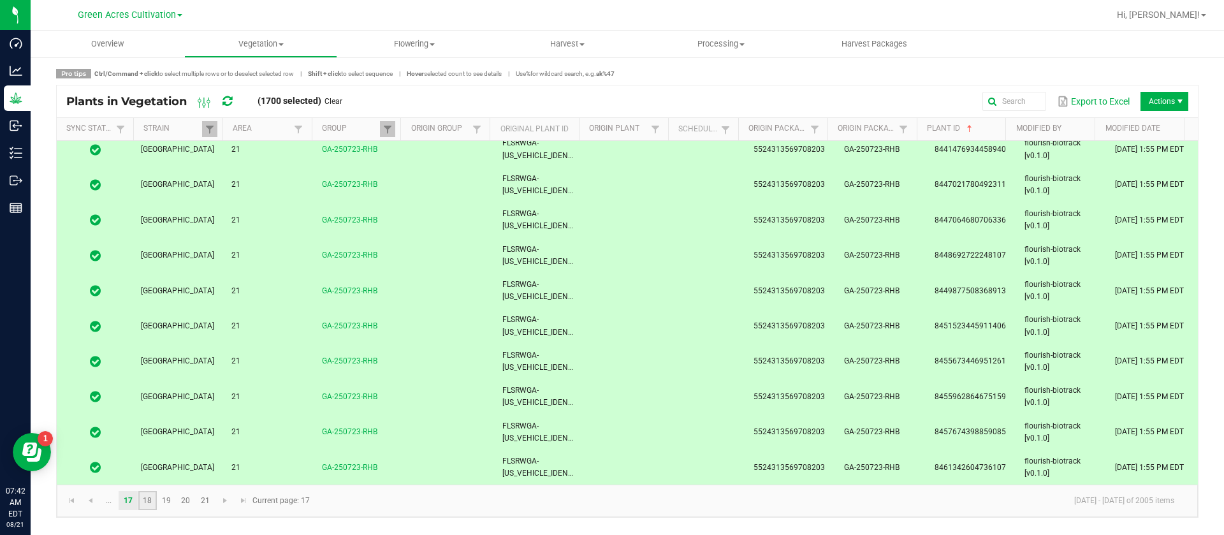
click at [148, 501] on link "18" at bounding box center [147, 500] width 18 height 19
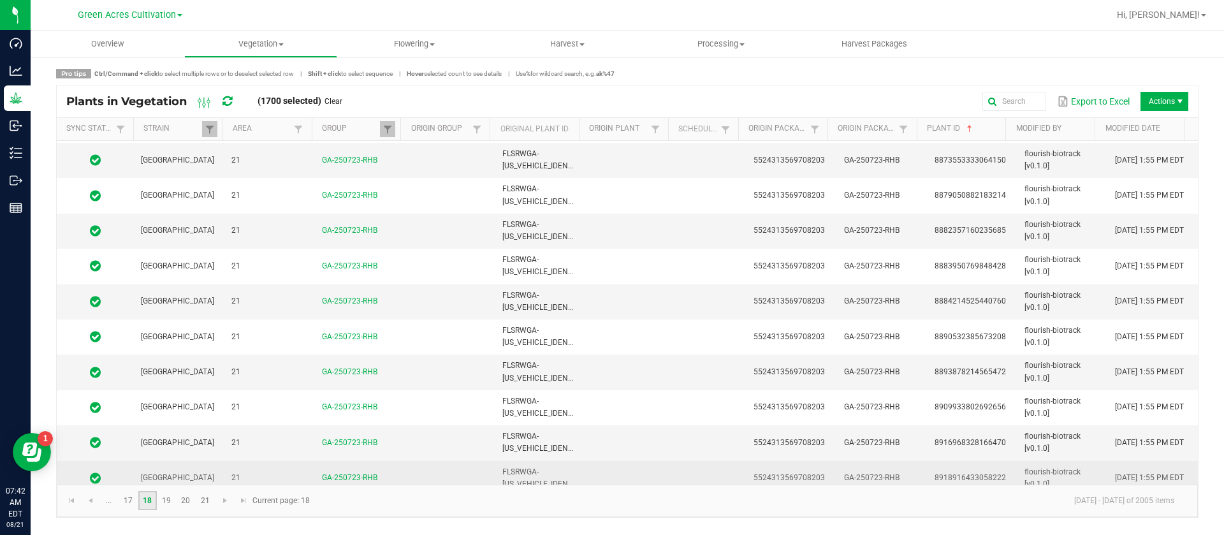
scroll to position [3188, 0]
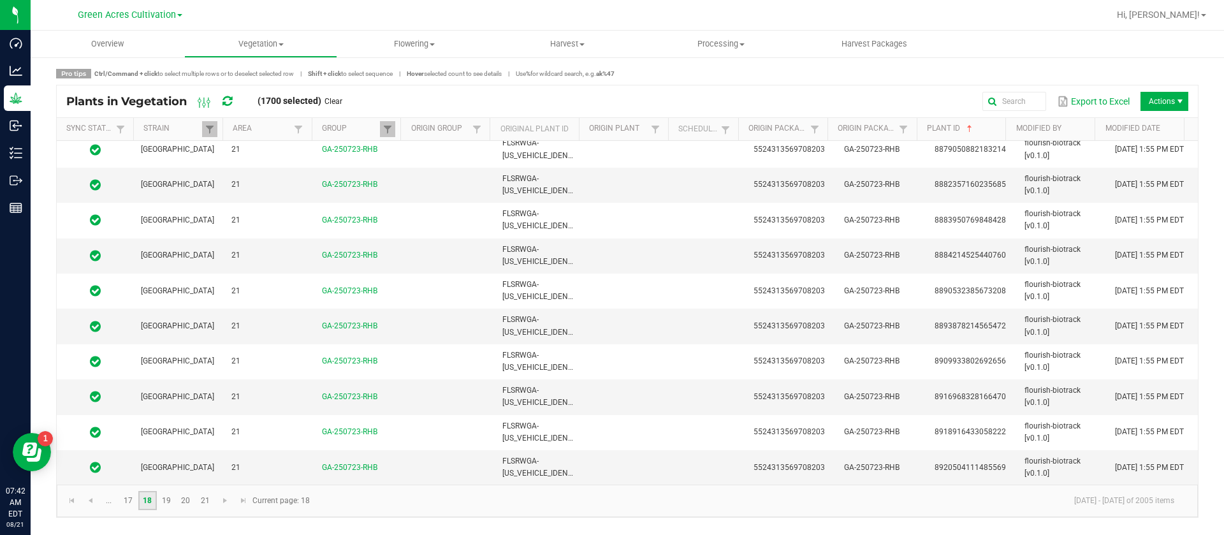
click at [608, 475] on td at bounding box center [630, 467] width 91 height 34
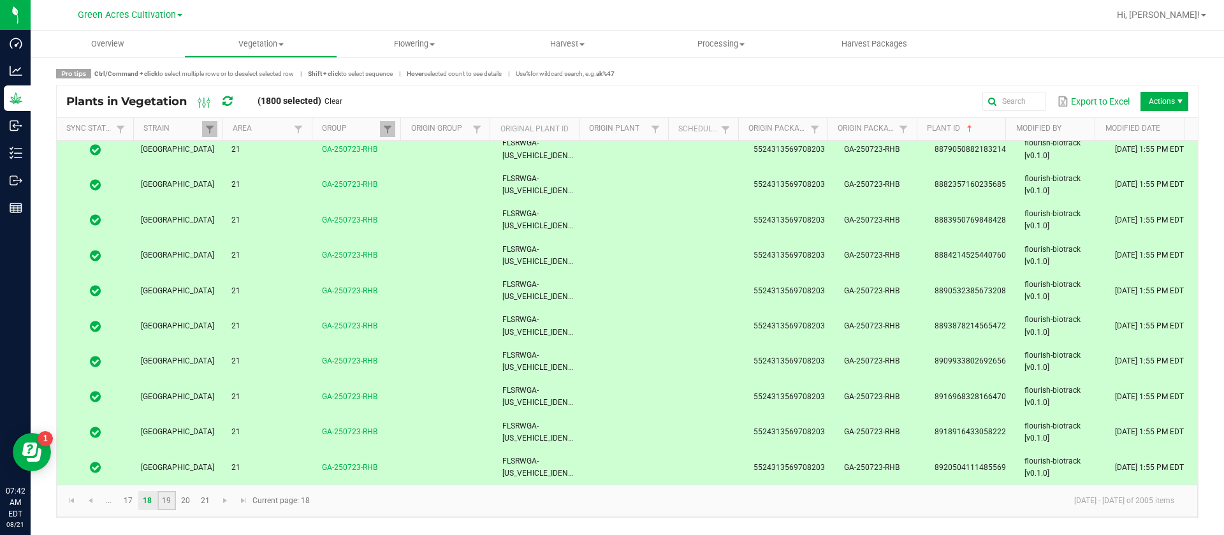
click at [168, 500] on link "19" at bounding box center [166, 500] width 18 height 19
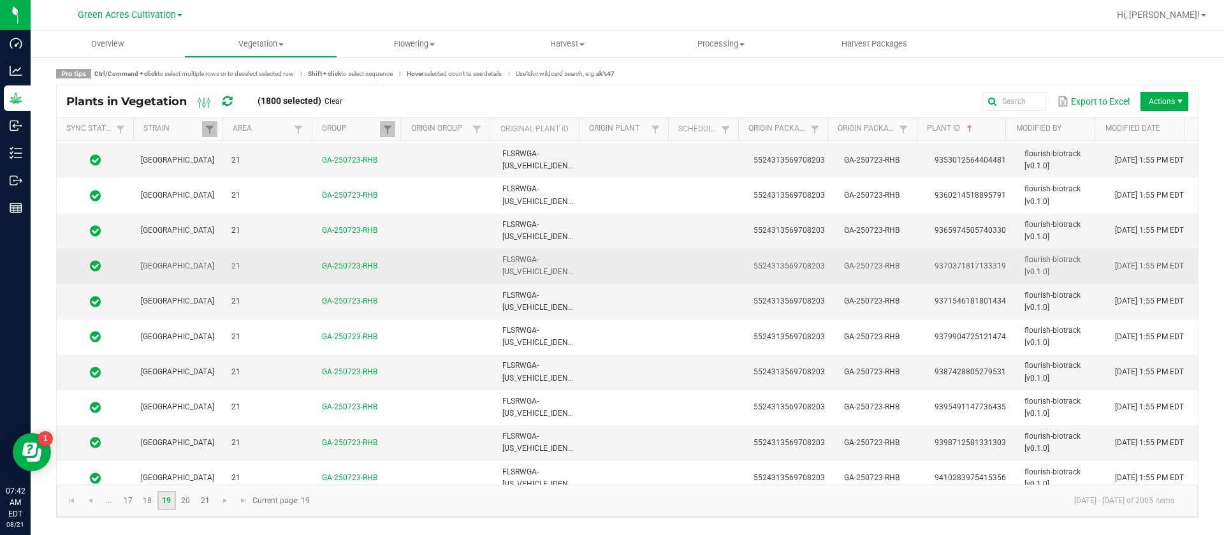
scroll to position [3188, 0]
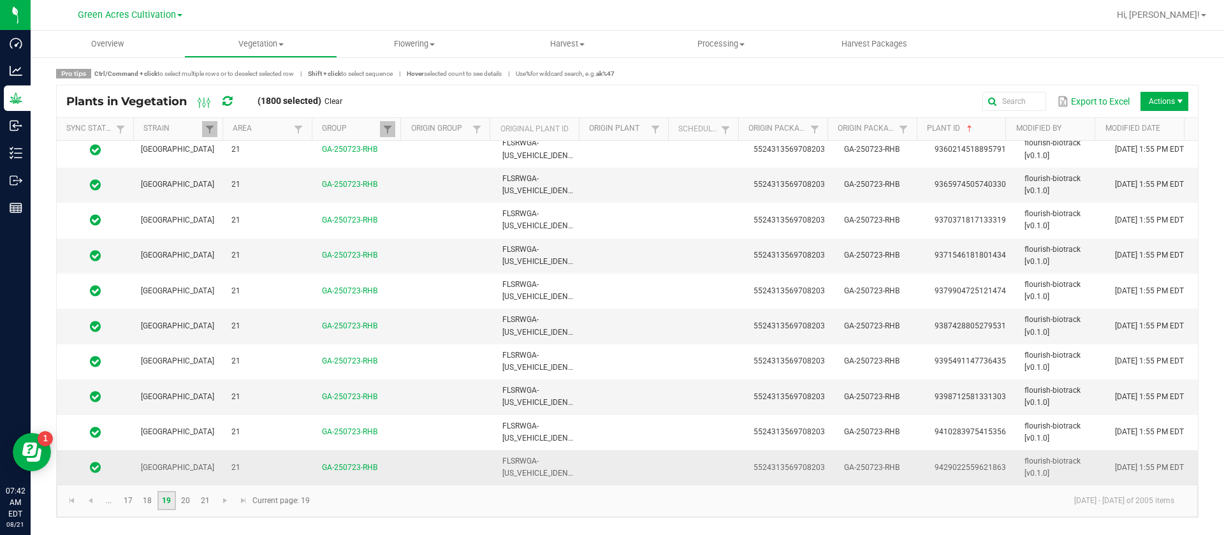
drag, startPoint x: 672, startPoint y: 463, endPoint x: 305, endPoint y: 519, distance: 371.4
click at [676, 463] on td at bounding box center [711, 467] width 70 height 34
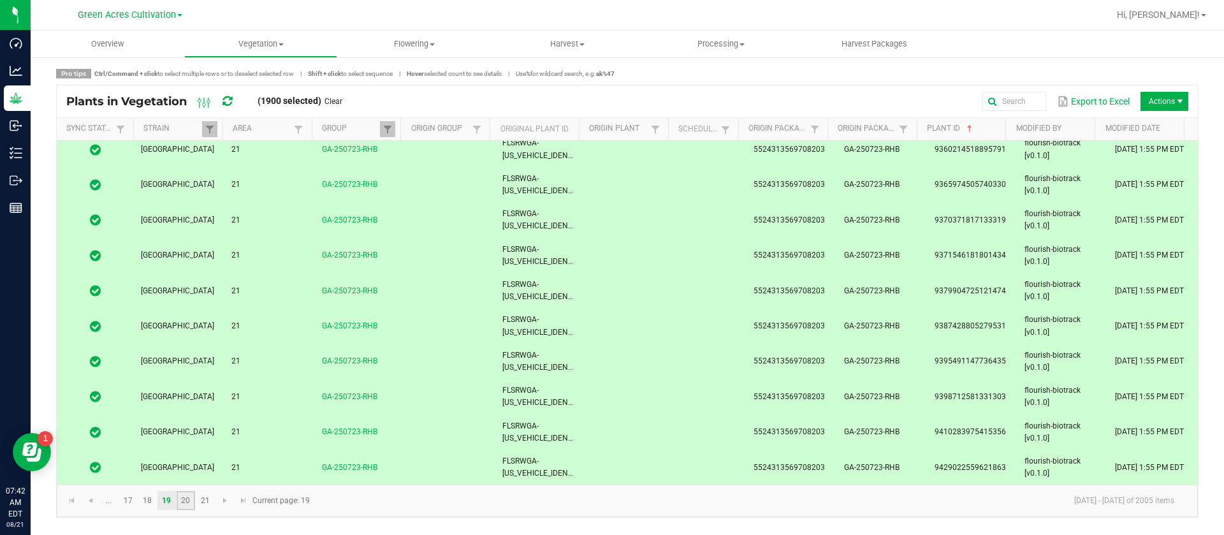
click at [191, 504] on link "20" at bounding box center [186, 500] width 18 height 19
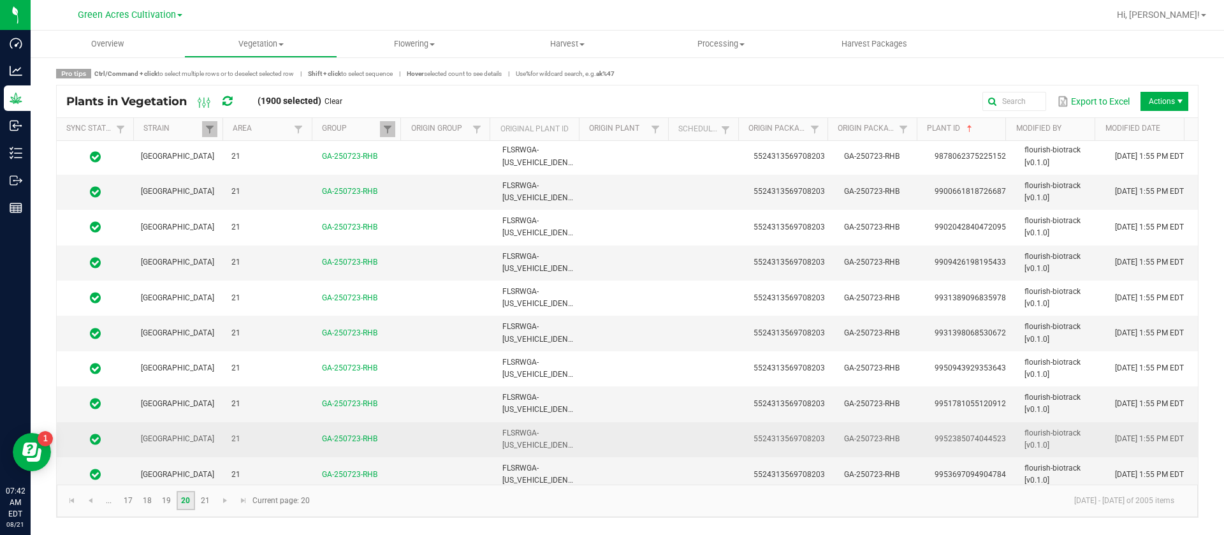
scroll to position [3188, 0]
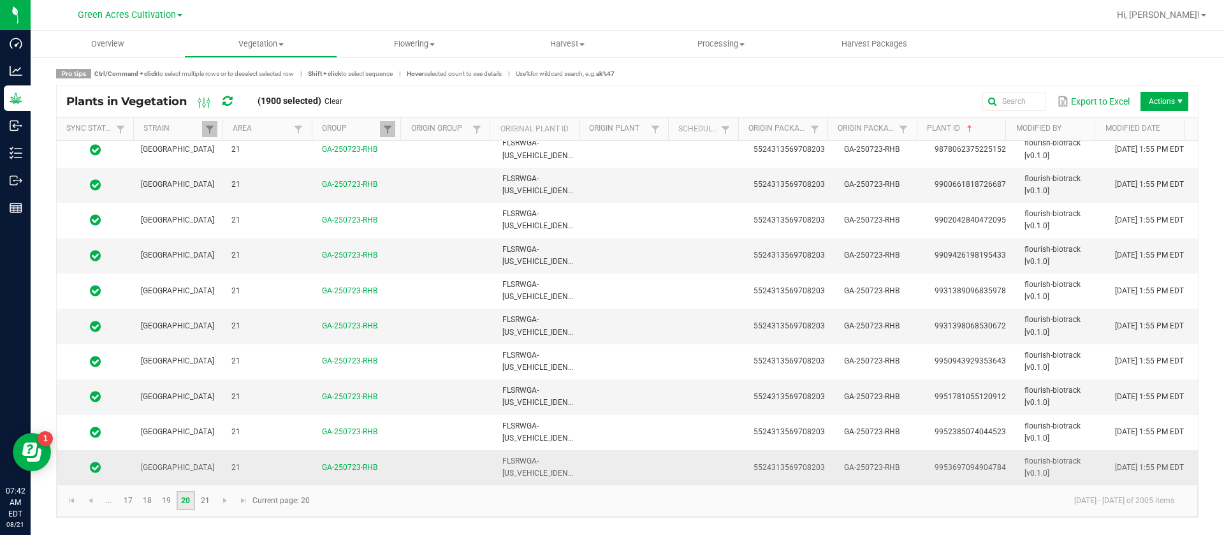
click at [683, 466] on td at bounding box center [711, 467] width 70 height 34
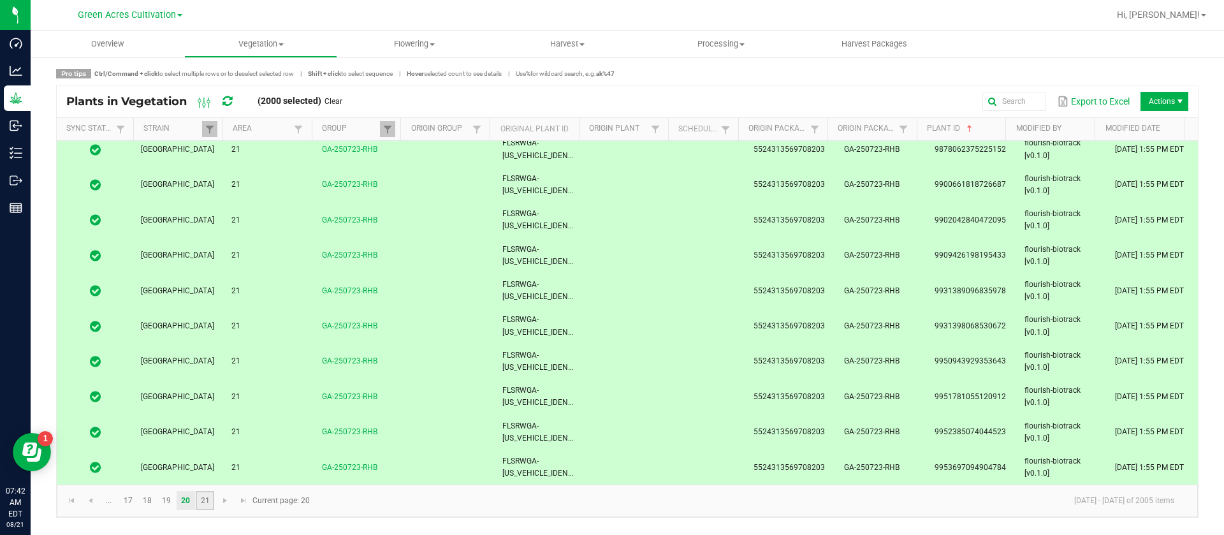
click at [205, 504] on link "21" at bounding box center [205, 500] width 18 height 19
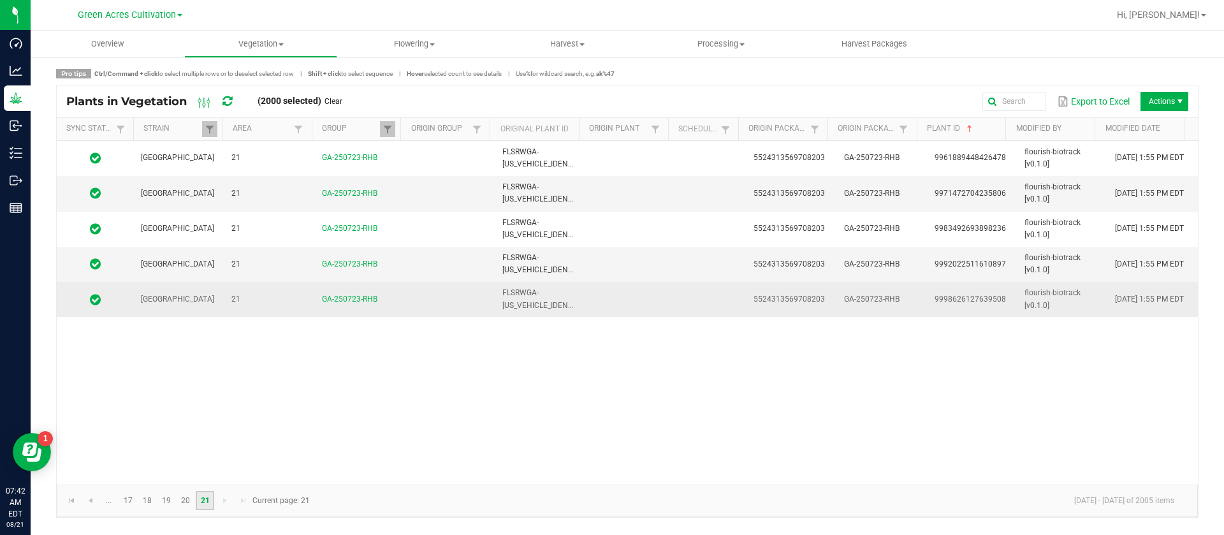
click at [685, 290] on td at bounding box center [711, 299] width 70 height 34
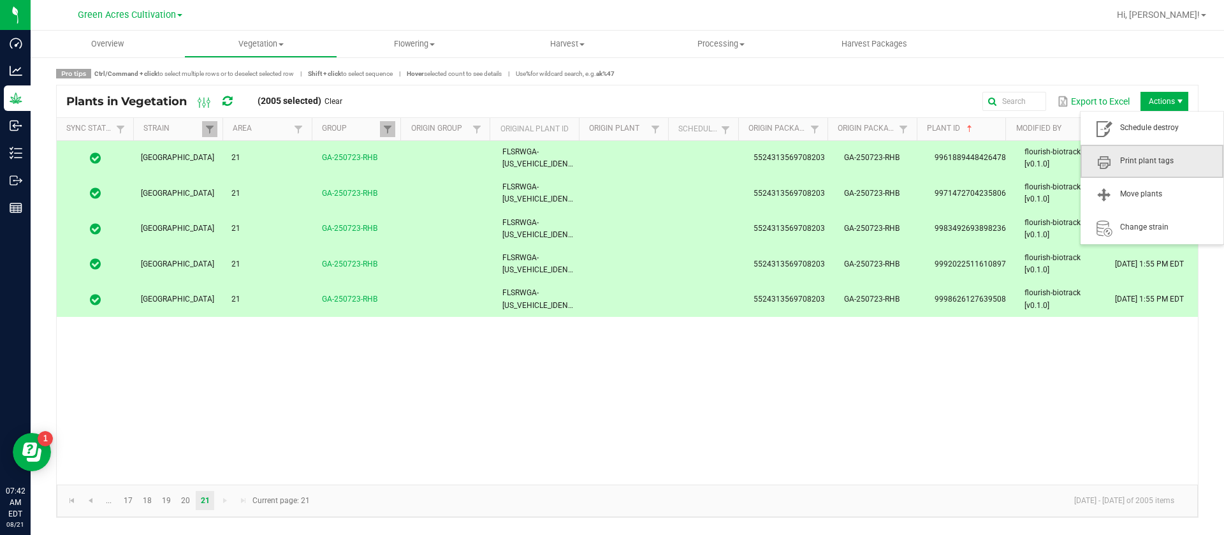
click at [1165, 147] on span "Print plant tags" at bounding box center [1152, 161] width 143 height 33
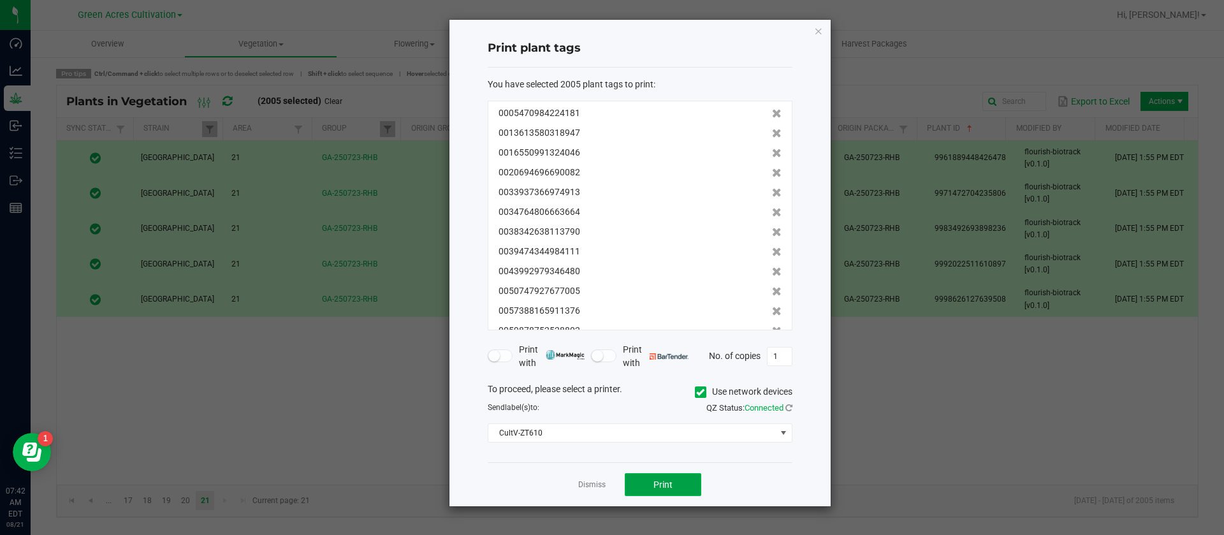
click at [666, 489] on button "Print" at bounding box center [663, 484] width 77 height 23
click at [588, 477] on div "Dismiss Print" at bounding box center [640, 484] width 305 height 44
click at [586, 481] on link "Dismiss" at bounding box center [591, 484] width 27 height 11
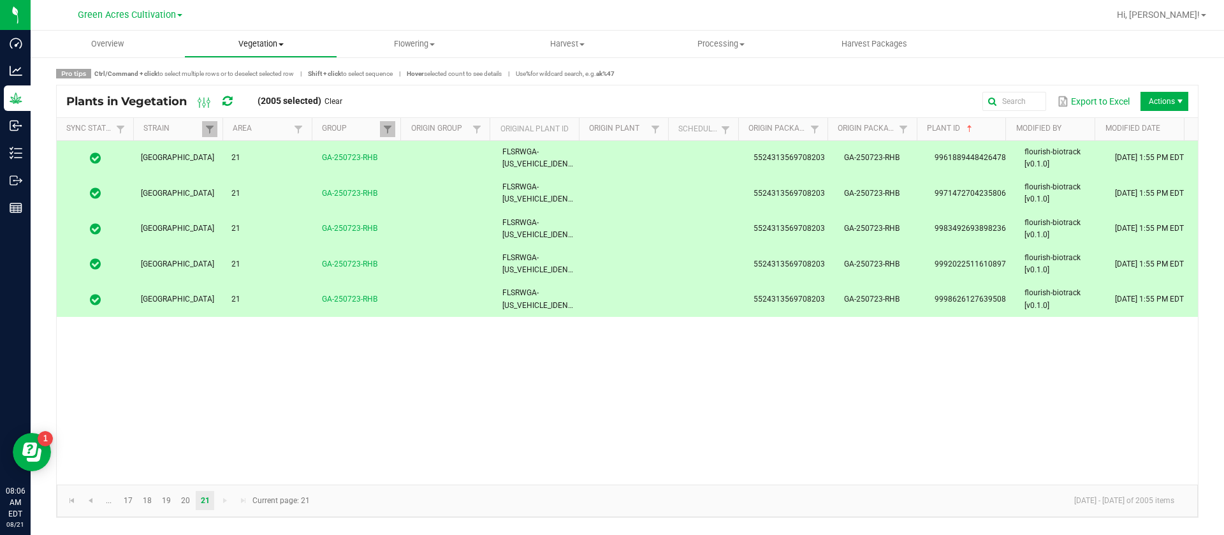
click at [261, 48] on span "Vegetation" at bounding box center [261, 43] width 152 height 11
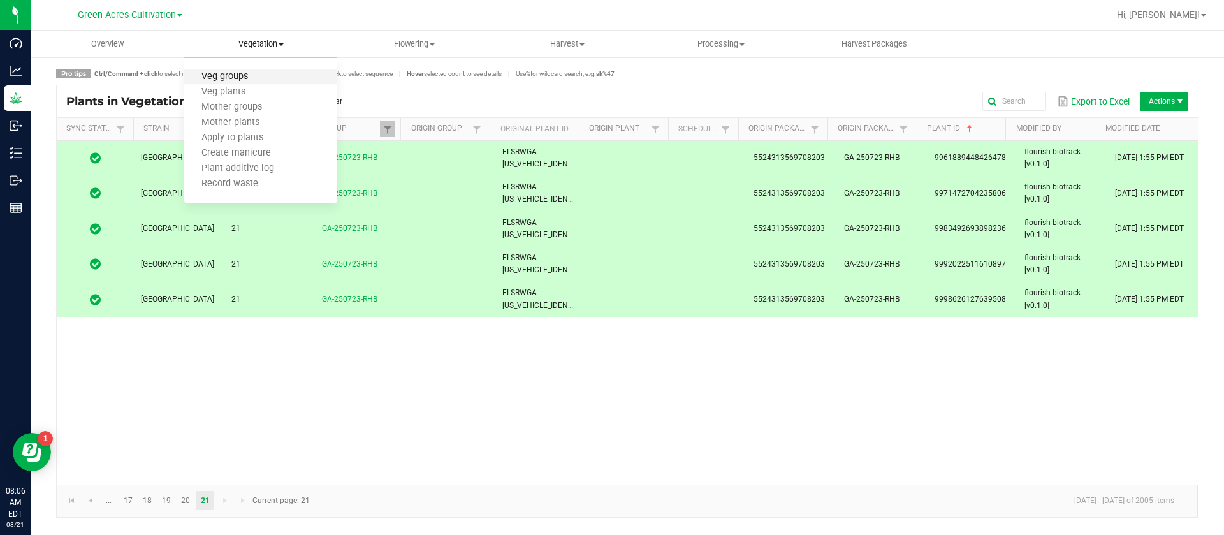
click at [221, 75] on span "Veg groups" at bounding box center [224, 76] width 81 height 11
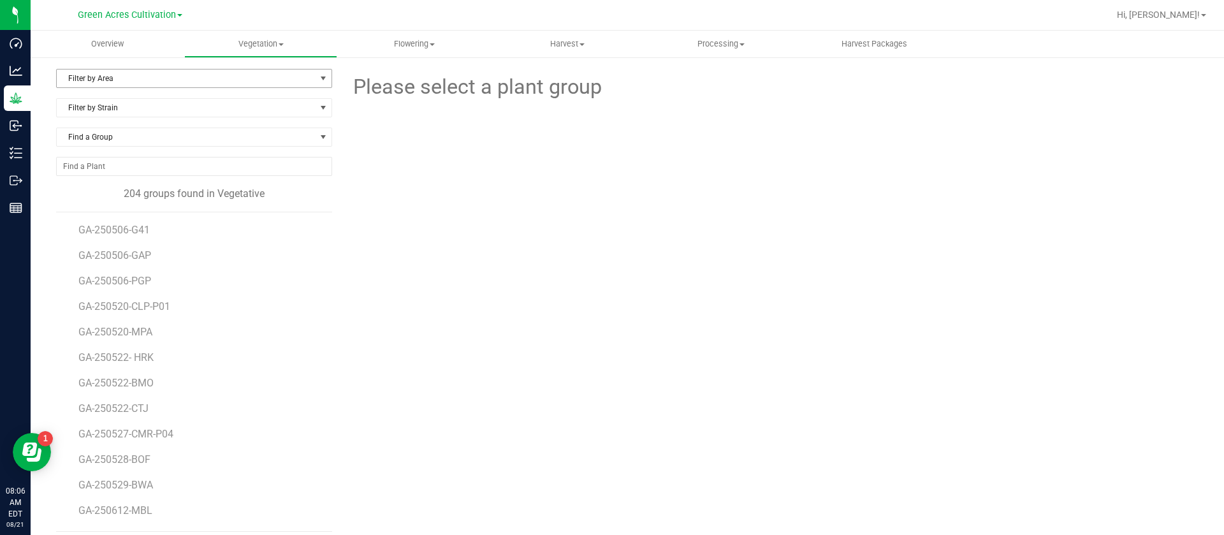
click at [119, 84] on span "Filter by Area" at bounding box center [186, 78] width 259 height 18
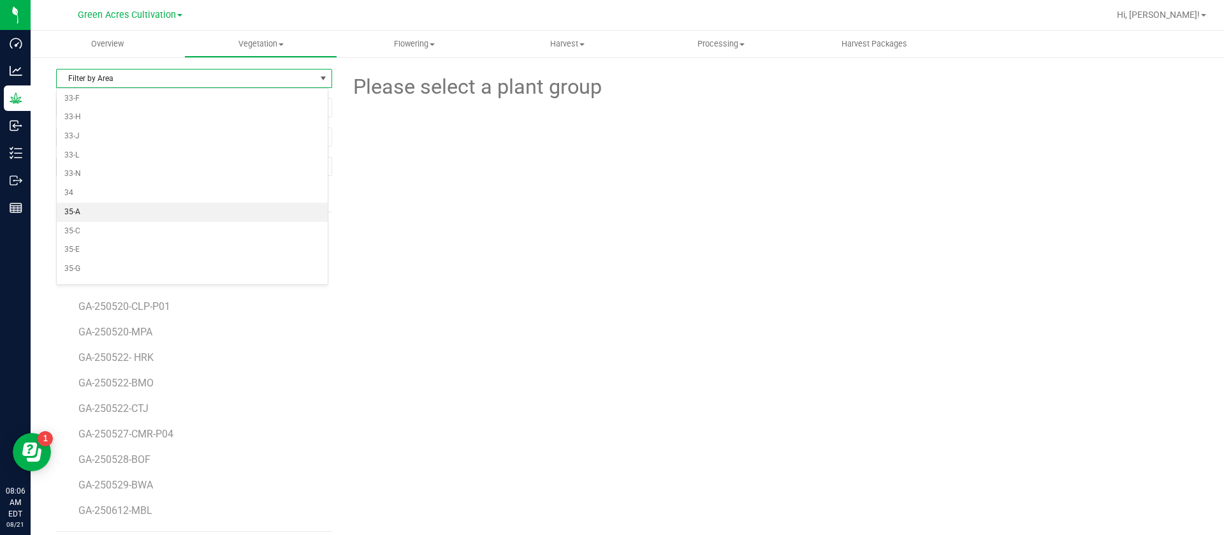
click at [108, 211] on li "35-A" at bounding box center [192, 212] width 271 height 19
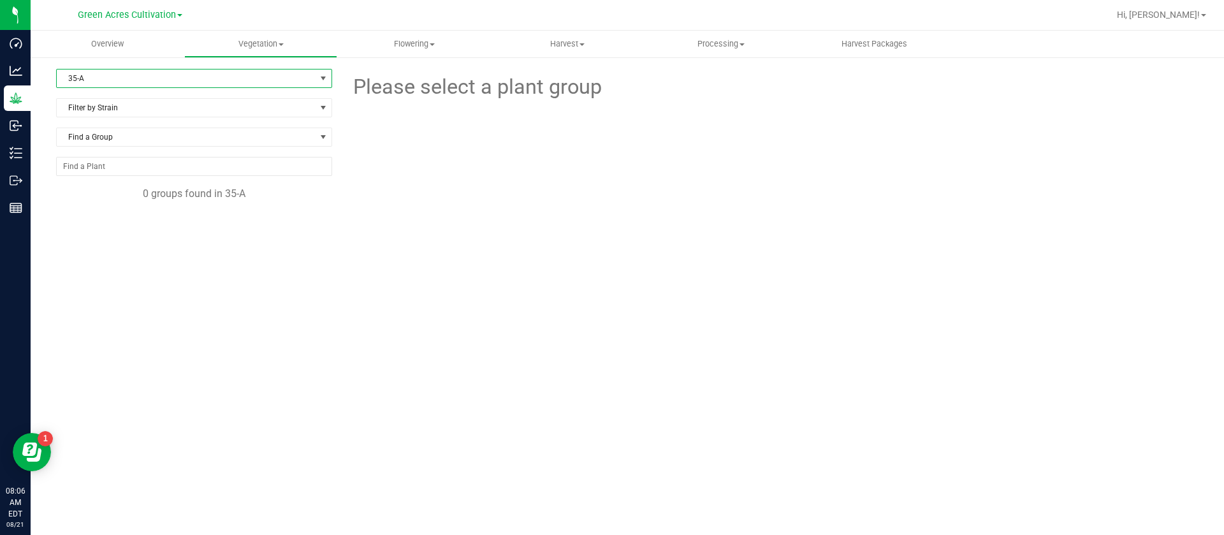
click at [109, 75] on span "35-A" at bounding box center [186, 78] width 259 height 18
click at [68, 184] on li "19" at bounding box center [194, 175] width 275 height 19
click at [136, 81] on span "19" at bounding box center [186, 78] width 259 height 18
click at [87, 197] on li "21" at bounding box center [194, 195] width 275 height 19
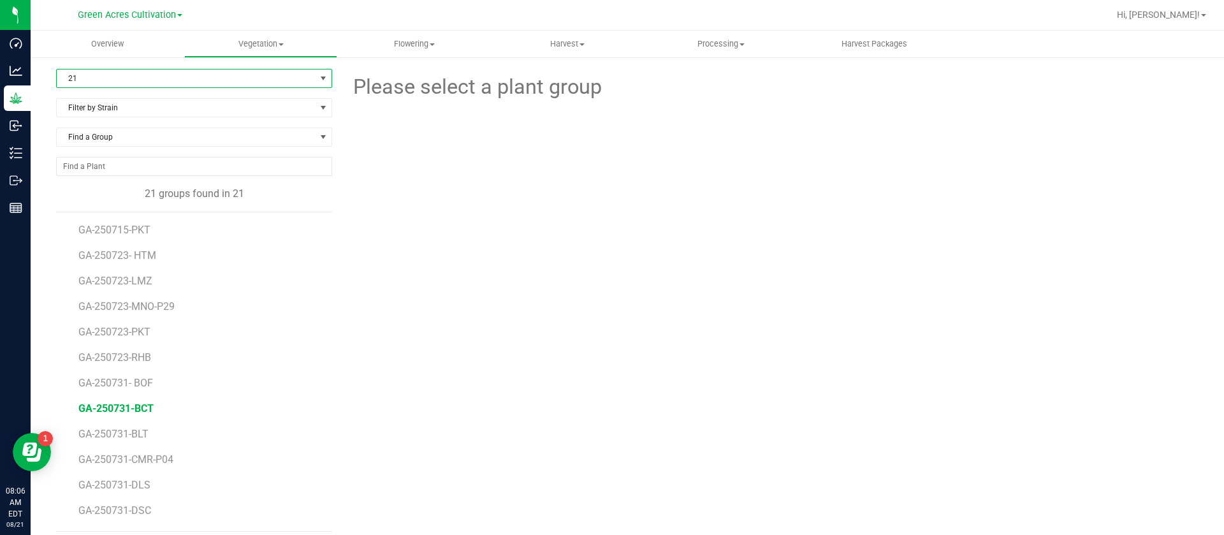
click at [128, 407] on span "GA-250731-BCT" at bounding box center [115, 408] width 75 height 12
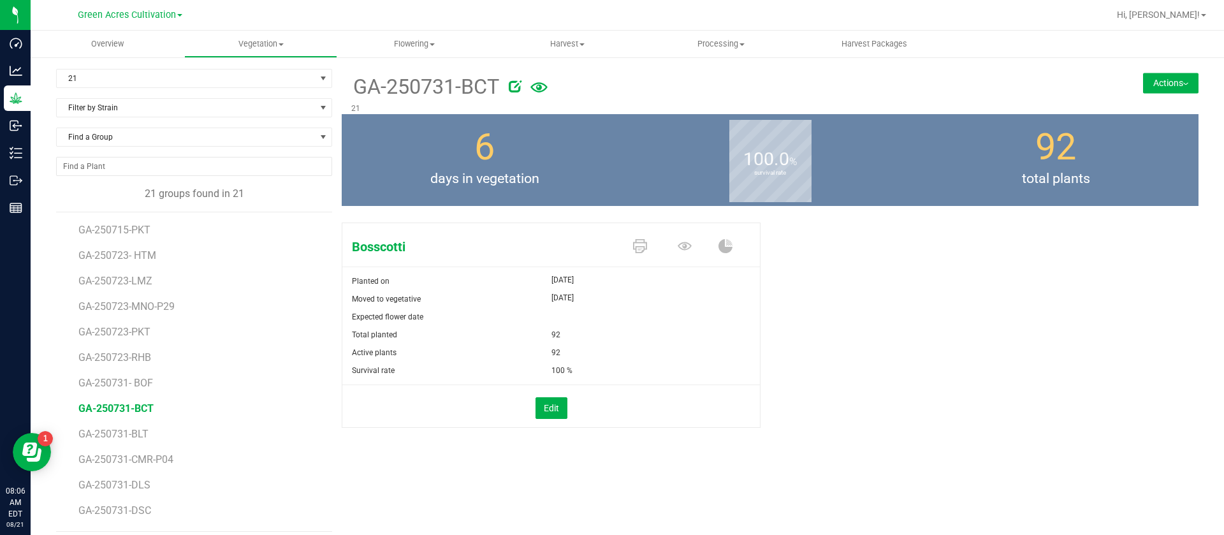
click at [140, 314] on li "GA-250723-PKT" at bounding box center [200, 327] width 245 height 26
click at [139, 305] on span "GA-250723-MNO-P29" at bounding box center [128, 306] width 101 height 12
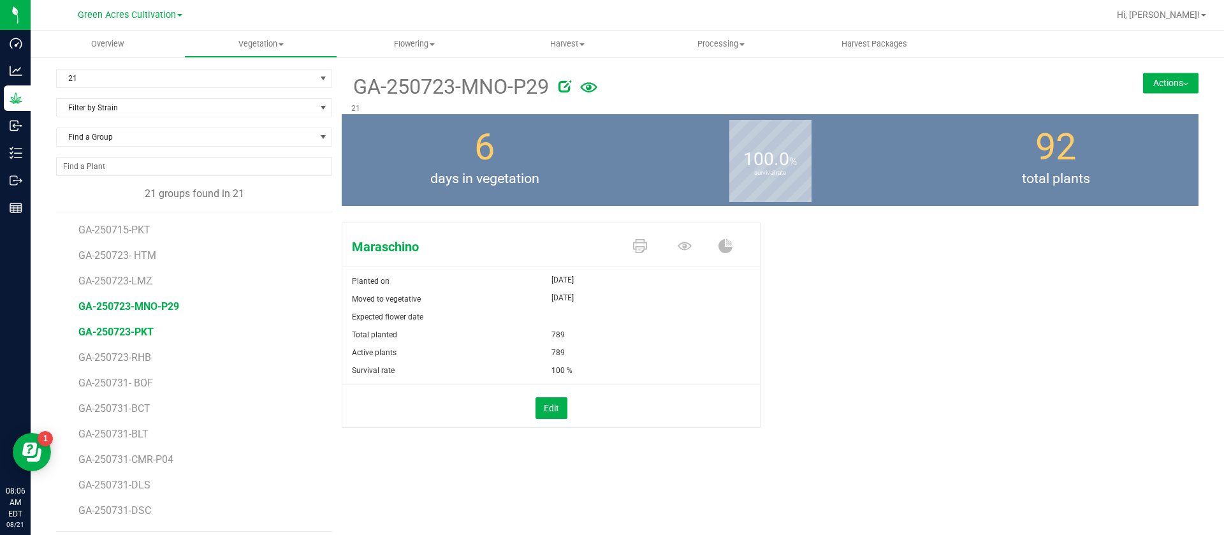
click at [134, 331] on span "GA-250723-PKT" at bounding box center [115, 332] width 75 height 12
click at [129, 356] on span "GA-250723-RHB" at bounding box center [116, 357] width 76 height 12
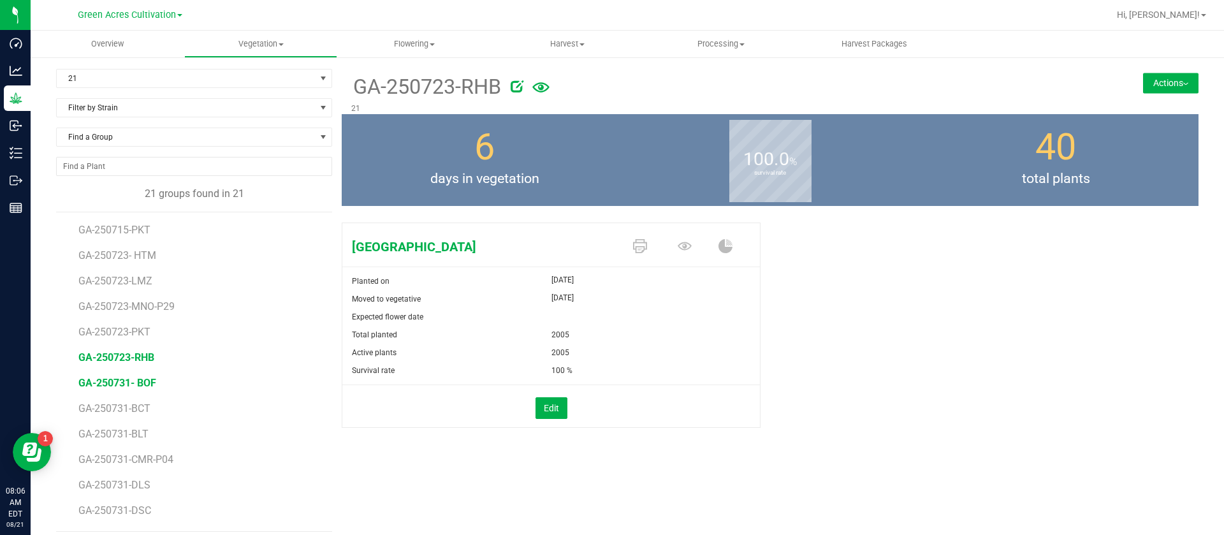
click at [136, 381] on span "GA-250731- BOF" at bounding box center [117, 383] width 78 height 12
click at [135, 358] on span "GA-250723-RHB" at bounding box center [116, 357] width 76 height 12
click at [117, 379] on span "GA-250731- BOF" at bounding box center [117, 383] width 78 height 12
click at [633, 249] on icon at bounding box center [640, 246] width 14 height 14
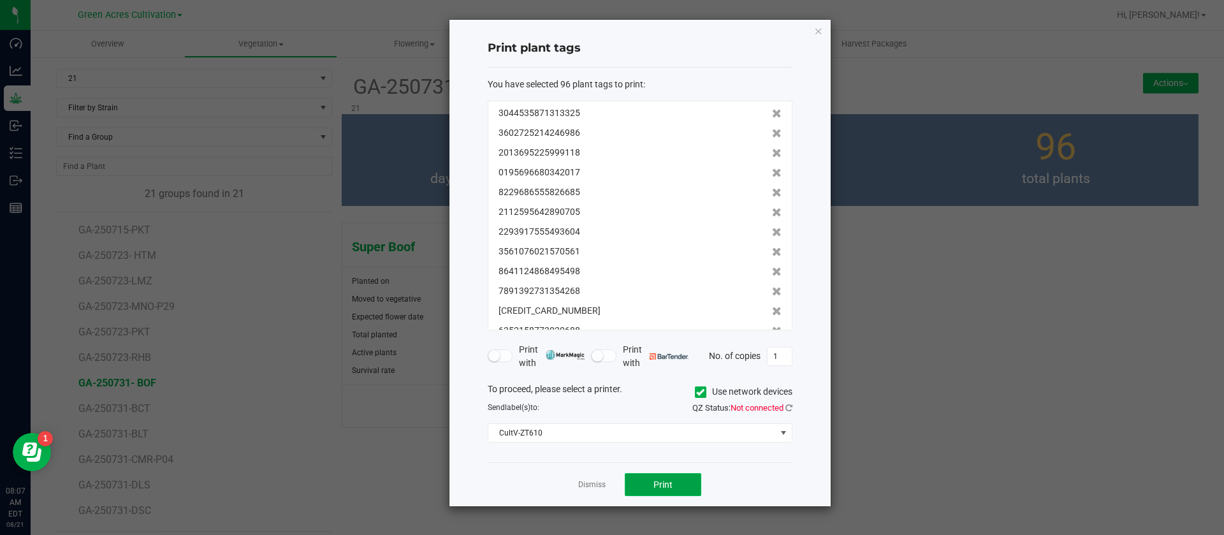
click at [663, 491] on button "Print" at bounding box center [663, 484] width 77 height 23
click at [596, 479] on link "Dismiss" at bounding box center [591, 484] width 27 height 11
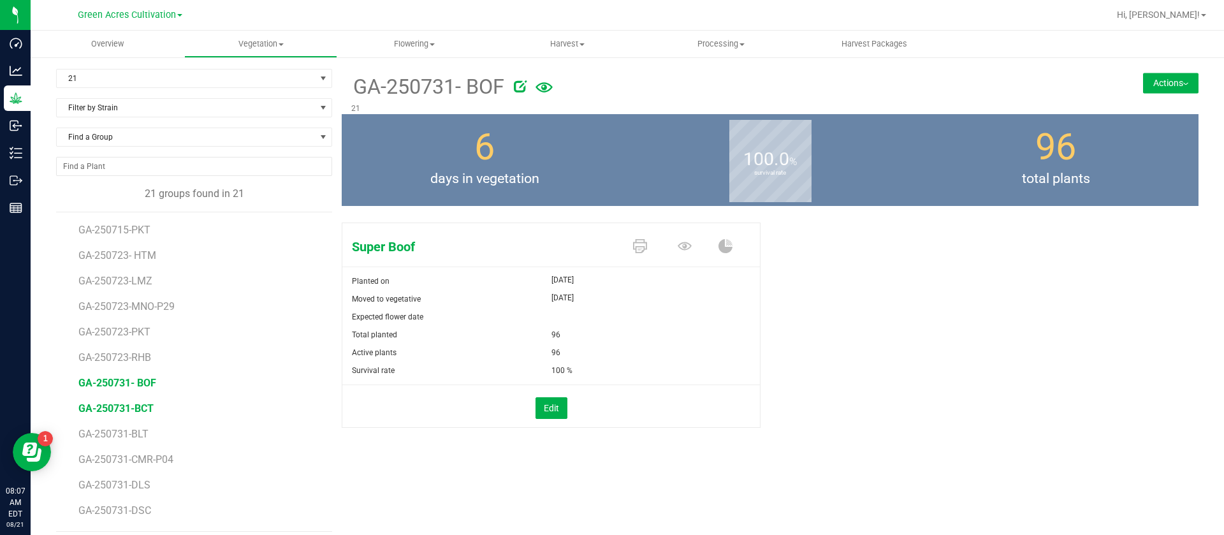
click at [128, 407] on span "GA-250731-BCT" at bounding box center [115, 408] width 75 height 12
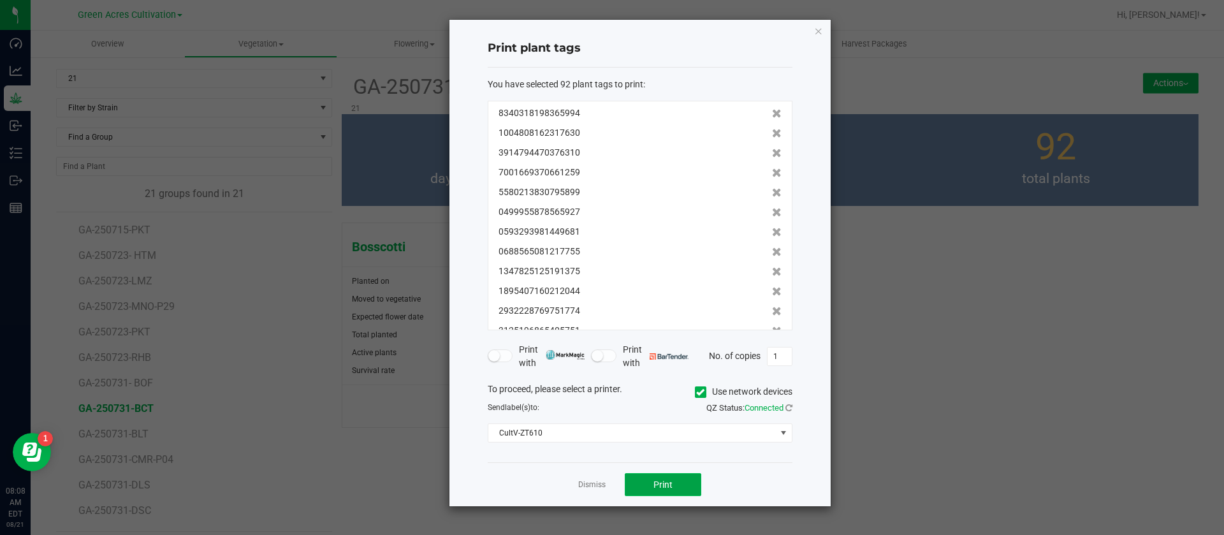
click at [652, 482] on button "Print" at bounding box center [663, 484] width 77 height 23
click at [595, 485] on link "Dismiss" at bounding box center [591, 484] width 27 height 11
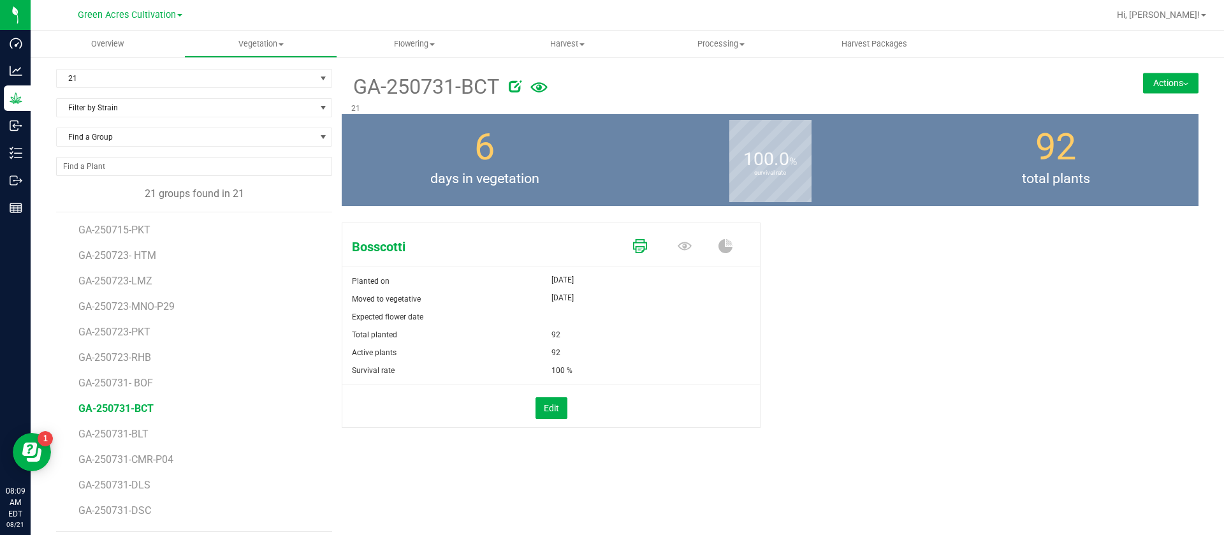
click at [638, 244] on icon at bounding box center [640, 246] width 14 height 14
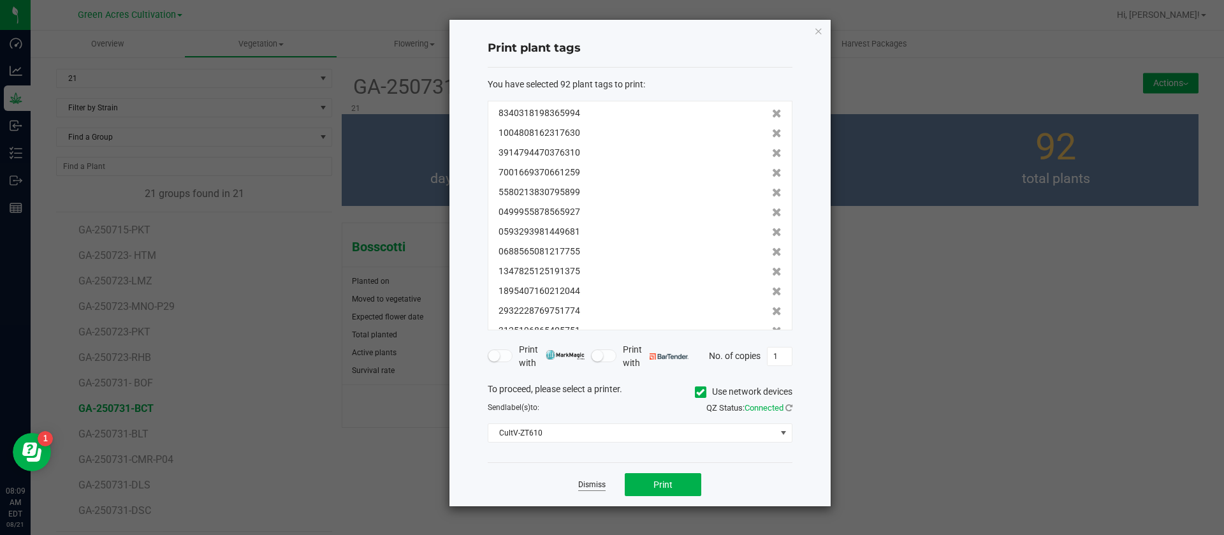
click at [595, 486] on link "Dismiss" at bounding box center [591, 484] width 27 height 11
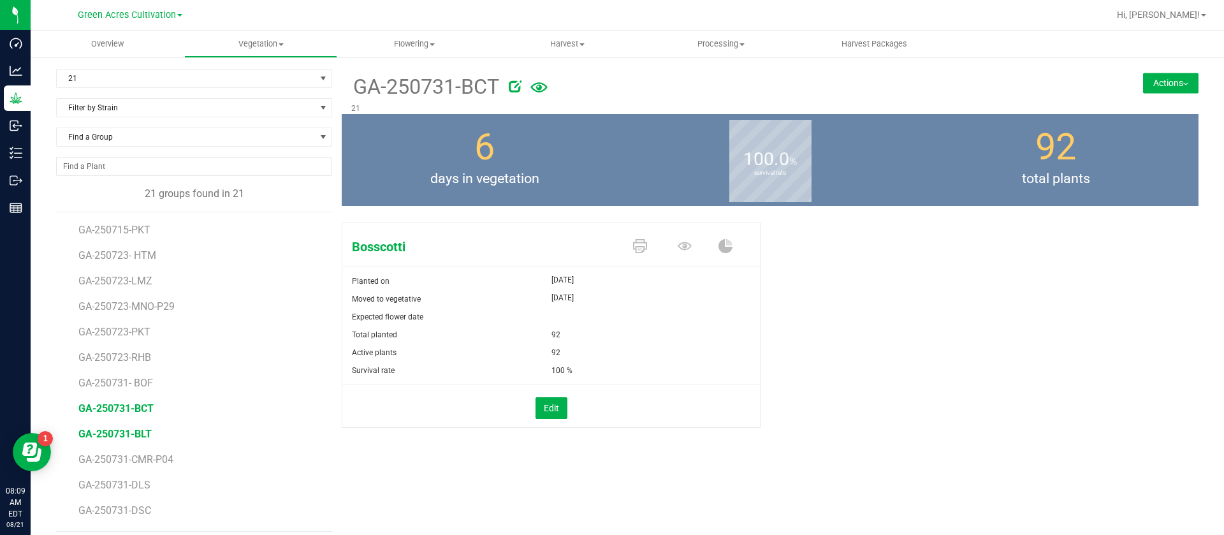
click at [112, 429] on span "GA-250731-BLT" at bounding box center [114, 434] width 73 height 12
click at [633, 252] on icon at bounding box center [640, 246] width 14 height 14
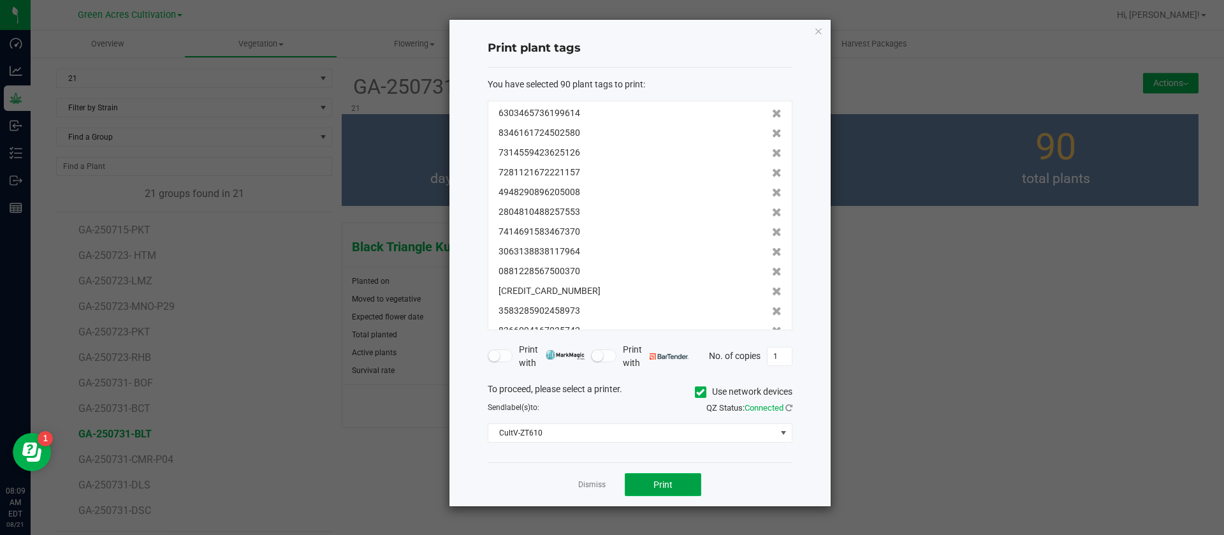
click at [655, 474] on button "Print" at bounding box center [663, 484] width 77 height 23
click at [588, 481] on link "Dismiss" at bounding box center [591, 484] width 27 height 11
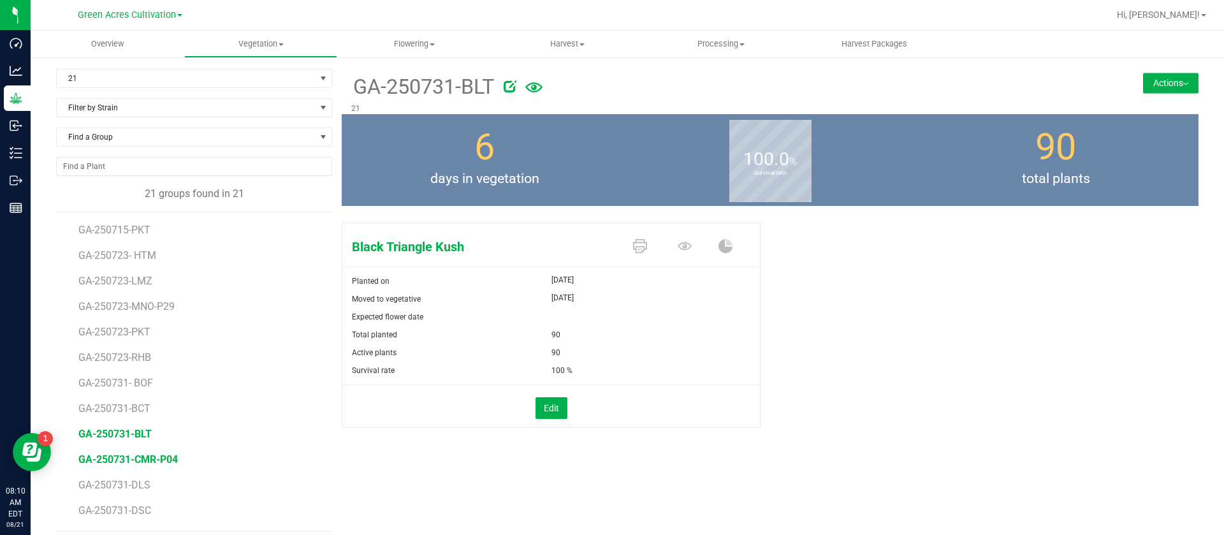
click at [157, 462] on span "GA-250731-CMR-P04" at bounding box center [127, 459] width 99 height 12
click at [634, 245] on icon at bounding box center [640, 246] width 14 height 14
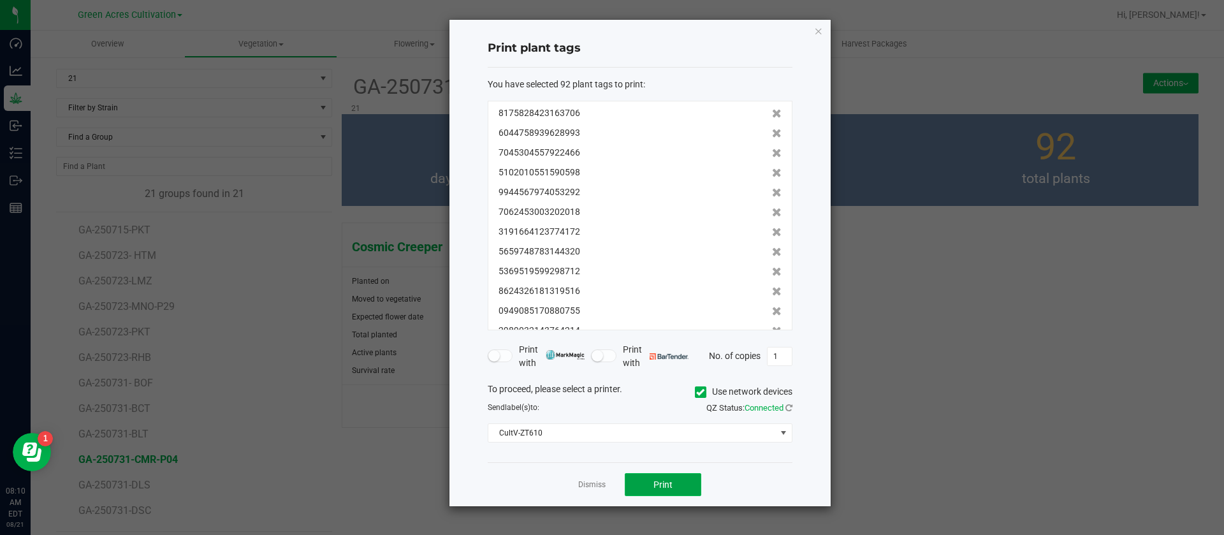
click at [670, 479] on span "Print" at bounding box center [662, 484] width 19 height 10
click at [600, 483] on link "Dismiss" at bounding box center [591, 484] width 27 height 11
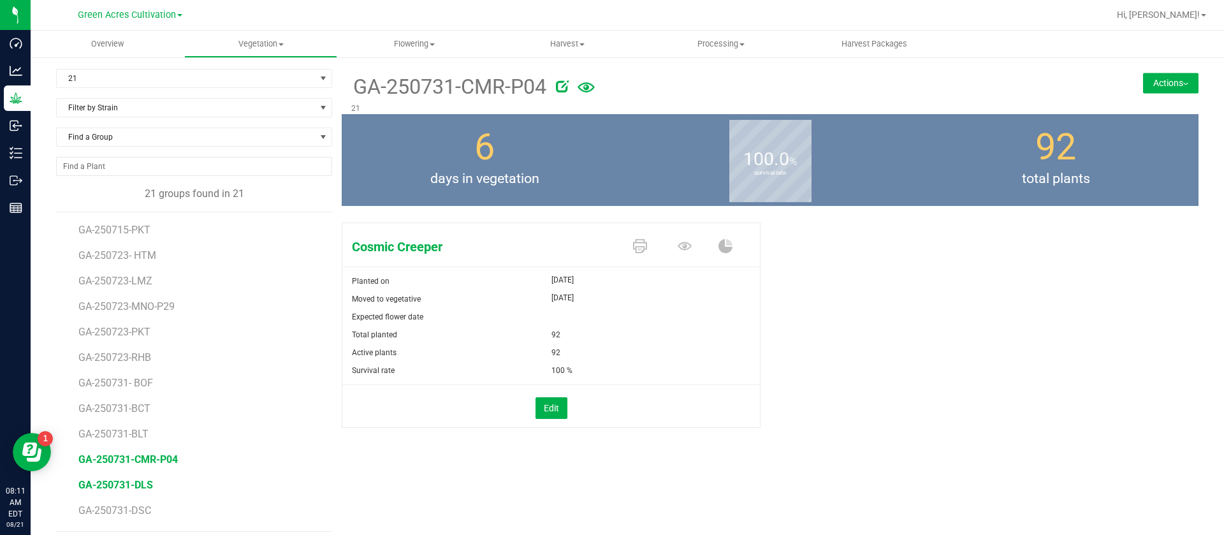
click at [125, 491] on li "GA-250731-DLS" at bounding box center [200, 480] width 245 height 26
click at [117, 488] on span "GA-250731-DLS" at bounding box center [115, 485] width 75 height 12
click at [633, 247] on icon at bounding box center [640, 246] width 14 height 14
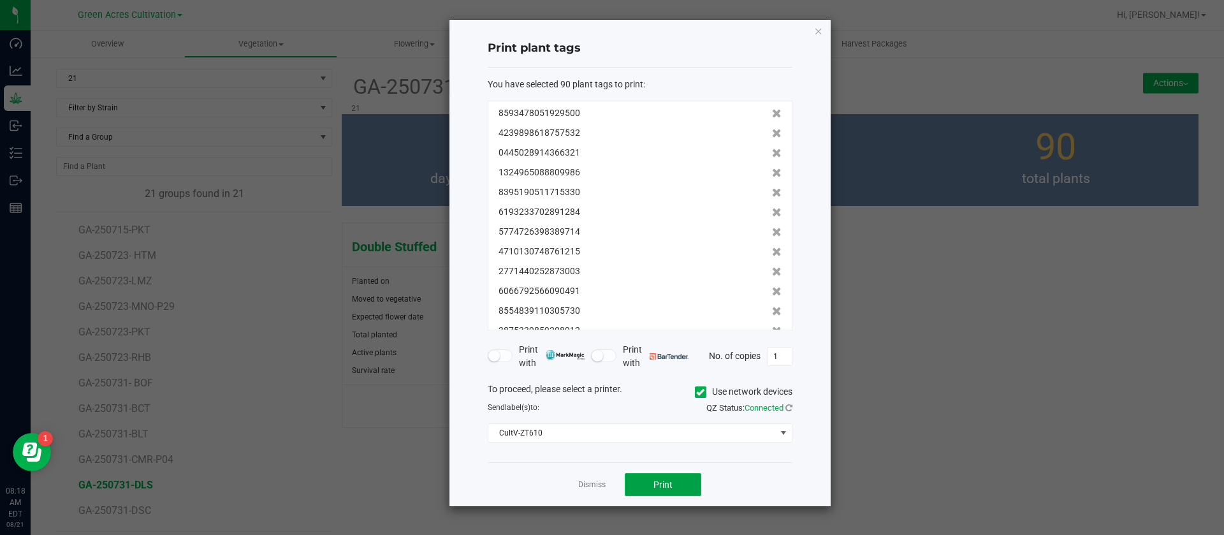
click at [674, 489] on button "Print" at bounding box center [663, 484] width 77 height 23
click at [585, 481] on link "Dismiss" at bounding box center [591, 484] width 27 height 11
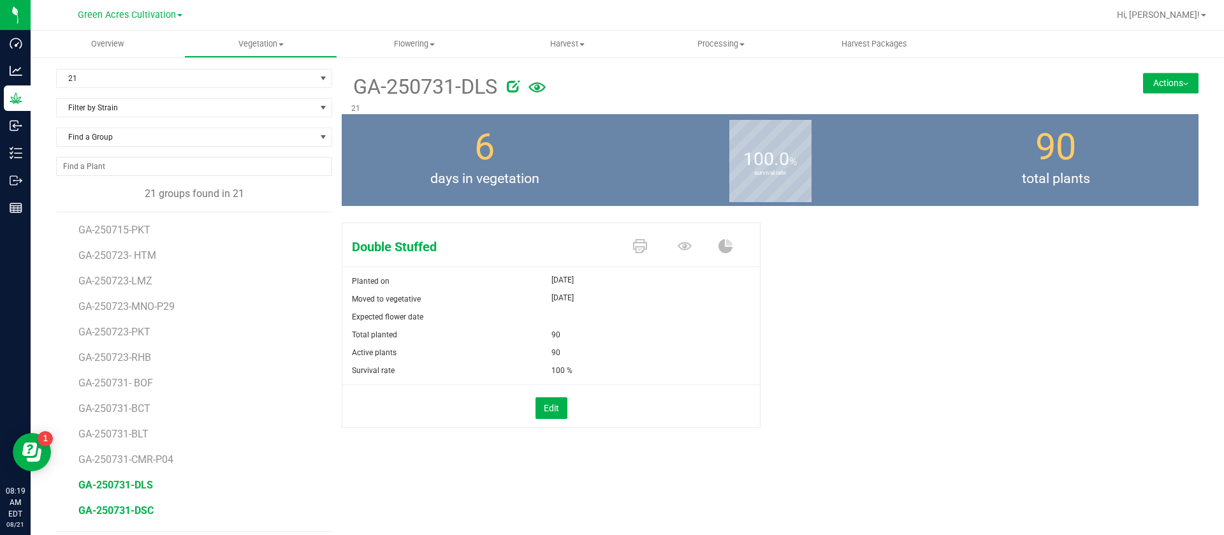
click at [144, 509] on span "GA-250731-DSC" at bounding box center [115, 510] width 75 height 12
click at [636, 245] on icon at bounding box center [640, 246] width 14 height 14
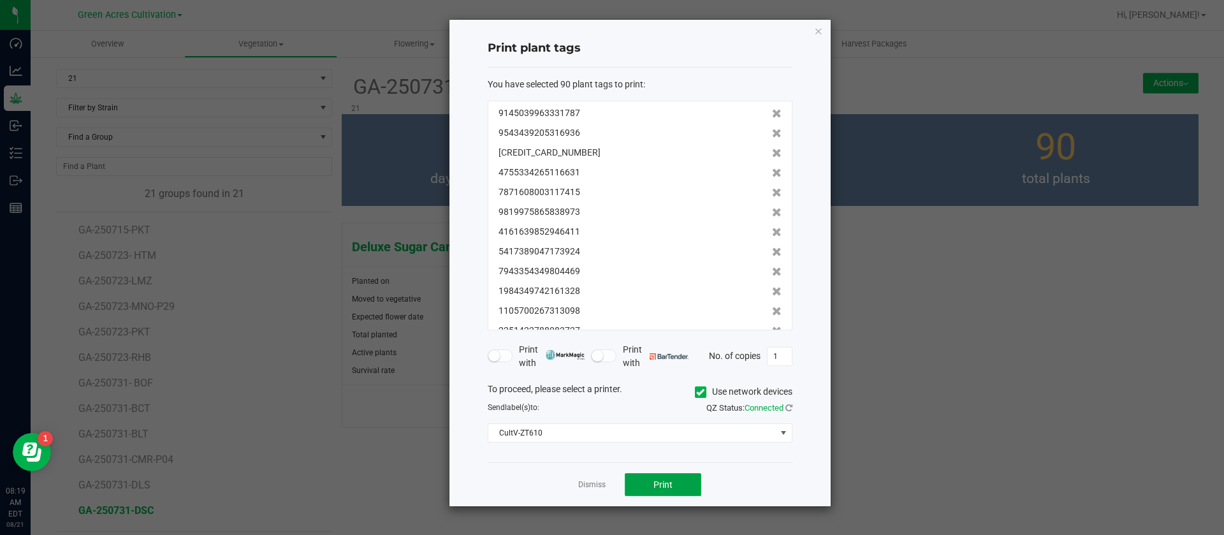
click at [659, 486] on span "Print" at bounding box center [662, 484] width 19 height 10
click at [590, 492] on div "Dismiss Print" at bounding box center [640, 484] width 305 height 44
click at [587, 489] on link "Dismiss" at bounding box center [591, 484] width 27 height 11
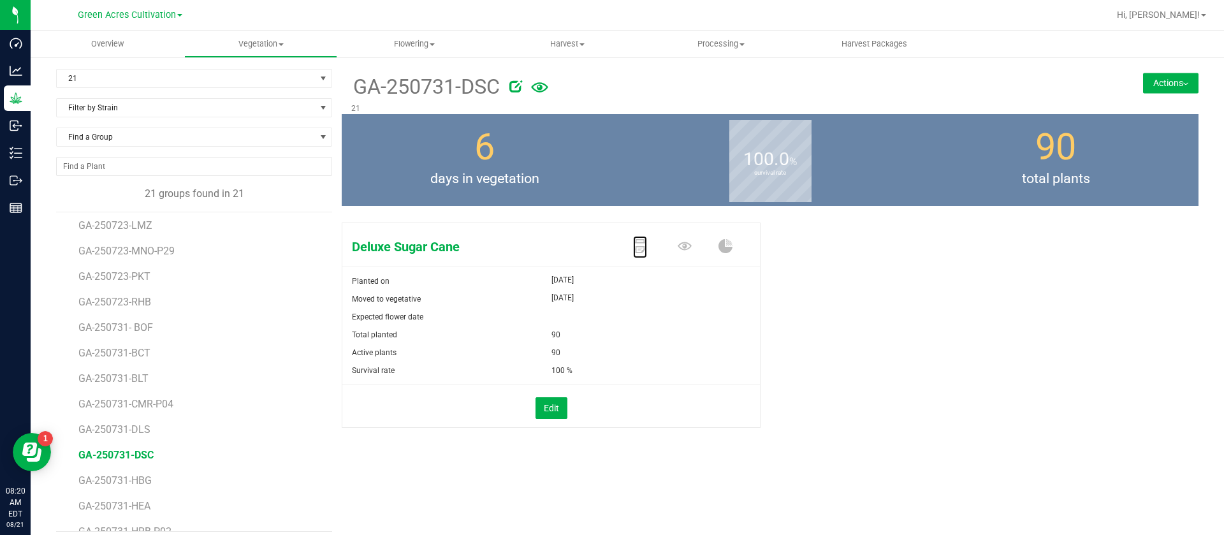
scroll to position [96, 0]
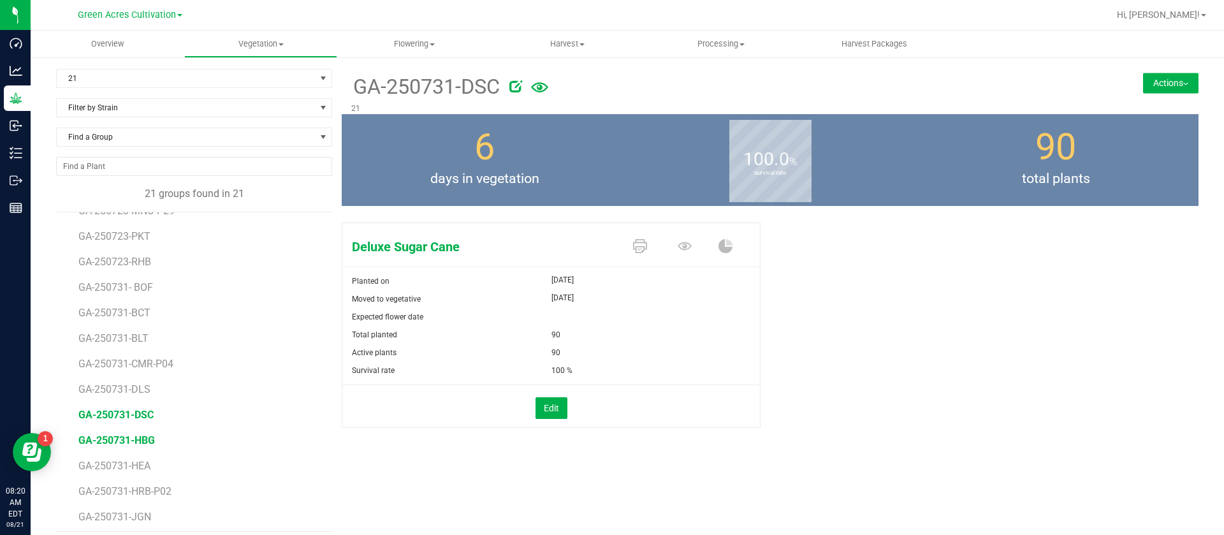
click at [136, 442] on span "GA-250731-HBG" at bounding box center [116, 440] width 77 height 12
click at [633, 244] on icon at bounding box center [640, 246] width 14 height 14
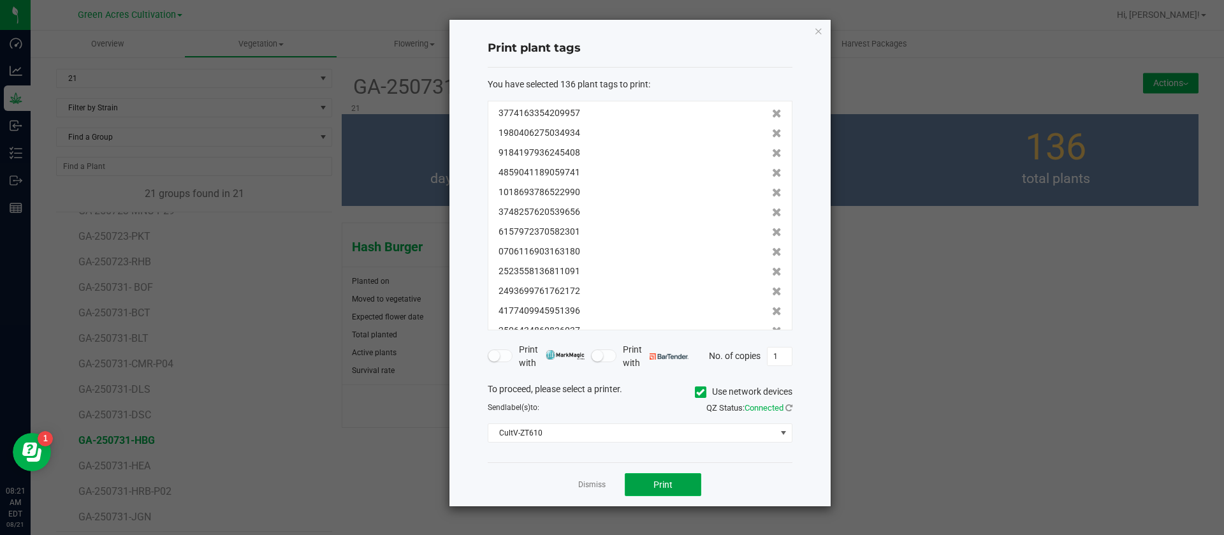
click at [685, 495] on button "Print" at bounding box center [663, 484] width 77 height 23
click at [598, 487] on link "Dismiss" at bounding box center [591, 484] width 27 height 11
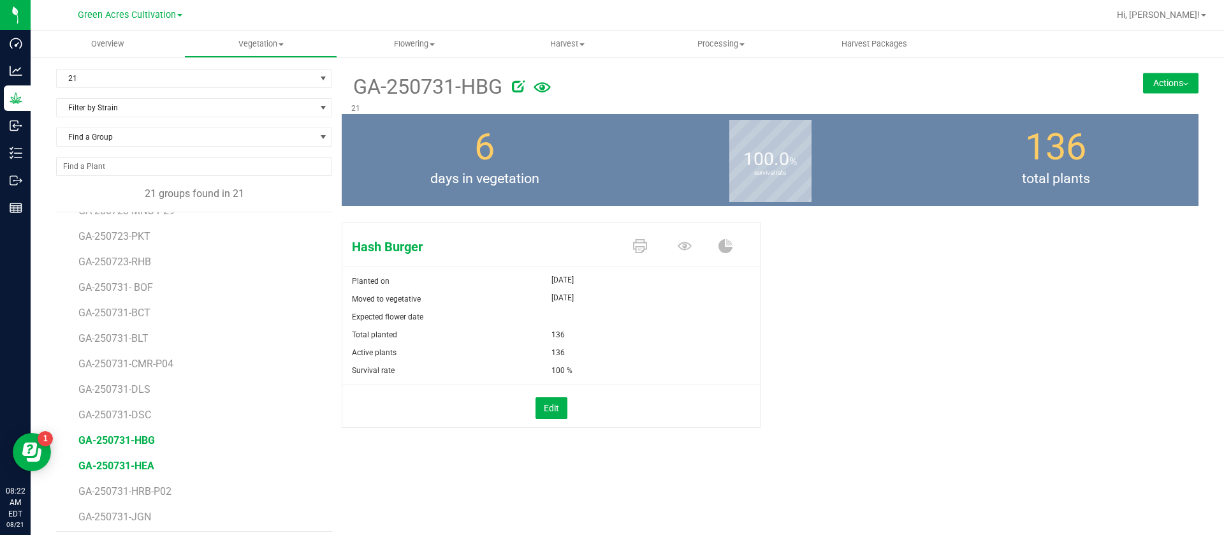
click at [131, 460] on span "GA-250731-HEA" at bounding box center [116, 466] width 76 height 12
click at [638, 244] on icon at bounding box center [640, 246] width 14 height 14
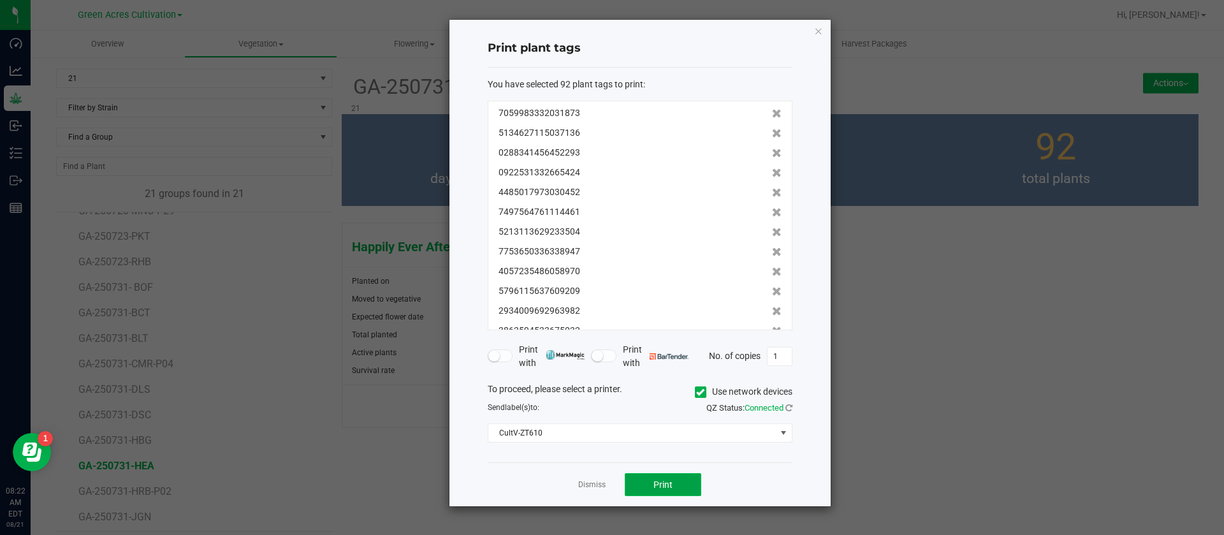
click at [661, 476] on button "Print" at bounding box center [663, 484] width 77 height 23
click at [595, 476] on div "Dismiss Print" at bounding box center [640, 484] width 305 height 44
click at [597, 480] on link "Dismiss" at bounding box center [591, 484] width 27 height 11
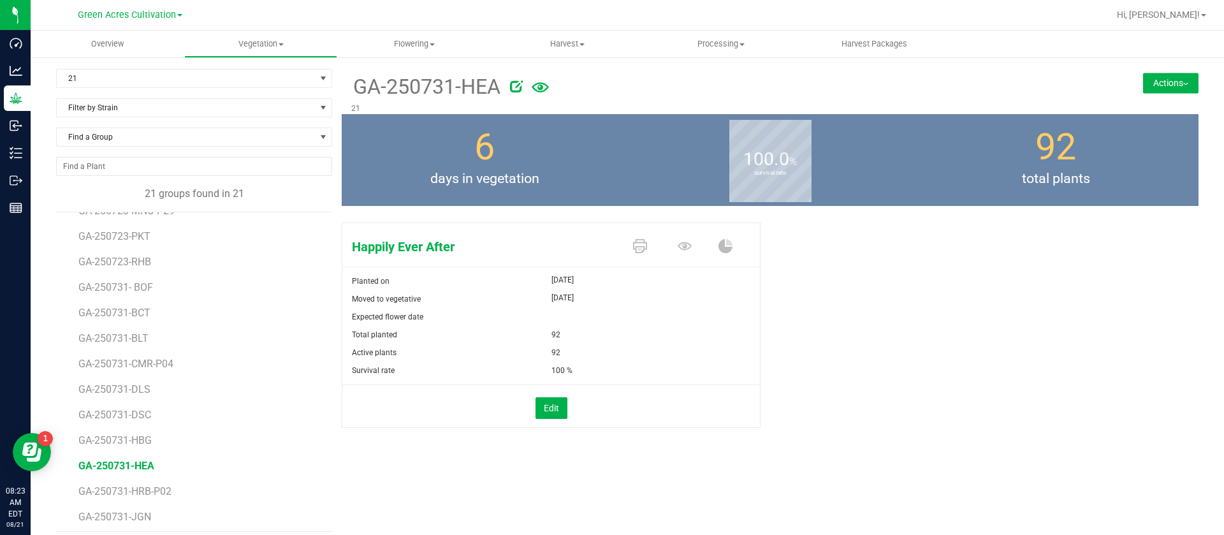
click at [157, 481] on li "GA-250731-HRB-P02" at bounding box center [200, 487] width 245 height 26
click at [153, 493] on span "GA-250731-HRB-P02" at bounding box center [127, 491] width 98 height 12
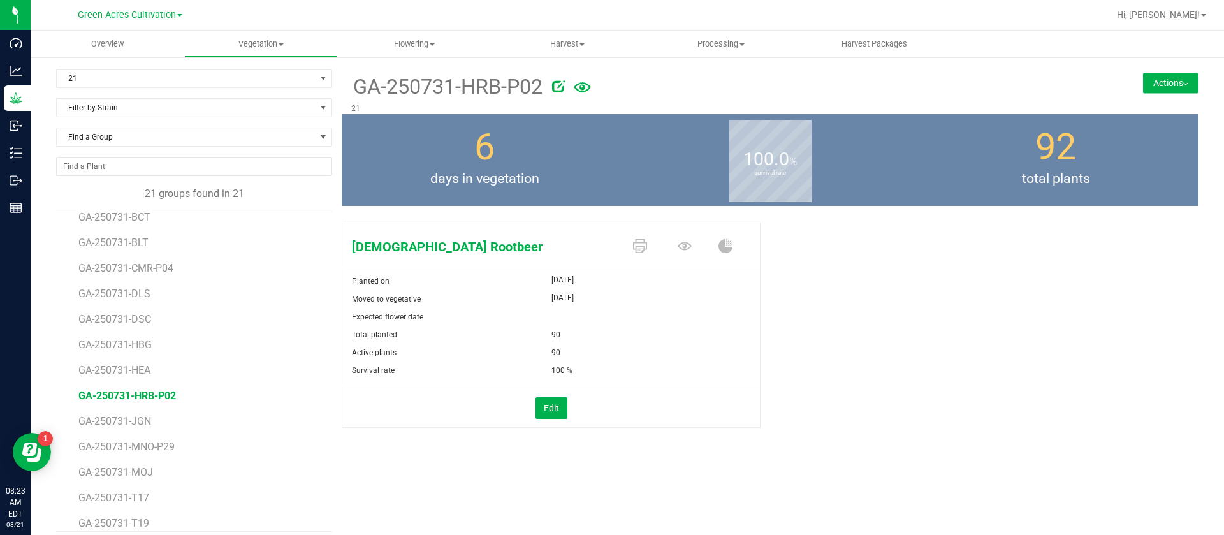
scroll to position [227, 0]
drag, startPoint x: 640, startPoint y: 235, endPoint x: 633, endPoint y: 253, distance: 19.2
click at [637, 245] on span at bounding box center [642, 247] width 45 height 22
click at [633, 253] on link at bounding box center [640, 247] width 14 height 22
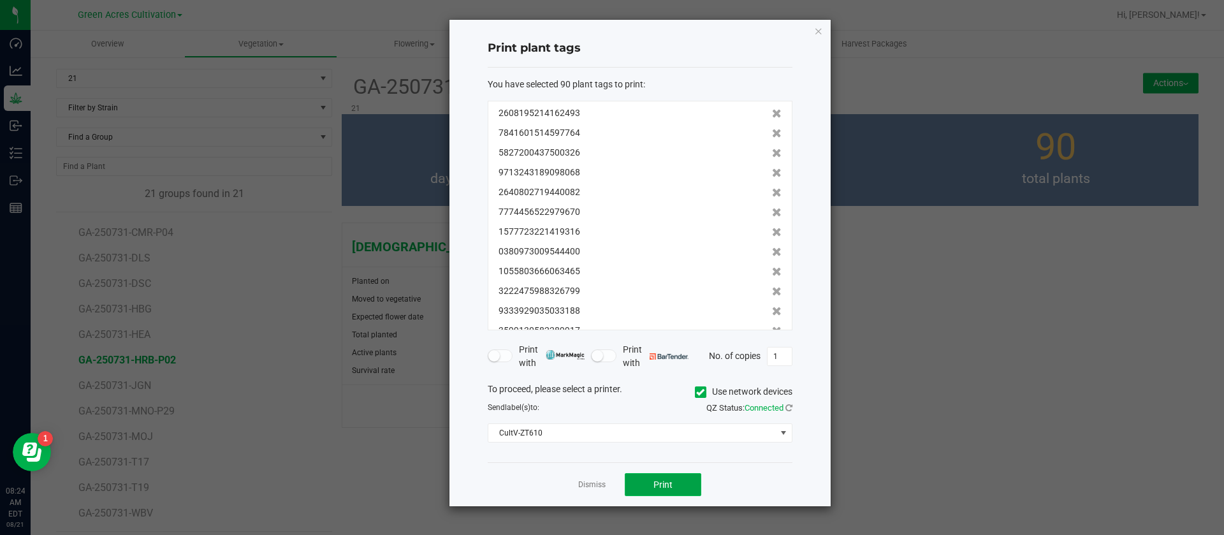
click at [666, 481] on span "Print" at bounding box center [662, 484] width 19 height 10
click at [588, 485] on link "Dismiss" at bounding box center [591, 484] width 27 height 11
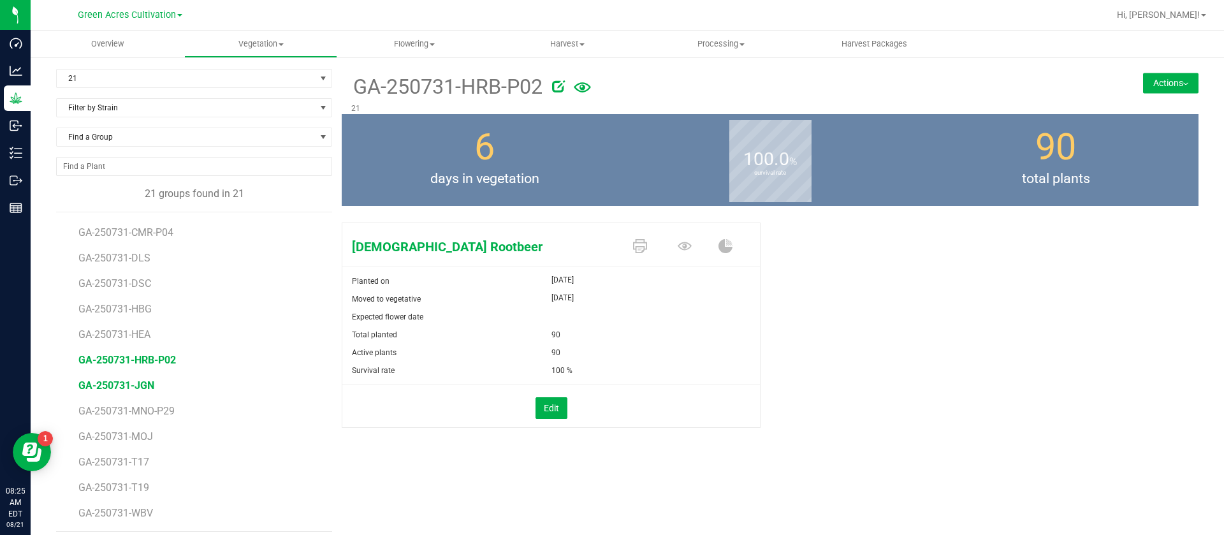
click at [94, 382] on span "GA-250731-JGN" at bounding box center [116, 385] width 76 height 12
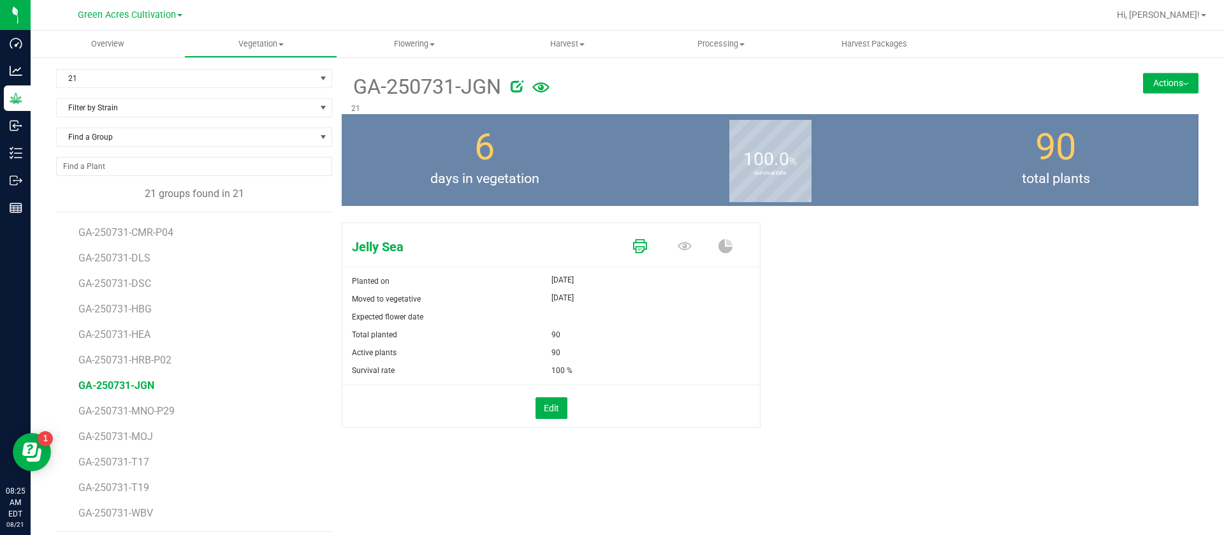
click at [634, 249] on icon at bounding box center [640, 246] width 14 height 14
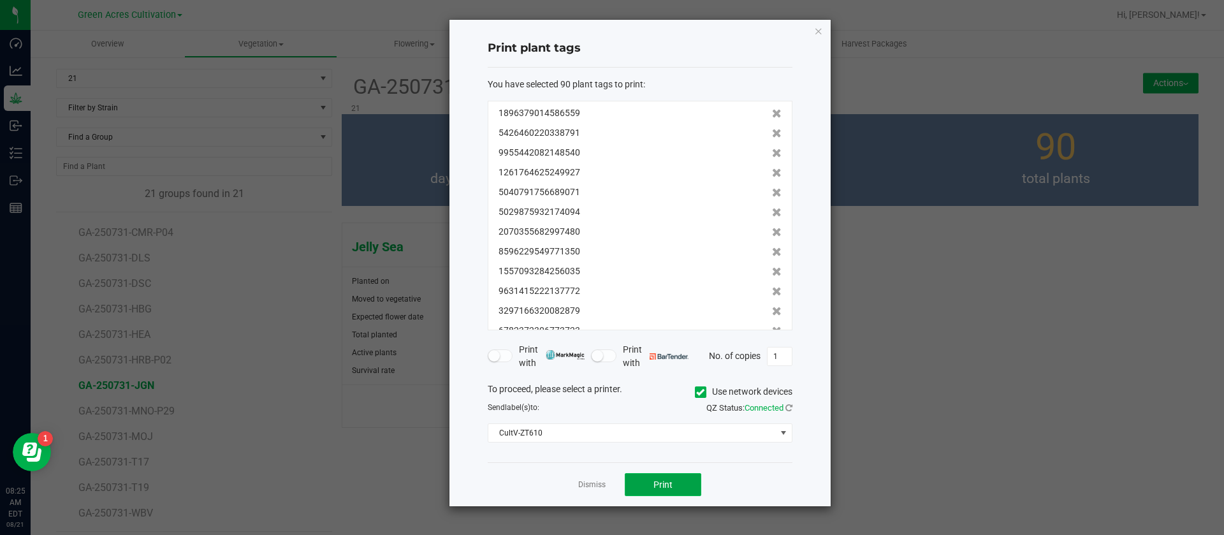
click at [666, 485] on span "Print" at bounding box center [662, 484] width 19 height 10
click at [584, 481] on link "Dismiss" at bounding box center [591, 484] width 27 height 11
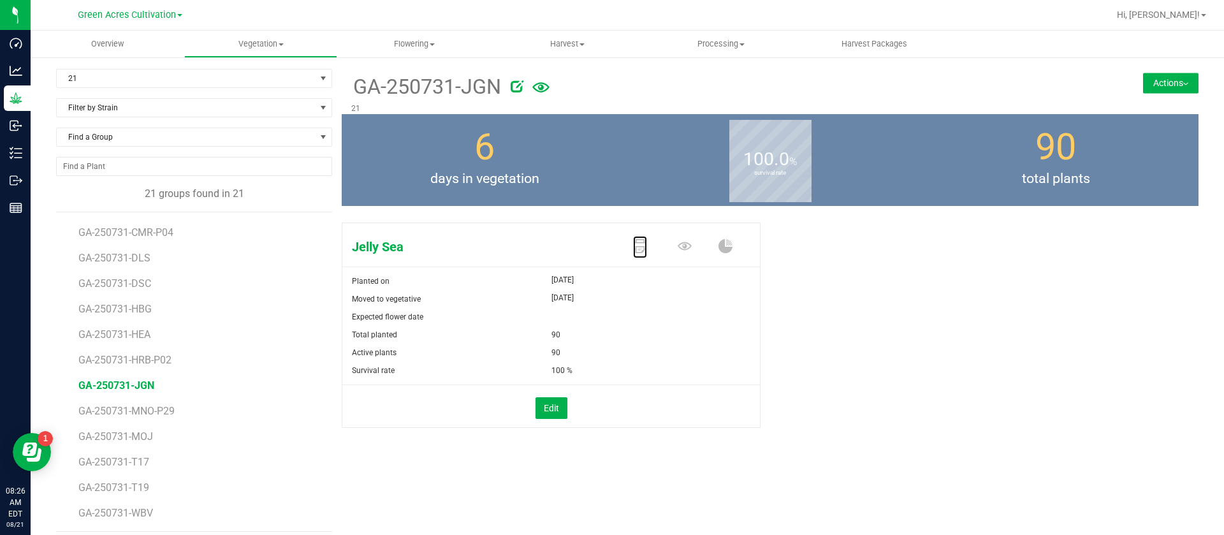
scroll to position [10, 0]
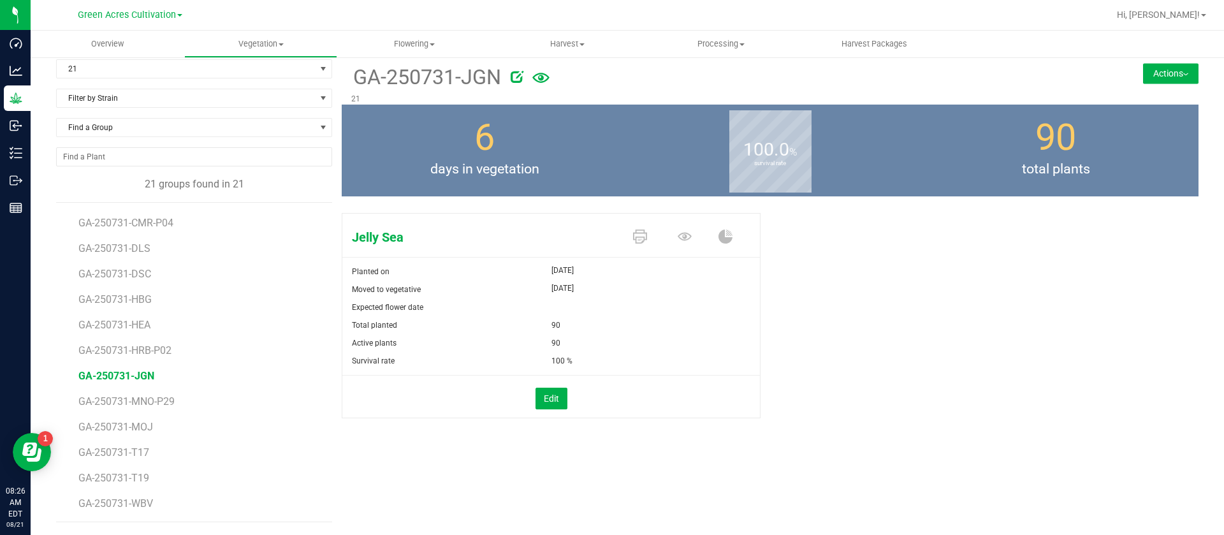
click at [152, 389] on li "GA-250731-MNO-P29" at bounding box center [200, 397] width 245 height 26
click at [152, 404] on span "GA-250731-MNO-P29" at bounding box center [128, 401] width 101 height 12
click at [640, 234] on span at bounding box center [642, 237] width 45 height 22
click at [638, 234] on icon at bounding box center [640, 237] width 14 height 14
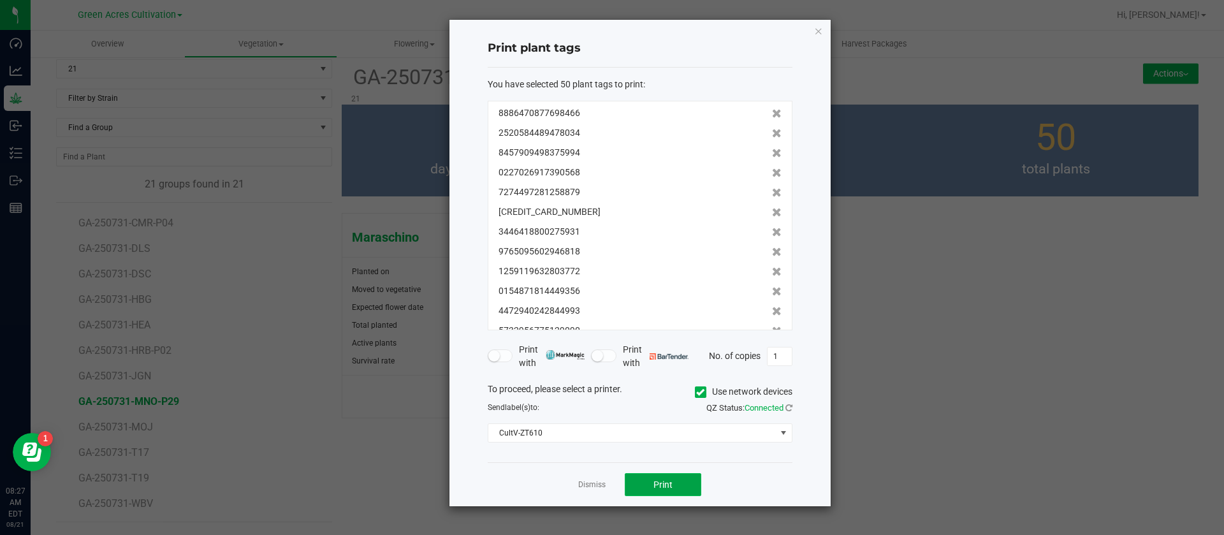
click at [657, 479] on span "Print" at bounding box center [662, 484] width 19 height 10
click at [590, 487] on link "Dismiss" at bounding box center [591, 484] width 27 height 11
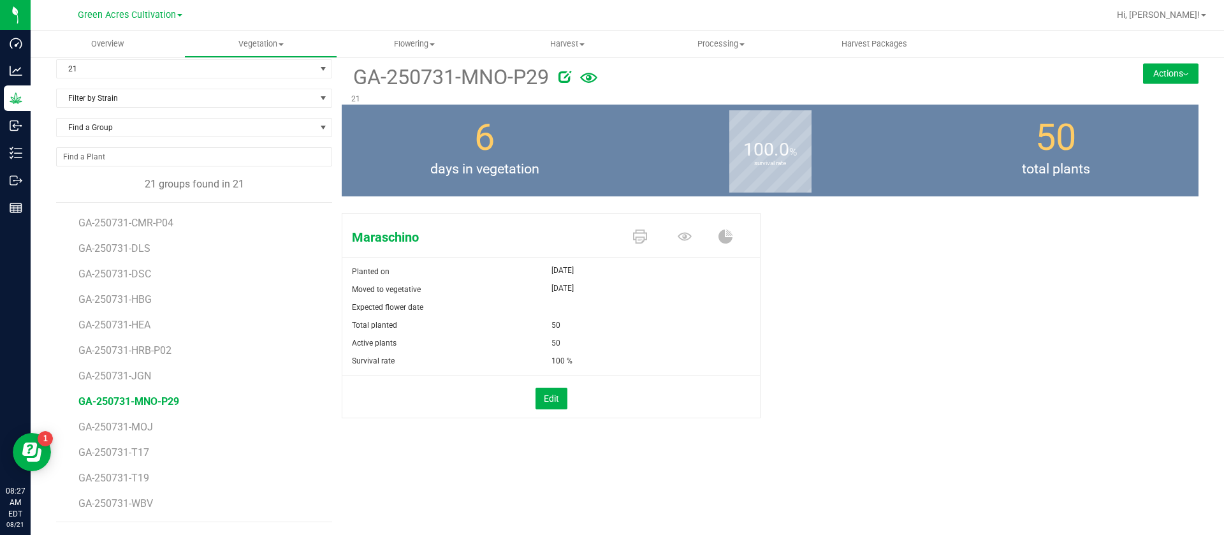
click at [129, 441] on li "GA-250731-T17" at bounding box center [200, 448] width 245 height 26
click at [135, 434] on li "GA-250731-MOJ" at bounding box center [200, 422] width 245 height 26
click at [138, 426] on span "GA-250731-MOJ" at bounding box center [117, 427] width 78 height 12
click at [633, 237] on icon at bounding box center [640, 237] width 14 height 14
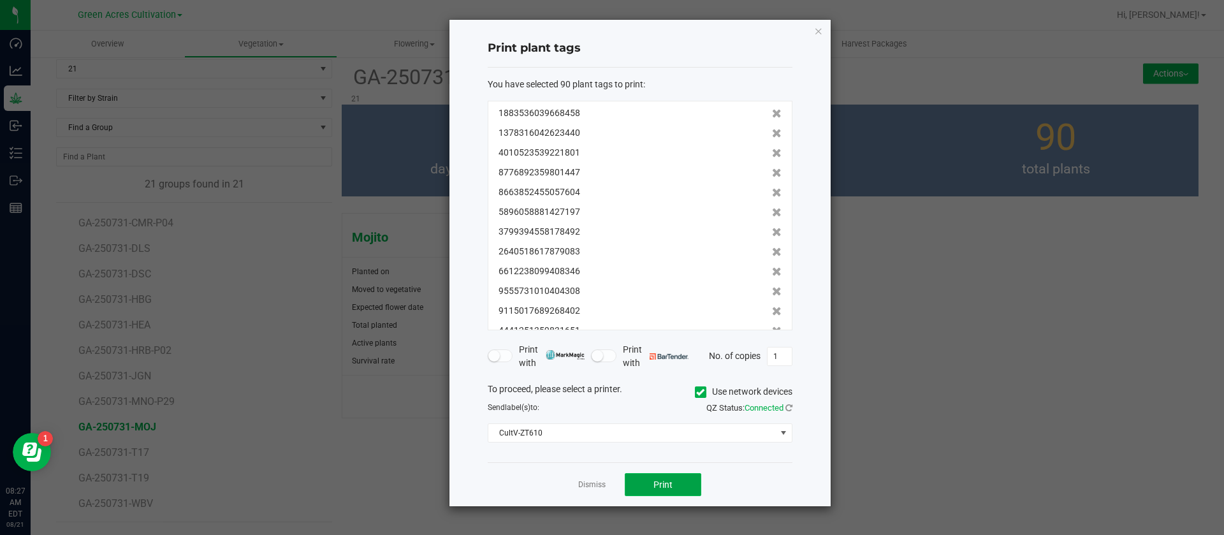
click at [664, 485] on span "Print" at bounding box center [662, 484] width 19 height 10
click at [590, 479] on link "Dismiss" at bounding box center [591, 484] width 27 height 11
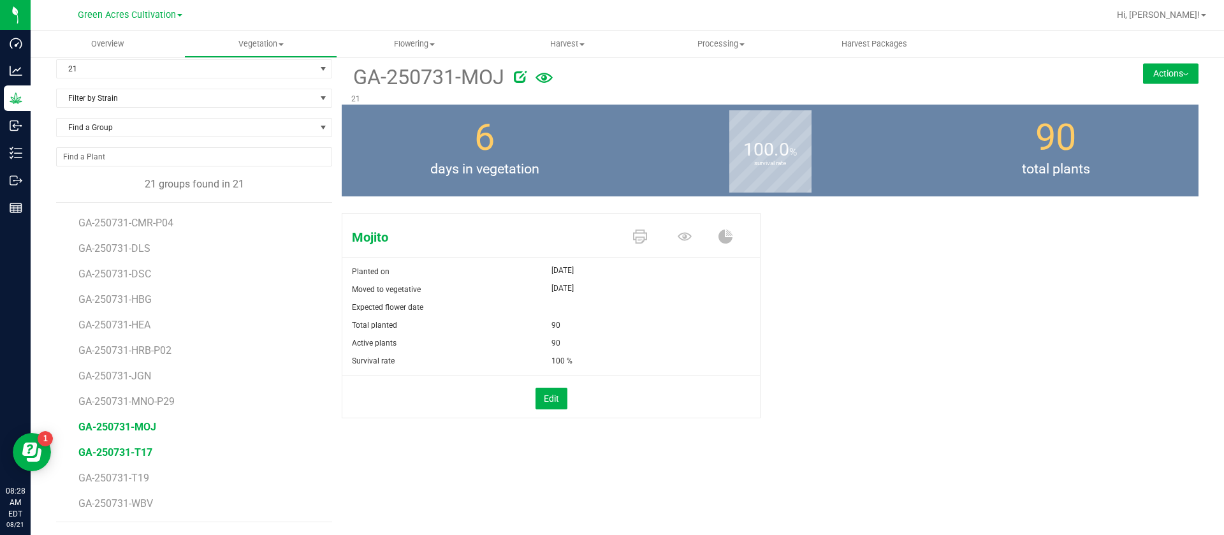
click at [142, 453] on span "GA-250731-T17" at bounding box center [115, 452] width 74 height 12
click at [645, 236] on span at bounding box center [642, 237] width 45 height 22
click at [634, 241] on icon at bounding box center [640, 237] width 14 height 14
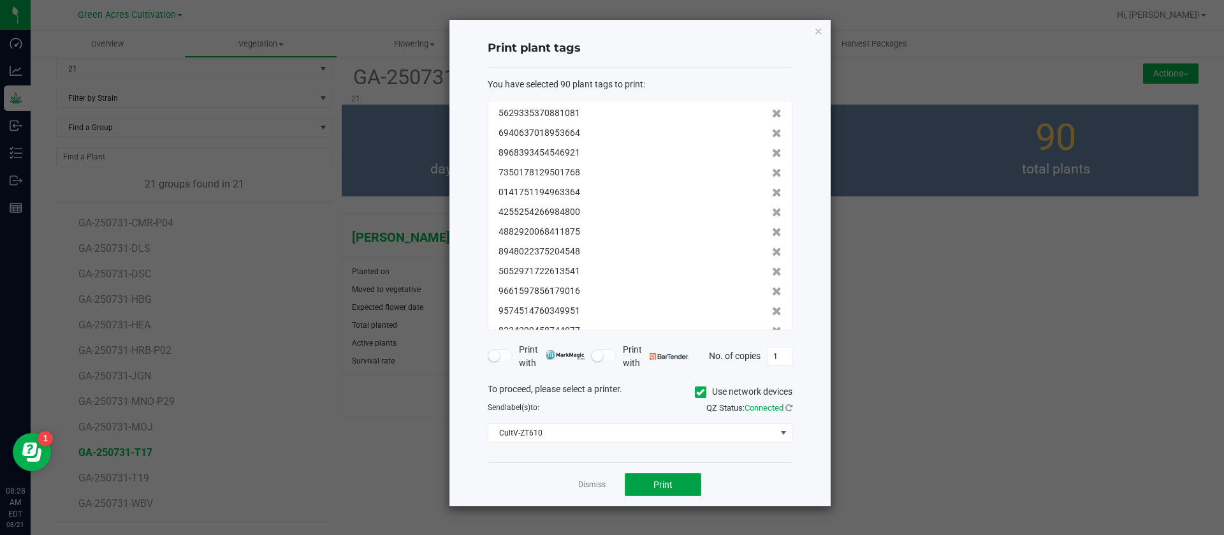
click at [660, 488] on span "Print" at bounding box center [662, 484] width 19 height 10
click at [601, 486] on link "Dismiss" at bounding box center [591, 484] width 27 height 11
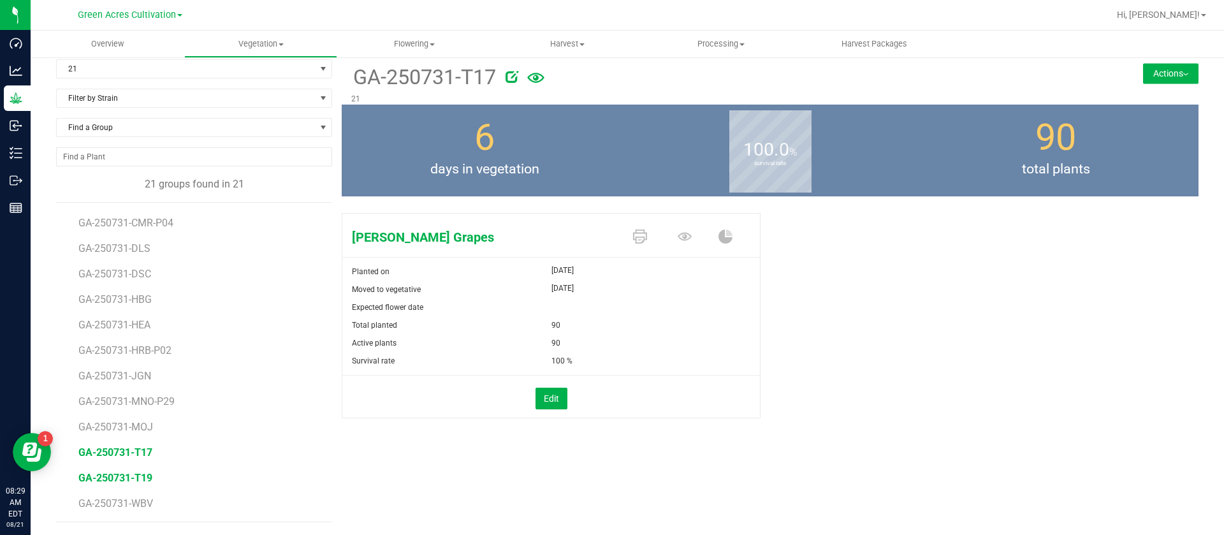
click at [128, 474] on span "GA-250731-T19" at bounding box center [115, 478] width 74 height 12
click at [622, 236] on span at bounding box center [642, 237] width 45 height 22
click at [638, 240] on icon at bounding box center [640, 237] width 14 height 14
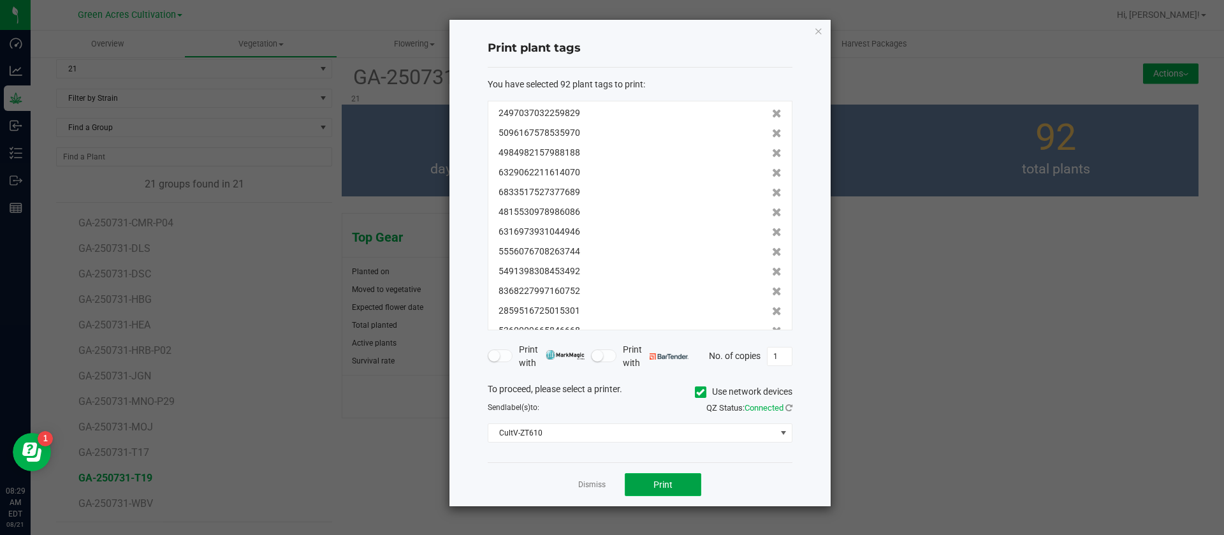
click at [645, 489] on button "Print" at bounding box center [663, 484] width 77 height 23
click at [598, 483] on link "Dismiss" at bounding box center [591, 484] width 27 height 11
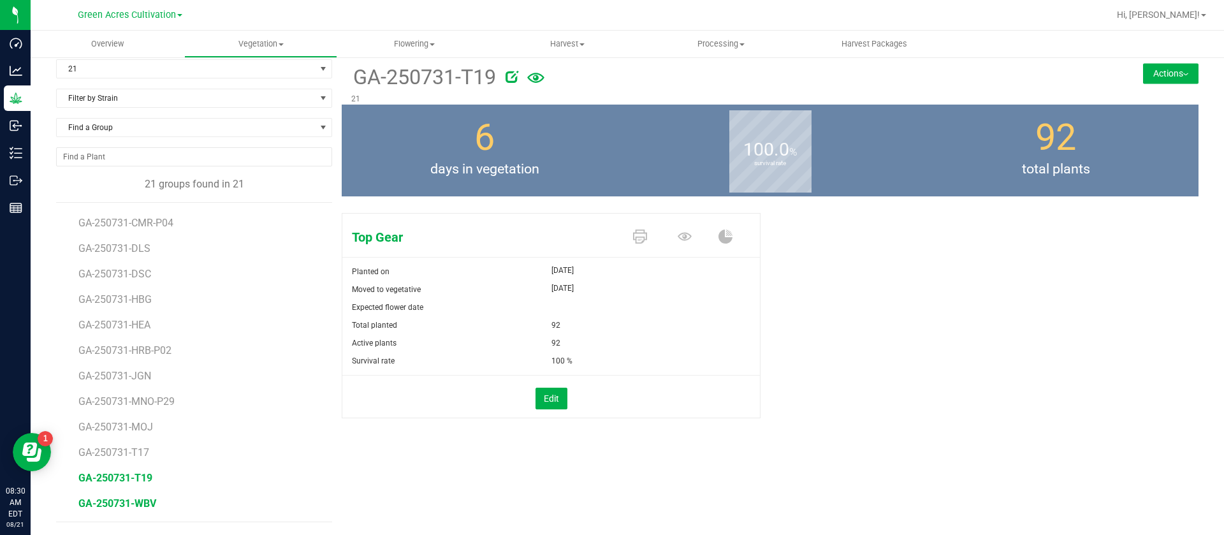
click at [149, 500] on span "GA-250731-WBV" at bounding box center [117, 503] width 78 height 12
click at [633, 233] on icon at bounding box center [640, 237] width 14 height 14
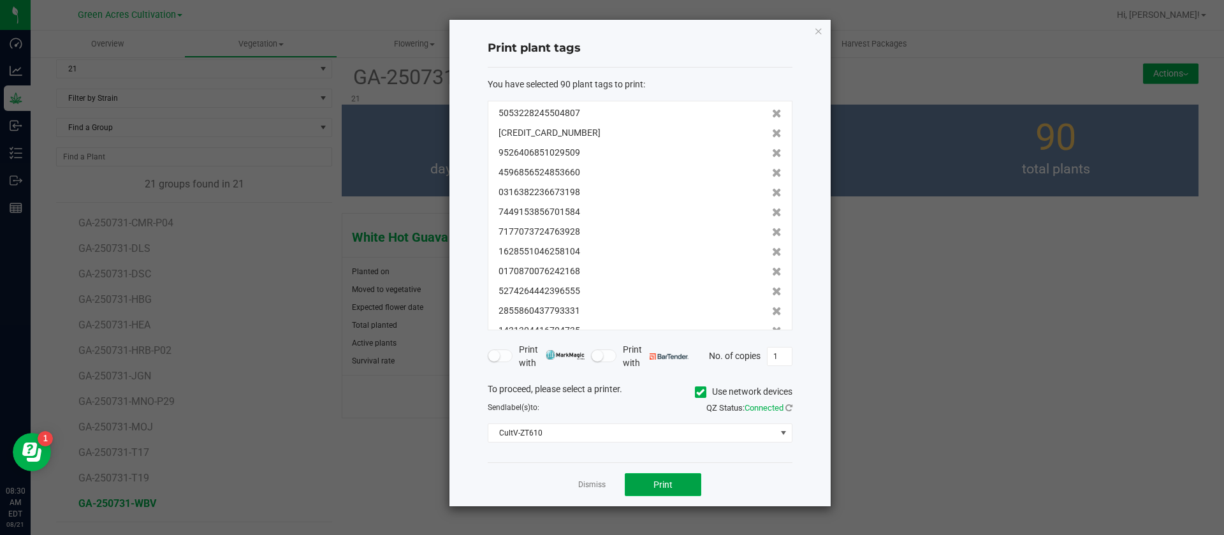
click at [689, 489] on button "Print" at bounding box center [663, 484] width 77 height 23
click at [594, 483] on link "Dismiss" at bounding box center [591, 484] width 27 height 11
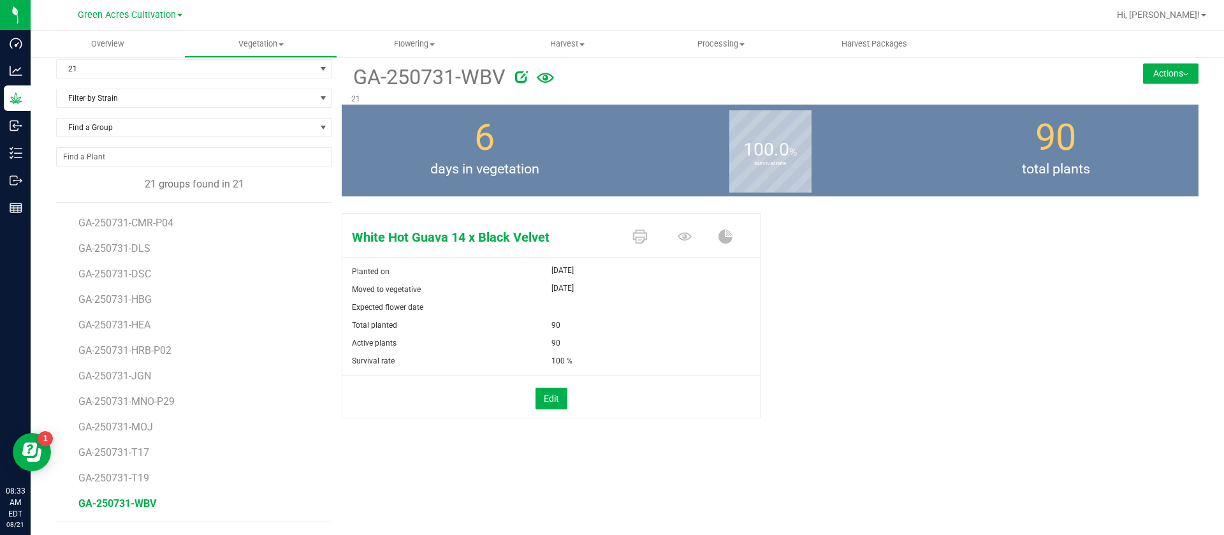
click at [864, 312] on div "White Hot Guava 14 x Black Velvet Planted on Aug 15, 2025 Moved to vegetative A…" at bounding box center [770, 329] width 857 height 242
click at [822, 268] on div "White Hot Guava 14 x Black Velvet Planted on Aug 15, 2025 Moved to vegetative A…" at bounding box center [770, 329] width 857 height 242
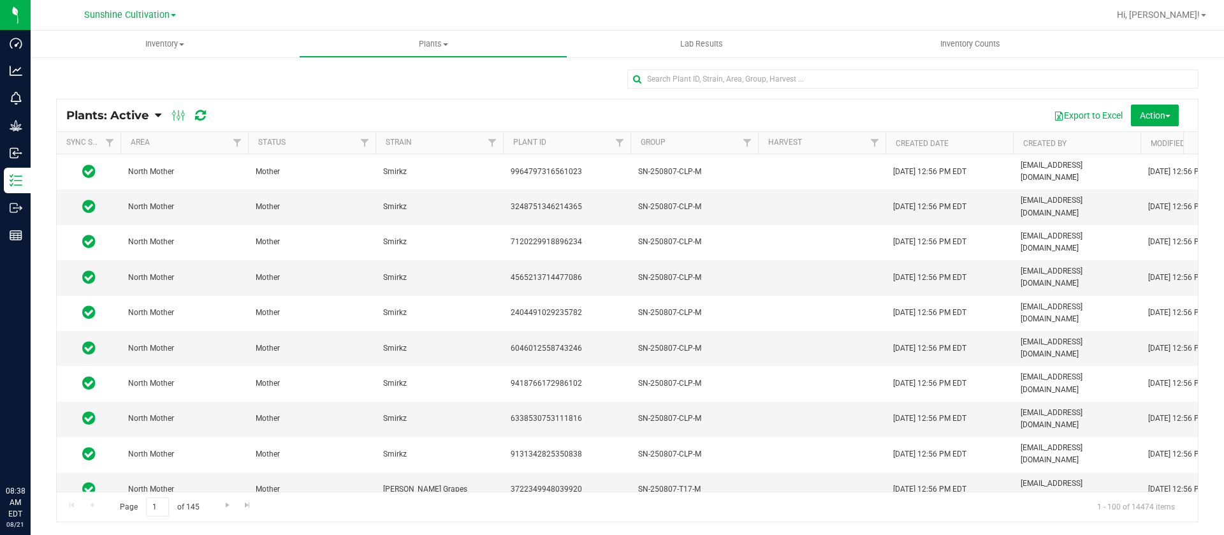
click at [22, 113] on div "Grow" at bounding box center [17, 126] width 27 height 26
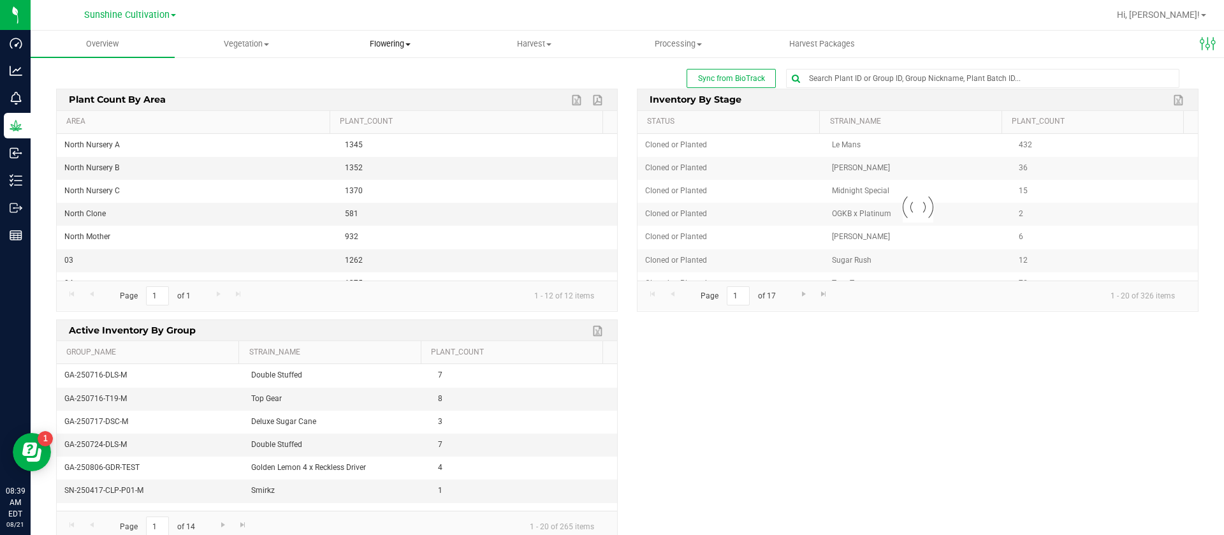
drag, startPoint x: 389, startPoint y: 46, endPoint x: 390, endPoint y: 66, distance: 19.8
click at [387, 44] on span "Flowering" at bounding box center [390, 43] width 143 height 11
click at [405, 92] on span "Flowering groups" at bounding box center [372, 92] width 106 height 11
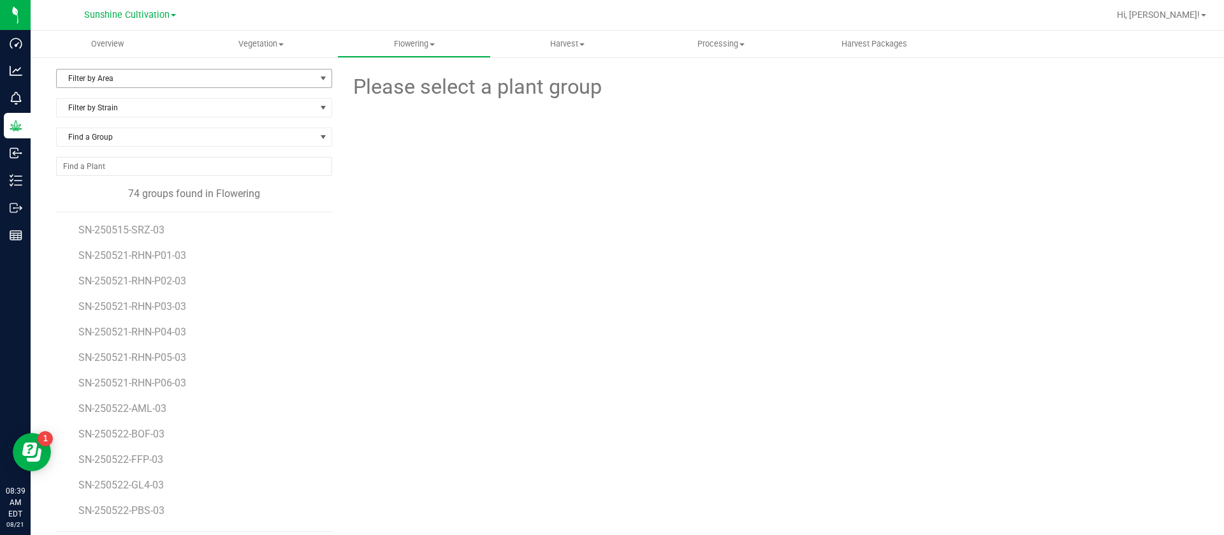
click at [108, 76] on span "Filter by Area" at bounding box center [186, 78] width 259 height 18
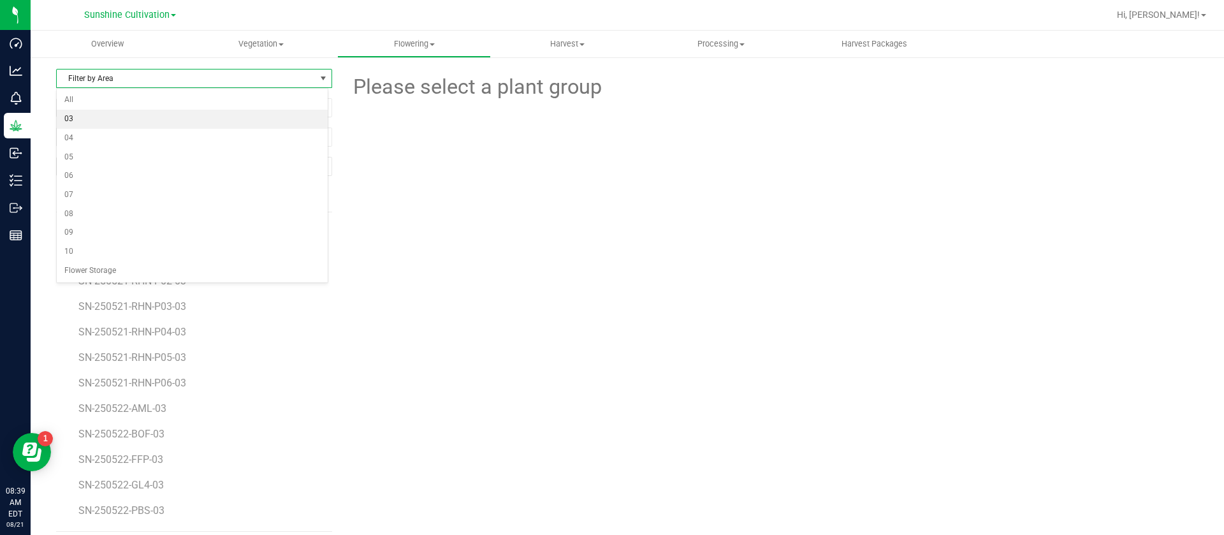
click at [90, 121] on li "03" at bounding box center [192, 119] width 271 height 19
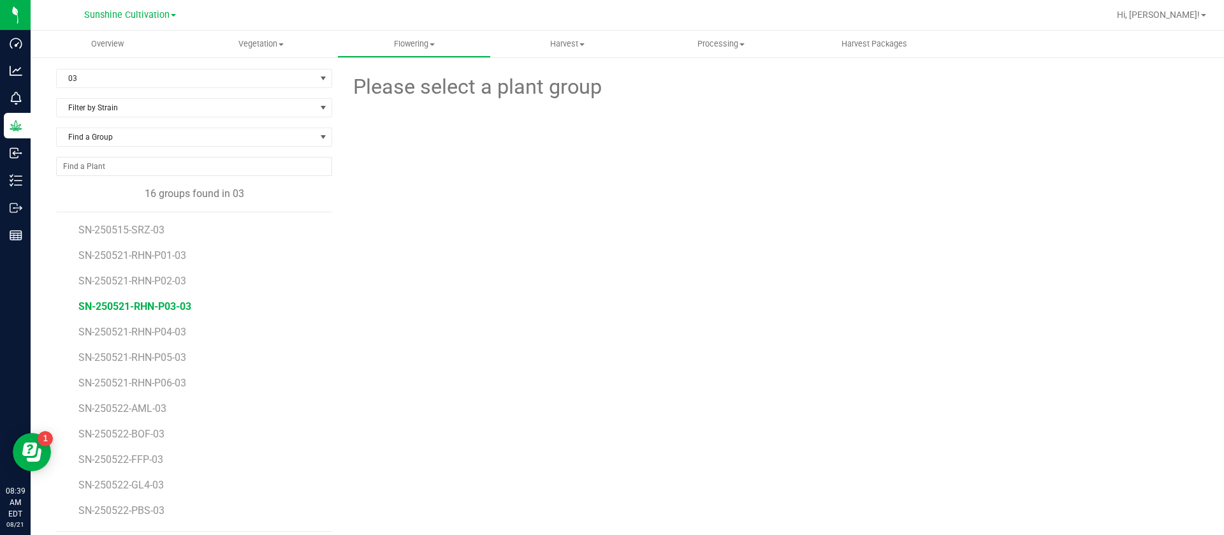
click at [176, 303] on span "SN-250521-RHN-P03-03" at bounding box center [134, 306] width 113 height 12
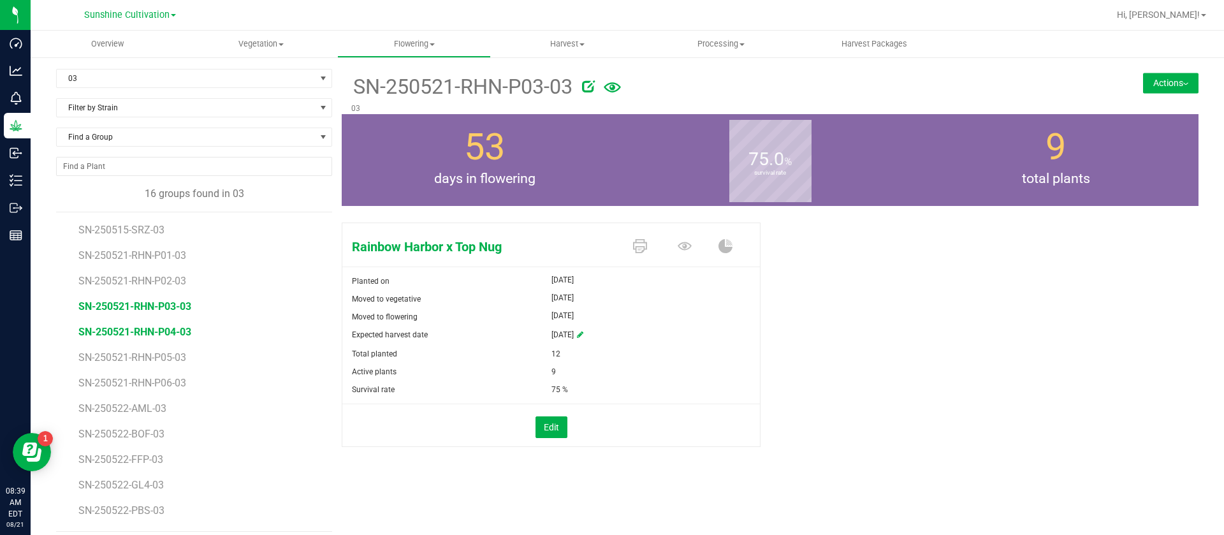
click at [180, 332] on span "SN-250521-RHN-P04-03" at bounding box center [134, 332] width 113 height 12
click at [173, 275] on span "SN-250521-RHN-P02-03" at bounding box center [134, 281] width 113 height 12
click at [147, 303] on span "SN-250521-RHN-P03-03" at bounding box center [134, 306] width 113 height 12
click at [167, 334] on span "SN-250521-RHN-P04-03" at bounding box center [134, 332] width 113 height 12
click at [172, 281] on span "SN-250521-RHN-P02-03" at bounding box center [134, 281] width 113 height 12
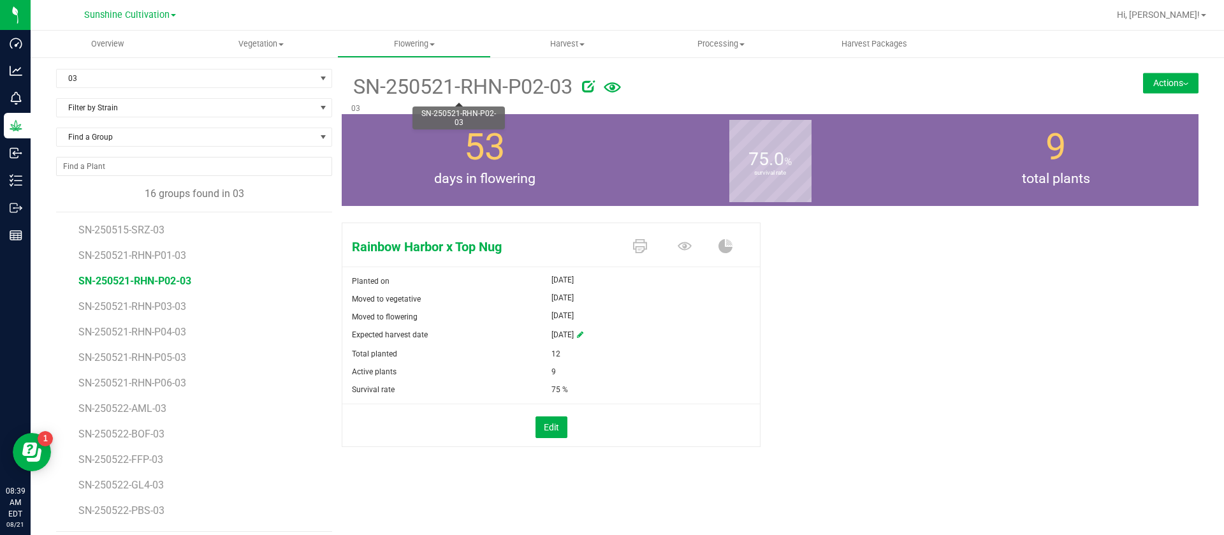
drag, startPoint x: 351, startPoint y: 79, endPoint x: 539, endPoint y: 77, distance: 188.1
click at [539, 77] on span "SN-250521-RHN-P02-03" at bounding box center [461, 86] width 221 height 31
copy span "SN-250521-RHN-P02"
click at [1148, 69] on div "Actions Move group Split group Harvest group" at bounding box center [1127, 69] width 143 height 1
click at [1149, 86] on button "Actions" at bounding box center [1170, 83] width 55 height 20
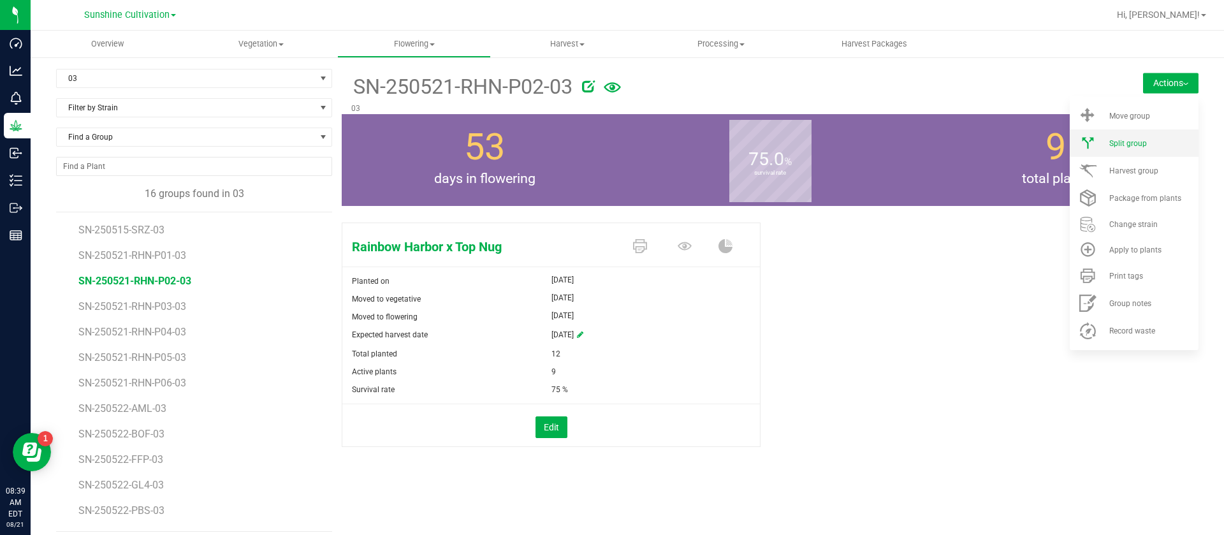
click at [1116, 142] on span "Split group" at bounding box center [1128, 143] width 38 height 9
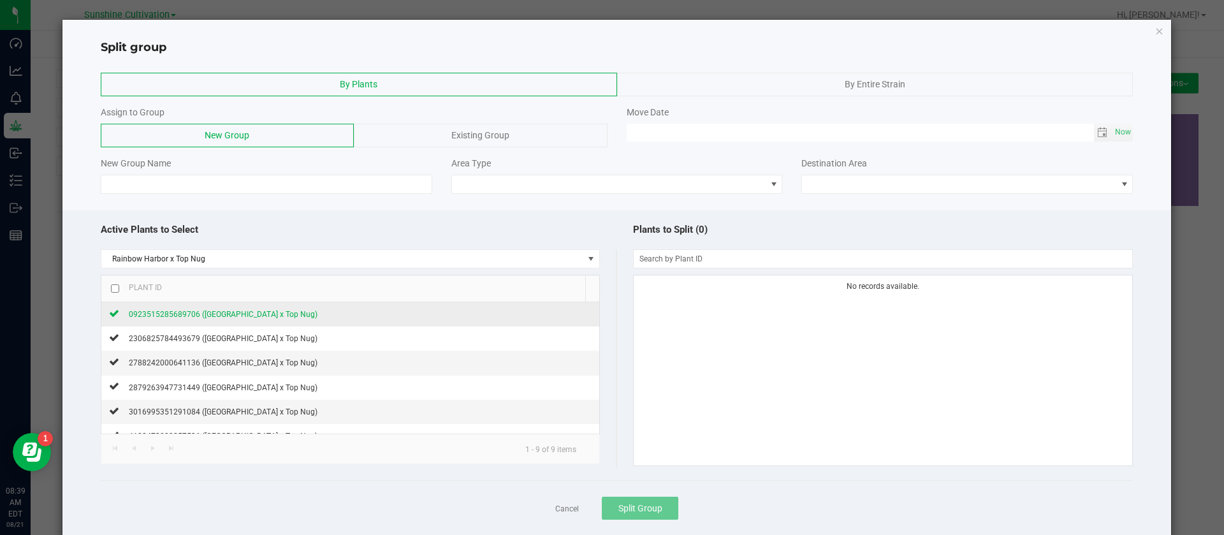
click at [278, 310] on span "0923515285689706 (Rainbow Harbor x Top Nug)" at bounding box center [223, 314] width 189 height 9
drag, startPoint x: 278, startPoint y: 339, endPoint x: 282, endPoint y: 360, distance: 21.5
click at [279, 339] on span "2306825784493679 (Rainbow Harbor x Top Nug)" at bounding box center [223, 338] width 189 height 9
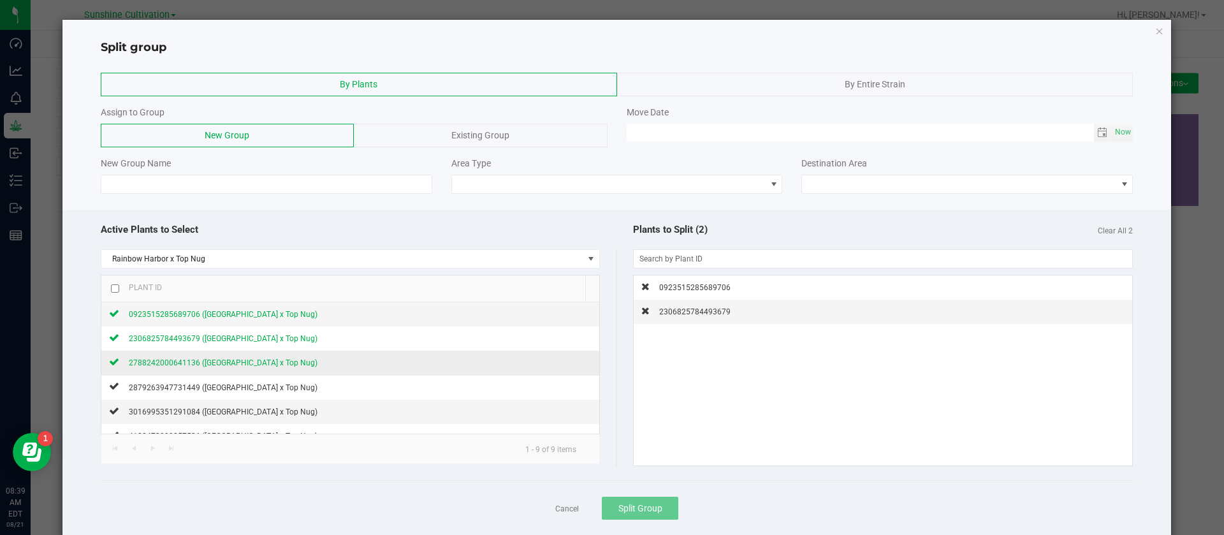
click at [284, 363] on span "2788242000641136 (Rainbow Harbor x Top Nug)" at bounding box center [223, 362] width 189 height 9
click at [215, 187] on input at bounding box center [267, 184] width 332 height 19
type input "g"
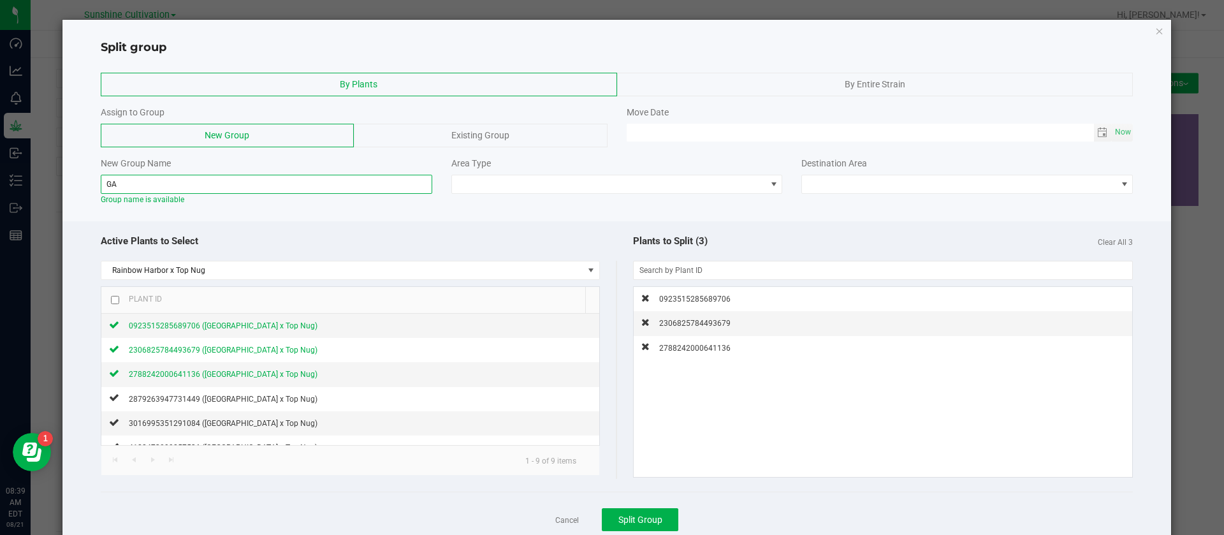
type input "G"
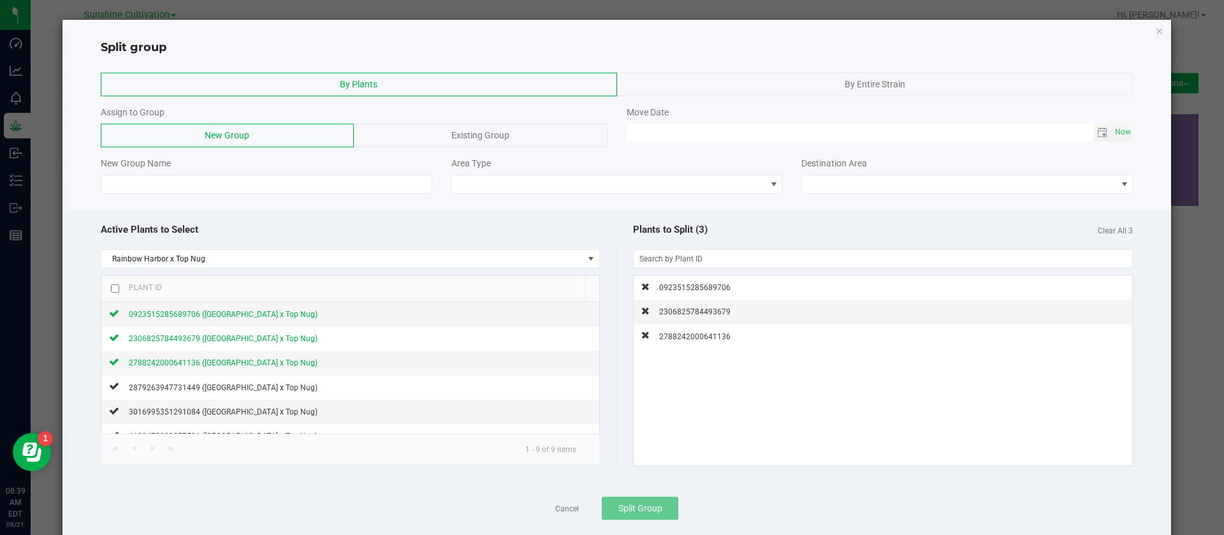
drag, startPoint x: 470, startPoint y: 128, endPoint x: 471, endPoint y: 121, distance: 6.5
click at [471, 124] on div "Existing Group" at bounding box center [480, 136] width 253 height 24
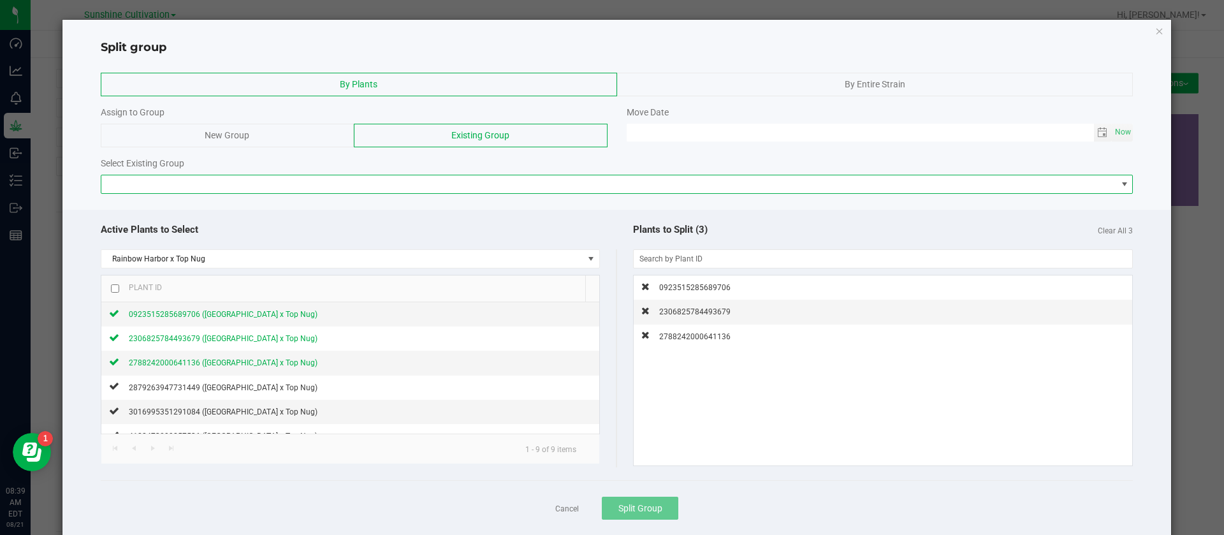
click at [284, 186] on span at bounding box center [609, 184] width 1016 height 18
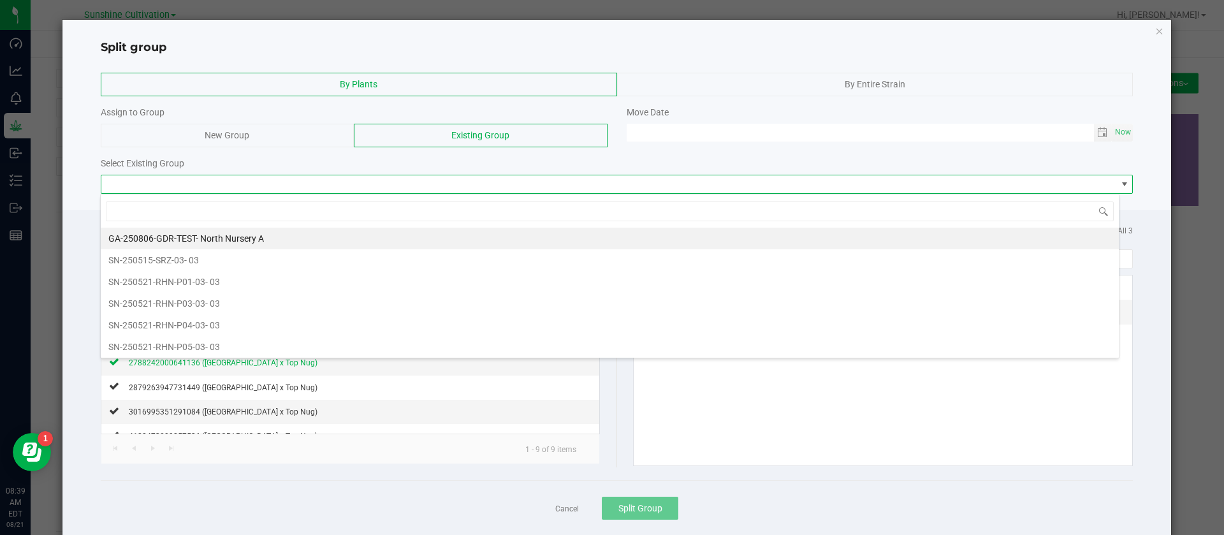
scroll to position [19, 1019]
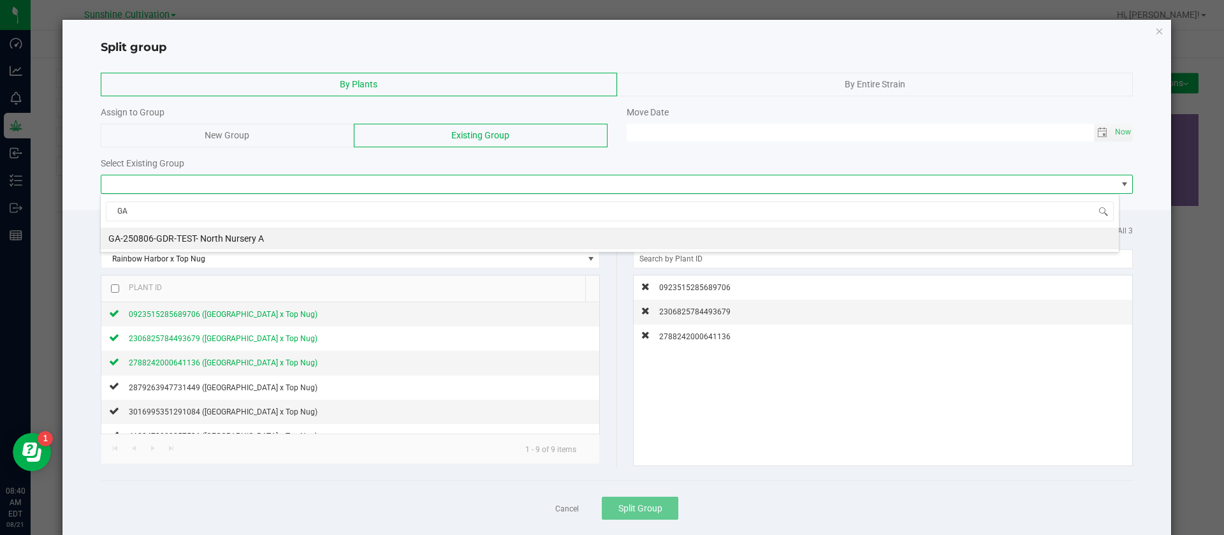
type input "G"
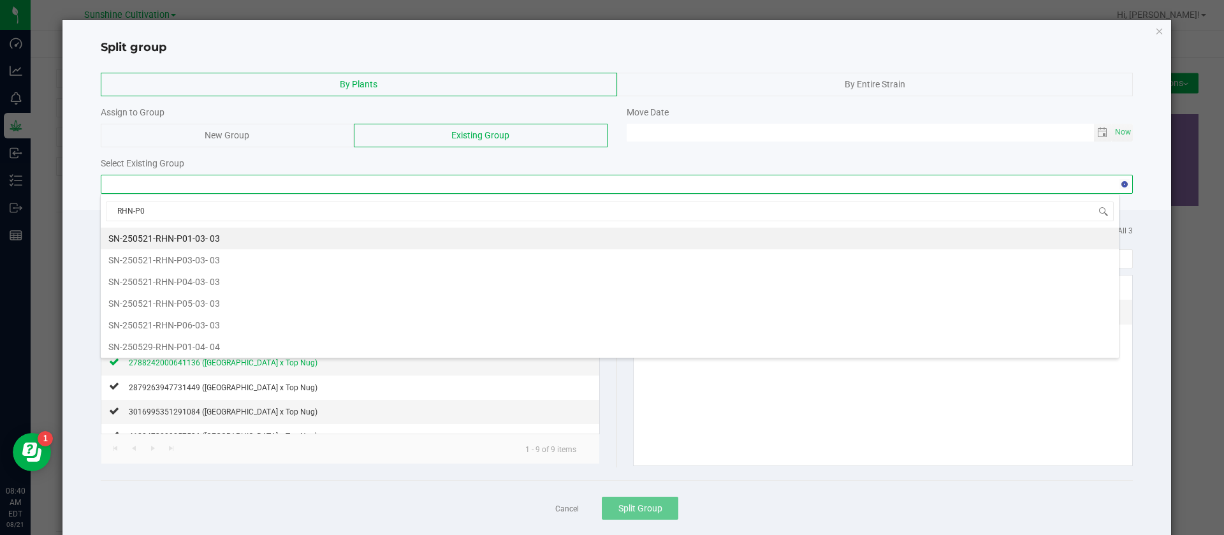
type input "RHN-P03"
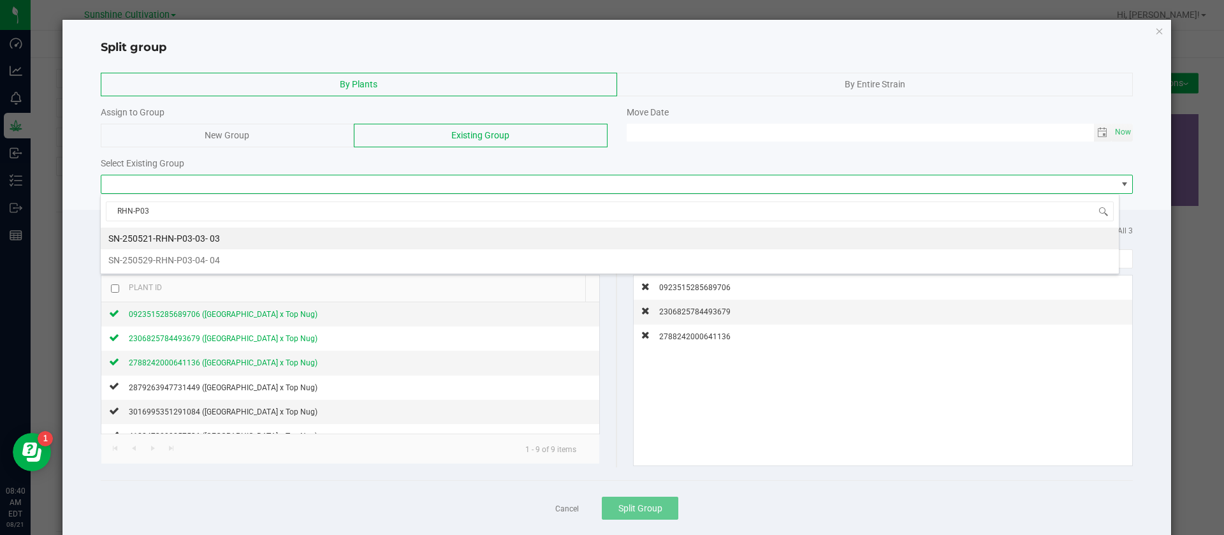
click at [247, 237] on li "SN-250521-RHN-P03-03 - 03" at bounding box center [610, 239] width 1018 height 22
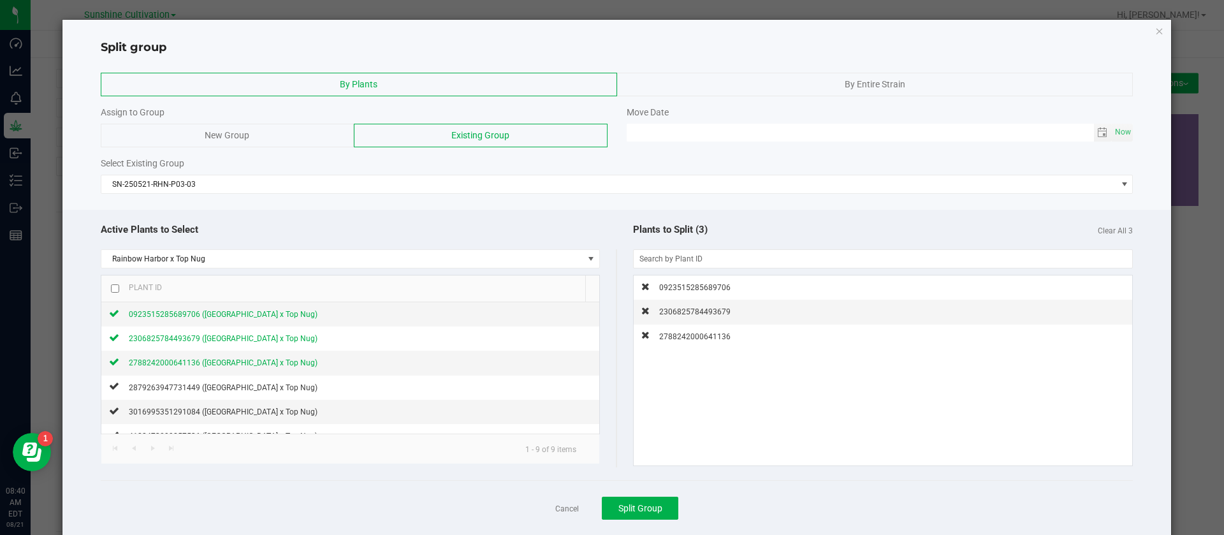
click at [287, 216] on div "Active Plants to Select" at bounding box center [359, 229] width 516 height 27
click at [653, 500] on button "Split Group" at bounding box center [640, 508] width 77 height 23
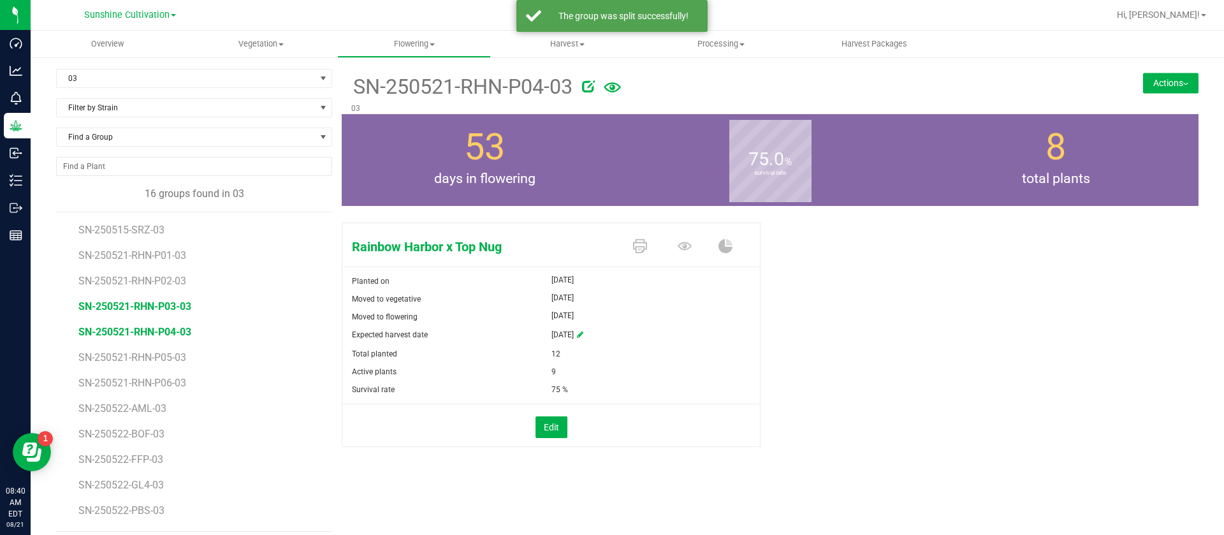
click at [170, 307] on span "SN-250521-RHN-P03-03" at bounding box center [134, 306] width 113 height 12
click at [678, 247] on icon at bounding box center [685, 246] width 14 height 14
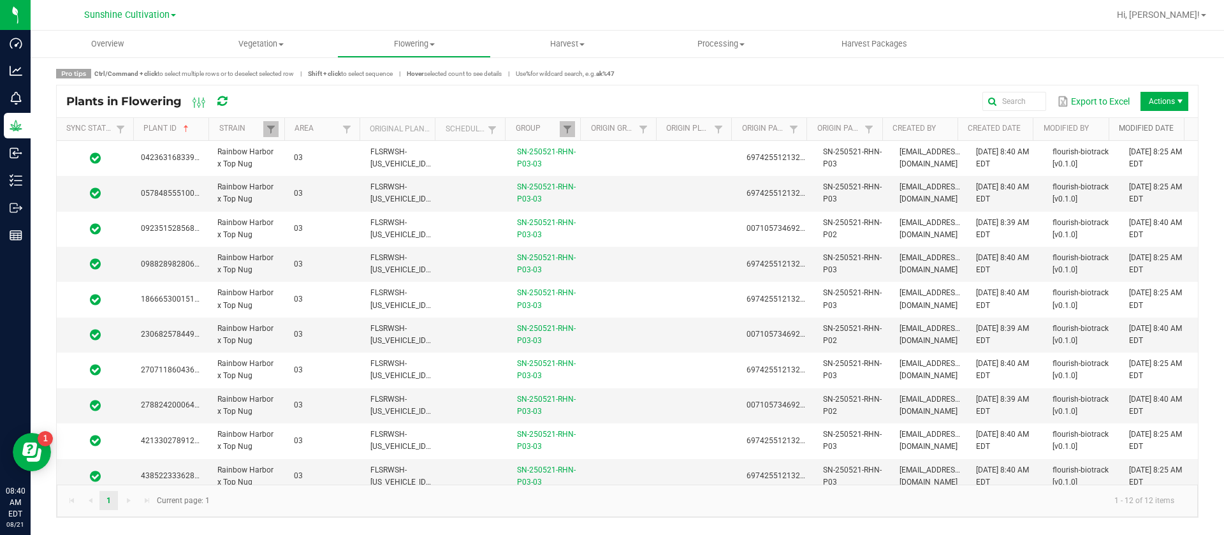
click at [1139, 126] on link "Modified Date" at bounding box center [1149, 129] width 61 height 10
click at [1142, 128] on link "Modified Date" at bounding box center [1149, 129] width 61 height 10
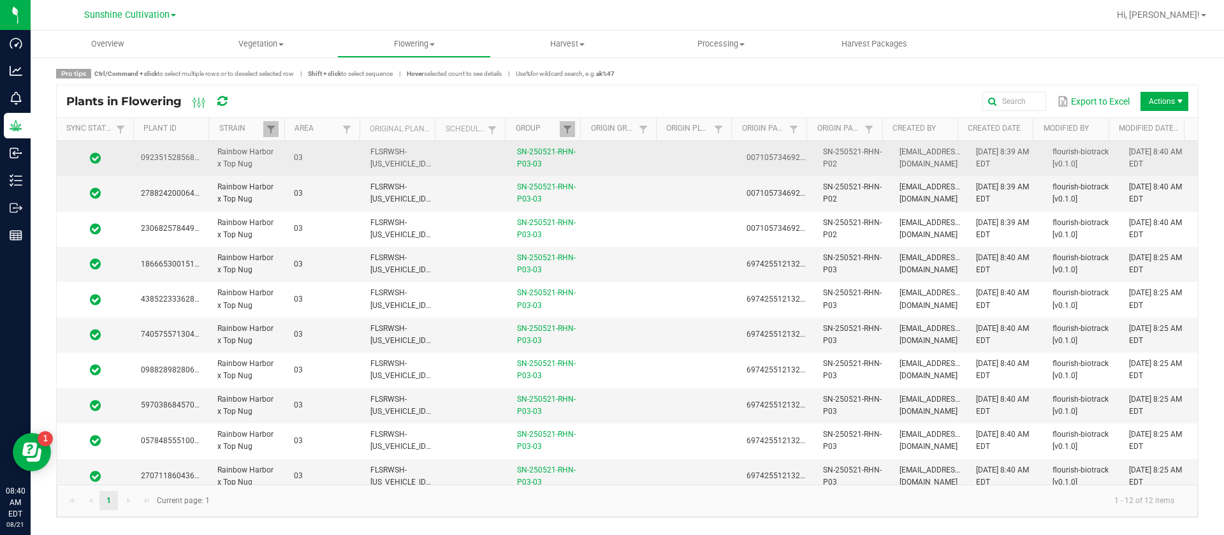
click at [1156, 154] on span "08/21/2025 8:40 AM EDT" at bounding box center [1155, 157] width 53 height 21
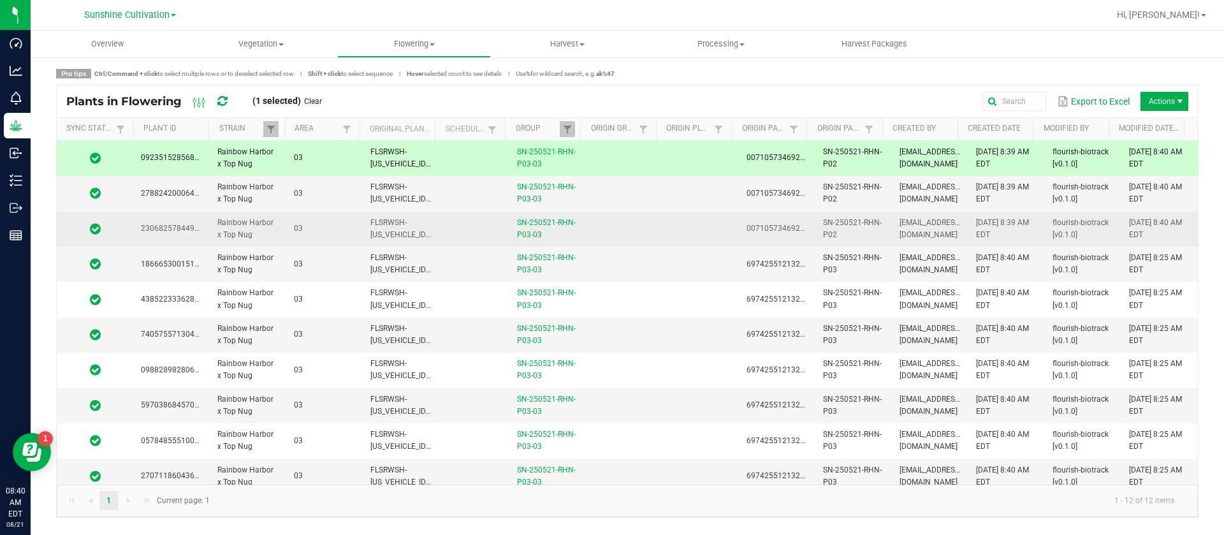
click at [1156, 230] on td "08/21/2025 8:40 AM EDT" at bounding box center [1159, 229] width 77 height 35
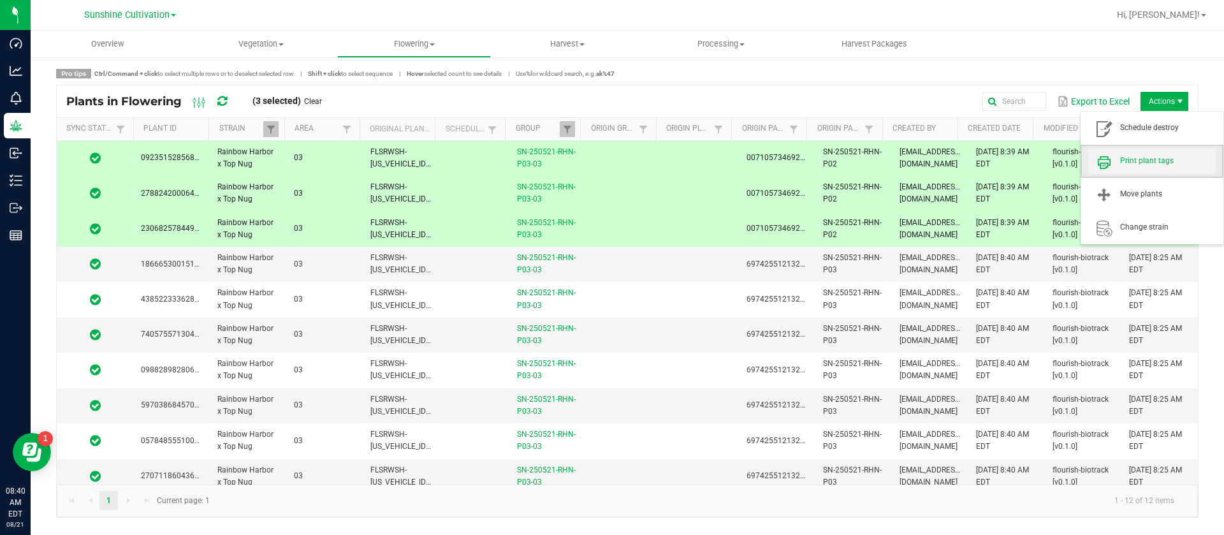
click at [1145, 163] on span "Print plant tags" at bounding box center [1168, 161] width 96 height 11
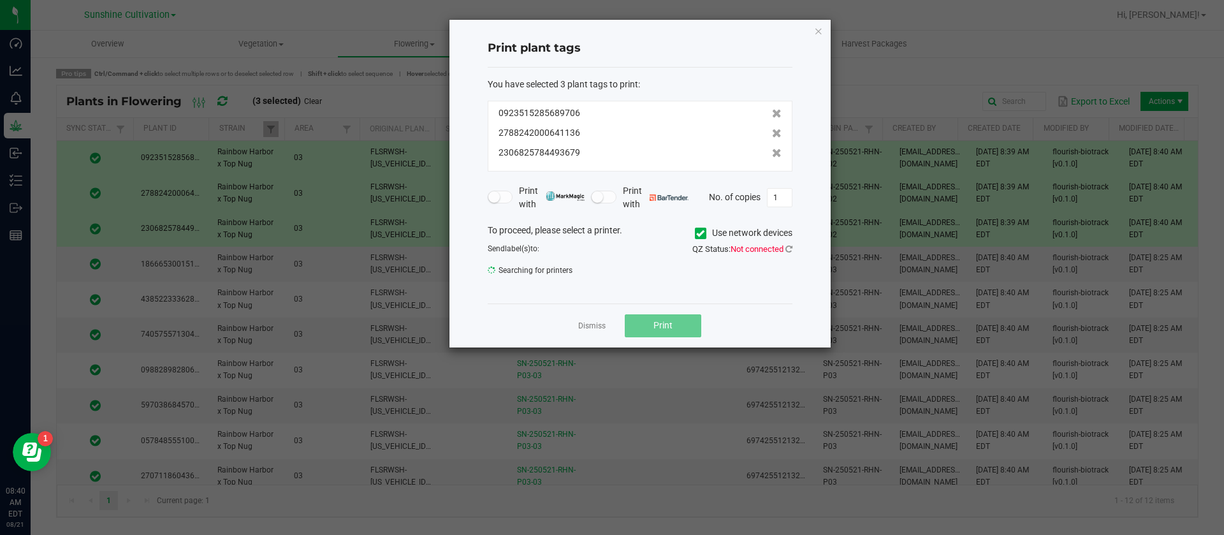
click at [583, 231] on div "To proceed, please select a printer. Use network devices" at bounding box center [640, 233] width 324 height 19
click at [559, 274] on span "[PERSON_NAME]" at bounding box center [632, 274] width 288 height 18
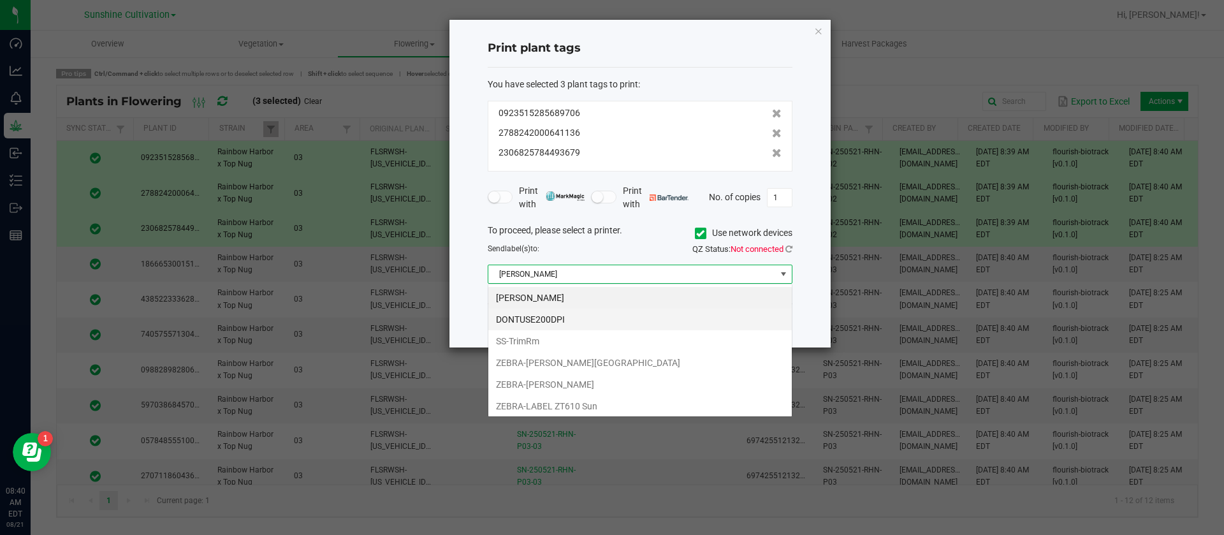
scroll to position [19, 305]
click at [601, 404] on li "ZEBRA-LABEL ZT610 Sun" at bounding box center [639, 406] width 303 height 22
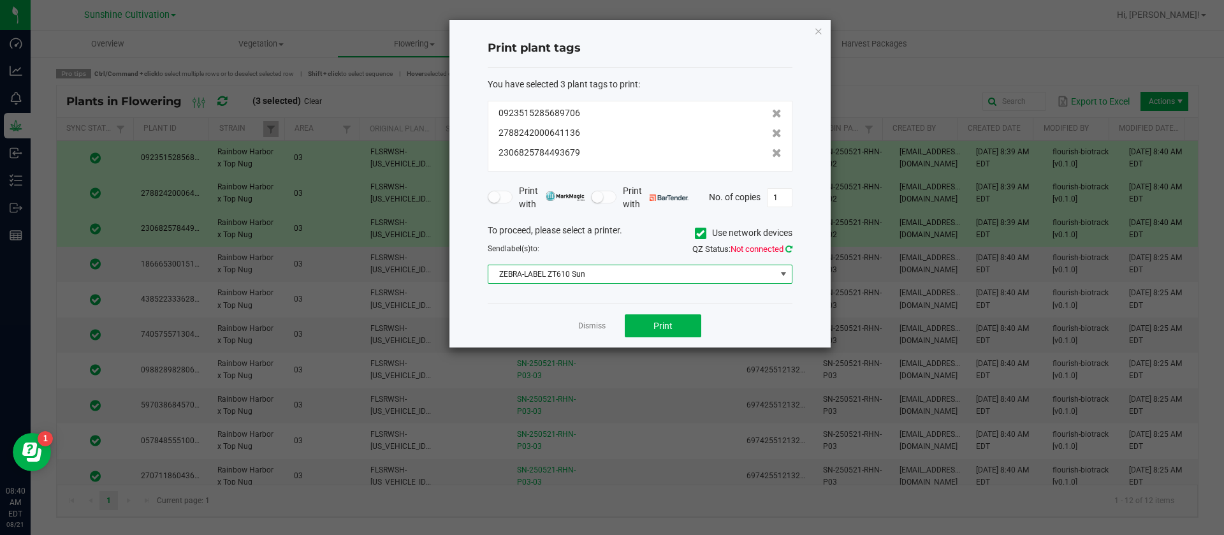
click at [785, 247] on icon at bounding box center [788, 249] width 7 height 8
click at [663, 327] on span "Print" at bounding box center [662, 326] width 19 height 10
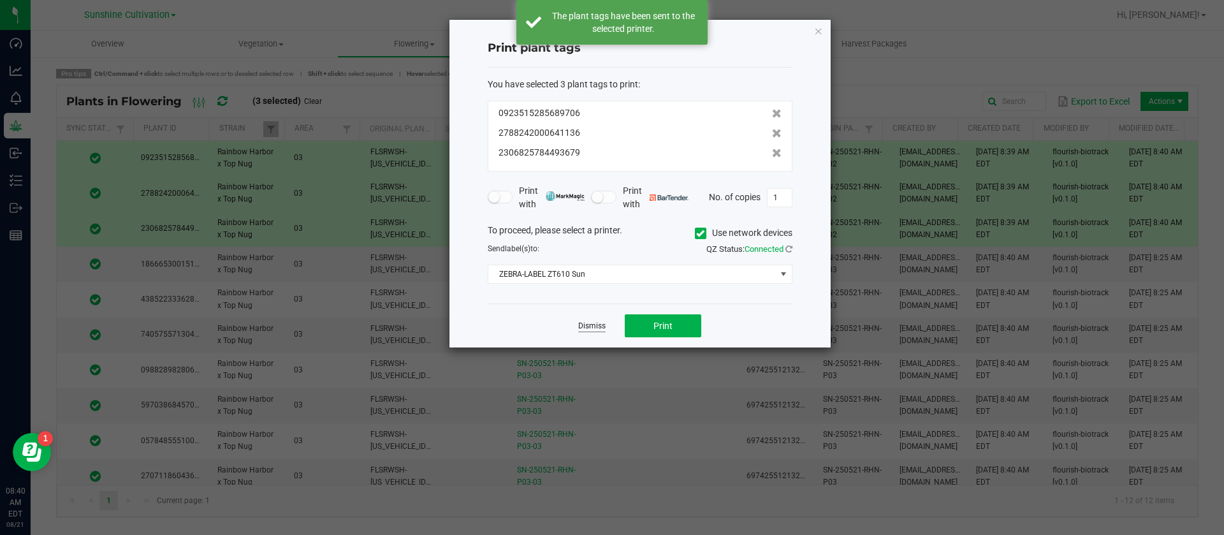
click at [589, 328] on link "Dismiss" at bounding box center [591, 326] width 27 height 11
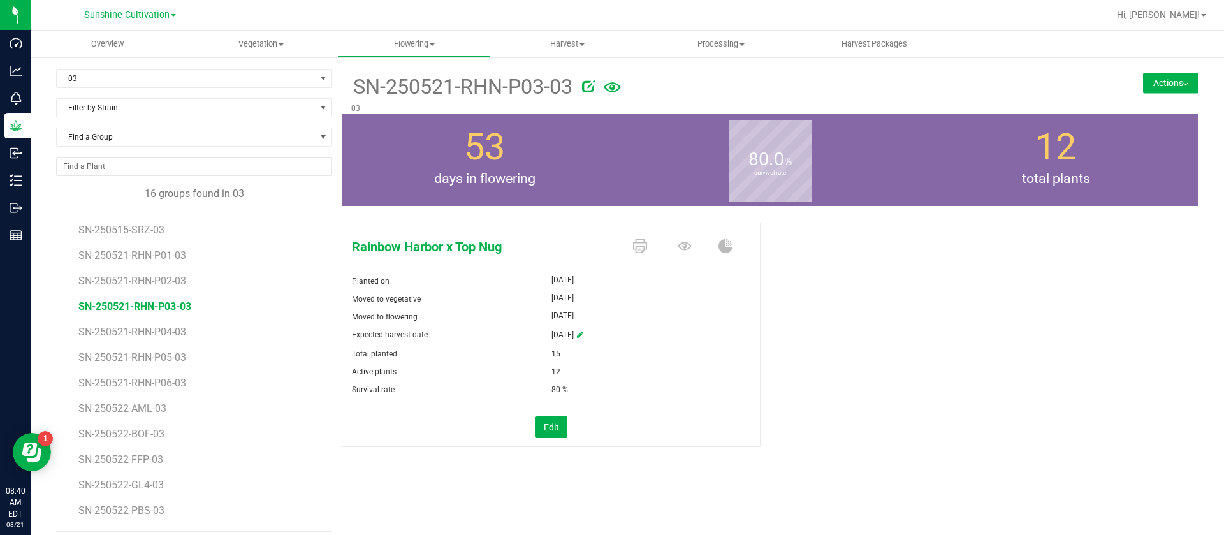
click at [447, 370] on div "Active plants" at bounding box center [446, 372] width 209 height 18
